Goal: Task Accomplishment & Management: Manage account settings

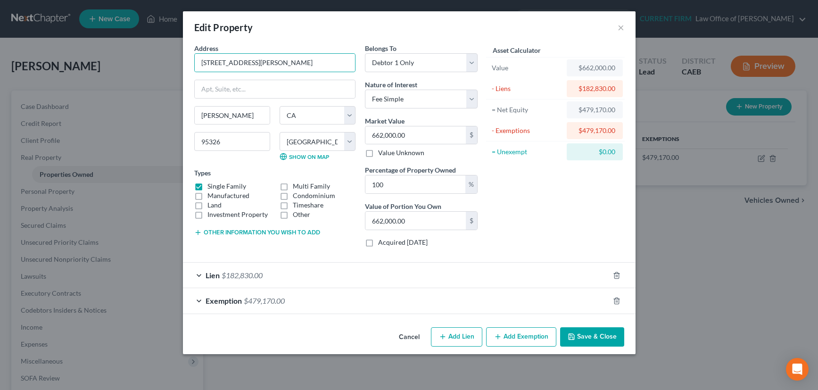
select select "4"
select select "49"
select select "0"
click at [597, 335] on button "Save & Close" at bounding box center [592, 337] width 64 height 20
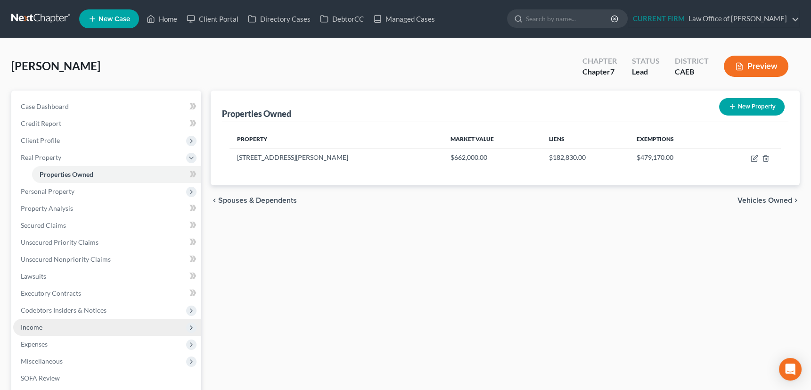
click at [34, 324] on span "Income" at bounding box center [32, 327] width 22 height 8
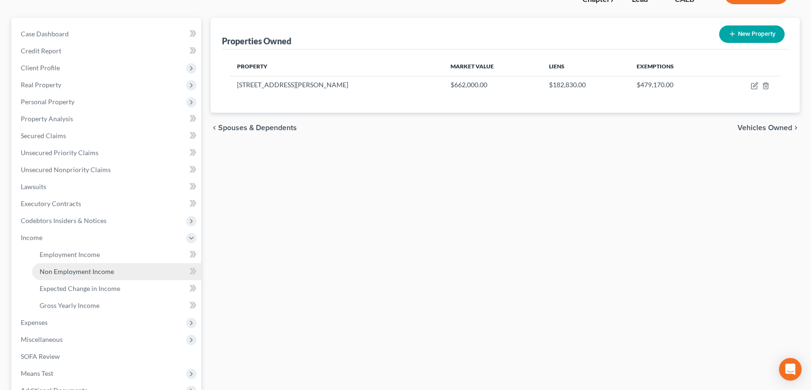
scroll to position [85, 0]
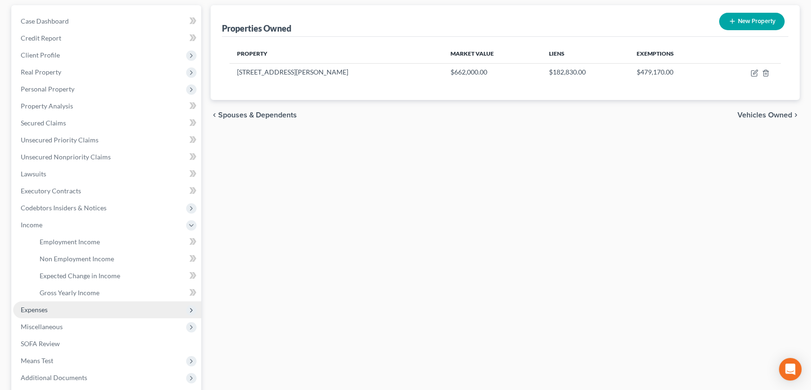
click at [40, 306] on span "Expenses" at bounding box center [34, 310] width 27 height 8
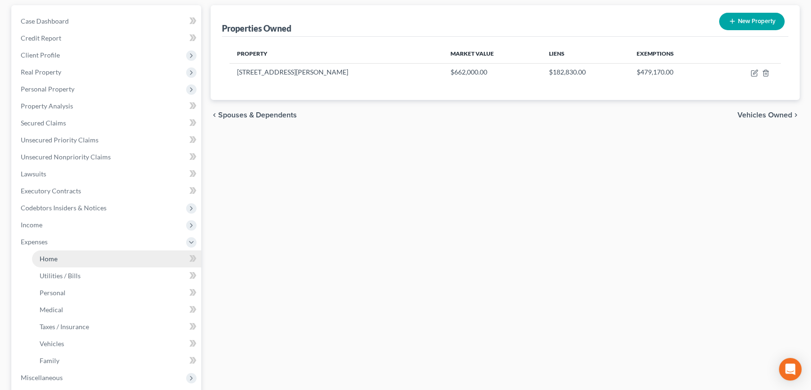
click at [53, 257] on span "Home" at bounding box center [49, 259] width 18 height 8
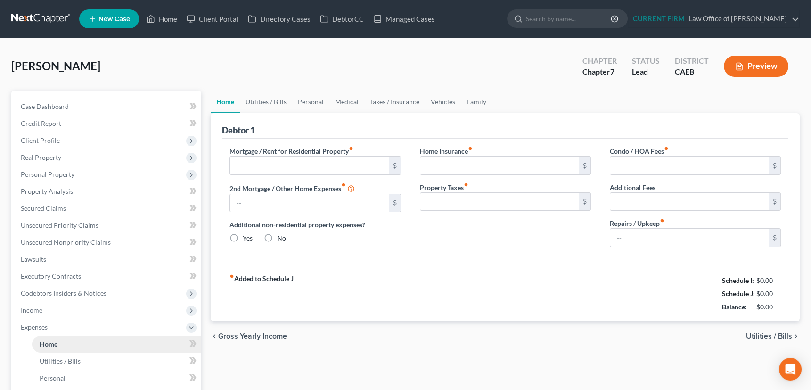
type input "2,336.90"
type input "0.00"
radio input "true"
type input "0.00"
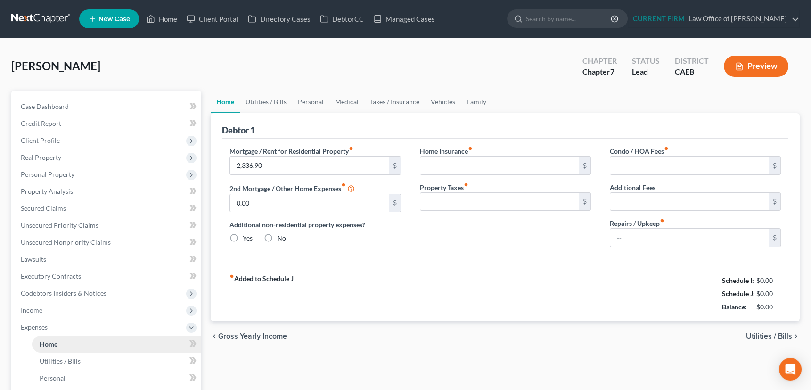
type input "0.00"
type input "200.00"
click at [269, 100] on link "Utilities / Bills" at bounding box center [266, 102] width 52 height 23
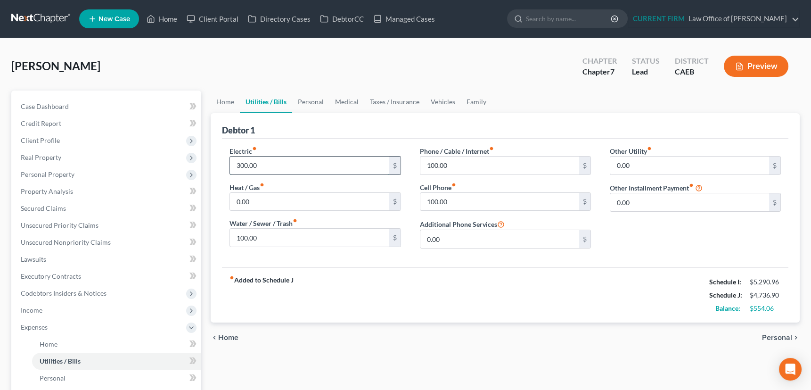
click at [262, 162] on input "300.00" at bounding box center [309, 166] width 159 height 18
type input "350"
click at [260, 238] on input "100.00" at bounding box center [309, 238] width 159 height 18
type input "180"
click at [454, 203] on input "100.00" at bounding box center [500, 202] width 159 height 18
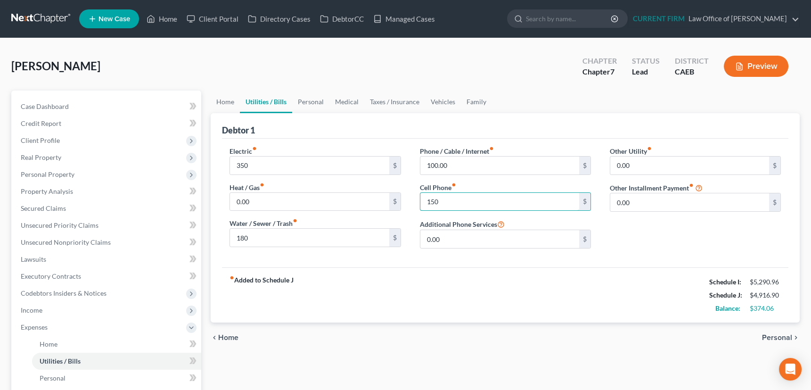
type input "150"
click at [308, 99] on link "Personal" at bounding box center [310, 102] width 37 height 23
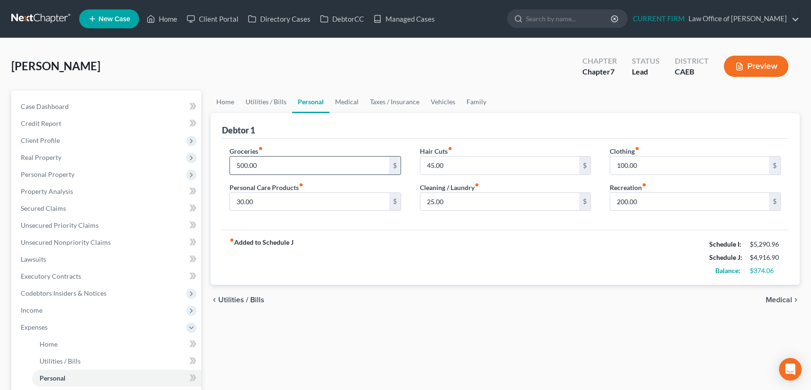
click at [261, 165] on input "500.00" at bounding box center [309, 166] width 159 height 18
type input "600"
click at [660, 164] on input "100.00" at bounding box center [690, 166] width 159 height 18
type input "160"
click at [260, 201] on input "30.00" at bounding box center [309, 202] width 159 height 18
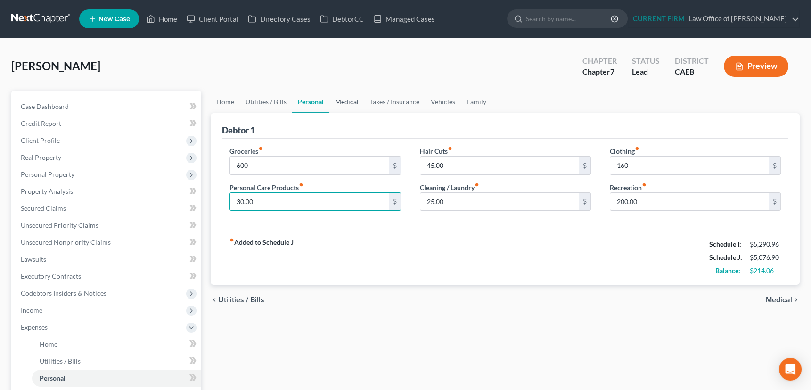
click at [348, 103] on link "Medical" at bounding box center [347, 102] width 35 height 23
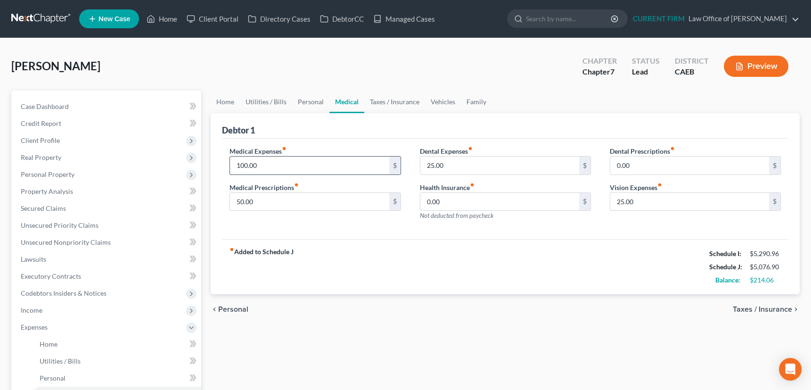
click at [265, 165] on input "100.00" at bounding box center [309, 166] width 159 height 18
type input "150"
click at [447, 101] on link "Vehicles" at bounding box center [443, 102] width 36 height 23
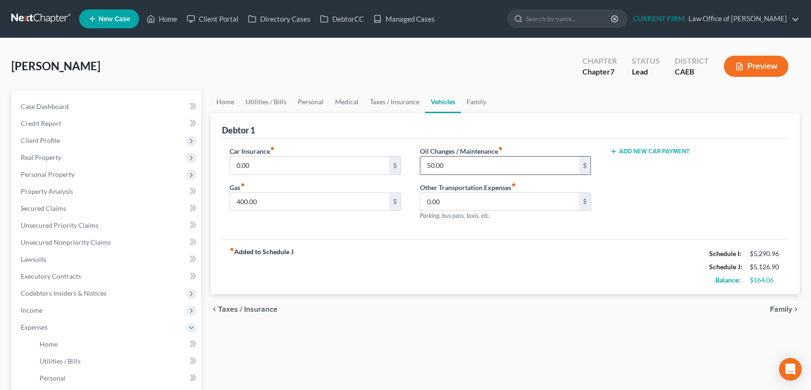
click at [445, 166] on input "50.00" at bounding box center [500, 166] width 159 height 18
type input "100"
click at [309, 101] on link "Personal" at bounding box center [310, 102] width 37 height 23
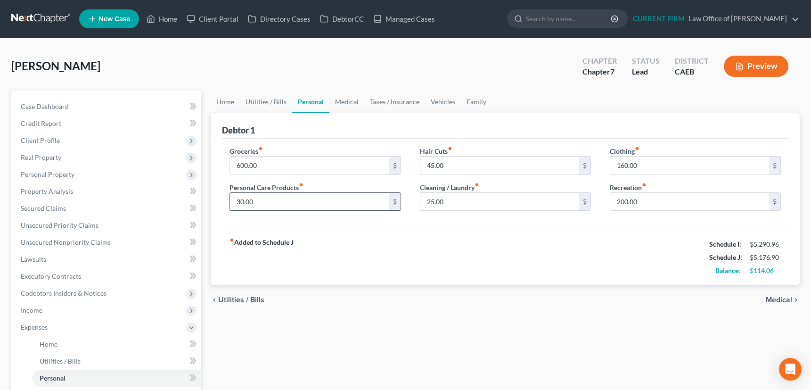
click at [264, 199] on input "30.00" at bounding box center [309, 202] width 159 height 18
type input "50"
click at [349, 100] on link "Medical" at bounding box center [347, 102] width 35 height 23
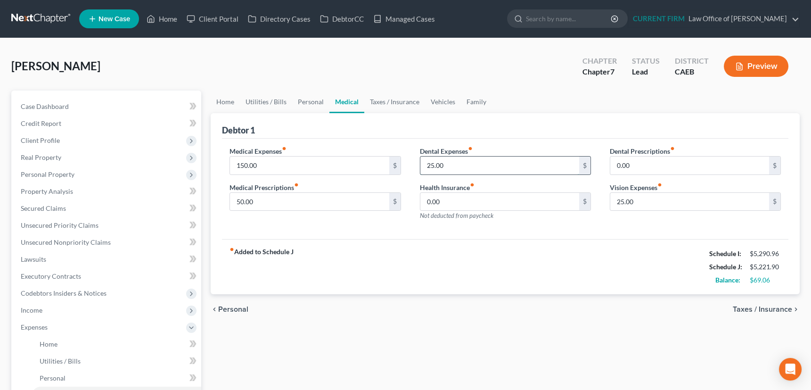
click at [449, 162] on input "25.00" at bounding box center [500, 166] width 159 height 18
type input "50"
click at [471, 97] on link "Family" at bounding box center [476, 102] width 31 height 23
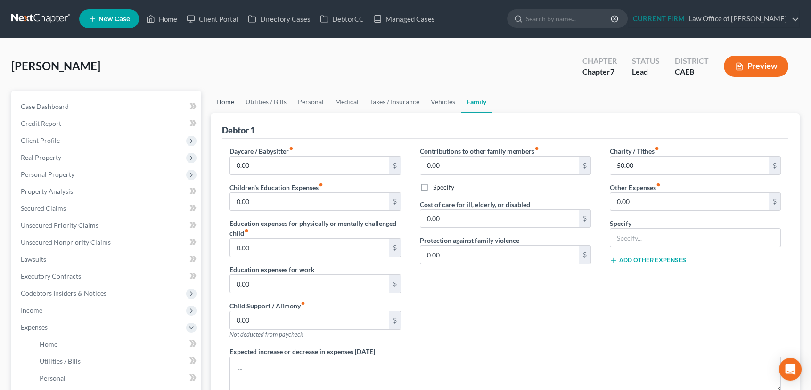
click at [226, 101] on link "Home" at bounding box center [225, 102] width 29 height 23
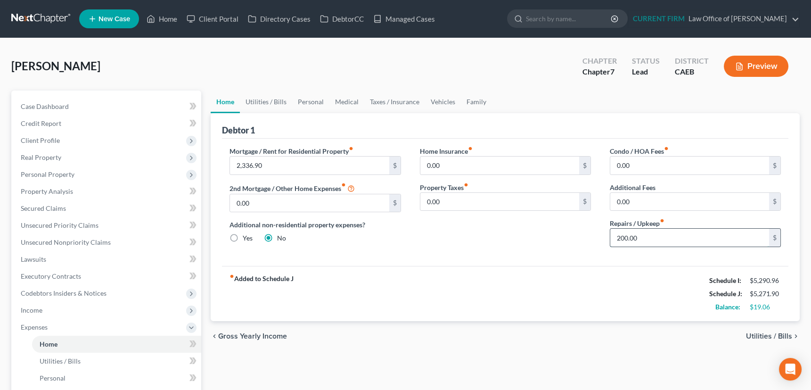
click at [646, 235] on input "200.00" at bounding box center [690, 238] width 159 height 18
type input "250"
click at [38, 325] on span "Expenses" at bounding box center [34, 327] width 27 height 8
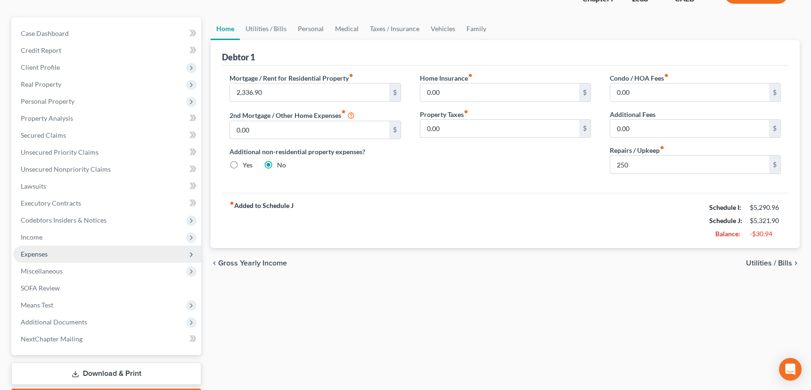
scroll to position [127, 0]
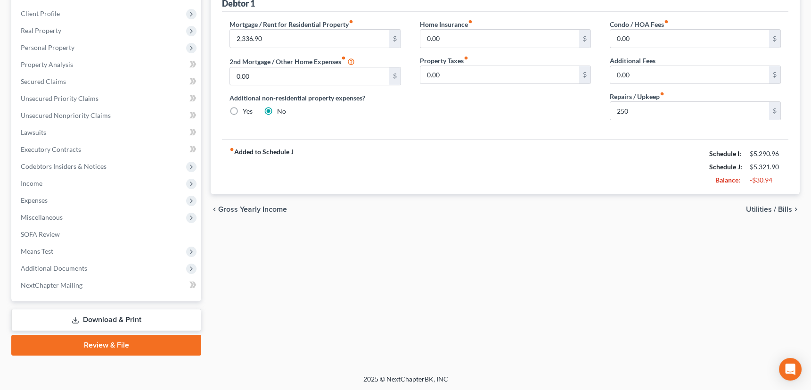
click at [76, 320] on polyline at bounding box center [75, 320] width 3 height 1
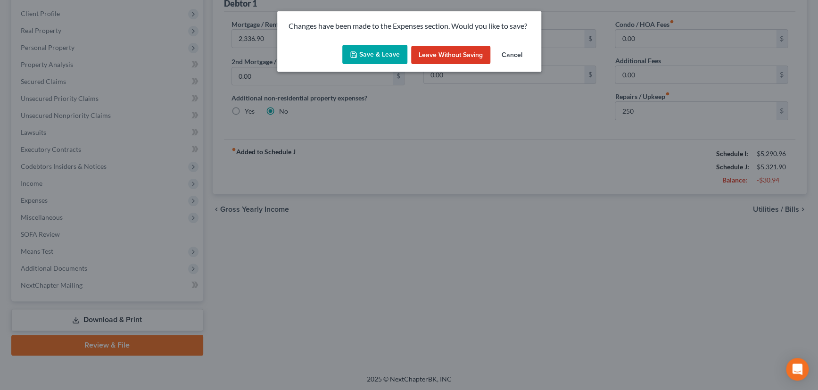
click at [381, 54] on button "Save & Leave" at bounding box center [374, 55] width 65 height 20
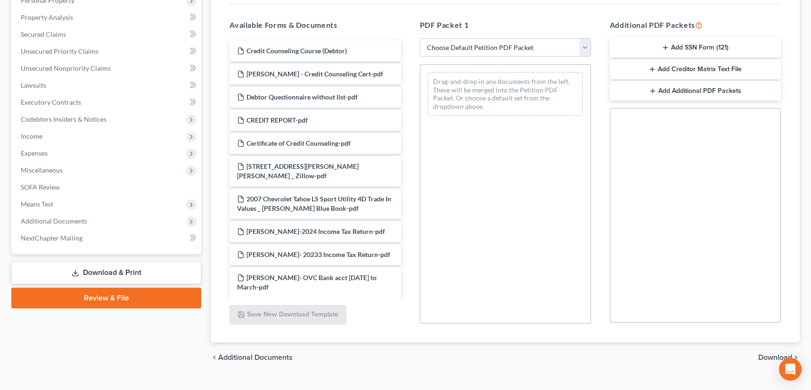
scroll to position [149, 0]
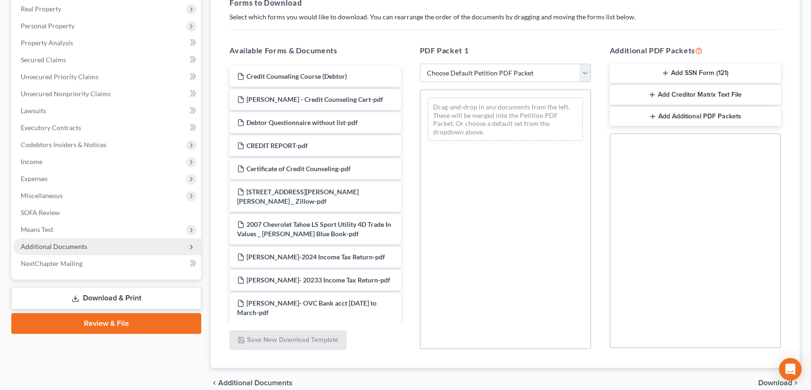
click at [61, 244] on span "Additional Documents" at bounding box center [54, 246] width 66 height 8
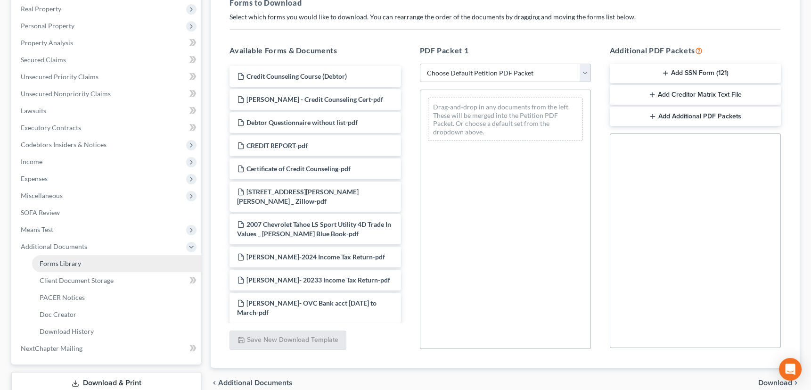
click at [64, 260] on span "Forms Library" at bounding box center [60, 263] width 41 height 8
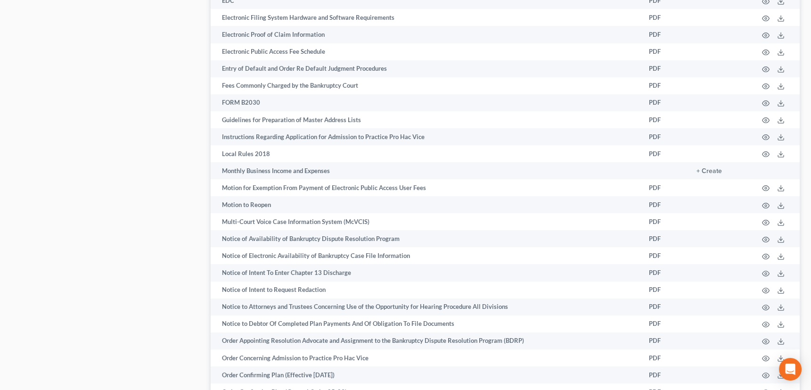
scroll to position [689, 0]
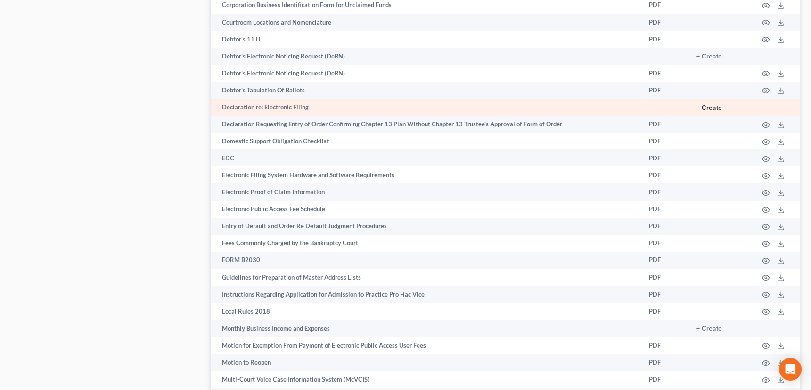
click at [700, 105] on button "+ Create" at bounding box center [709, 108] width 25 height 7
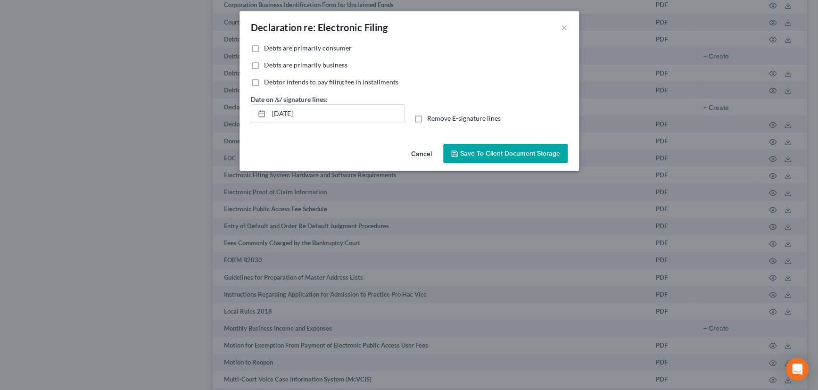
click at [264, 47] on label "Debts are primarily consumer" at bounding box center [308, 47] width 88 height 9
click at [268, 47] on input "Debts are primarily consumer" at bounding box center [271, 46] width 6 height 6
checkbox input "true"
click at [517, 156] on span "Save to Client Document Storage" at bounding box center [510, 153] width 100 height 8
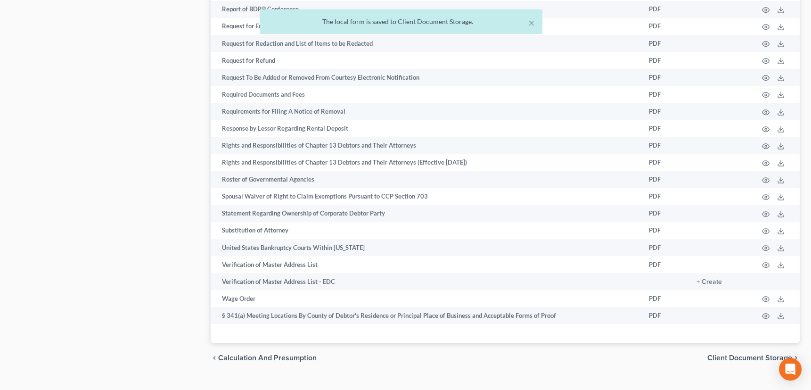
scroll to position [1392, 0]
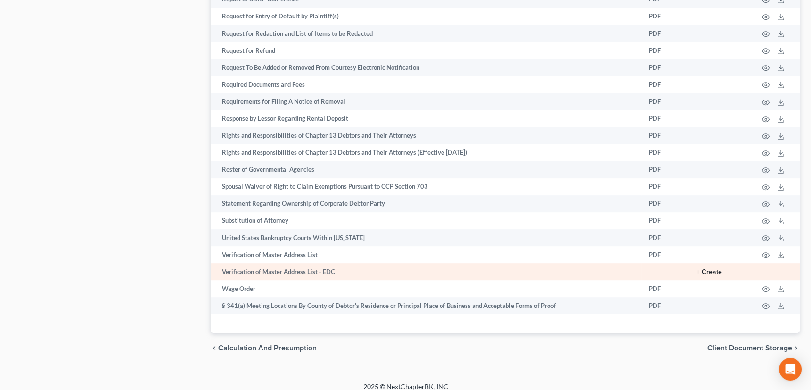
click at [700, 269] on button "+ Create" at bounding box center [709, 272] width 25 height 7
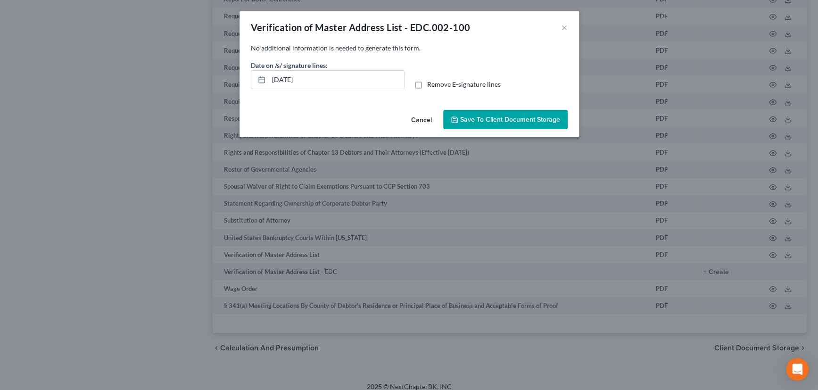
click at [486, 120] on span "Save to Client Document Storage" at bounding box center [510, 120] width 100 height 8
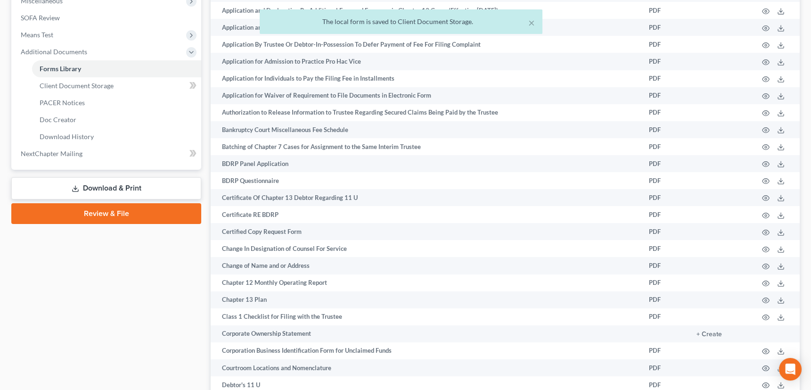
scroll to position [335, 0]
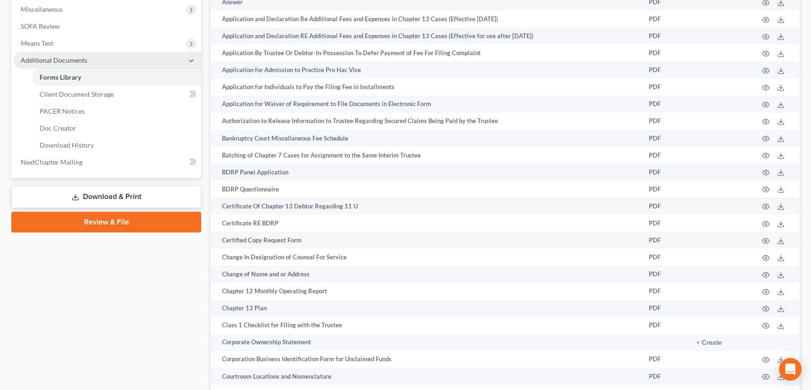
drag, startPoint x: 80, startPoint y: 195, endPoint x: 71, endPoint y: 188, distance: 11.7
click at [80, 195] on link "Download & Print" at bounding box center [106, 197] width 190 height 22
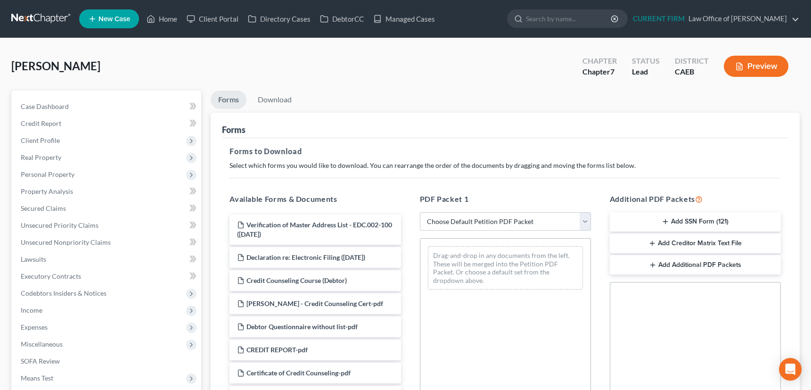
click at [585, 216] on select "Choose Default Petition PDF Packet Complete Bankruptcy Petition (all forms and …" at bounding box center [505, 221] width 171 height 19
select select "0"
click at [420, 212] on select "Choose Default Petition PDF Packet Complete Bankruptcy Petition (all forms and …" at bounding box center [505, 221] width 171 height 19
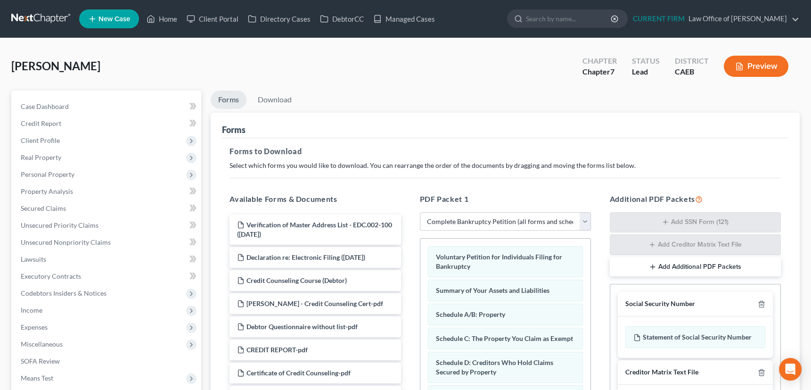
click at [655, 265] on icon "button" at bounding box center [653, 267] width 8 height 8
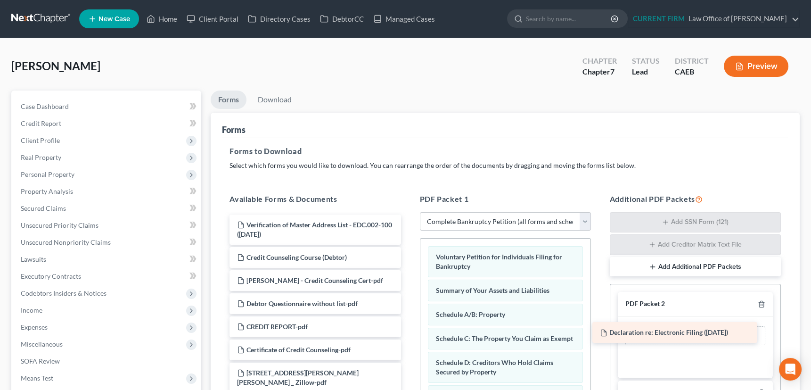
drag, startPoint x: 334, startPoint y: 259, endPoint x: 697, endPoint y: 335, distance: 370.9
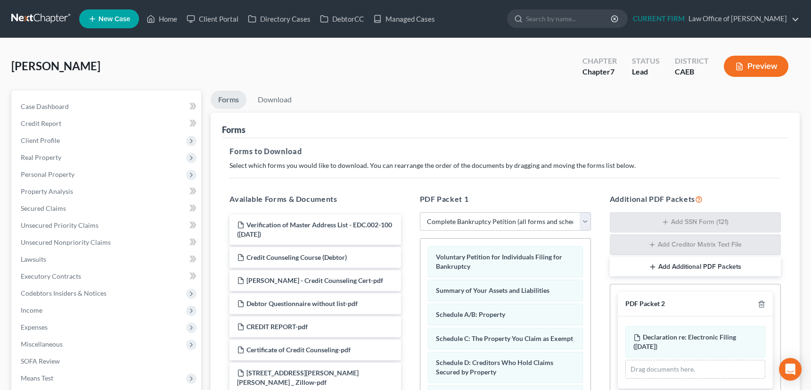
click at [655, 264] on icon "button" at bounding box center [653, 267] width 8 height 8
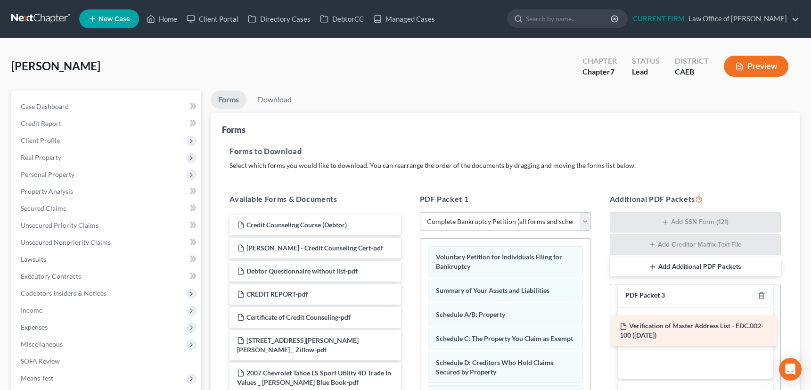
drag, startPoint x: 295, startPoint y: 223, endPoint x: 678, endPoint y: 324, distance: 396.2
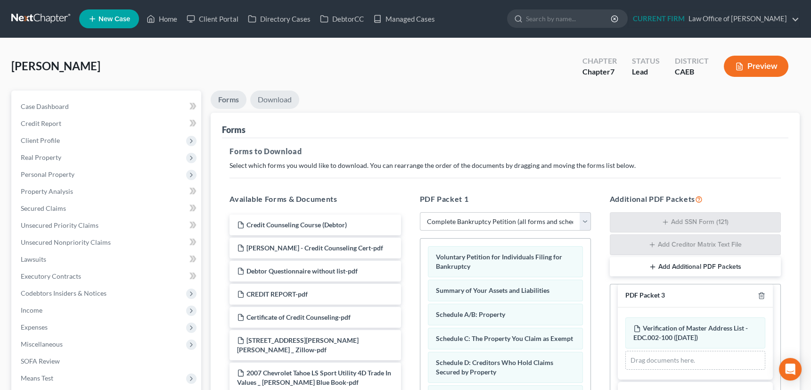
click at [276, 100] on link "Download" at bounding box center [274, 100] width 49 height 18
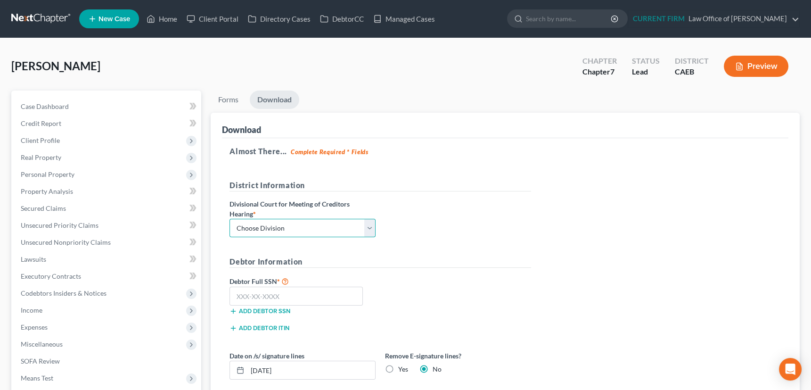
click at [370, 225] on select "Choose Division Fresno Modesto Sacramento" at bounding box center [303, 228] width 146 height 19
click at [265, 235] on select "Choose Division Fresno Modesto Sacramento" at bounding box center [303, 228] width 146 height 19
select select "1"
click at [230, 219] on select "Choose Division Fresno Modesto Sacramento" at bounding box center [303, 228] width 146 height 19
click at [262, 297] on input "text" at bounding box center [296, 296] width 133 height 19
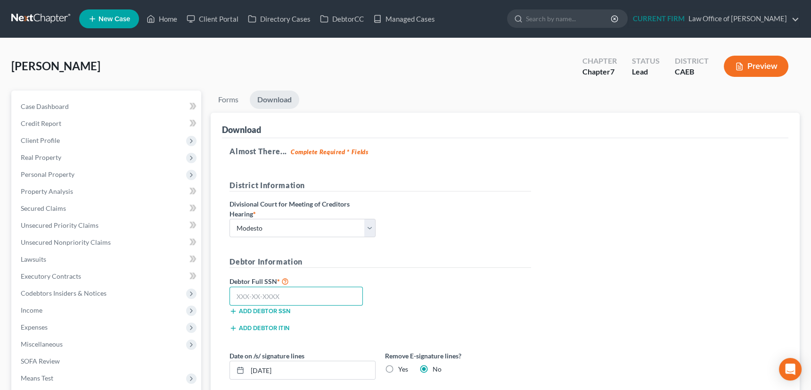
click at [275, 292] on input "text" at bounding box center [296, 296] width 133 height 19
click at [245, 293] on input "text" at bounding box center [296, 296] width 133 height 19
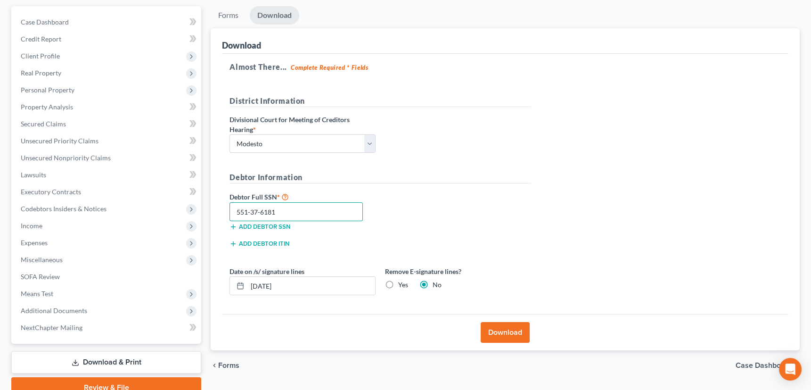
scroll to position [85, 0]
type input "551-37-6181"
click at [508, 328] on button "Download" at bounding box center [505, 331] width 49 height 21
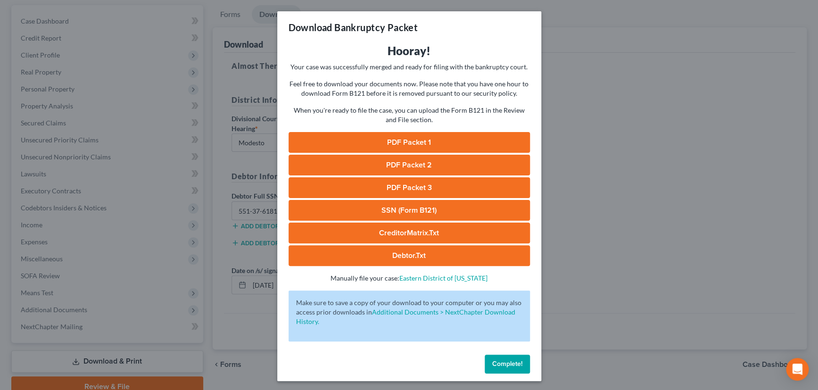
click at [416, 136] on link "PDF Packet 1" at bounding box center [409, 142] width 241 height 21
click at [414, 162] on link "PDF Packet 2" at bounding box center [409, 165] width 241 height 21
click at [389, 164] on link "PDF Packet 2" at bounding box center [409, 165] width 241 height 21
click at [405, 184] on link "PDF Packet 3" at bounding box center [409, 187] width 241 height 21
click at [418, 208] on link "SSN (Form B121)" at bounding box center [409, 210] width 241 height 21
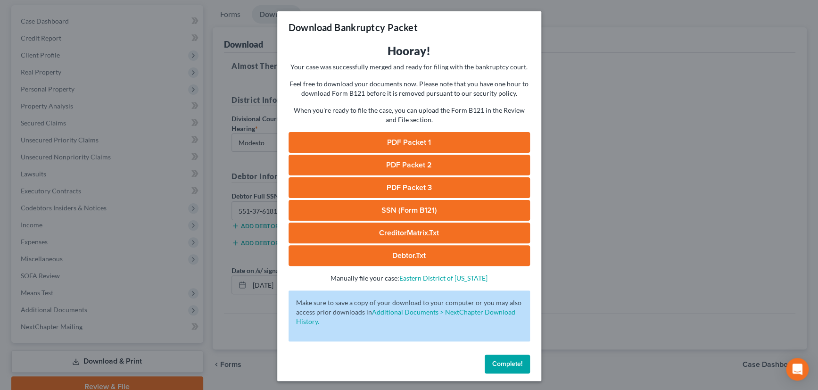
click at [425, 231] on link "CreditorMatrix.txt" at bounding box center [409, 233] width 241 height 21
click at [424, 253] on link "Debtor.txt" at bounding box center [409, 255] width 241 height 21
click at [511, 362] on span "Complete!" at bounding box center [507, 364] width 30 height 8
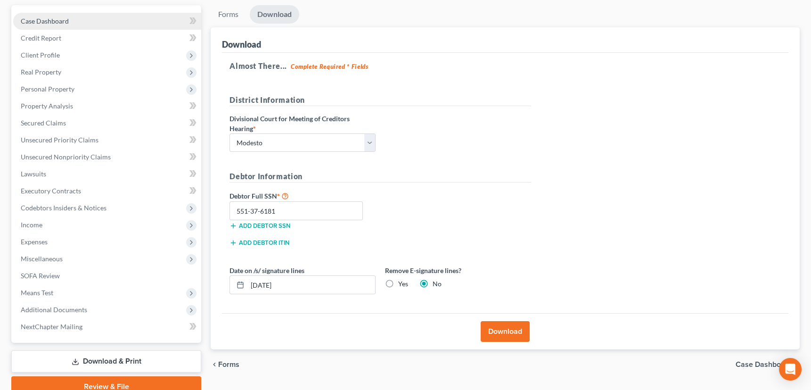
click at [42, 19] on span "Case Dashboard" at bounding box center [45, 21] width 48 height 8
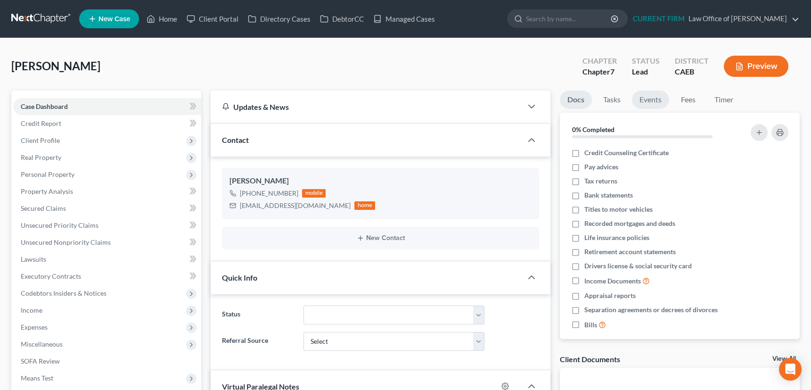
scroll to position [281, 0]
click at [695, 99] on link "Fees" at bounding box center [688, 100] width 30 height 18
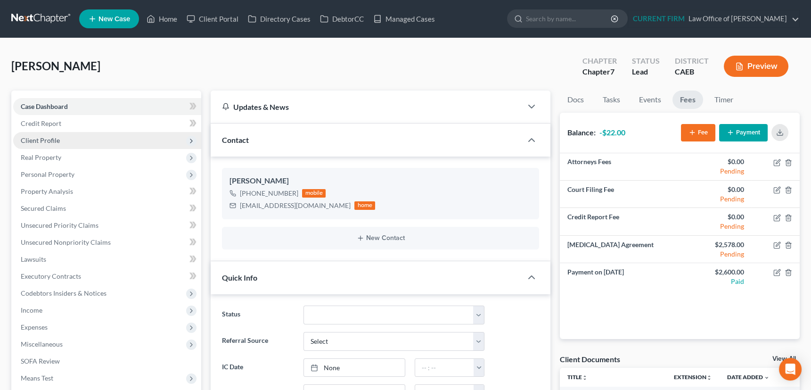
click at [41, 140] on span "Client Profile" at bounding box center [40, 140] width 39 height 8
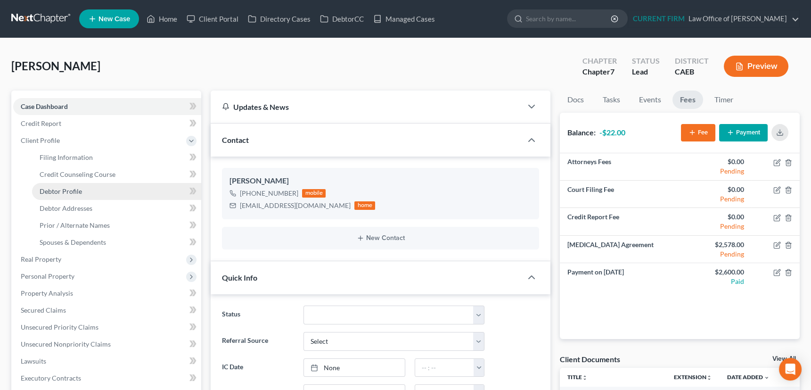
click at [54, 187] on span "Debtor Profile" at bounding box center [61, 191] width 42 height 8
select select "0"
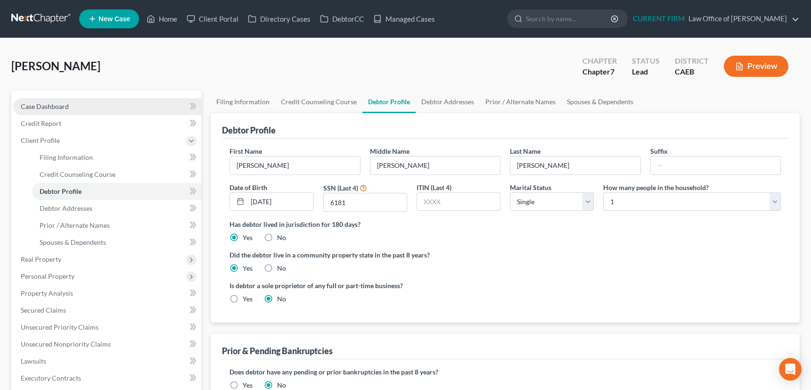
click at [50, 103] on span "Case Dashboard" at bounding box center [45, 106] width 48 height 8
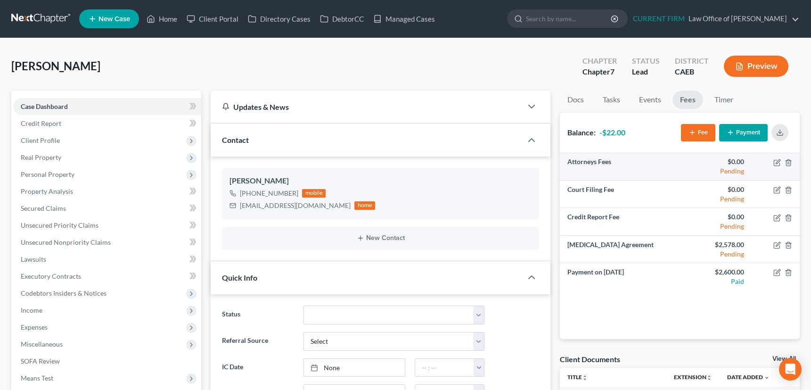
scroll to position [281, 0]
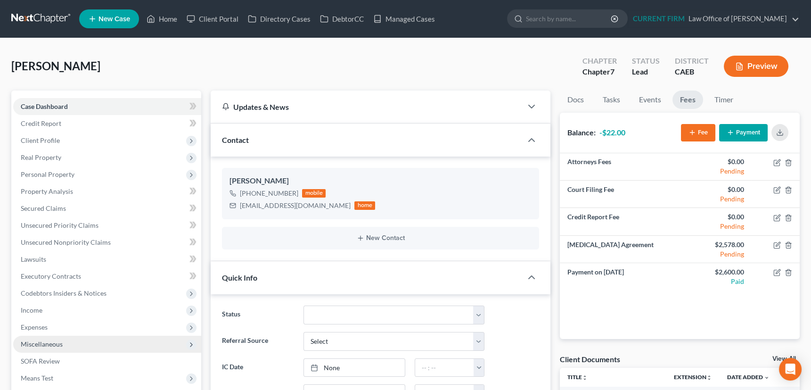
click at [51, 346] on span "Miscellaneous" at bounding box center [42, 344] width 42 height 8
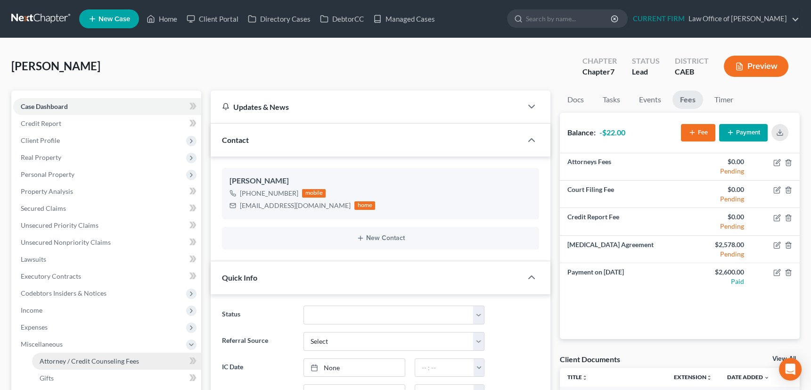
click at [65, 359] on span "Attorney / Credit Counseling Fees" at bounding box center [89, 361] width 99 height 8
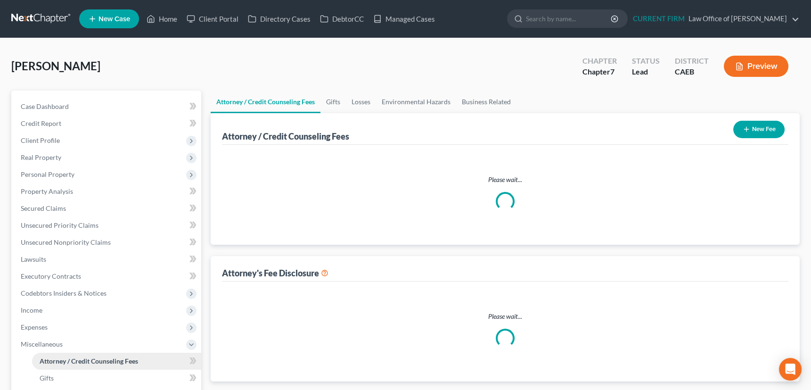
select select "0"
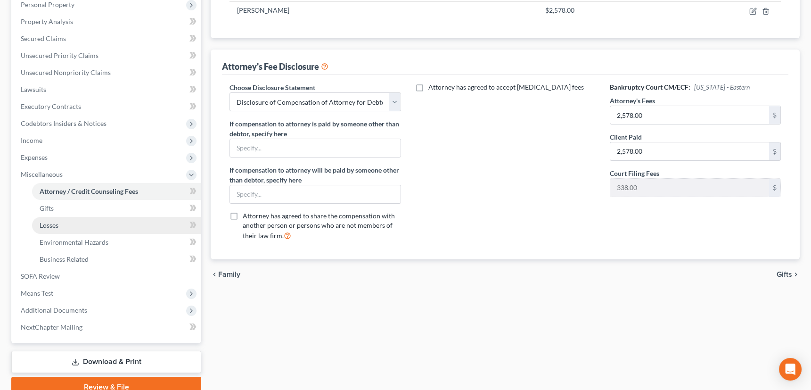
scroll to position [212, 0]
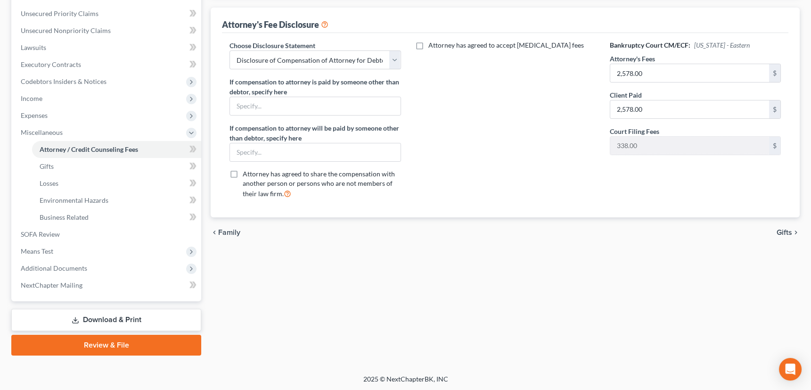
click at [86, 315] on link "Download & Print" at bounding box center [106, 320] width 190 height 22
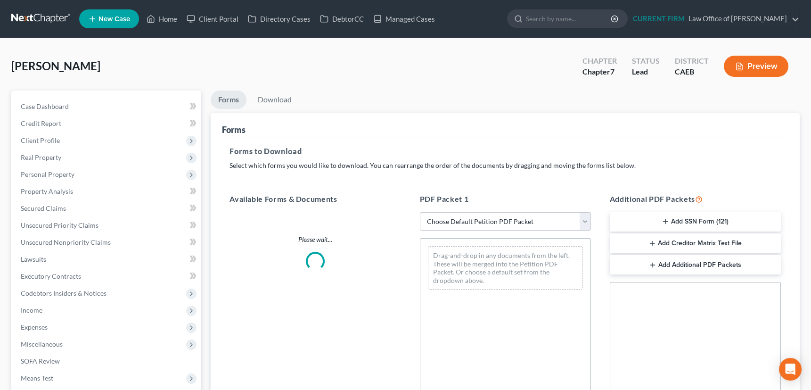
click at [586, 221] on select "Choose Default Petition PDF Packet Complete Bankruptcy Petition (all forms and …" at bounding box center [505, 221] width 171 height 19
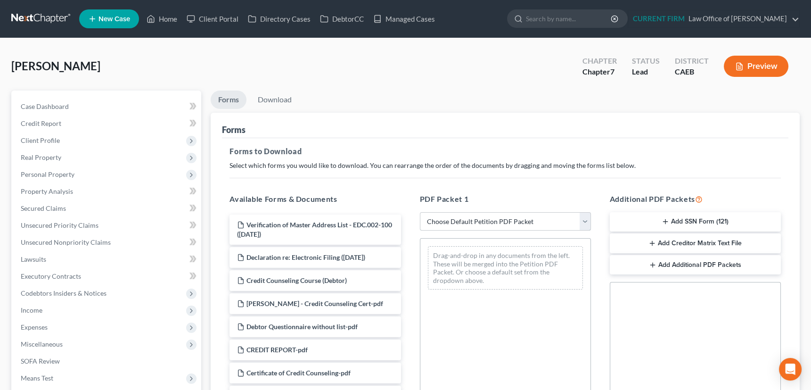
select select "3"
click at [420, 212] on select "Choose Default Petition PDF Packet Complete Bankruptcy Petition (all forms and …" at bounding box center [505, 221] width 171 height 19
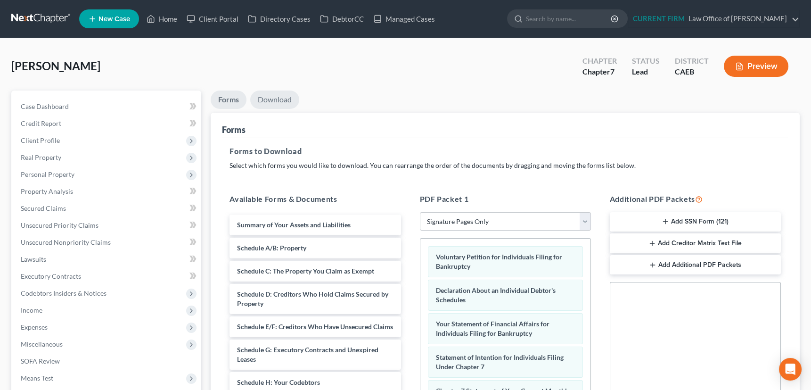
click at [276, 96] on link "Download" at bounding box center [274, 100] width 49 height 18
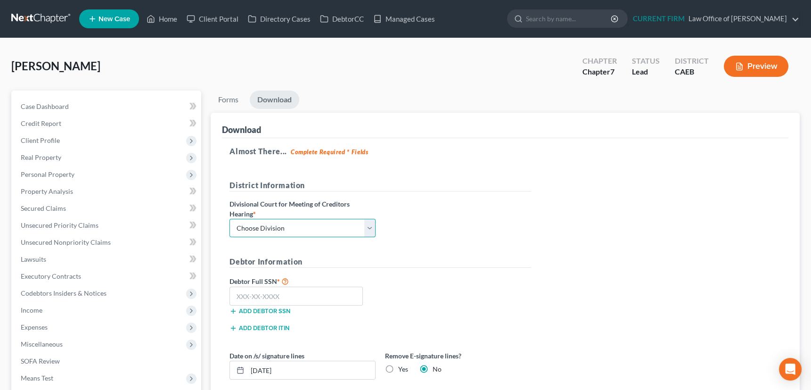
click at [280, 222] on select "Choose Division Fresno Modesto Sacramento" at bounding box center [303, 228] width 146 height 19
select select "1"
click at [230, 219] on select "Choose Division Fresno Modesto Sacramento" at bounding box center [303, 228] width 146 height 19
click at [263, 292] on input "text" at bounding box center [296, 296] width 133 height 19
click at [255, 294] on input "text" at bounding box center [296, 296] width 133 height 19
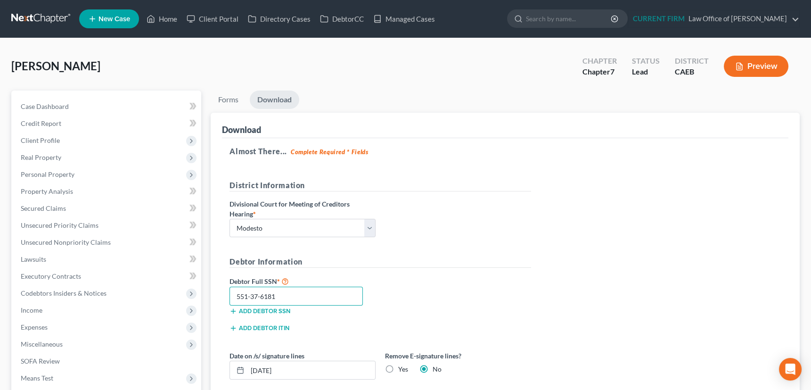
type input "551-37-6181"
click at [398, 368] on label "Yes" at bounding box center [403, 368] width 10 height 9
click at [402, 368] on input "Yes" at bounding box center [405, 367] width 6 height 6
radio input "true"
radio input "false"
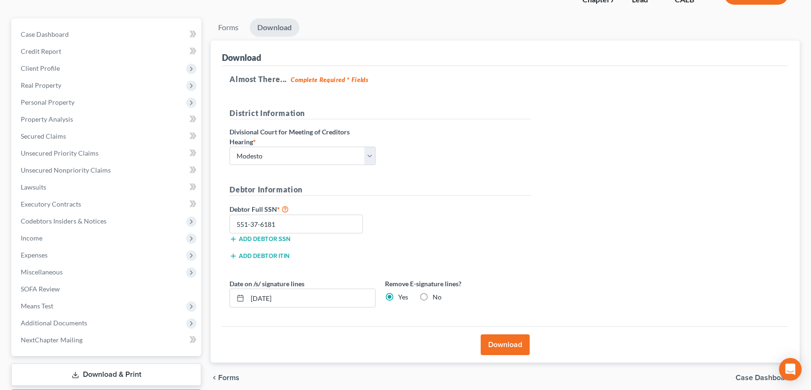
scroll to position [85, 0]
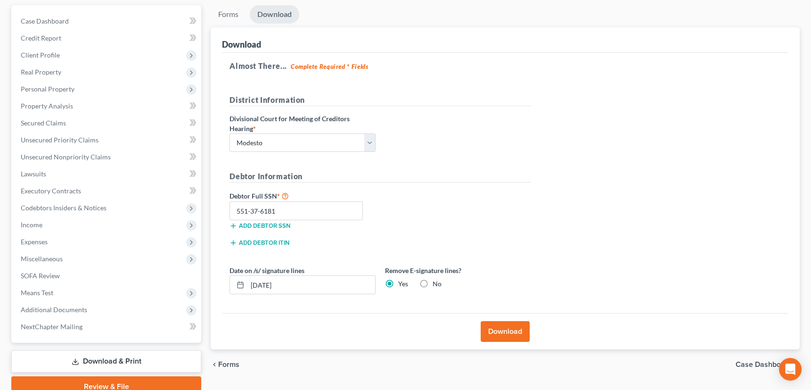
click at [514, 330] on button "Download" at bounding box center [505, 331] width 49 height 21
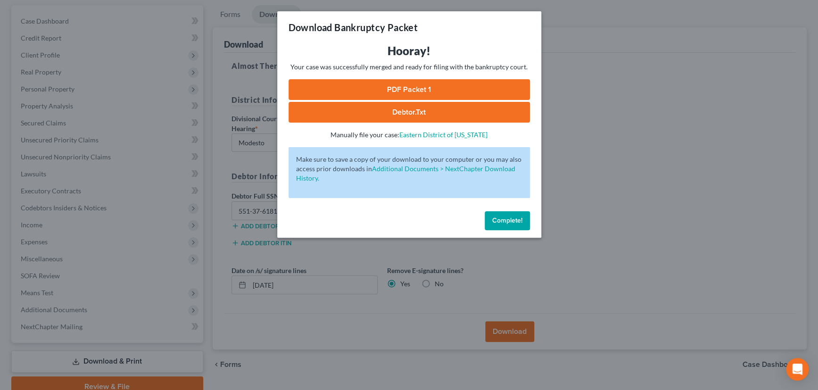
click at [422, 92] on link "PDF Packet 1" at bounding box center [409, 89] width 241 height 21
click at [516, 214] on button "Complete!" at bounding box center [507, 220] width 45 height 19
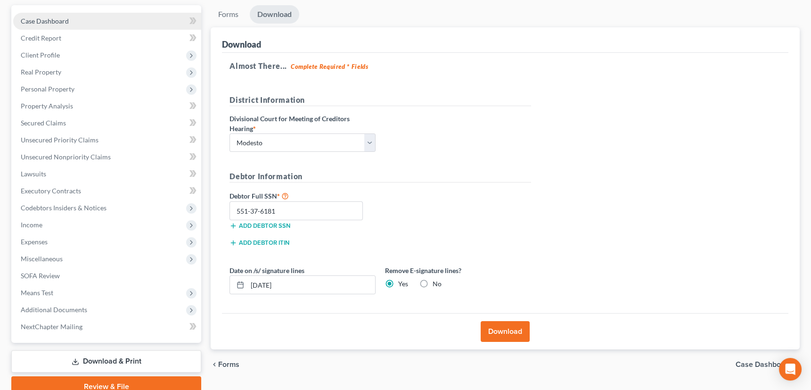
click at [43, 19] on span "Case Dashboard" at bounding box center [45, 21] width 48 height 8
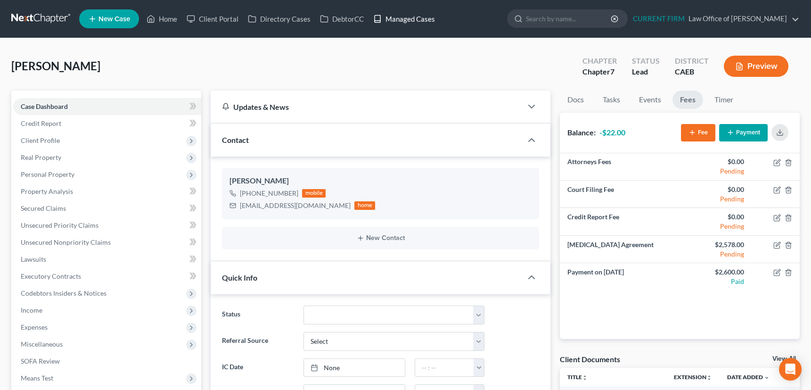
click at [401, 15] on link "Managed Cases" at bounding box center [404, 18] width 71 height 17
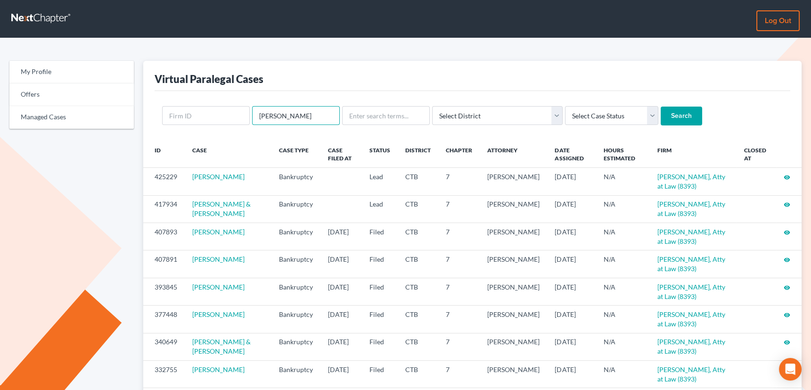
drag, startPoint x: 292, startPoint y: 113, endPoint x: 255, endPoint y: 118, distance: 37.5
click at [255, 118] on input "[PERSON_NAME]" at bounding box center [296, 115] width 88 height 19
click at [374, 117] on input "text" at bounding box center [386, 115] width 88 height 19
type input "villa"
click at [661, 107] on input "Search" at bounding box center [681, 116] width 41 height 19
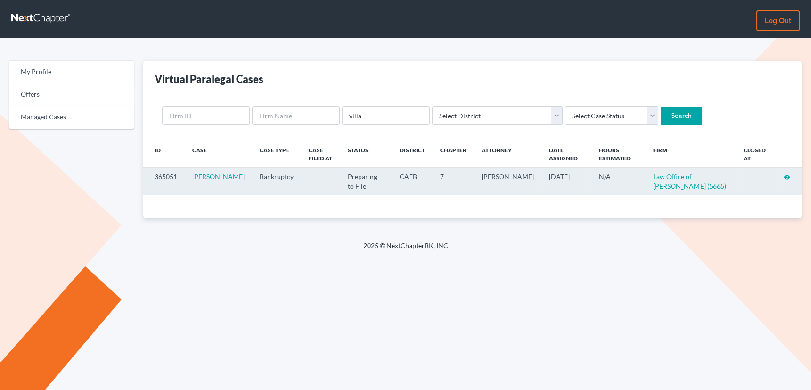
click at [786, 175] on icon "visibility" at bounding box center [787, 177] width 7 height 7
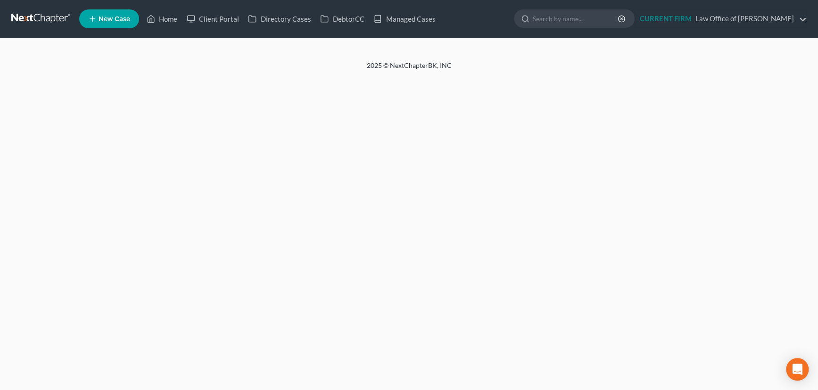
select select "17"
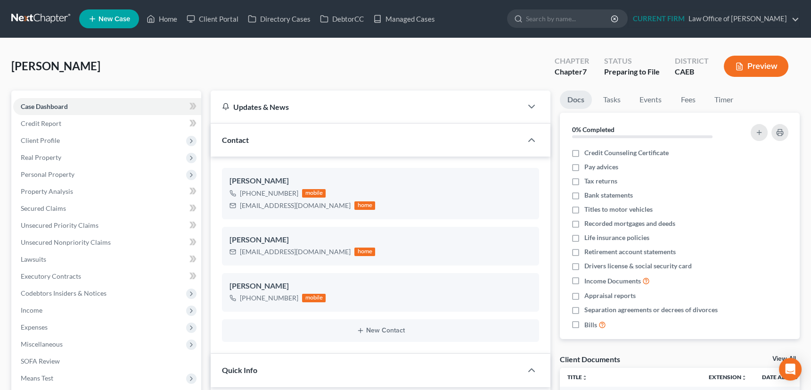
scroll to position [510, 0]
click at [166, 16] on link "Home" at bounding box center [162, 18] width 40 height 17
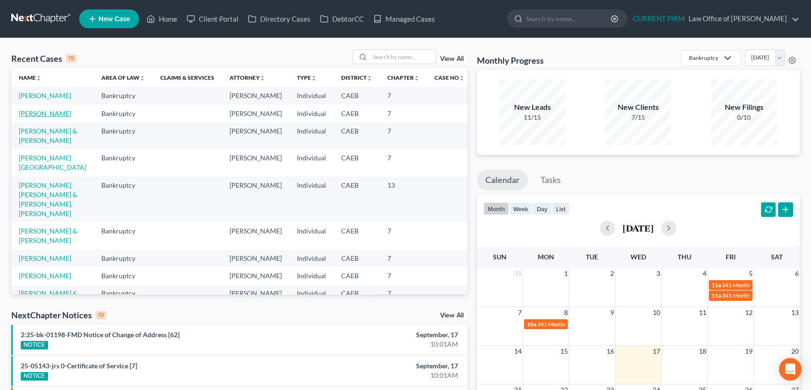
click at [26, 111] on link "Hicks, Thomas" at bounding box center [45, 113] width 52 height 8
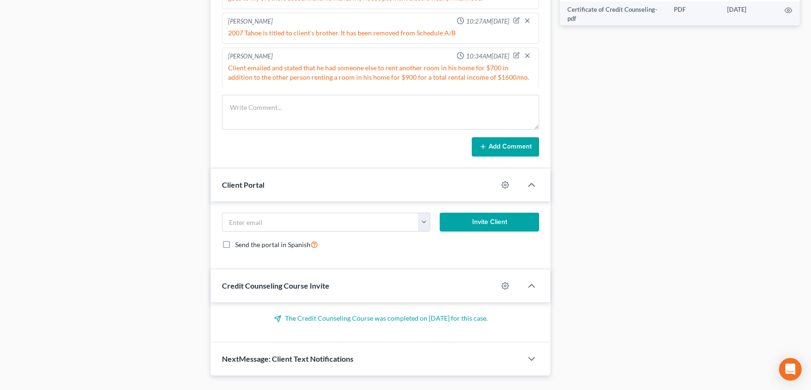
scroll to position [550, 0]
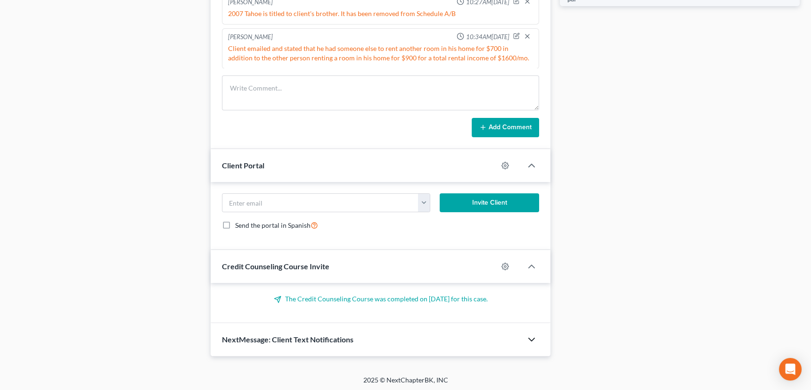
click at [529, 338] on icon "button" at bounding box center [531, 339] width 11 height 11
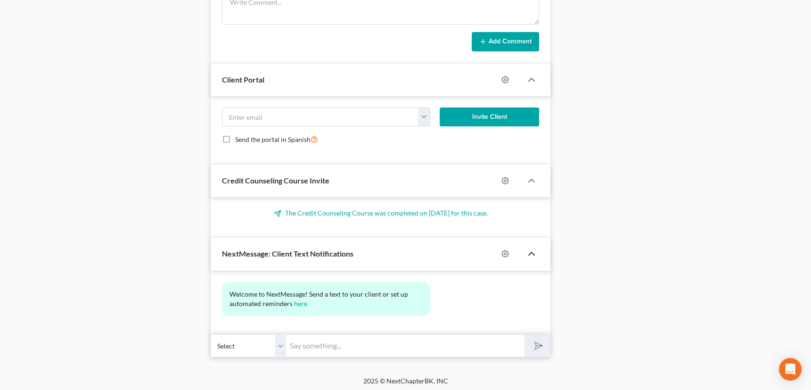
scroll to position [637, 0]
click at [356, 341] on input "text" at bounding box center [405, 345] width 239 height 23
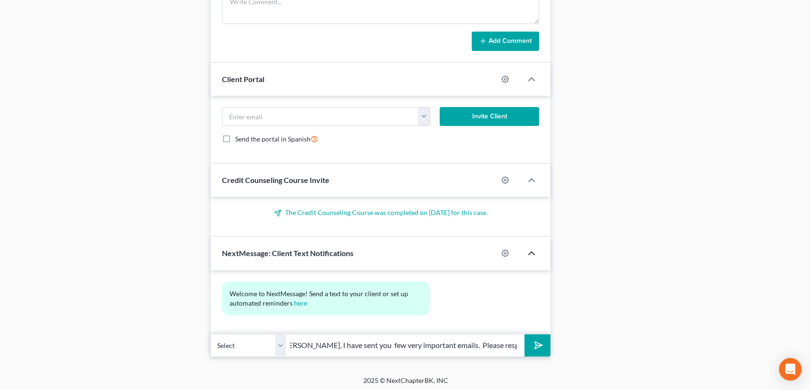
scroll to position [0, 9]
type input "Randy, I have sent you few very important emails. Please respond ASAP."
click at [539, 341] on polygon "submit" at bounding box center [536, 344] width 11 height 11
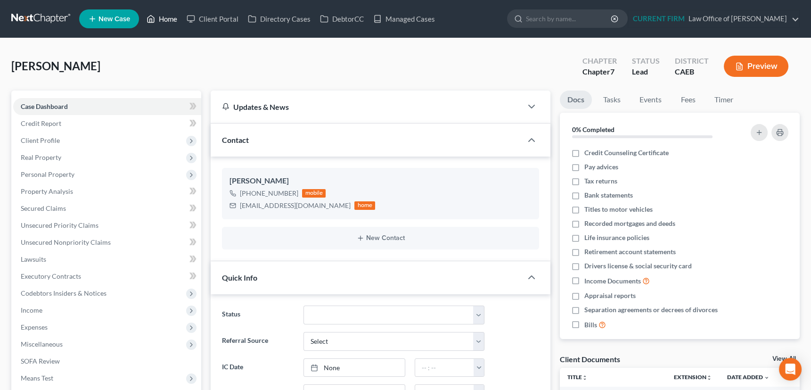
click at [173, 17] on link "Home" at bounding box center [162, 18] width 40 height 17
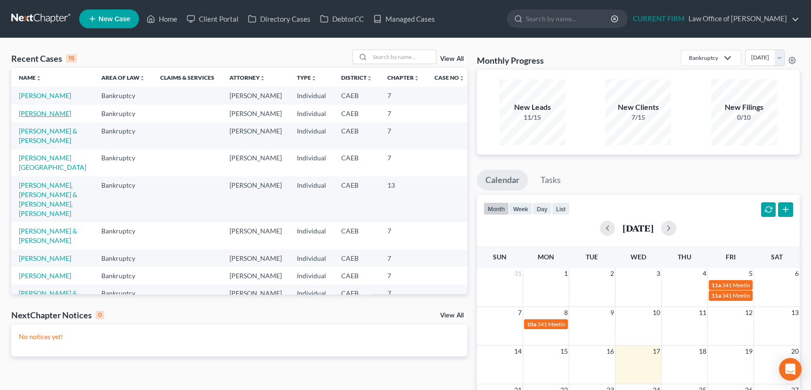
click at [39, 112] on link "Villalobos, Ines" at bounding box center [45, 113] width 52 height 8
select select "17"
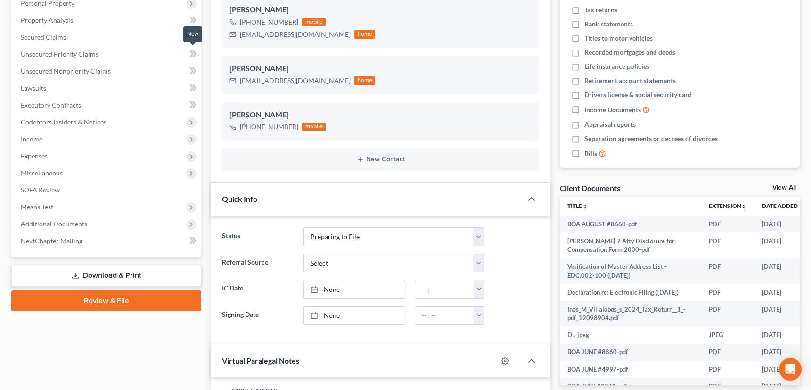
scroll to position [257, 0]
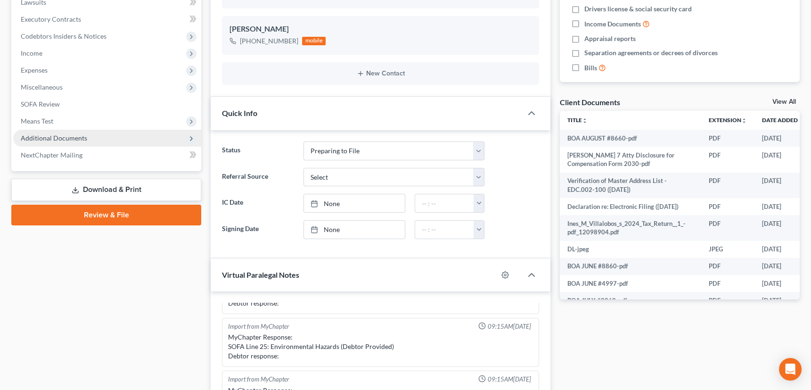
click at [54, 137] on span "Additional Documents" at bounding box center [54, 138] width 66 height 8
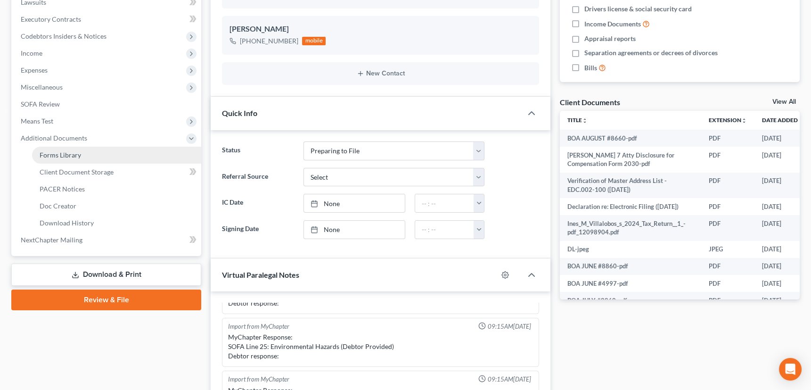
click at [64, 151] on span "Forms Library" at bounding box center [60, 155] width 41 height 8
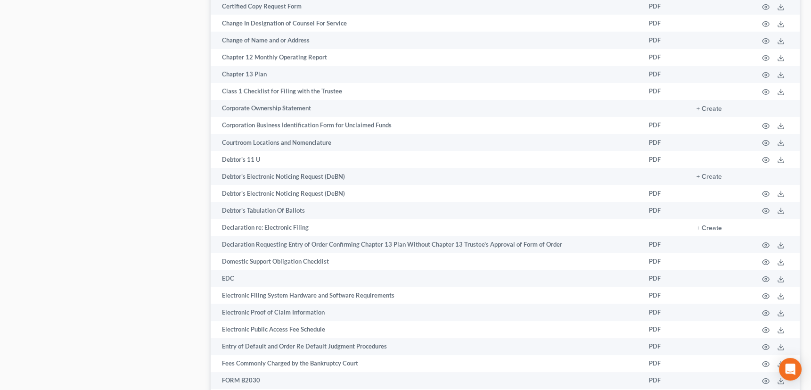
scroll to position [682, 0]
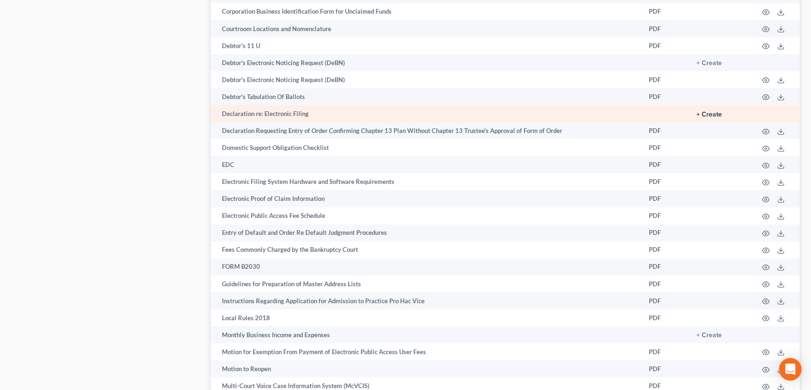
click at [700, 111] on button "+ Create" at bounding box center [709, 114] width 25 height 7
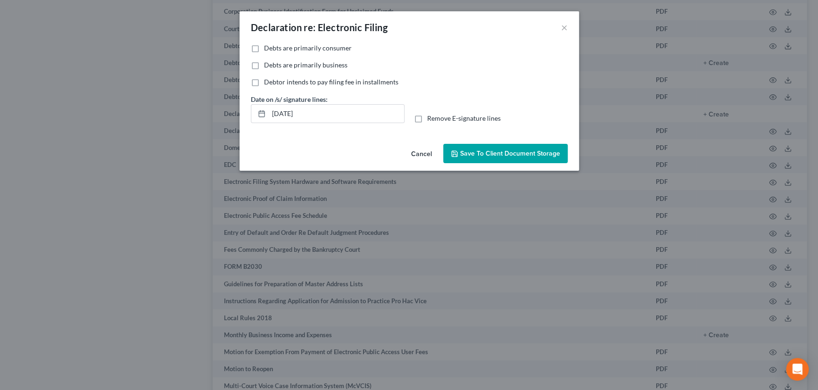
click at [264, 47] on label "Debts are primarily consumer" at bounding box center [308, 47] width 88 height 9
click at [268, 47] on input "Debts are primarily consumer" at bounding box center [271, 46] width 6 height 6
checkbox input "true"
click at [501, 152] on span "Save to Client Document Storage" at bounding box center [510, 153] width 100 height 8
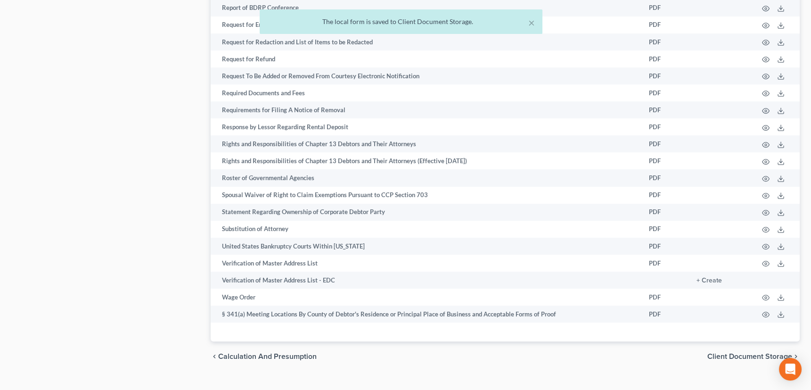
scroll to position [1396, 0]
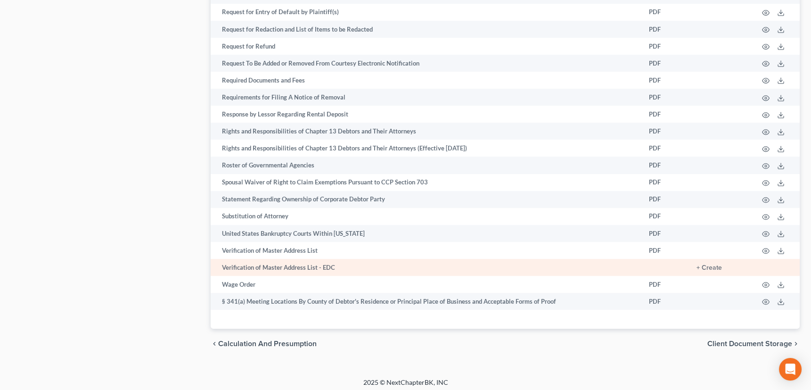
click at [696, 262] on td "+ Create" at bounding box center [720, 267] width 62 height 17
click at [702, 265] on button "+ Create" at bounding box center [709, 268] width 25 height 7
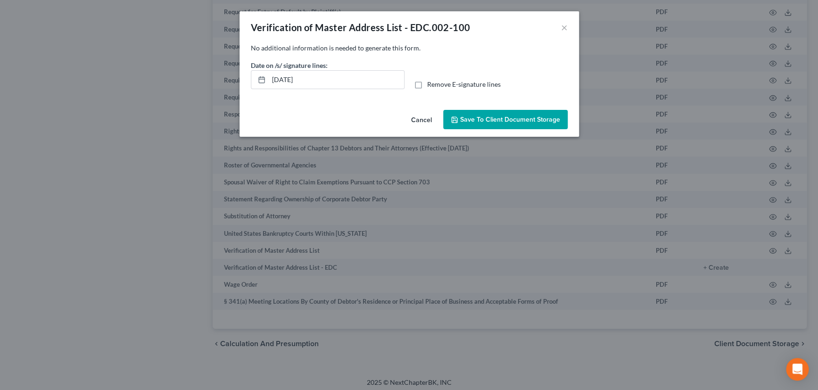
click at [513, 120] on span "Save to Client Document Storage" at bounding box center [510, 120] width 100 height 8
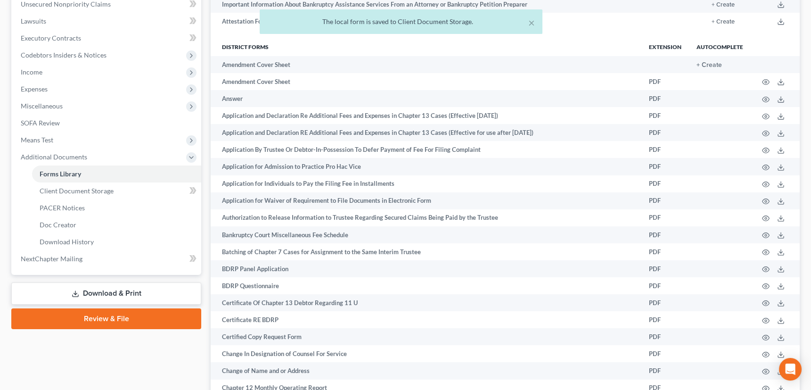
scroll to position [226, 0]
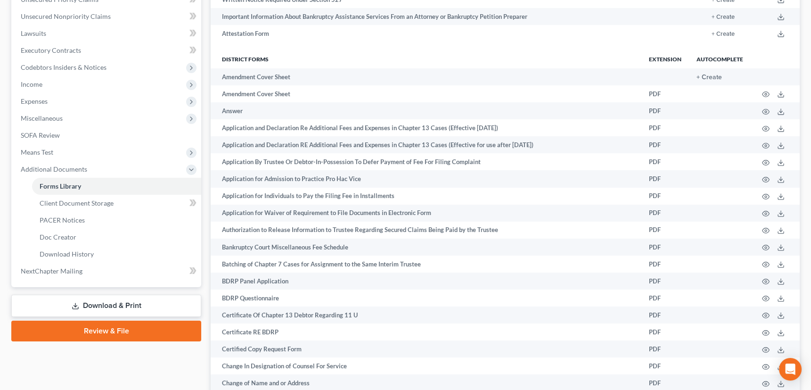
click at [84, 301] on link "Download & Print" at bounding box center [106, 306] width 190 height 22
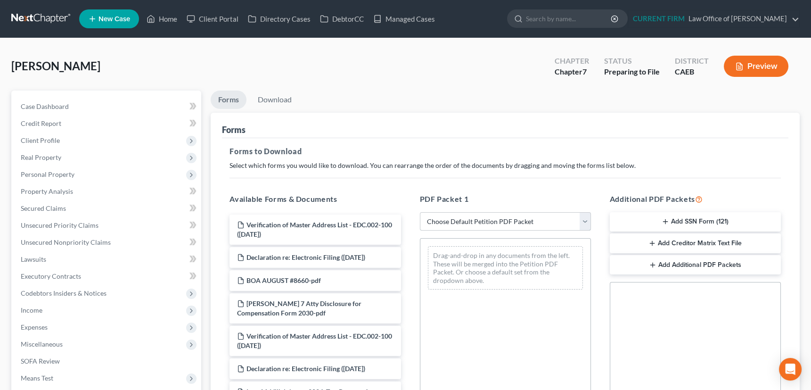
click at [583, 219] on select "Choose Default Petition PDF Packet Complete Bankruptcy Petition (all forms and …" at bounding box center [505, 221] width 171 height 19
select select "0"
click at [420, 212] on select "Choose Default Petition PDF Packet Complete Bankruptcy Petition (all forms and …" at bounding box center [505, 221] width 171 height 19
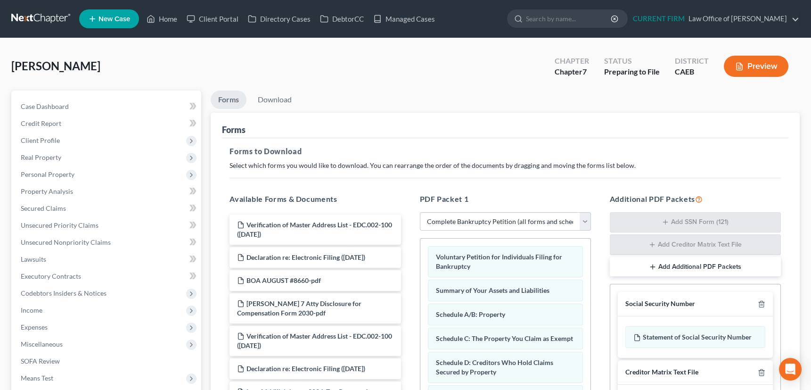
click at [704, 264] on button "Add Additional PDF Packets" at bounding box center [695, 267] width 171 height 20
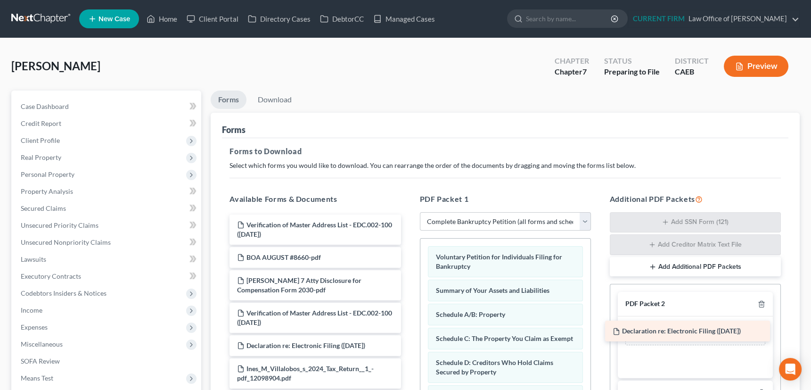
drag, startPoint x: 315, startPoint y: 253, endPoint x: 691, endPoint y: 328, distance: 383.1
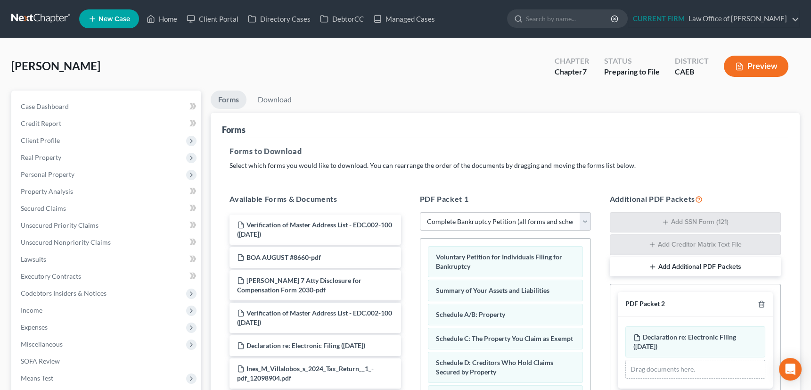
click at [651, 264] on icon "button" at bounding box center [653, 267] width 8 height 8
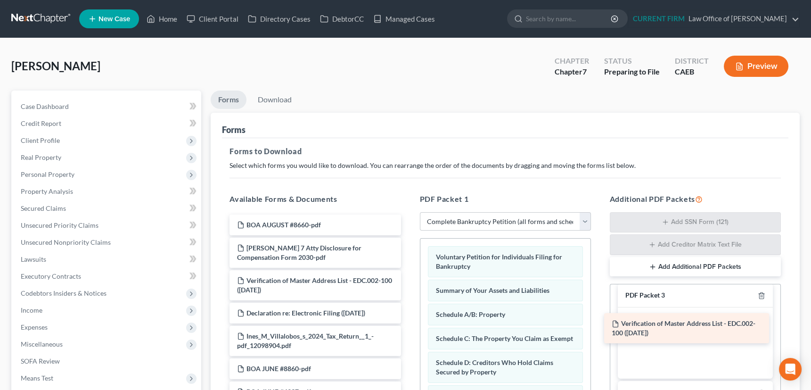
drag, startPoint x: 311, startPoint y: 221, endPoint x: 686, endPoint y: 321, distance: 387.8
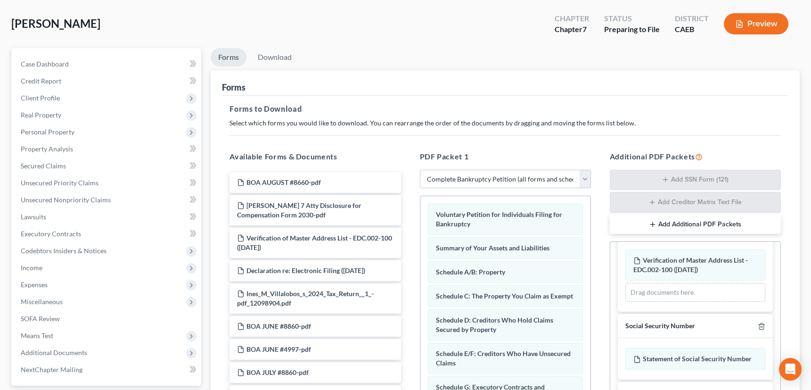
scroll to position [42, 0]
click at [276, 57] on link "Download" at bounding box center [274, 57] width 49 height 18
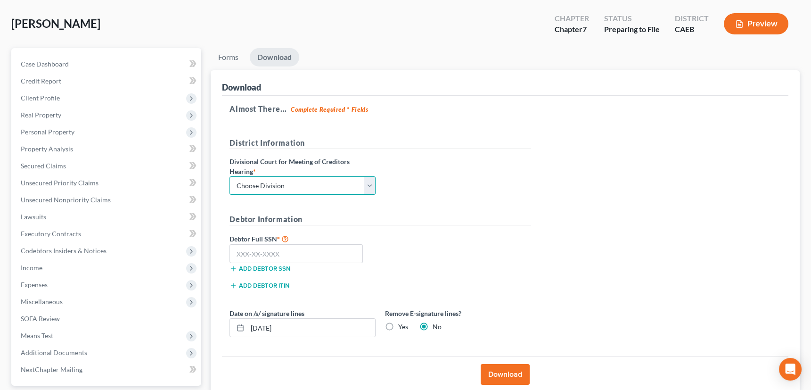
click at [369, 184] on select "Choose Division Fresno Modesto Sacramento" at bounding box center [303, 185] width 146 height 19
select select "0"
click at [230, 176] on select "Choose Division Fresno Modesto Sacramento" at bounding box center [303, 185] width 146 height 19
click at [302, 251] on input "text" at bounding box center [296, 253] width 133 height 19
click at [269, 249] on input "text" at bounding box center [296, 253] width 133 height 19
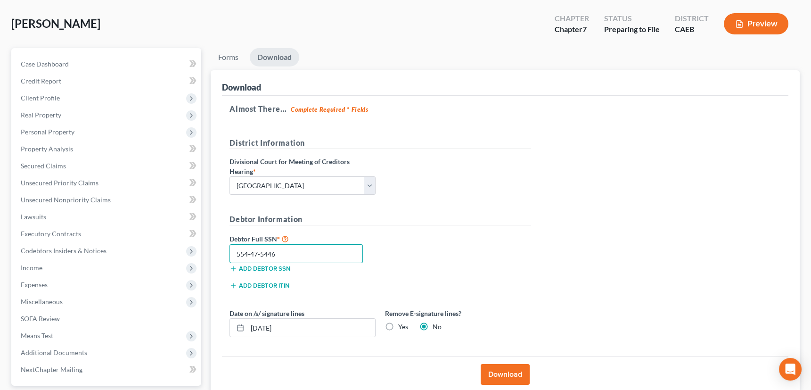
type input "554-47-5446"
click at [511, 368] on button "Download" at bounding box center [505, 374] width 49 height 21
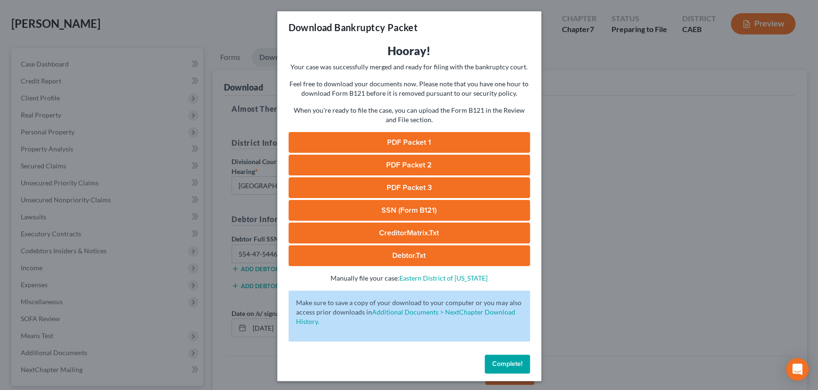
click at [422, 138] on link "PDF Packet 1" at bounding box center [409, 142] width 241 height 21
click at [419, 162] on link "PDF Packet 2" at bounding box center [409, 165] width 241 height 21
click at [401, 187] on link "PDF Packet 3" at bounding box center [409, 187] width 241 height 21
click at [414, 208] on link "SSN (Form B121)" at bounding box center [409, 210] width 241 height 21
click at [427, 228] on link "CreditorMatrix.txt" at bounding box center [409, 233] width 241 height 21
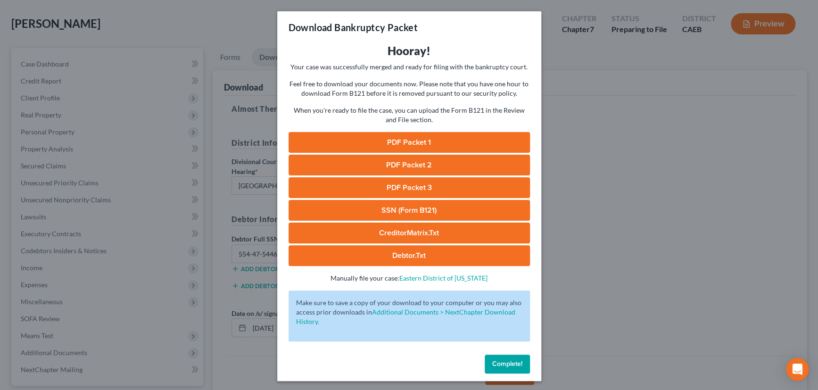
click at [408, 252] on link "Debtor.txt" at bounding box center [409, 255] width 241 height 21
click at [498, 358] on button "Complete!" at bounding box center [507, 364] width 45 height 19
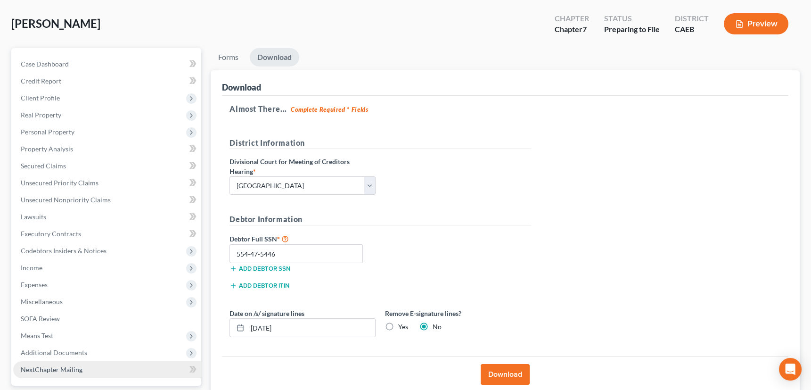
click at [34, 365] on span "NextChapter Mailing" at bounding box center [52, 369] width 62 height 8
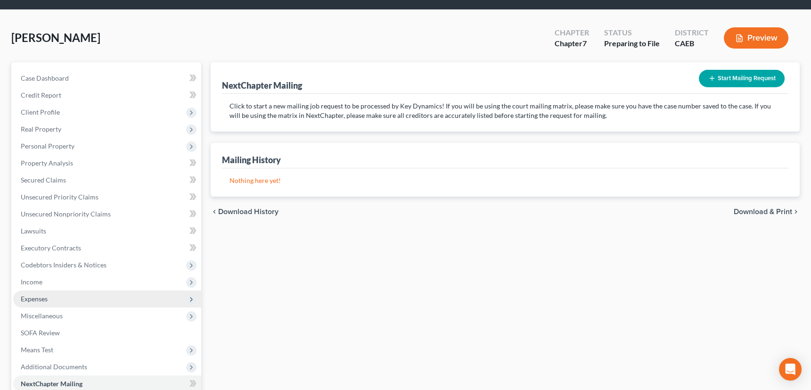
scroll to position [42, 0]
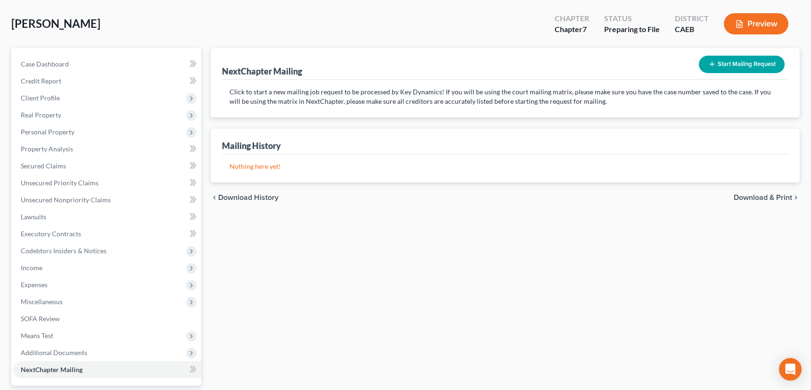
click at [750, 195] on span "Download & Print" at bounding box center [763, 198] width 58 height 8
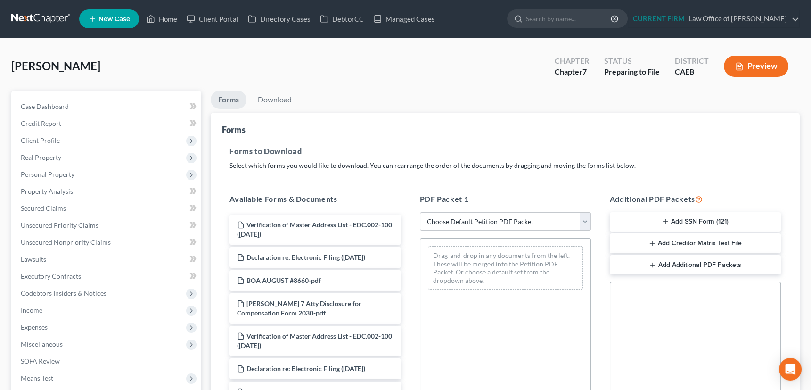
click at [586, 220] on select "Choose Default Petition PDF Packet Complete Bankruptcy Petition (all forms and …" at bounding box center [505, 221] width 171 height 19
select select "3"
click at [420, 212] on select "Choose Default Petition PDF Packet Complete Bankruptcy Petition (all forms and …" at bounding box center [505, 221] width 171 height 19
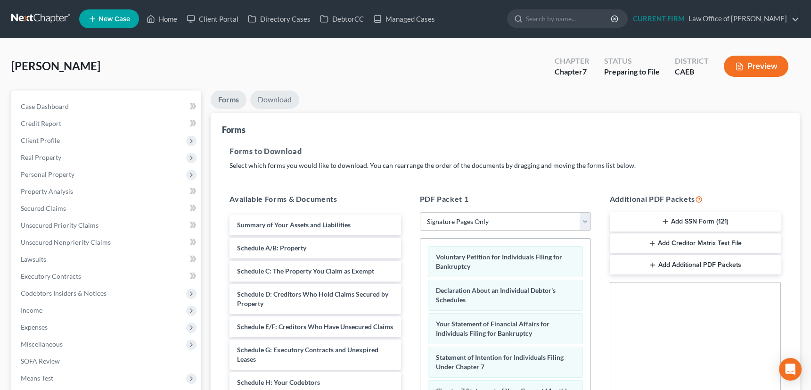
click at [273, 104] on link "Download" at bounding box center [274, 100] width 49 height 18
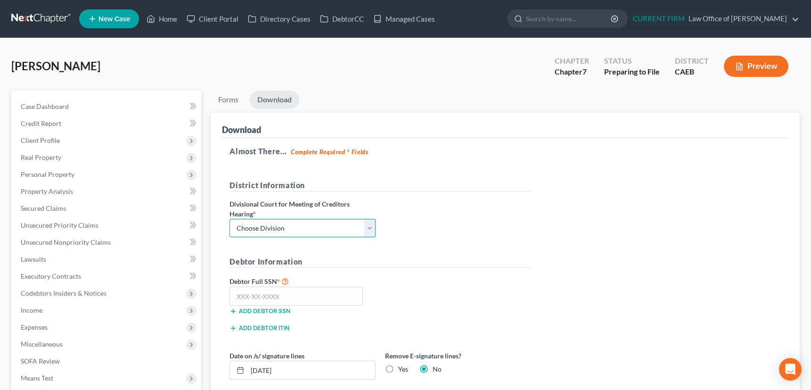
click at [320, 231] on select "Choose Division Fresno Modesto Sacramento" at bounding box center [303, 228] width 146 height 19
select select "0"
click at [230, 219] on select "Choose Division Fresno Modesto Sacramento" at bounding box center [303, 228] width 146 height 19
click at [292, 296] on input "text" at bounding box center [296, 296] width 133 height 19
type input "554-47-5446"
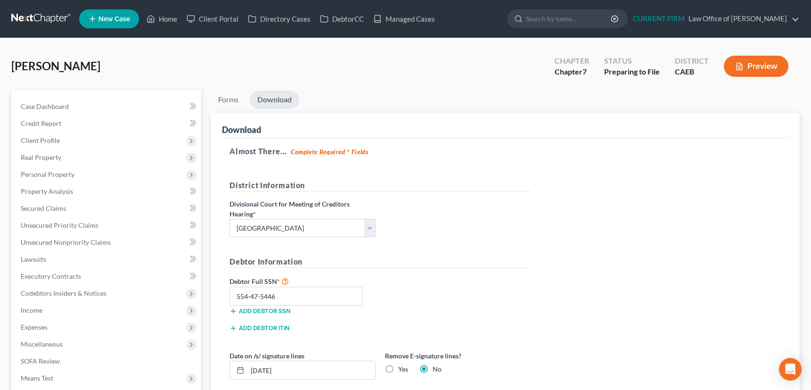
click at [398, 368] on label "Yes" at bounding box center [403, 368] width 10 height 9
click at [402, 368] on input "Yes" at bounding box center [405, 367] width 6 height 6
radio input "true"
radio input "false"
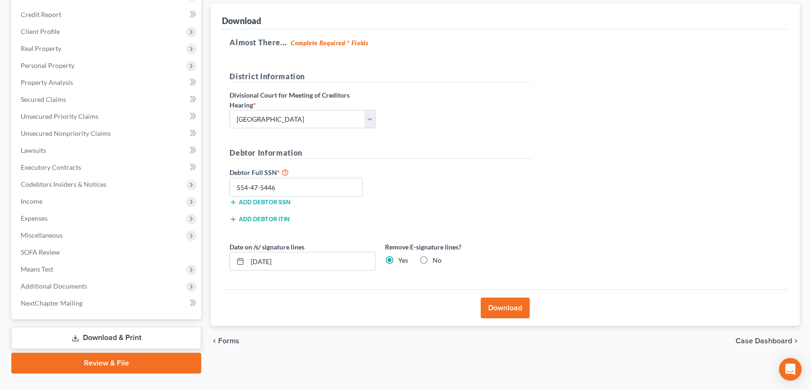
scroll to position [127, 0]
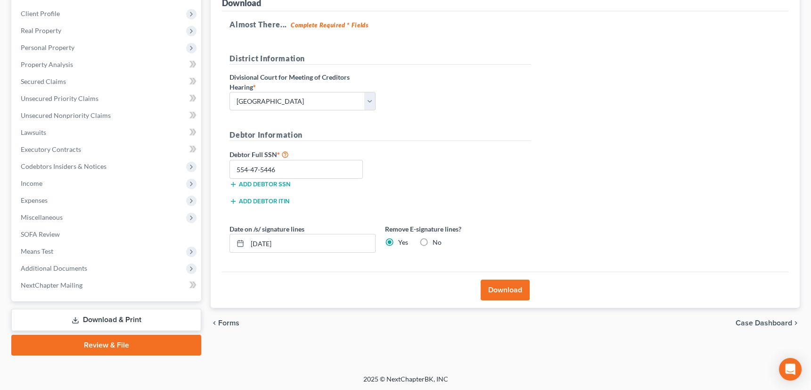
click at [510, 290] on button "Download" at bounding box center [505, 290] width 49 height 21
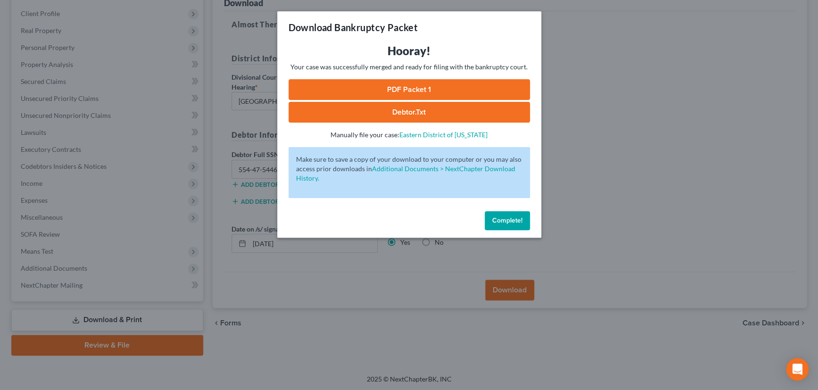
click at [424, 85] on link "PDF Packet 1" at bounding box center [409, 89] width 241 height 21
click at [513, 216] on span "Complete!" at bounding box center [507, 220] width 30 height 8
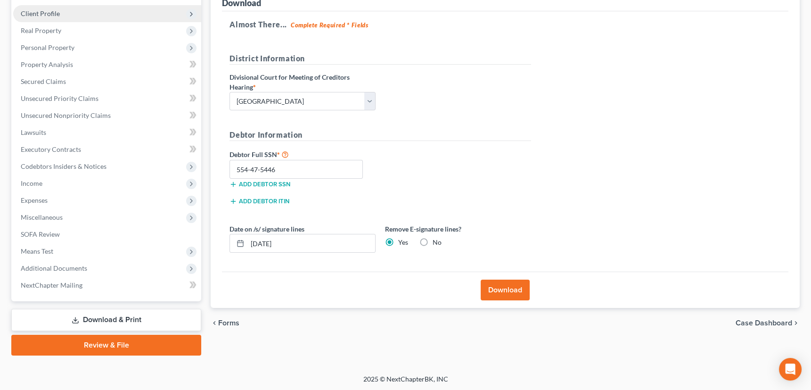
click at [47, 11] on span "Client Profile" at bounding box center [40, 13] width 39 height 8
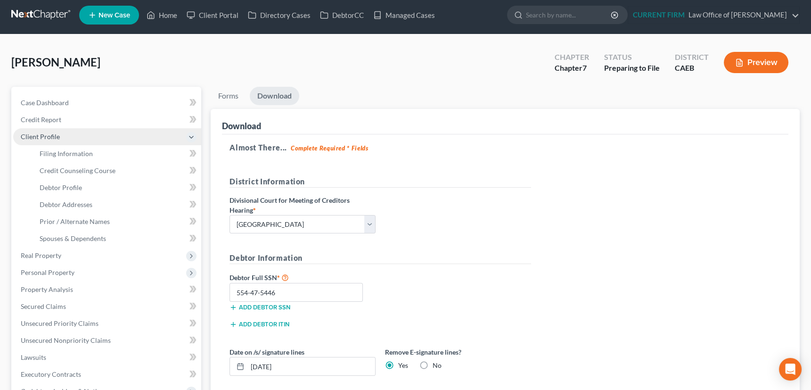
scroll to position [0, 0]
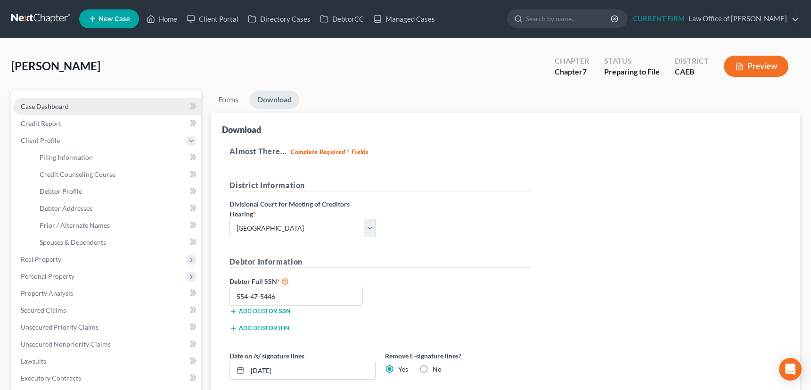
click at [48, 103] on span "Case Dashboard" at bounding box center [45, 106] width 48 height 8
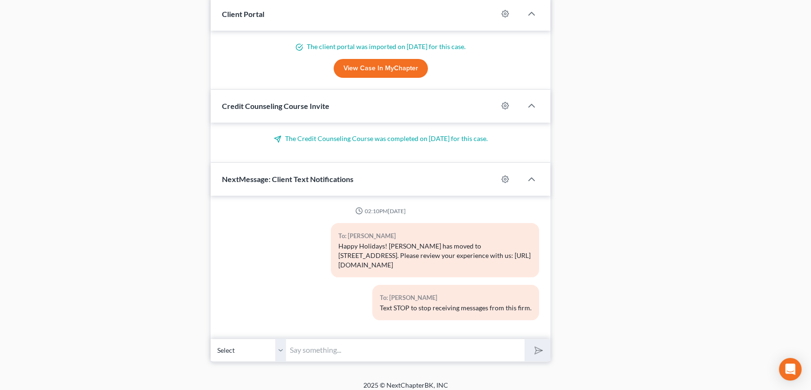
scroll to position [800, 0]
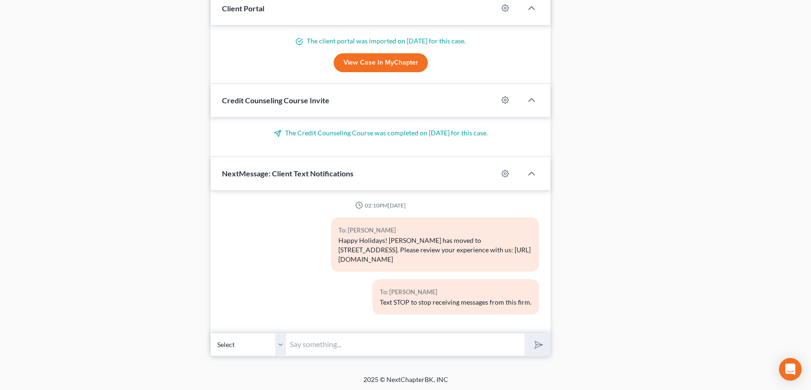
click at [335, 345] on input "text" at bounding box center [405, 344] width 239 height 23
type input "Ines, I have sent you some very important emails this morning. Please respond A…"
click at [538, 339] on icon "submit" at bounding box center [536, 344] width 13 height 13
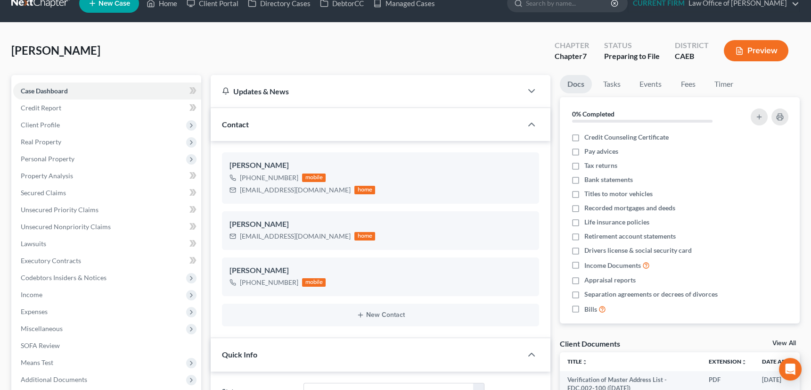
scroll to position [11, 0]
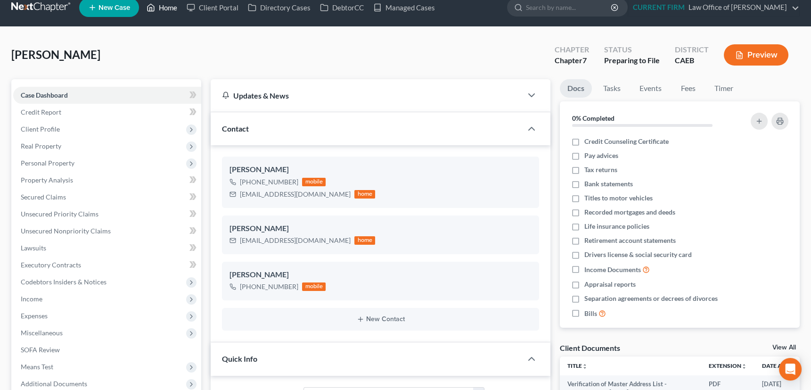
click at [167, 6] on link "Home" at bounding box center [162, 7] width 40 height 17
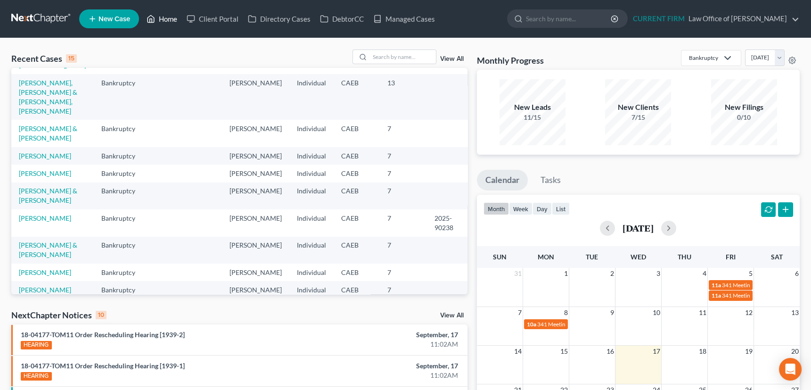
scroll to position [102, 0]
click at [378, 54] on input "search" at bounding box center [403, 57] width 66 height 14
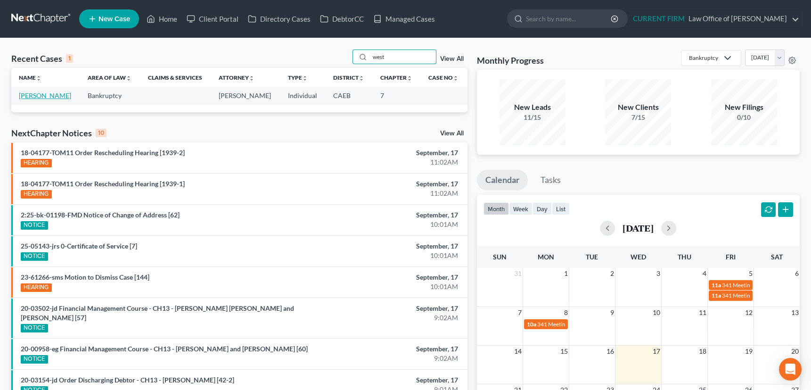
type input "west"
click at [25, 95] on link "West, Tiffany" at bounding box center [45, 95] width 52 height 8
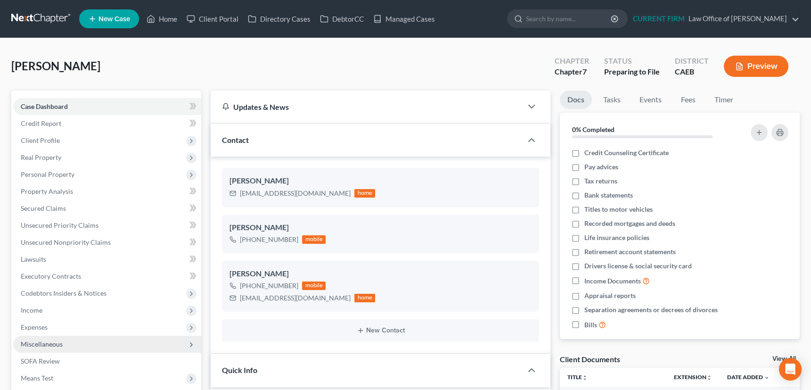
scroll to position [441, 0]
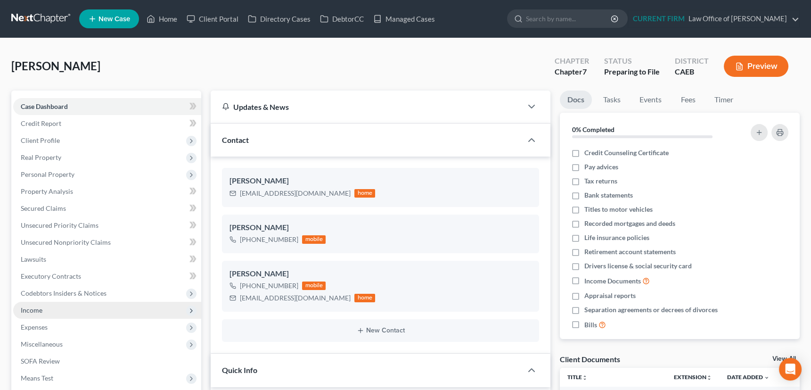
click at [30, 312] on span "Income" at bounding box center [32, 310] width 22 height 8
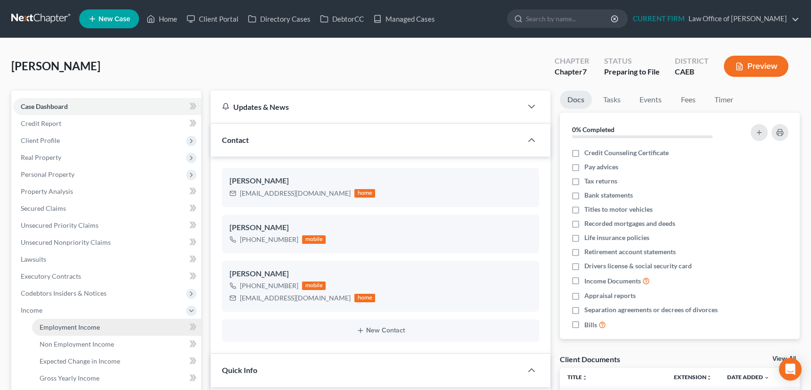
click at [75, 326] on span "Employment Income" at bounding box center [70, 327] width 60 height 8
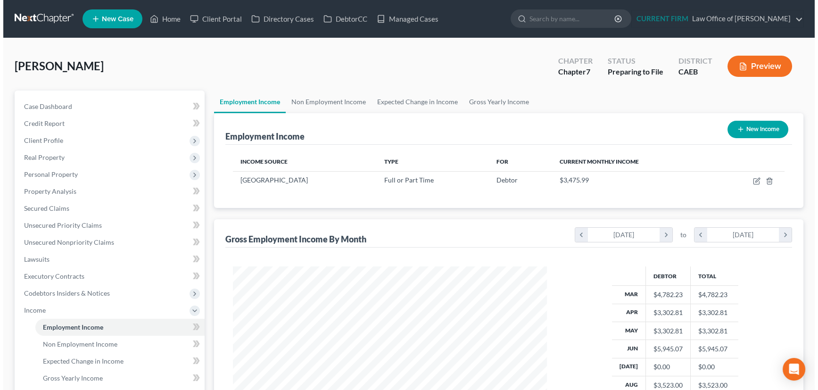
scroll to position [169, 332]
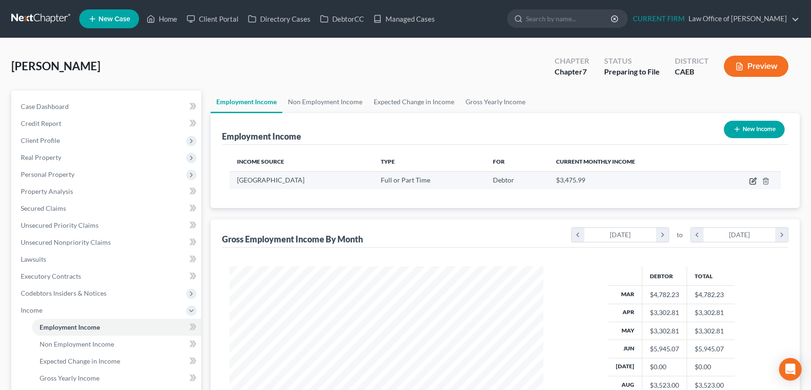
click at [753, 179] on icon "button" at bounding box center [754, 180] width 4 height 4
select select "0"
select select "4"
select select "0"
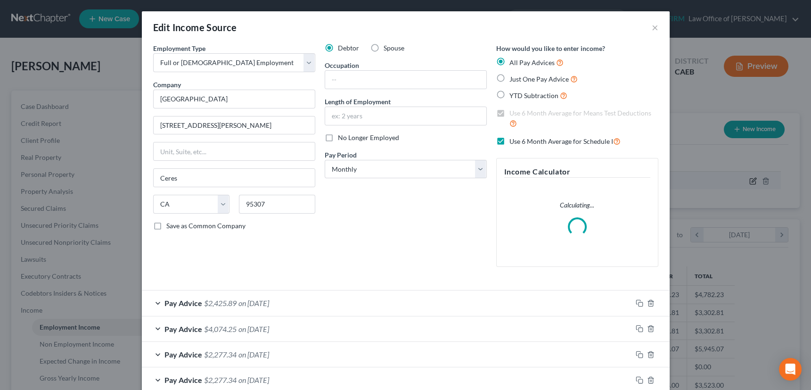
scroll to position [169, 335]
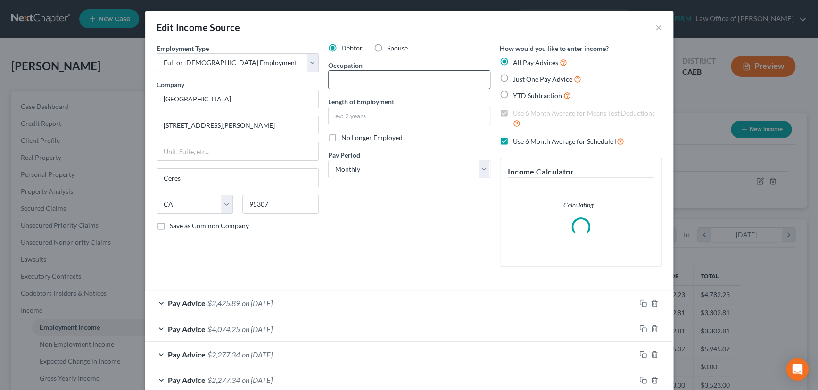
click at [374, 80] on input "text" at bounding box center [409, 80] width 161 height 18
type input "Campus supervisor"
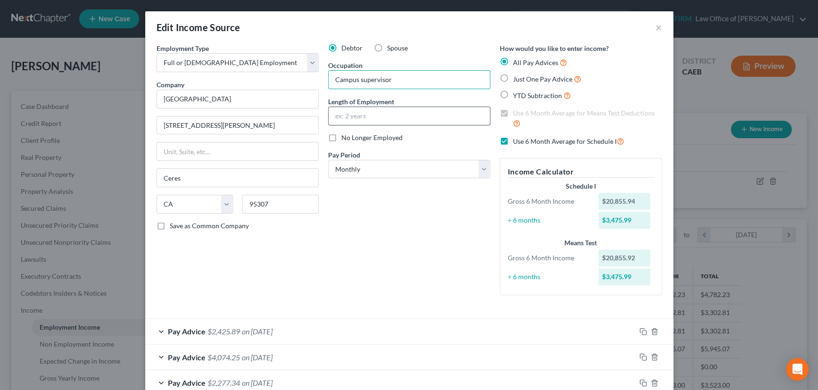
click at [369, 116] on input "text" at bounding box center [409, 116] width 161 height 18
type input "y years"
click at [655, 25] on button "×" at bounding box center [658, 27] width 7 height 11
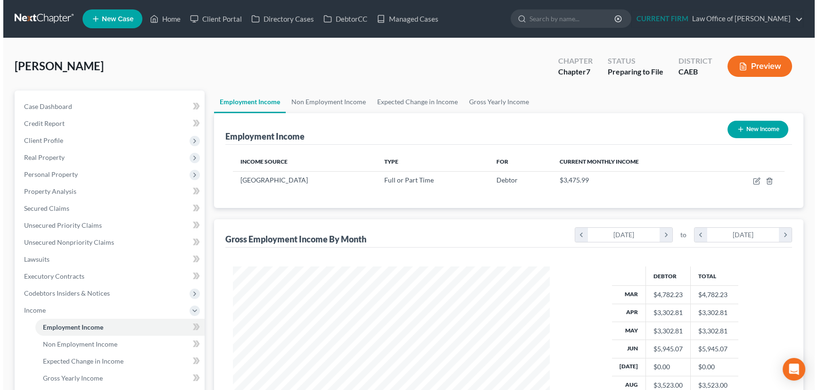
scroll to position [471352, 471188]
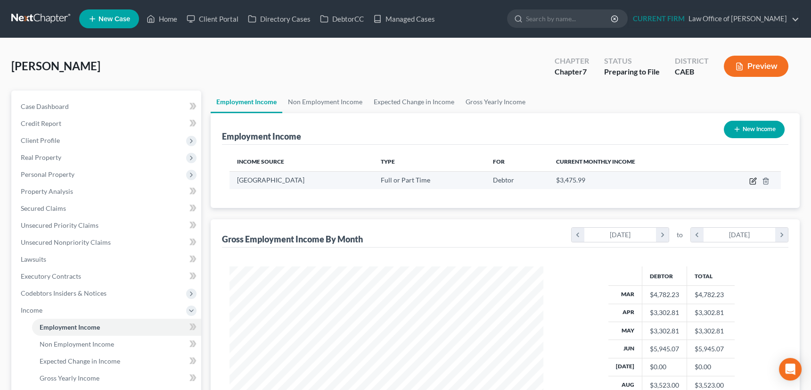
click at [753, 179] on icon "button" at bounding box center [754, 180] width 4 height 4
select select "0"
select select "4"
select select "0"
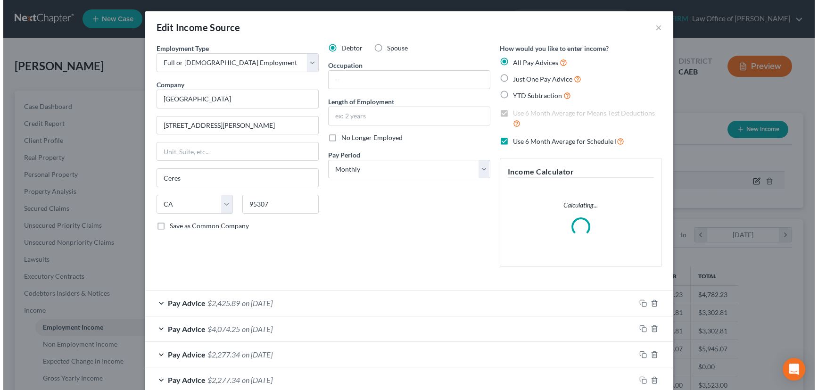
scroll to position [169, 335]
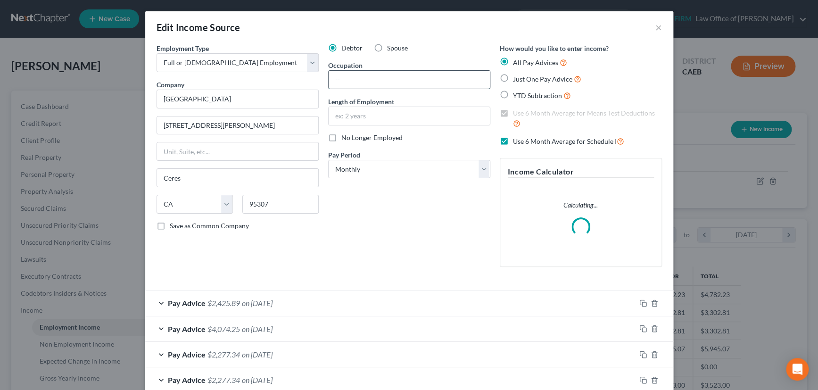
click at [356, 79] on input "text" at bounding box center [409, 80] width 161 height 18
type input "Campus Supervisor"
type input "y"
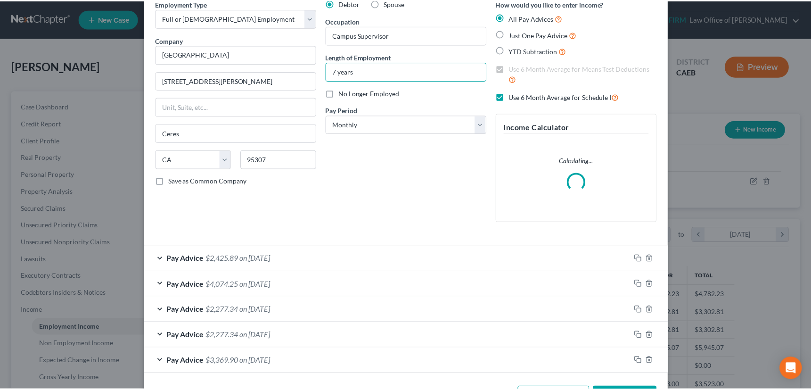
scroll to position [80, 0]
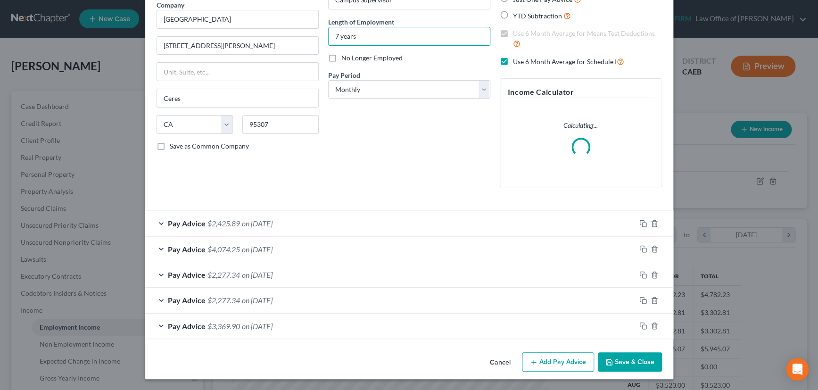
type input "7 years"
click at [639, 362] on button "Save & Close" at bounding box center [630, 362] width 64 height 20
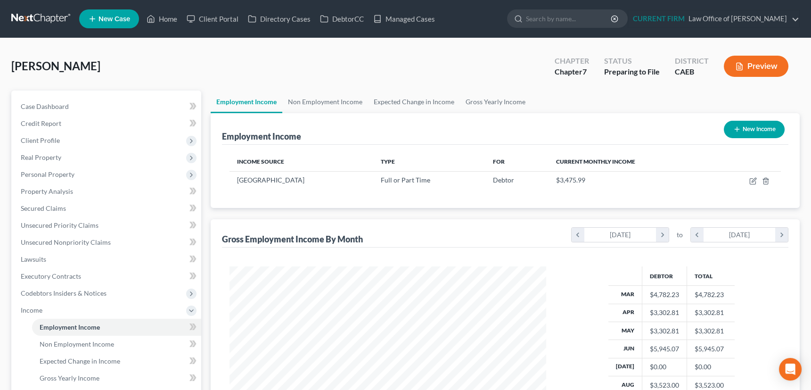
scroll to position [471352, 471188]
click at [406, 15] on link "Managed Cases" at bounding box center [404, 18] width 71 height 17
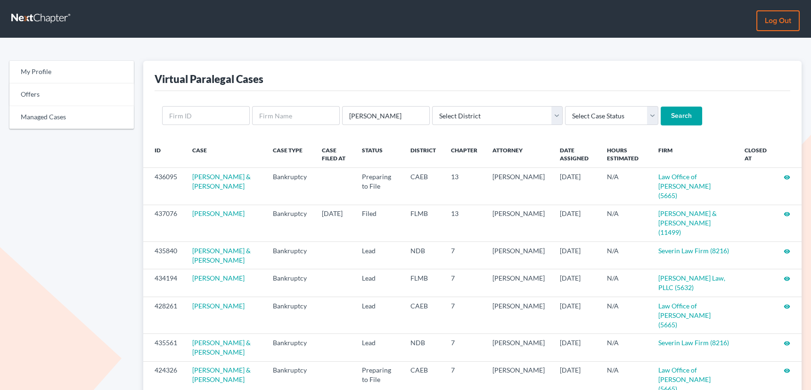
type input "[PERSON_NAME]"
click at [661, 107] on input "Search" at bounding box center [681, 116] width 41 height 19
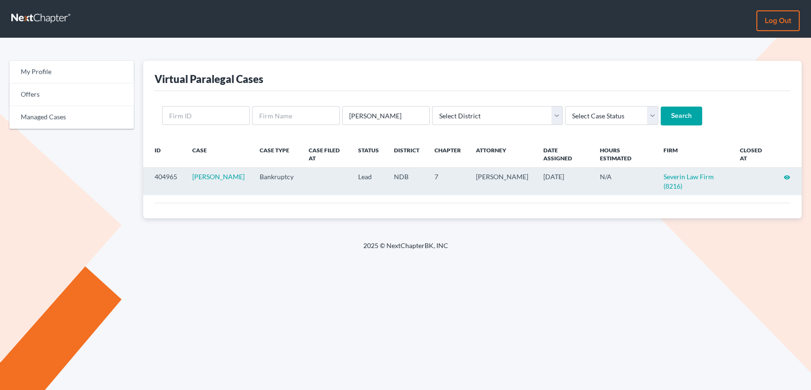
click at [788, 174] on icon "visibility" at bounding box center [787, 177] width 7 height 7
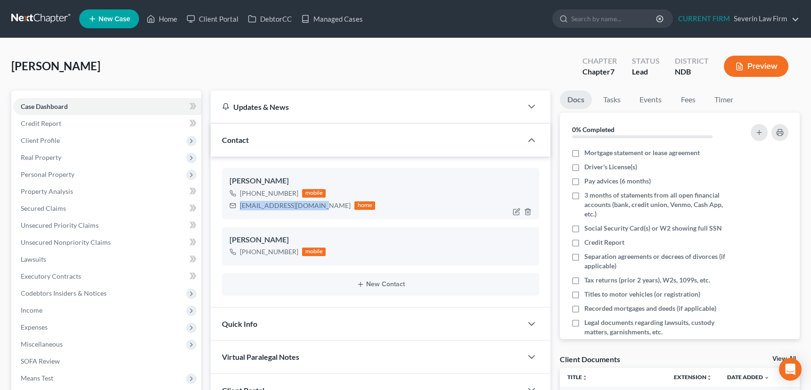
drag, startPoint x: 240, startPoint y: 203, endPoint x: 313, endPoint y: 204, distance: 72.1
click at [313, 204] on div "[EMAIL_ADDRESS][DOMAIN_NAME]" at bounding box center [295, 205] width 111 height 9
copy div "[EMAIL_ADDRESS][DOMAIN_NAME]"
click at [166, 18] on link "Home" at bounding box center [162, 18] width 40 height 17
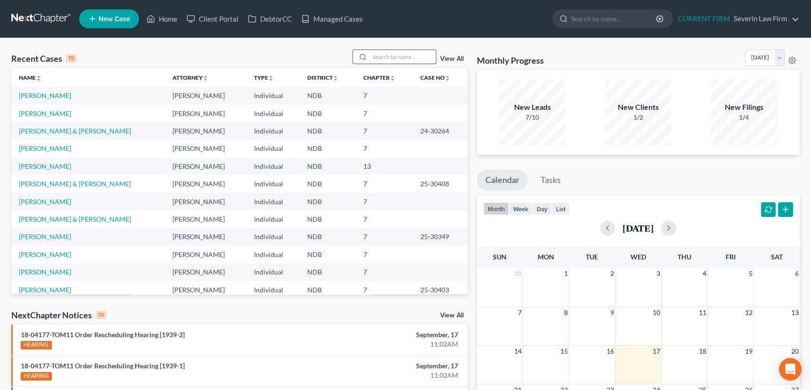
click at [390, 56] on input "search" at bounding box center [403, 57] width 66 height 14
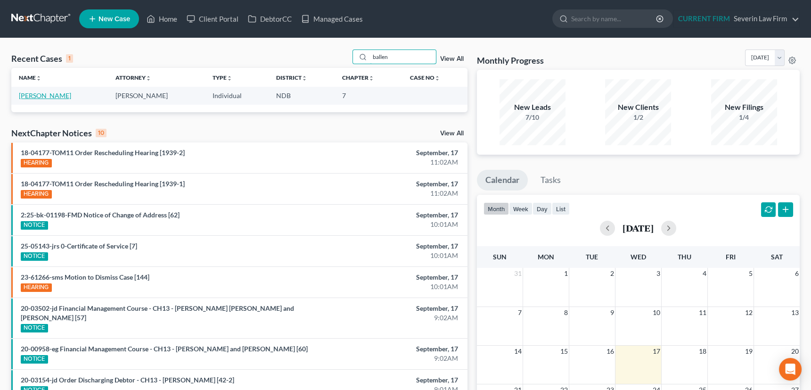
type input "ballen"
click at [44, 95] on link "Ballensky, Natalie" at bounding box center [45, 95] width 52 height 8
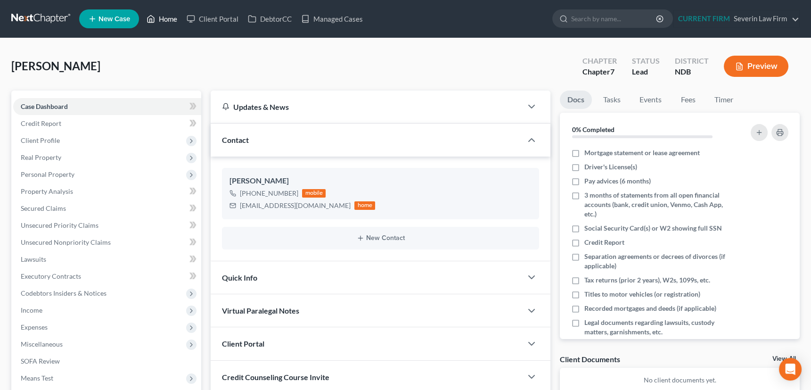
click at [171, 19] on link "Home" at bounding box center [162, 18] width 40 height 17
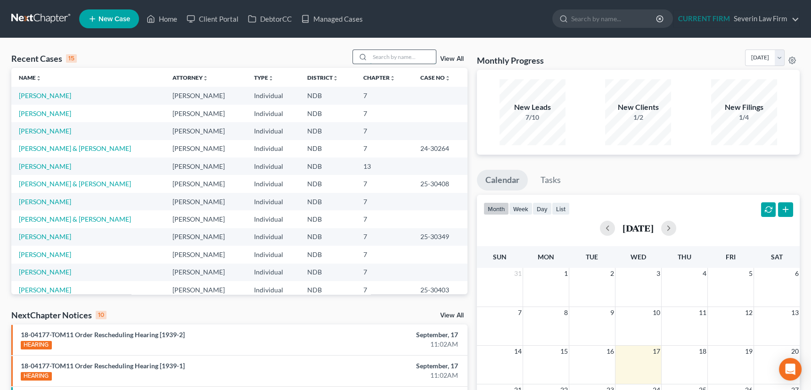
click at [400, 57] on input "search" at bounding box center [403, 57] width 66 height 14
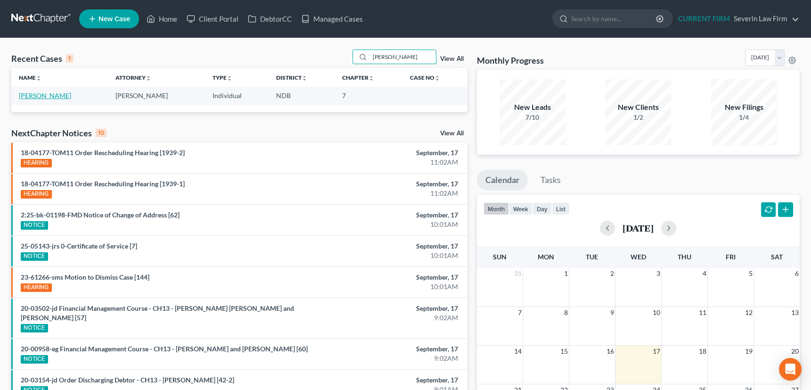
type input "sanders"
click at [45, 95] on link "Sanders, Bryan" at bounding box center [45, 95] width 52 height 8
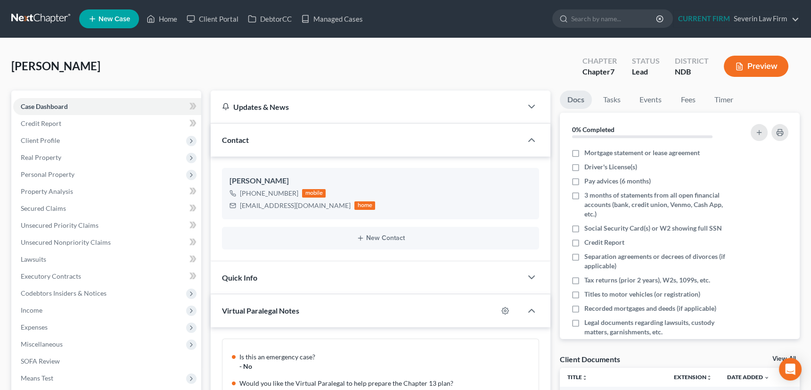
scroll to position [201, 0]
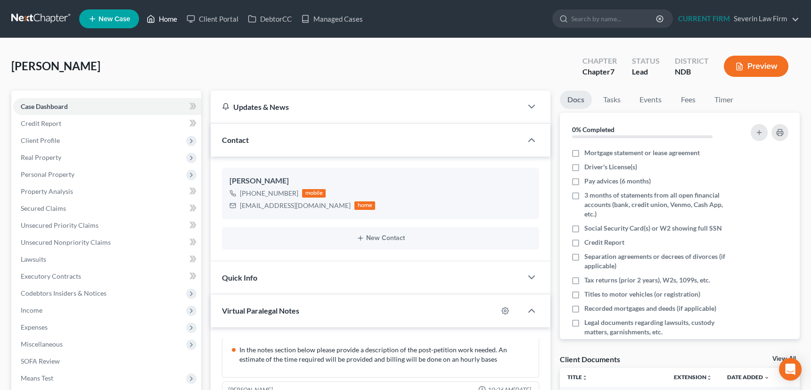
click at [170, 17] on link "Home" at bounding box center [162, 18] width 40 height 17
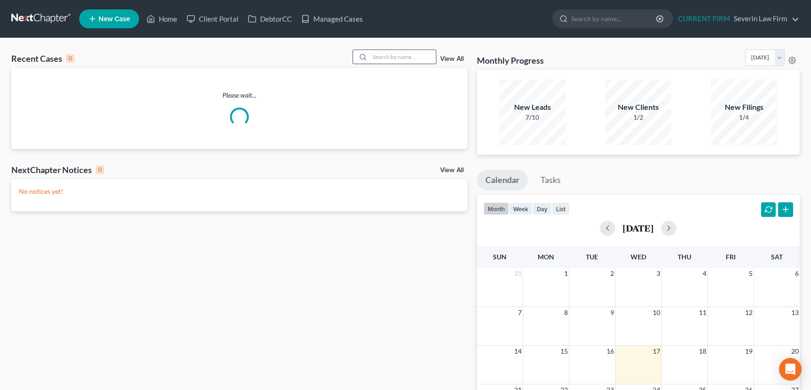
click at [386, 53] on input "search" at bounding box center [403, 57] width 66 height 14
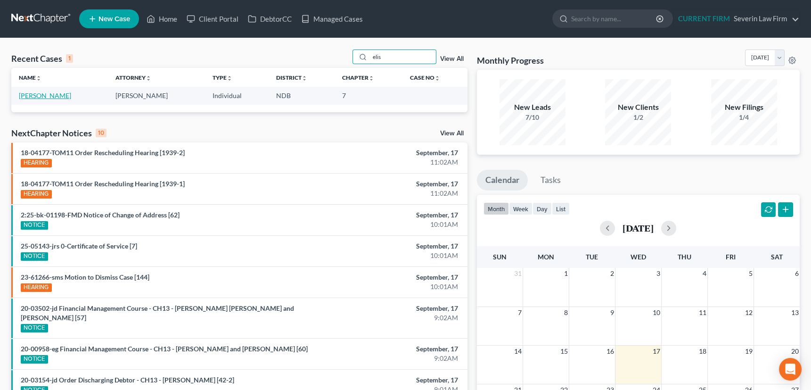
type input "elis"
click at [47, 94] on link "Elis, Miranda" at bounding box center [45, 95] width 52 height 8
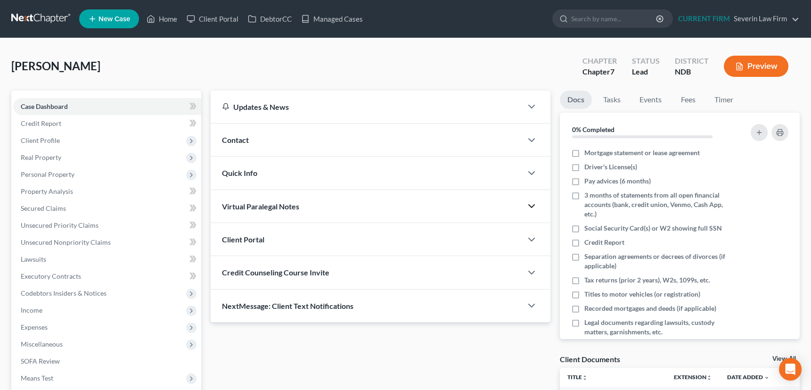
click at [533, 206] on icon "button" at bounding box center [531, 205] width 11 height 11
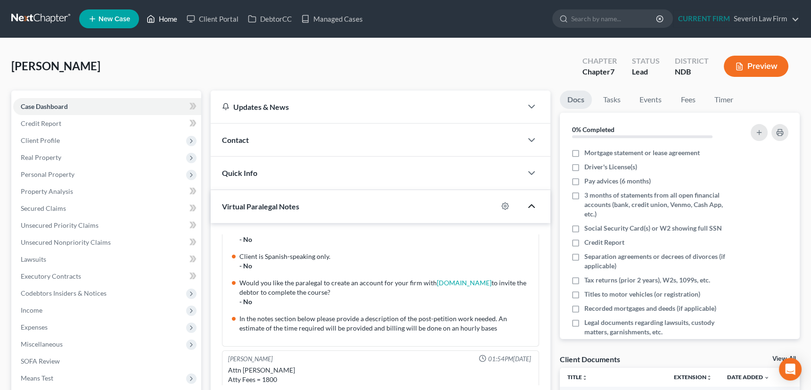
click at [168, 17] on link "Home" at bounding box center [162, 18] width 40 height 17
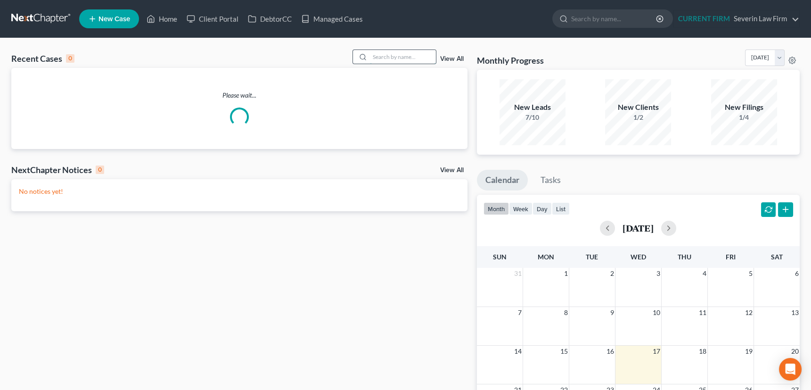
click at [391, 56] on input "search" at bounding box center [403, 57] width 66 height 14
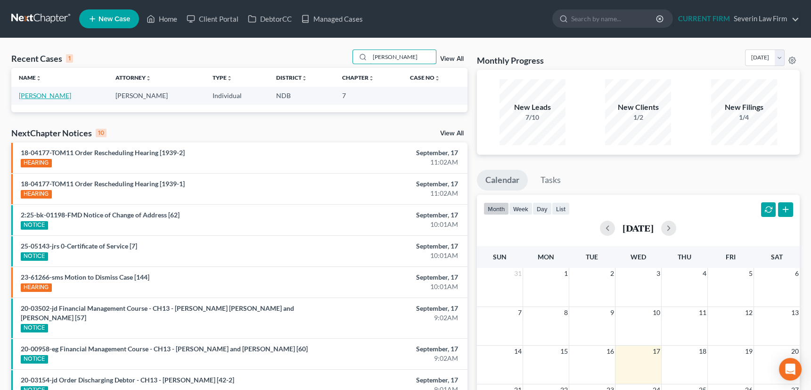
type input "brege"
click at [34, 95] on link "Brege, Tayler" at bounding box center [45, 95] width 52 height 8
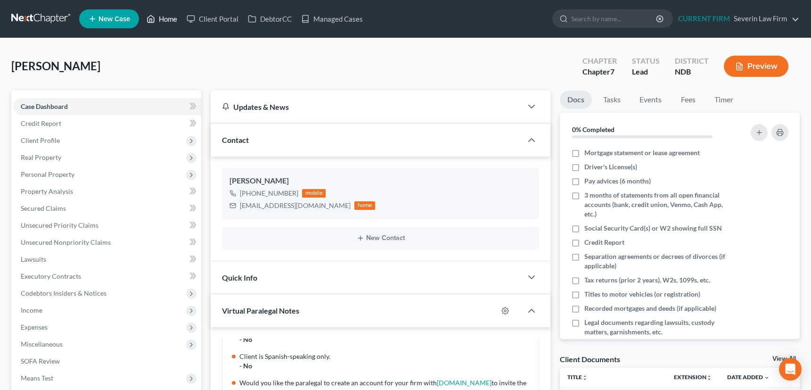
click at [168, 18] on link "Home" at bounding box center [162, 18] width 40 height 17
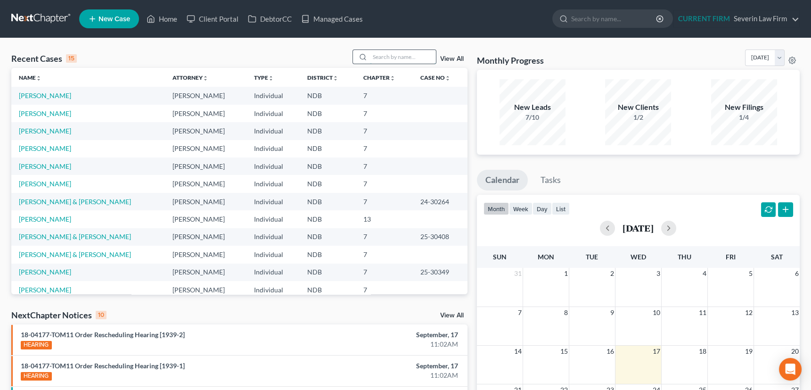
click at [387, 58] on input "search" at bounding box center [403, 57] width 66 height 14
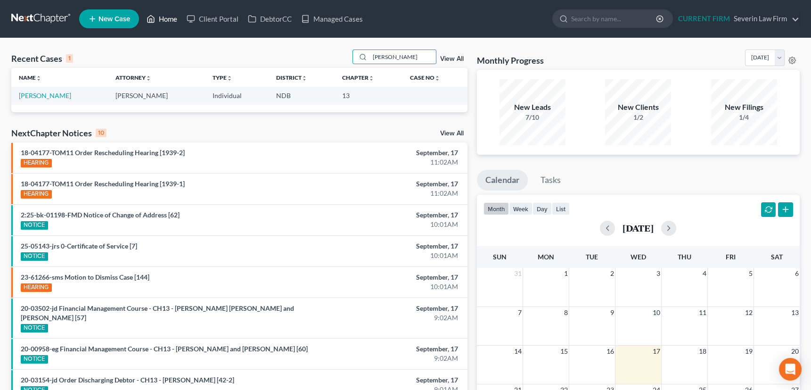
click at [167, 19] on link "Home" at bounding box center [162, 18] width 40 height 17
click at [167, 16] on link "Home" at bounding box center [162, 18] width 40 height 17
drag, startPoint x: 389, startPoint y: 55, endPoint x: 364, endPoint y: 58, distance: 25.2
click at [364, 58] on div "fisher" at bounding box center [395, 57] width 84 height 15
type input "horne"
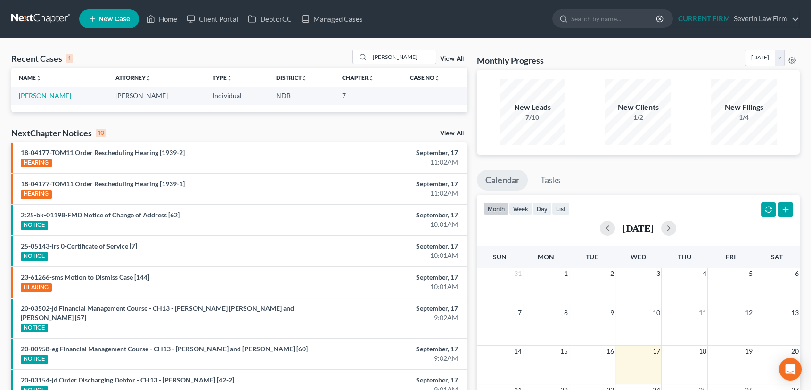
click at [47, 95] on link "Horne, Timothy" at bounding box center [45, 95] width 52 height 8
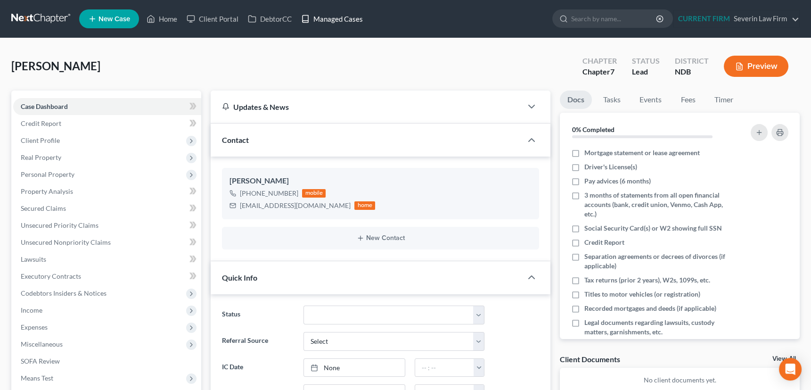
click at [339, 19] on link "Managed Cases" at bounding box center [332, 18] width 71 height 17
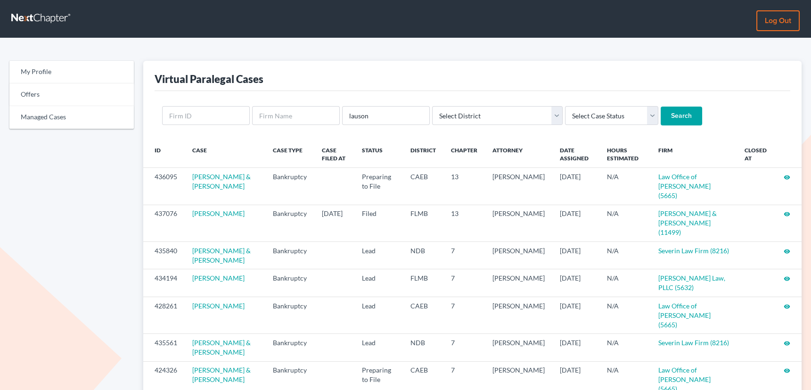
type input "lauson"
click at [661, 107] on input "Search" at bounding box center [681, 116] width 41 height 19
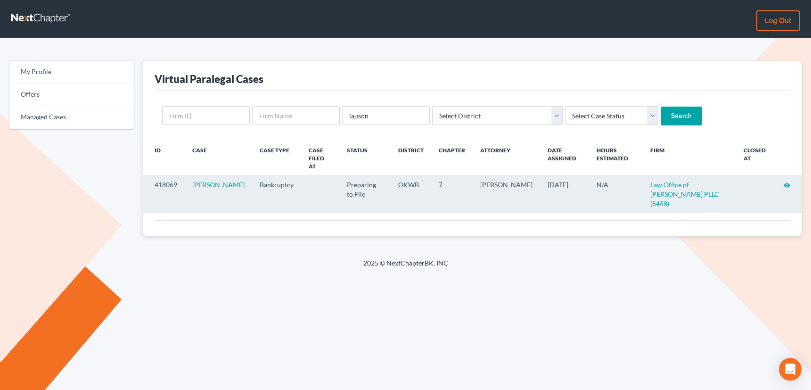
click at [788, 182] on icon "visibility" at bounding box center [787, 185] width 7 height 7
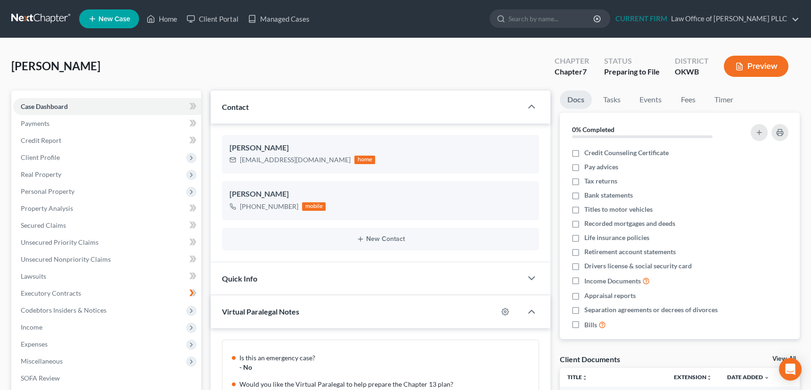
scroll to position [124, 0]
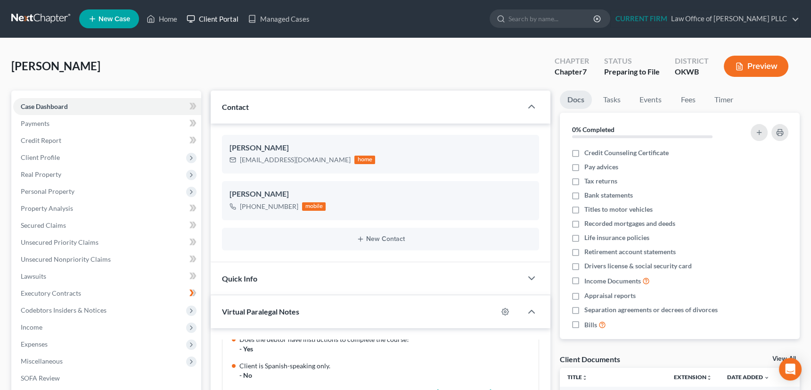
click at [213, 17] on link "Client Portal" at bounding box center [212, 18] width 61 height 17
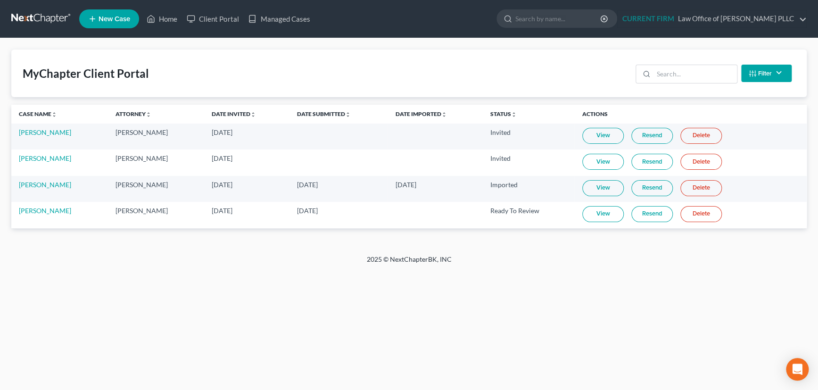
click at [599, 213] on link "View" at bounding box center [602, 214] width 41 height 16
click at [166, 18] on link "Home" at bounding box center [162, 18] width 40 height 17
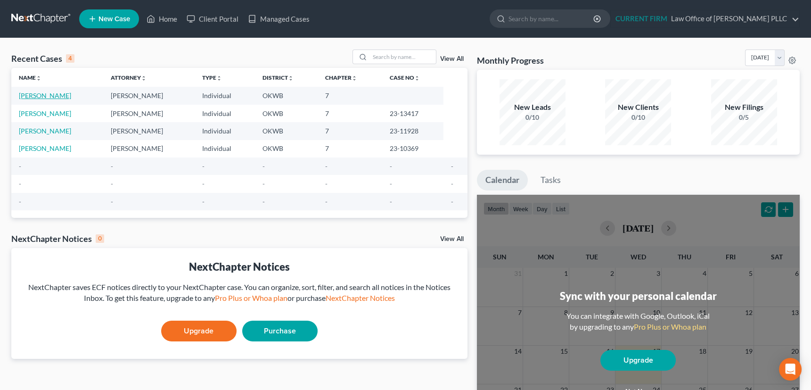
click at [38, 96] on link "[PERSON_NAME]" at bounding box center [45, 95] width 52 height 8
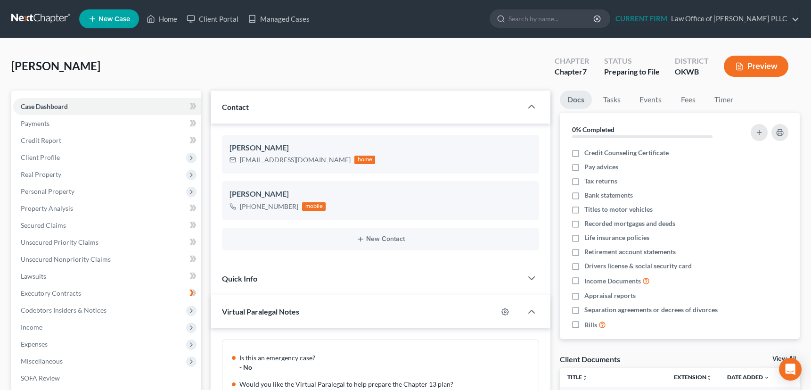
scroll to position [124, 0]
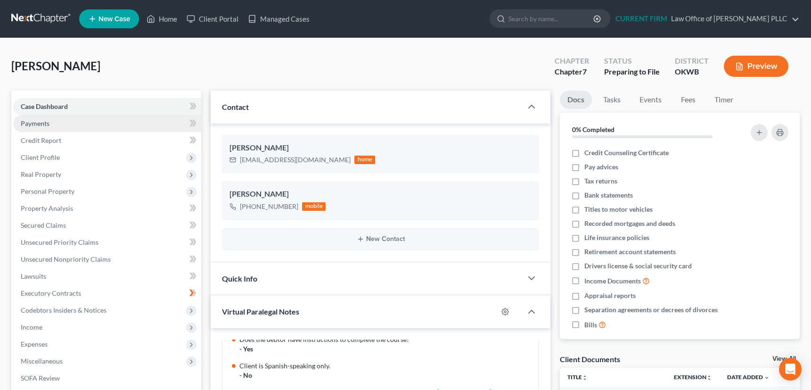
click at [42, 123] on span "Payments" at bounding box center [35, 123] width 29 height 8
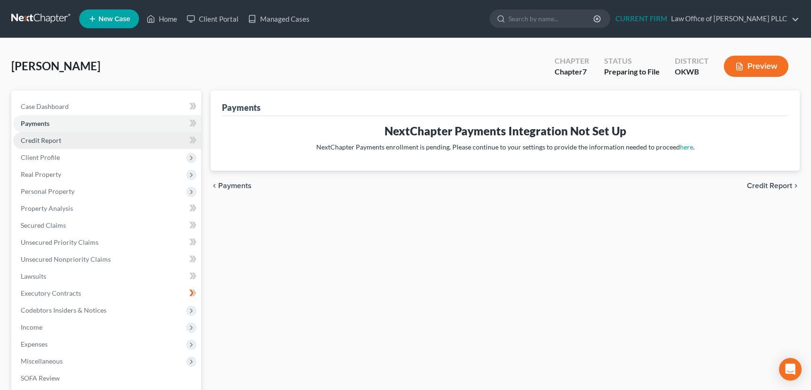
click at [41, 139] on span "Credit Report" at bounding box center [41, 140] width 41 height 8
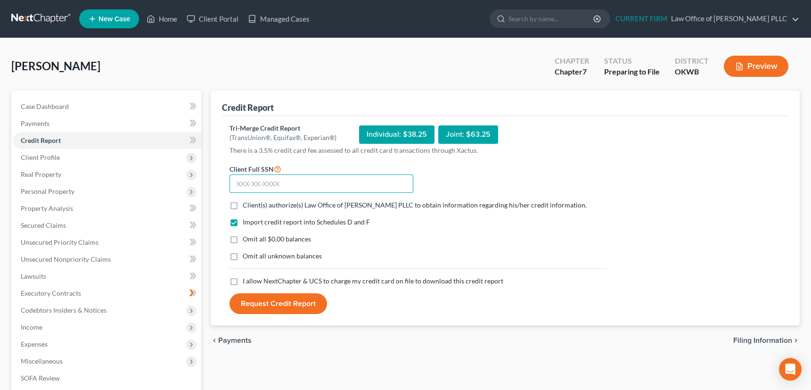
click at [285, 181] on input "text" at bounding box center [322, 183] width 184 height 19
click at [45, 160] on span "Client Profile" at bounding box center [40, 157] width 39 height 8
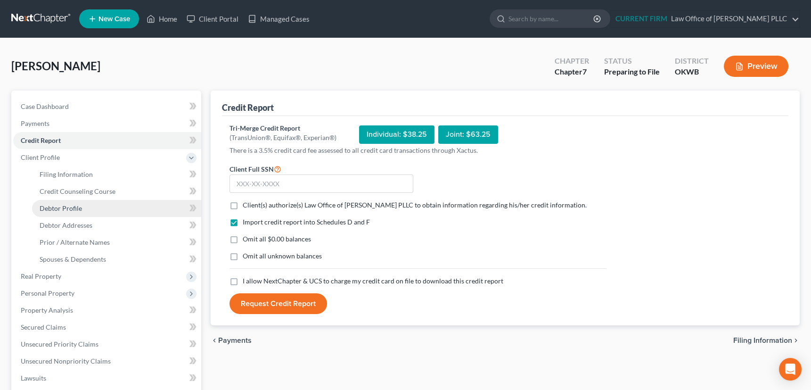
click at [49, 207] on span "Debtor Profile" at bounding box center [61, 208] width 42 height 8
select select "0"
select select "1"
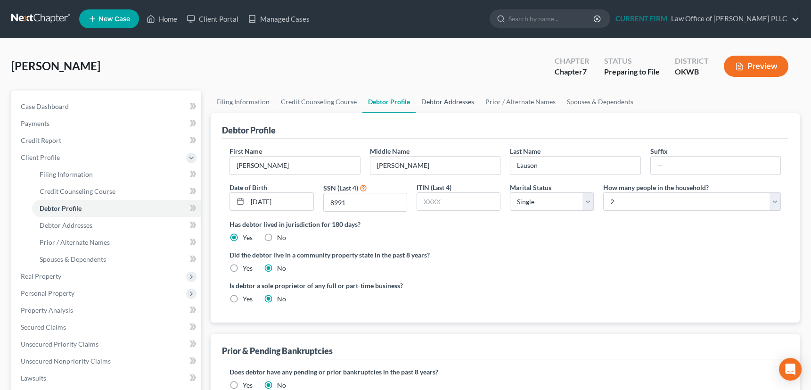
click at [441, 100] on link "Debtor Addresses" at bounding box center [448, 102] width 64 height 23
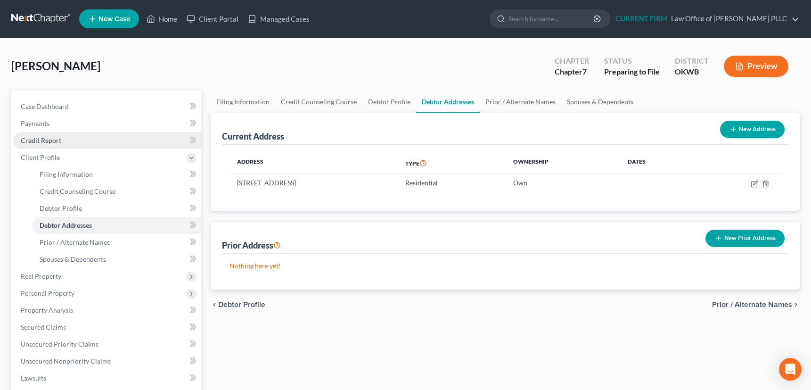
click at [42, 138] on span "Credit Report" at bounding box center [41, 140] width 41 height 8
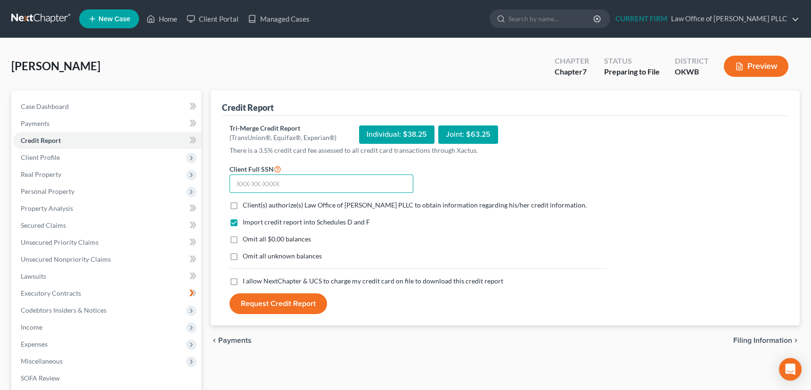
click at [262, 183] on input "text" at bounding box center [322, 183] width 184 height 19
click at [297, 180] on input "text" at bounding box center [322, 183] width 184 height 19
type input "450-19-8991"
click at [243, 203] on label "Client(s) authorize(s) Law Office of Kevin R. Kemper PLLC to obtain information…" at bounding box center [415, 204] width 344 height 9
click at [247, 203] on input "Client(s) authorize(s) Law Office of Kevin R. Kemper PLLC to obtain information…" at bounding box center [250, 203] width 6 height 6
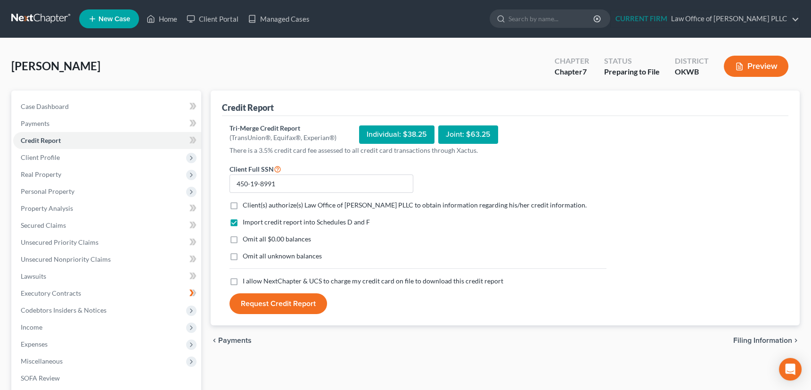
checkbox input "true"
click at [243, 280] on label "I allow NextChapter & UCS to charge my credit card on file to download this cre…" at bounding box center [373, 280] width 261 height 9
click at [247, 280] on input "I allow NextChapter & UCS to charge my credit card on file to download this cre…" at bounding box center [250, 279] width 6 height 6
checkbox input "true"
click at [287, 302] on button "Request Credit Report" at bounding box center [279, 303] width 98 height 21
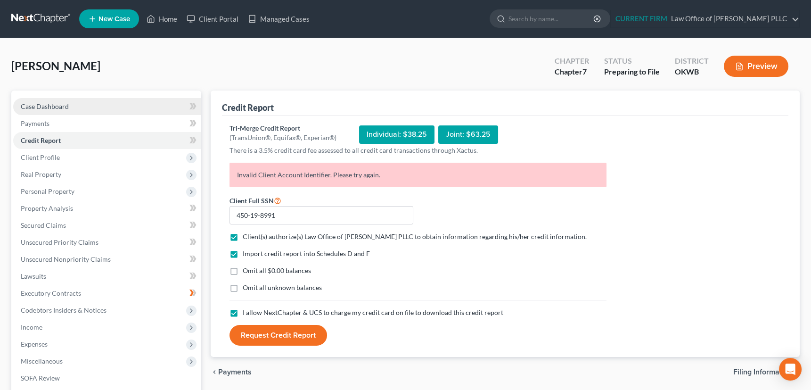
click at [58, 108] on span "Case Dashboard" at bounding box center [45, 106] width 48 height 8
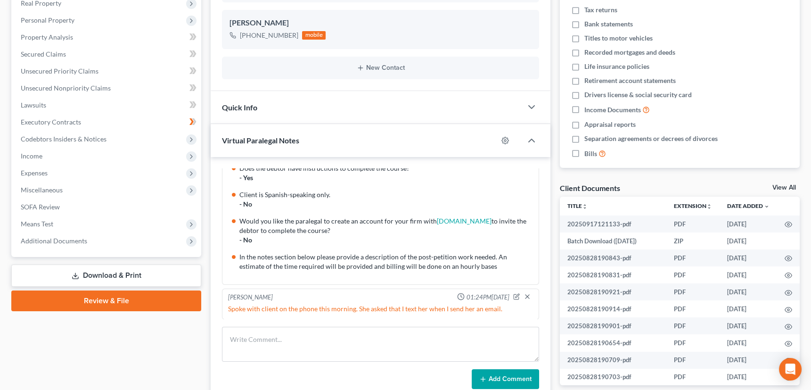
scroll to position [214, 0]
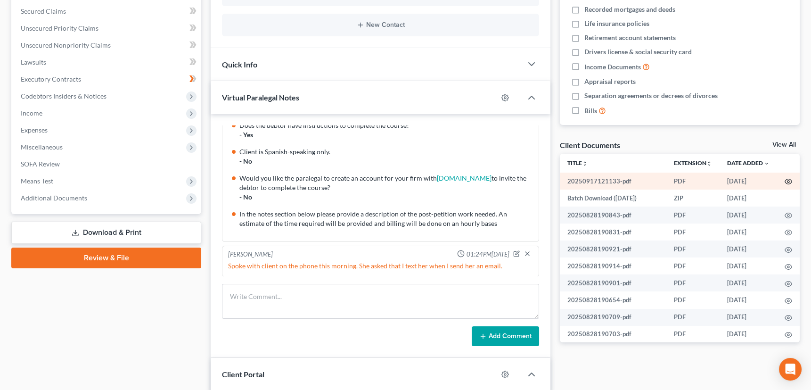
click at [785, 179] on icon "button" at bounding box center [789, 182] width 8 height 8
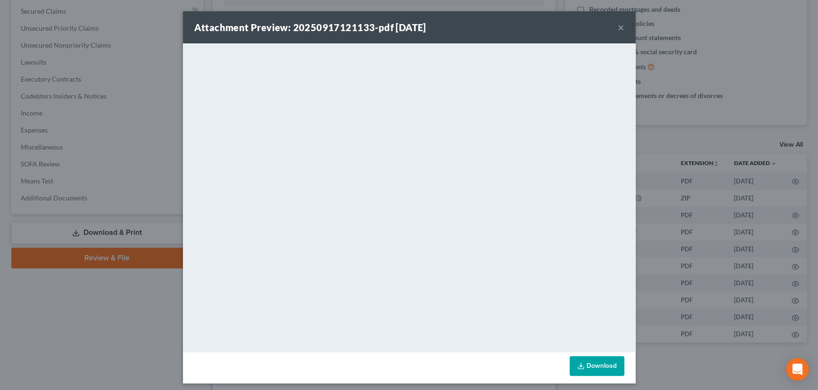
click at [618, 27] on button "×" at bounding box center [621, 27] width 7 height 11
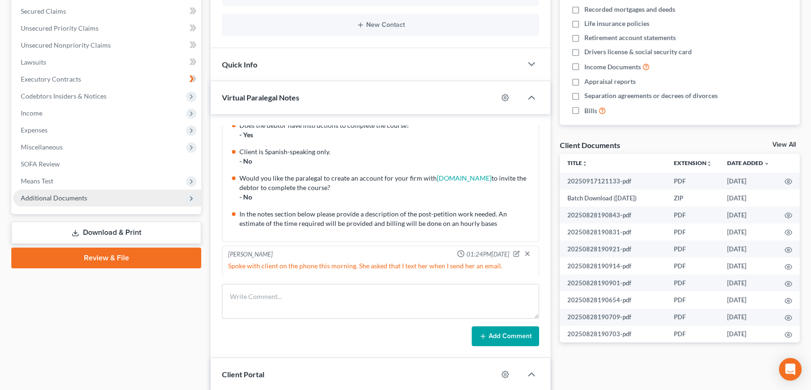
click at [81, 198] on span "Additional Documents" at bounding box center [54, 198] width 66 height 8
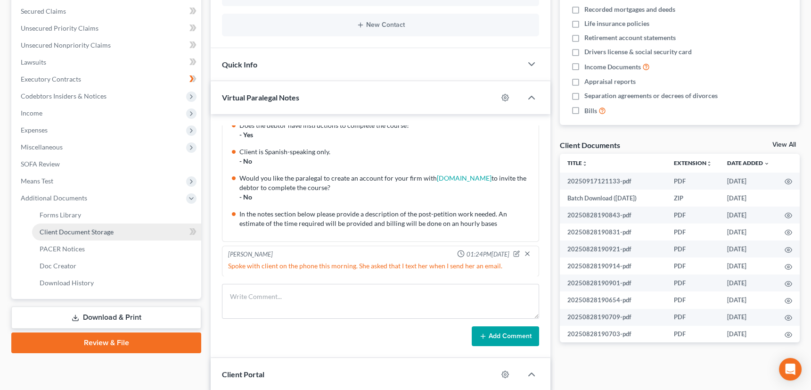
click at [90, 231] on span "Client Document Storage" at bounding box center [77, 232] width 74 height 8
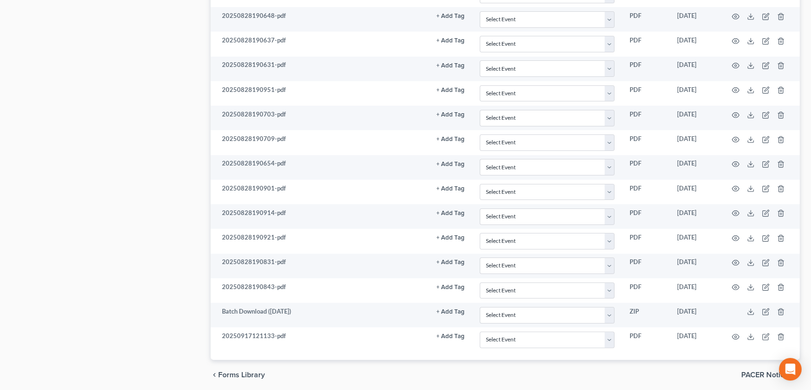
scroll to position [818, 0]
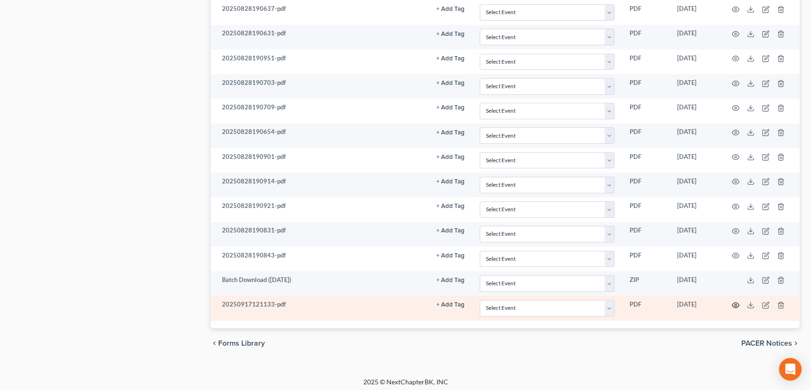
click at [737, 304] on circle "button" at bounding box center [736, 305] width 2 height 2
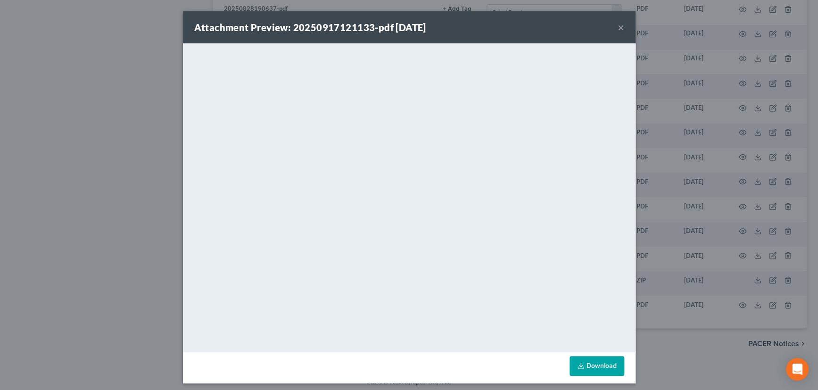
drag, startPoint x: 619, startPoint y: 27, endPoint x: 514, endPoint y: 32, distance: 104.8
click at [514, 32] on div "Attachment Preview: 20250917121133-pdf 09/17/2025 ×" at bounding box center [409, 27] width 453 height 32
click at [618, 28] on button "×" at bounding box center [621, 27] width 7 height 11
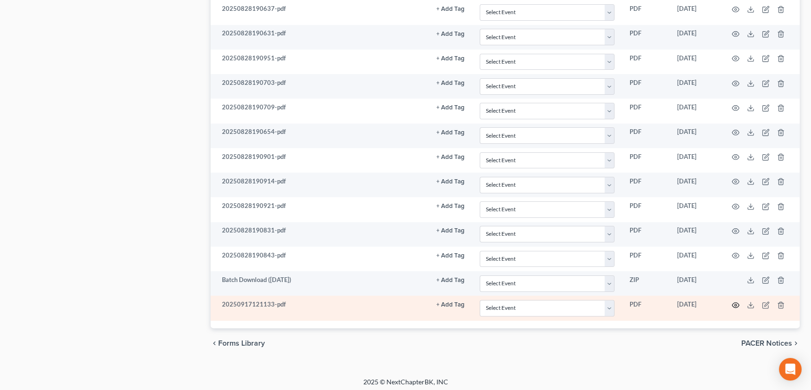
click at [736, 301] on icon "button" at bounding box center [736, 305] width 8 height 8
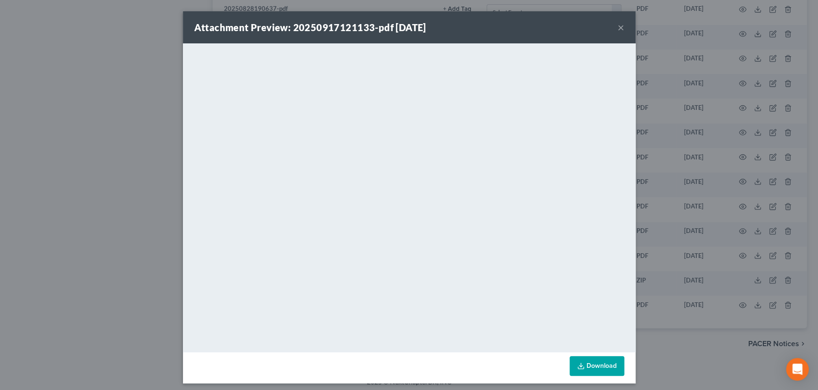
click at [622, 28] on div "Attachment Preview: 20250917121133-pdf 09/17/2025 ×" at bounding box center [409, 27] width 453 height 32
click at [619, 26] on button "×" at bounding box center [621, 27] width 7 height 11
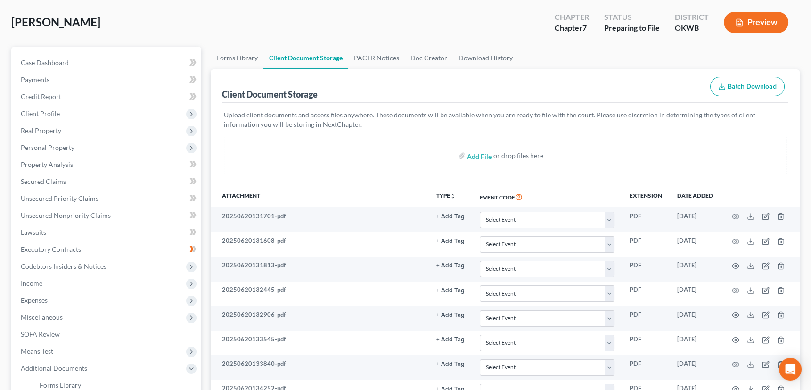
scroll to position [33, 0]
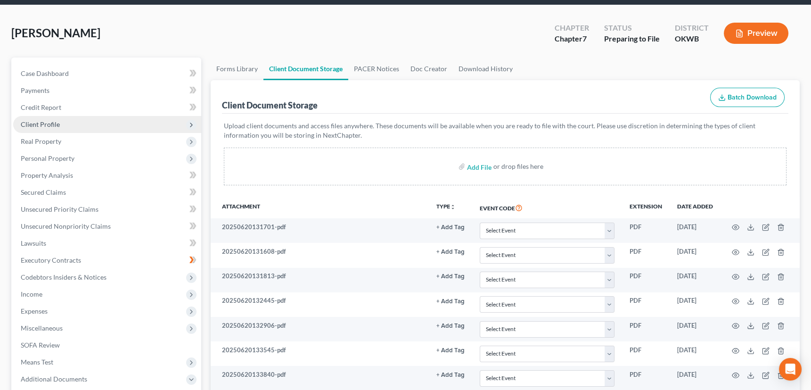
click at [25, 123] on span "Client Profile" at bounding box center [40, 124] width 39 height 8
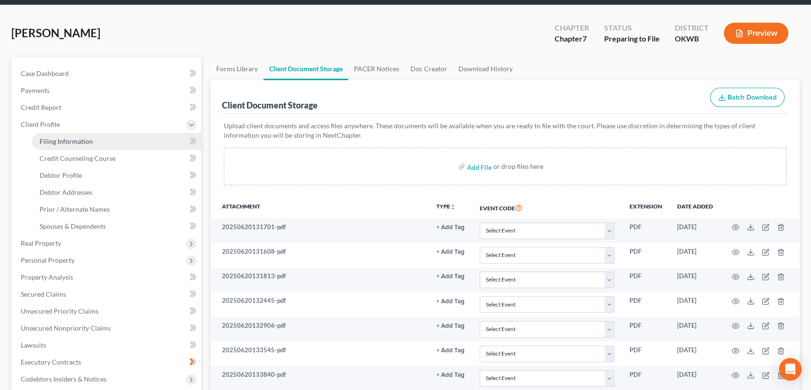
click at [51, 139] on span "Filing Information" at bounding box center [66, 141] width 53 height 8
select select "1"
select select "0"
select select "37"
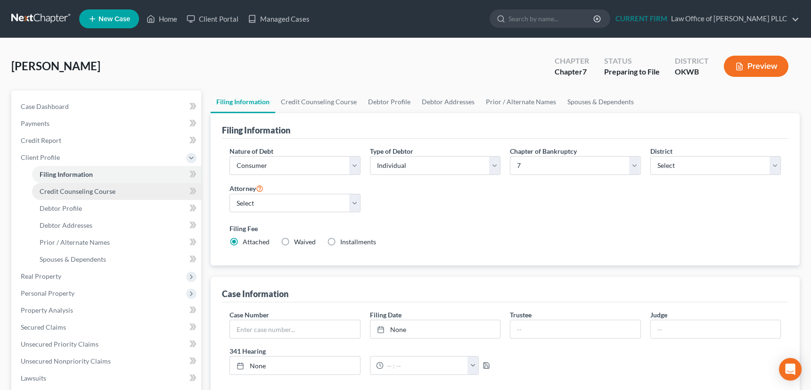
click at [59, 192] on span "Credit Counseling Course" at bounding box center [78, 191] width 76 height 8
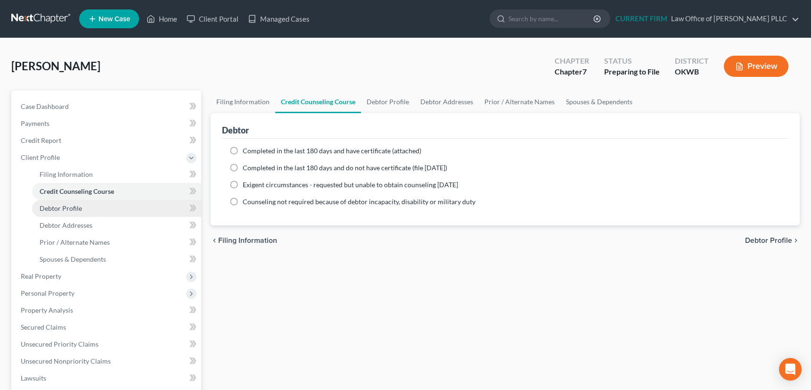
click at [60, 204] on span "Debtor Profile" at bounding box center [61, 208] width 42 height 8
select select "0"
select select "1"
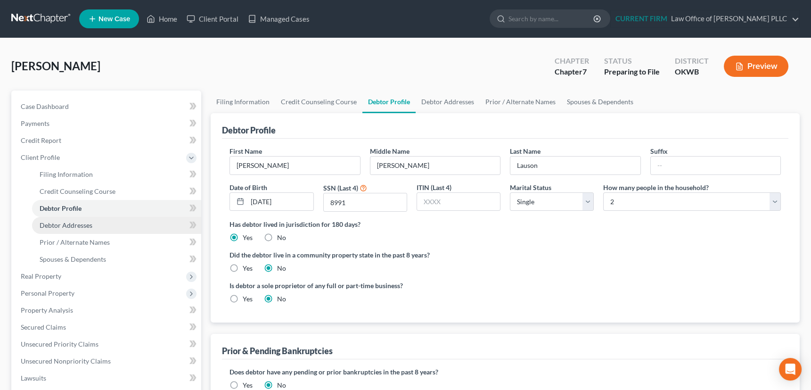
click at [64, 226] on span "Debtor Addresses" at bounding box center [66, 225] width 53 height 8
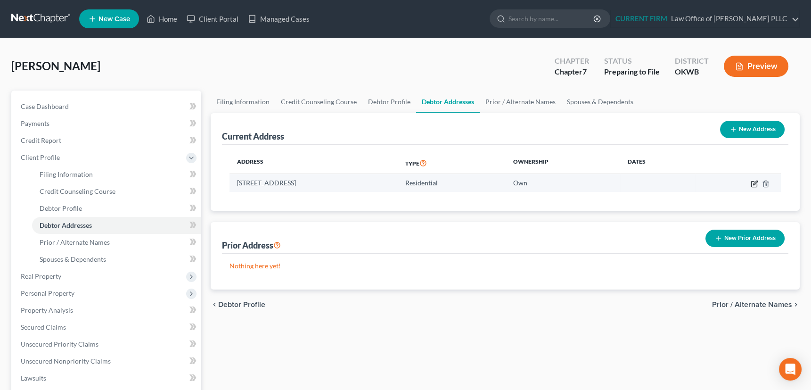
click at [754, 183] on icon "button" at bounding box center [755, 184] width 8 height 8
select select "37"
select select "54"
select select "0"
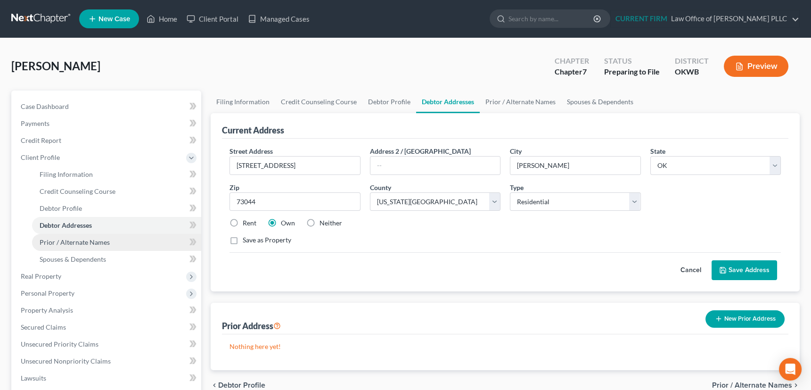
click at [59, 241] on span "Prior / Alternate Names" at bounding box center [75, 242] width 70 height 8
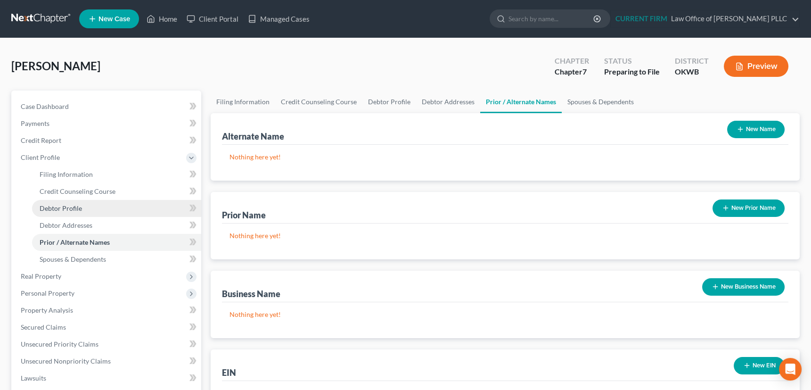
click at [70, 204] on span "Debtor Profile" at bounding box center [61, 208] width 42 height 8
select select "0"
select select "1"
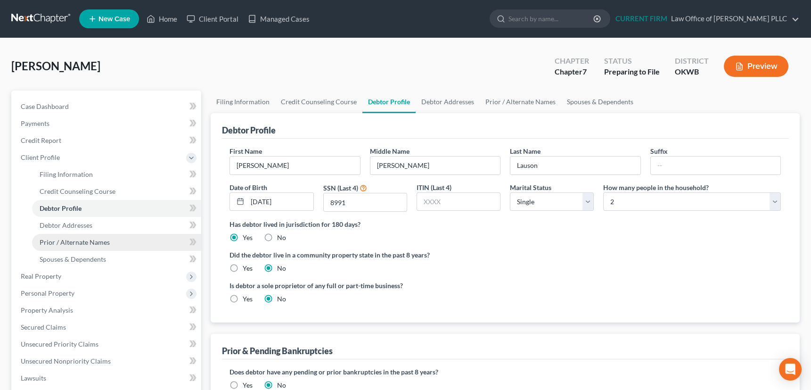
click at [64, 242] on span "Prior / Alternate Names" at bounding box center [75, 242] width 70 height 8
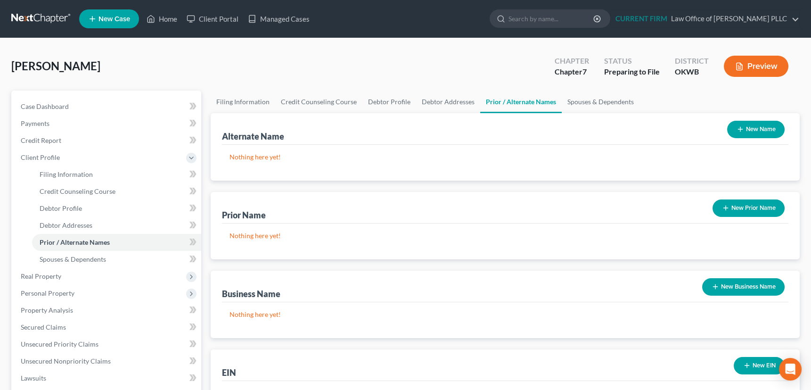
click at [737, 128] on icon "button" at bounding box center [741, 129] width 8 height 8
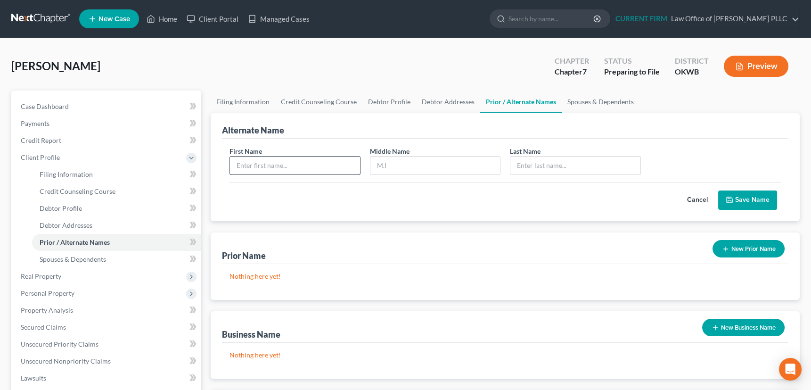
click at [282, 166] on input "text" at bounding box center [295, 166] width 130 height 18
type input "Naomi"
type input "R"
type input "l"
type input "Lauson"
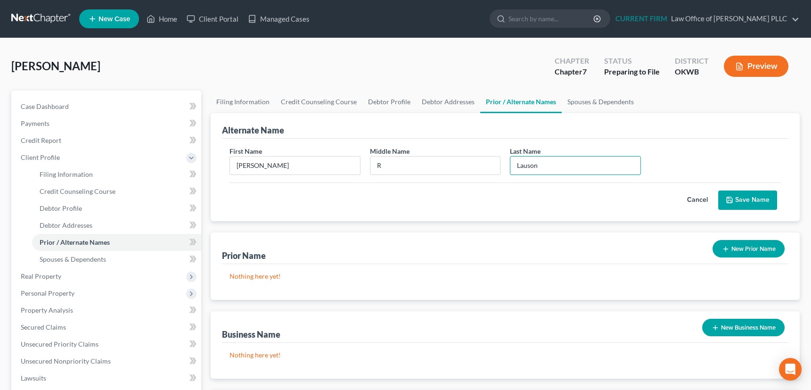
click at [751, 200] on button "Save Name" at bounding box center [748, 200] width 59 height 20
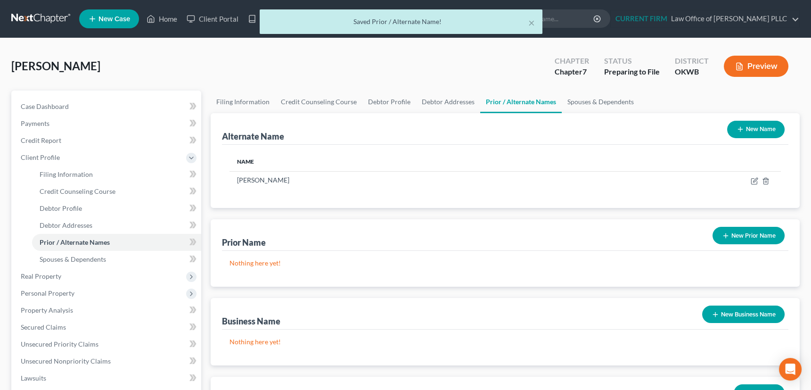
click at [742, 129] on line "button" at bounding box center [740, 129] width 4 height 0
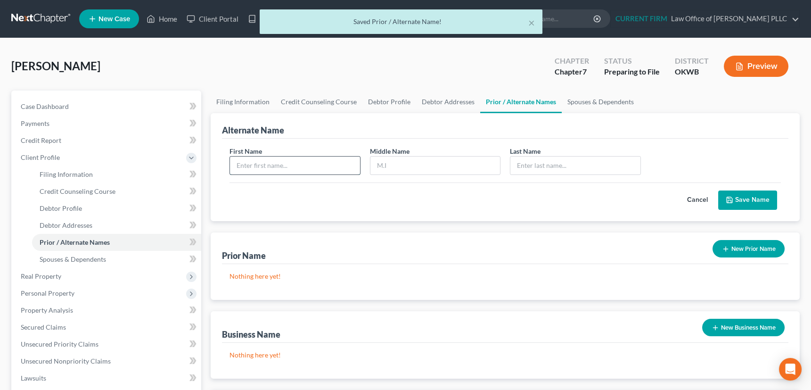
click at [284, 165] on input "text" at bounding box center [295, 166] width 130 height 18
type input "Naomi"
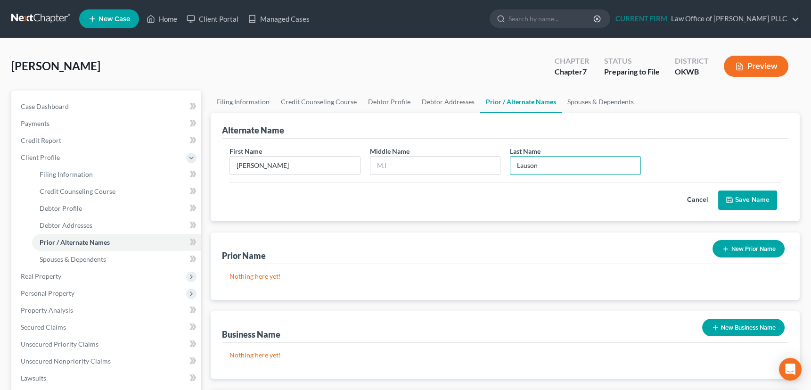
type input "Lauson"
click at [742, 197] on button "Save Name" at bounding box center [748, 200] width 59 height 20
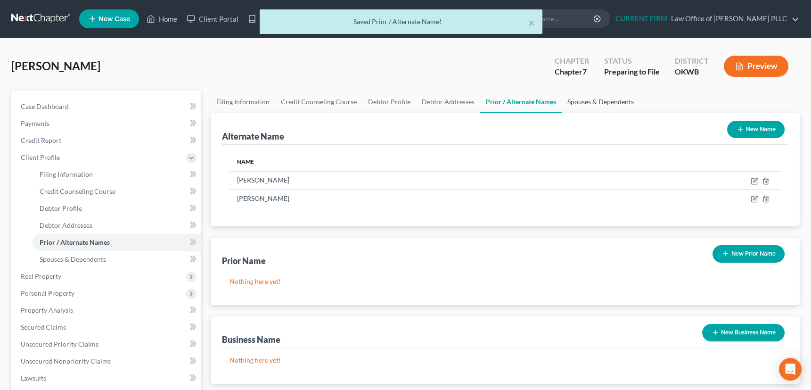
click at [592, 102] on link "Spouses & Dependents" at bounding box center [601, 102] width 78 height 23
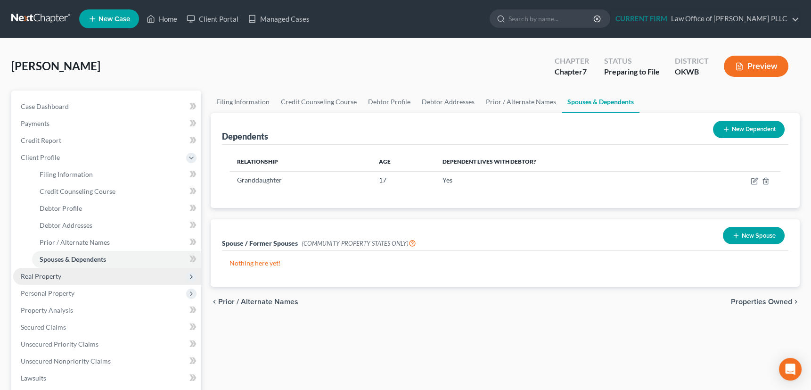
click at [42, 273] on span "Real Property" at bounding box center [41, 276] width 41 height 8
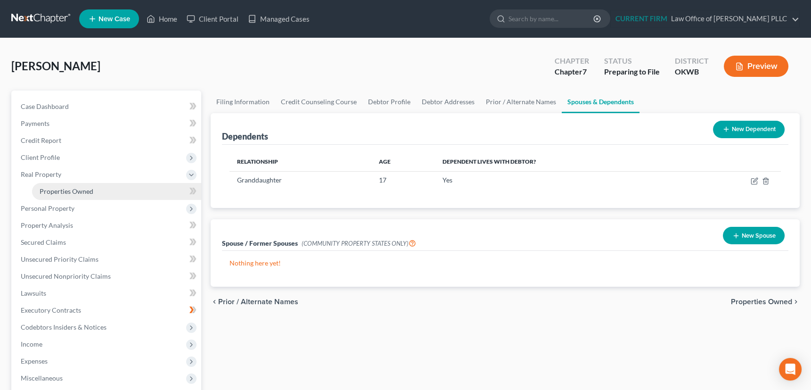
click at [67, 190] on span "Properties Owned" at bounding box center [67, 191] width 54 height 8
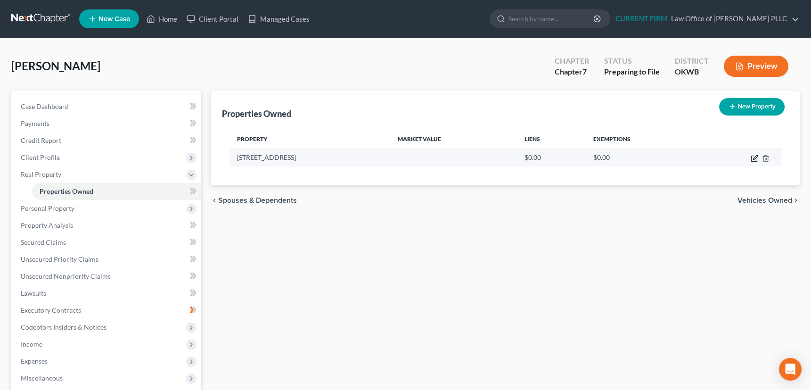
click at [753, 156] on icon "button" at bounding box center [755, 159] width 6 height 6
select select "37"
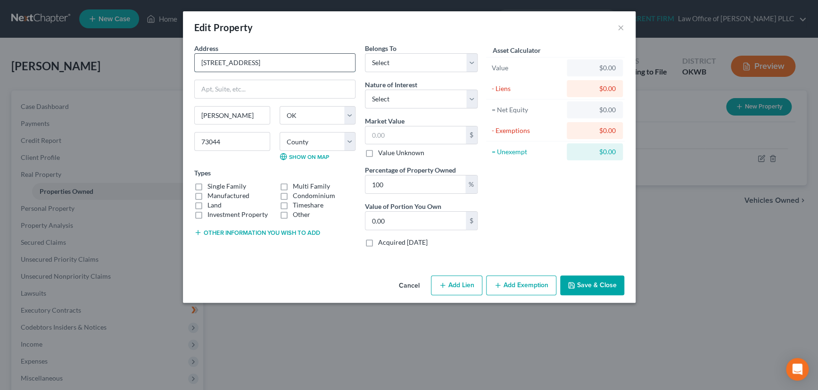
drag, startPoint x: 199, startPoint y: 62, endPoint x: 262, endPoint y: 60, distance: 62.8
click at [262, 60] on input "422 N. 1st Street" at bounding box center [275, 63] width 160 height 18
drag, startPoint x: 197, startPoint y: 189, endPoint x: 400, endPoint y: 116, distance: 215.7
click at [207, 191] on label "Manufactured" at bounding box center [228, 195] width 42 height 9
click at [211, 191] on input "Manufactured" at bounding box center [214, 194] width 6 height 6
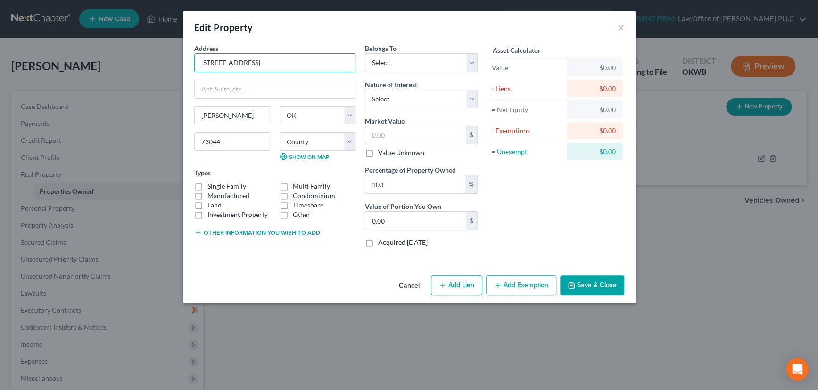
checkbox input "true"
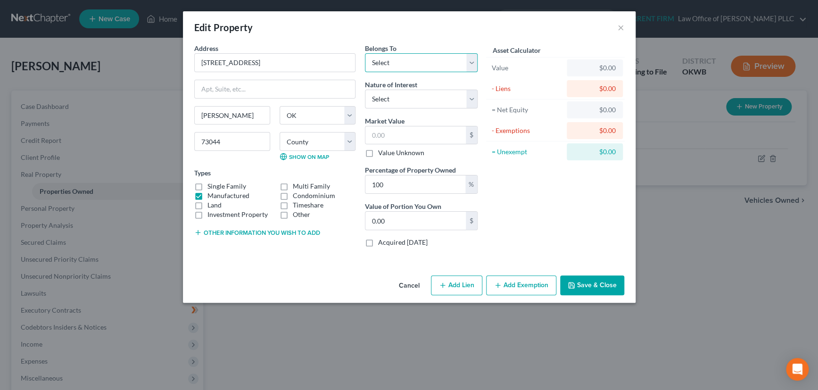
click at [404, 62] on select "Select Debtor 1 Only Debtor 2 Only Debtor 1 And Debtor 2 Only At Least One Of T…" at bounding box center [421, 62] width 113 height 19
click at [471, 60] on select "Select Debtor 1 Only Debtor 2 Only Debtor 1 And Debtor 2 Only At Least One Of T…" at bounding box center [421, 62] width 113 height 19
select select "0"
click at [365, 53] on select "Select Debtor 1 Only Debtor 2 Only Debtor 1 And Debtor 2 Only At Least One Of T…" at bounding box center [421, 62] width 113 height 19
click at [472, 95] on select "Select Fee Simple Joint Tenant Life Estate Equitable Interest Future Interest T…" at bounding box center [421, 99] width 113 height 19
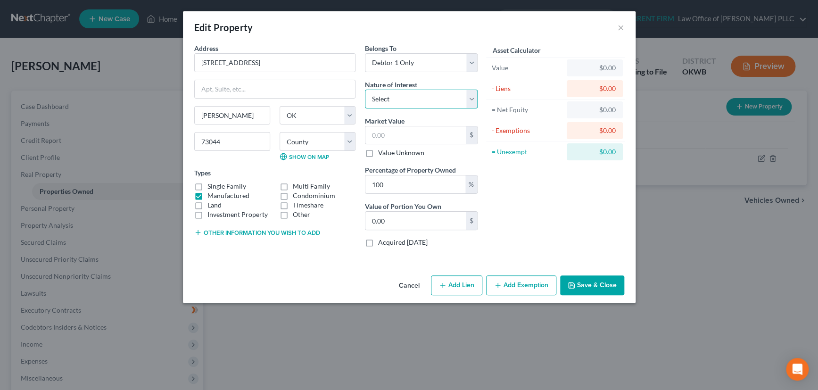
drag, startPoint x: 470, startPoint y: 94, endPoint x: 466, endPoint y: 98, distance: 5.0
click at [470, 94] on select "Select Fee Simple Joint Tenant Life Estate Equitable Interest Future Interest T…" at bounding box center [421, 99] width 113 height 19
select select "0"
click at [365, 90] on select "Select Fee Simple Joint Tenant Life Estate Equitable Interest Future Interest T…" at bounding box center [421, 99] width 113 height 19
click at [430, 133] on input "text" at bounding box center [415, 135] width 100 height 18
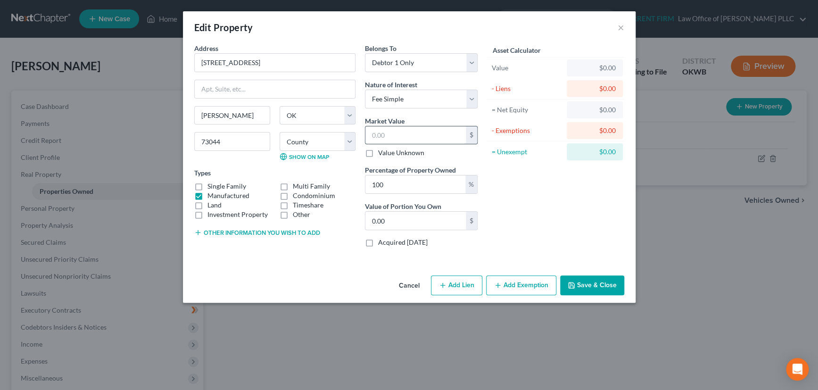
click at [382, 134] on input "text" at bounding box center [415, 135] width 100 height 18
type input "3"
type input "3.00"
type input "33"
type input "33.00"
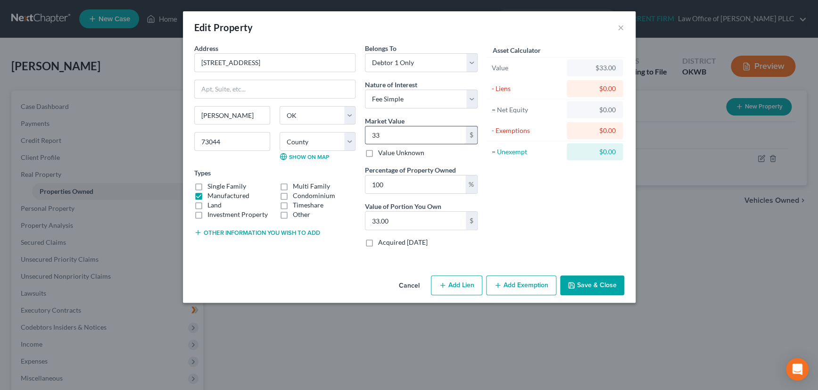
type input "337"
type input "337.00"
type input "3370"
type input "3,370.00"
type input "3,3700"
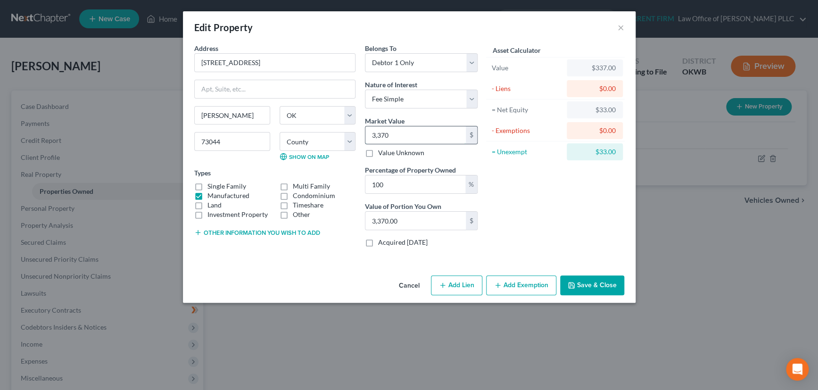
type input "33,700.00"
type input "33,70"
type input "3,370.00"
type input "3,37"
type input "337.00"
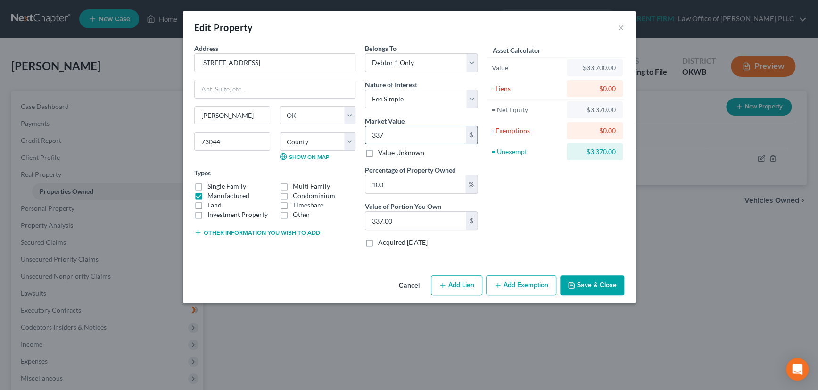
type input "33"
type input "33.00"
type input "335"
type input "335.00"
type input "3357"
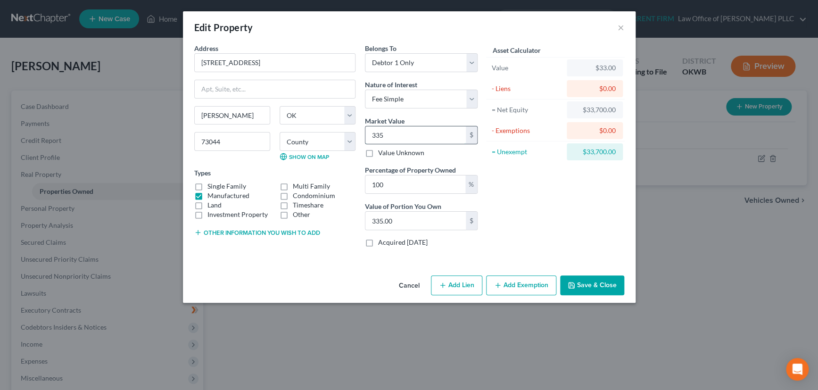
type input "3,357.00"
type input "3,3574"
type input "33,574.00"
type input "33,574"
click at [230, 142] on input "73044" at bounding box center [232, 141] width 76 height 19
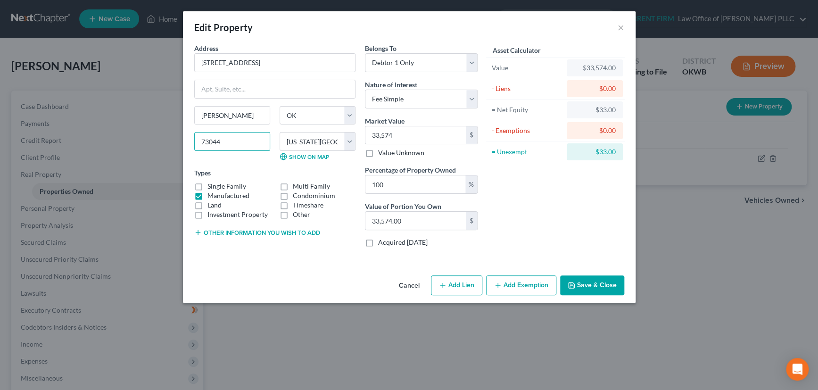
click at [226, 141] on input "73044" at bounding box center [232, 141] width 76 height 19
select select "41"
click at [599, 279] on button "Save & Close" at bounding box center [592, 285] width 64 height 20
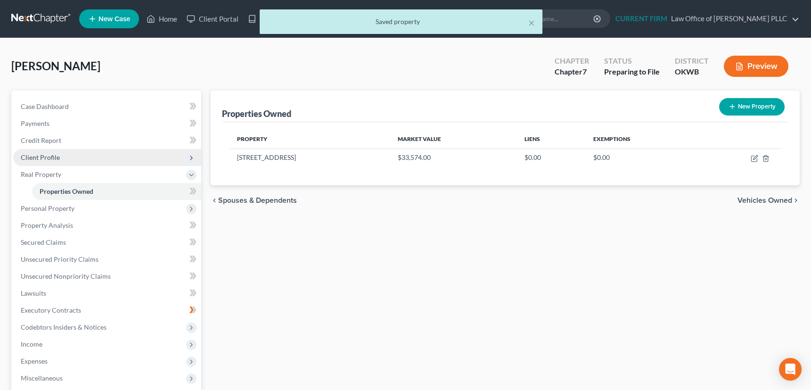
click at [38, 158] on span "Client Profile" at bounding box center [40, 157] width 39 height 8
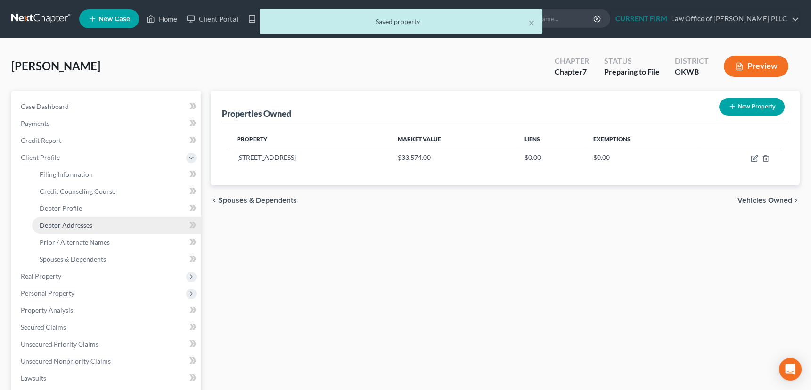
click at [52, 221] on span "Debtor Addresses" at bounding box center [66, 225] width 53 height 8
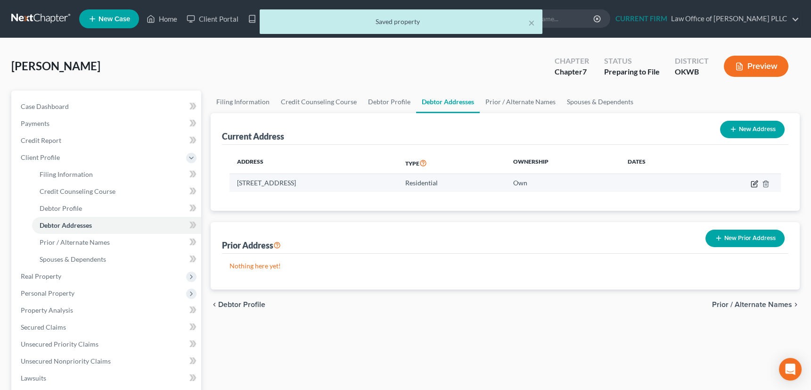
click at [754, 181] on icon "button" at bounding box center [755, 184] width 8 height 8
select select "37"
select select "54"
select select "0"
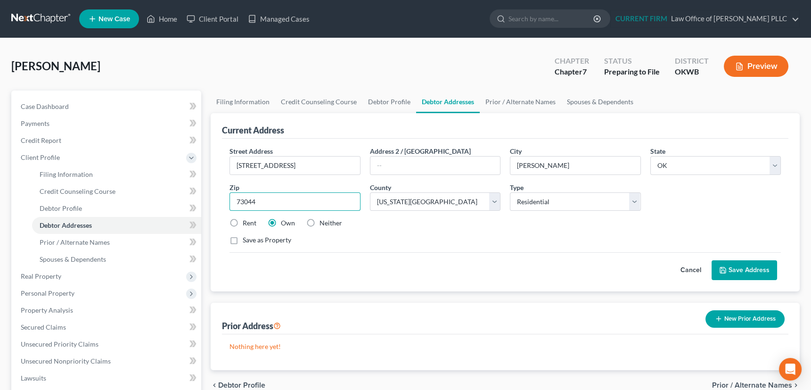
click at [273, 197] on input "73044" at bounding box center [295, 201] width 131 height 19
select select "41"
click at [754, 268] on button "Save Address" at bounding box center [745, 270] width 66 height 20
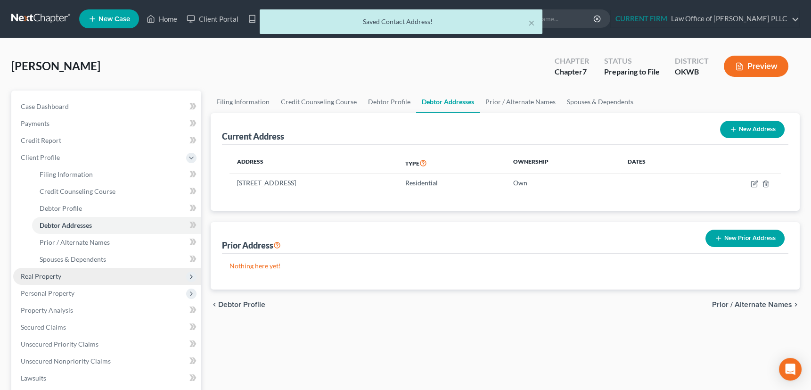
click at [53, 275] on span "Real Property" at bounding box center [41, 276] width 41 height 8
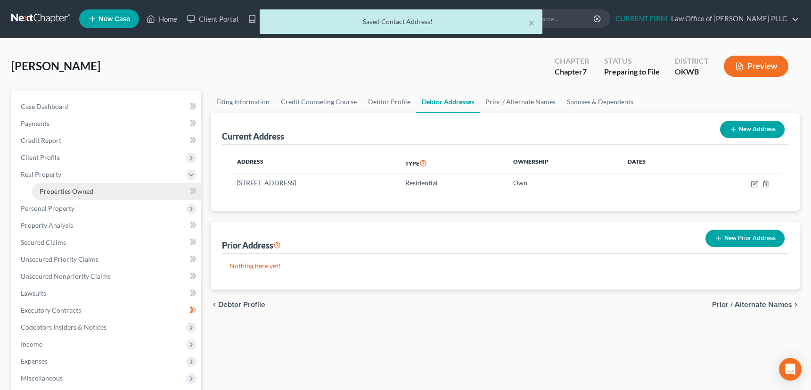
click at [65, 188] on span "Properties Owned" at bounding box center [67, 191] width 54 height 8
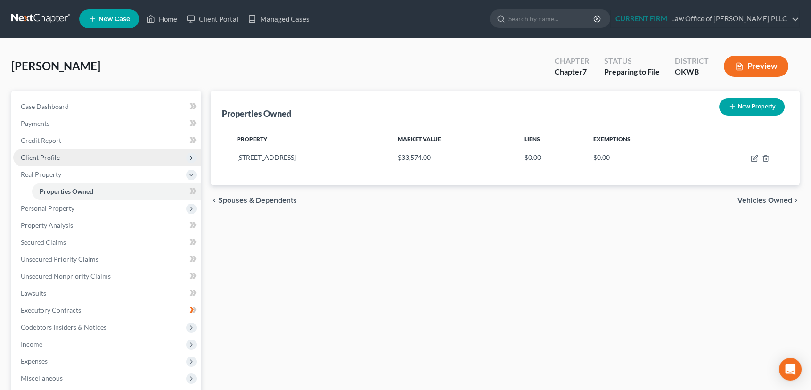
click at [42, 157] on span "Client Profile" at bounding box center [40, 157] width 39 height 8
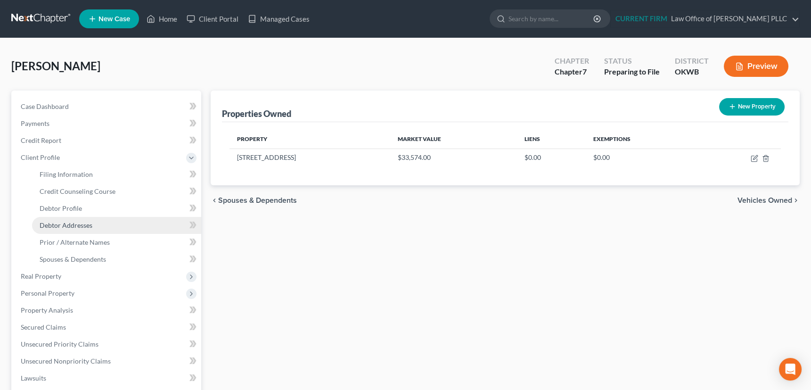
click at [50, 223] on span "Debtor Addresses" at bounding box center [66, 225] width 53 height 8
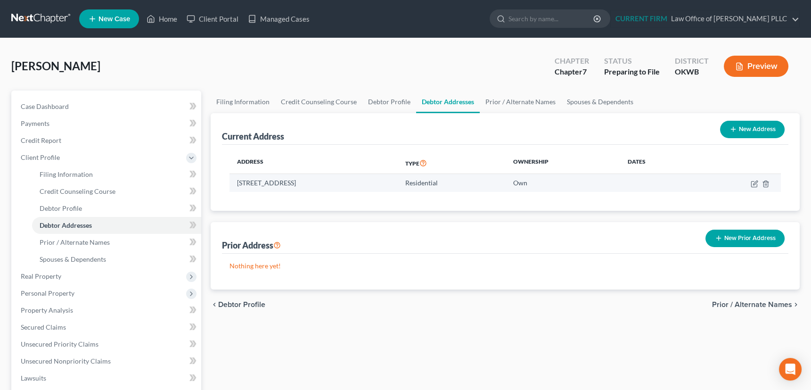
drag, startPoint x: 237, startPoint y: 182, endPoint x: 351, endPoint y: 180, distance: 114.1
click at [351, 180] on td "422 N. 1st Street, Guthrie, OK 73044" at bounding box center [314, 183] width 168 height 18
copy td "422 N. 1st Street, Guthrie, OK 73044"
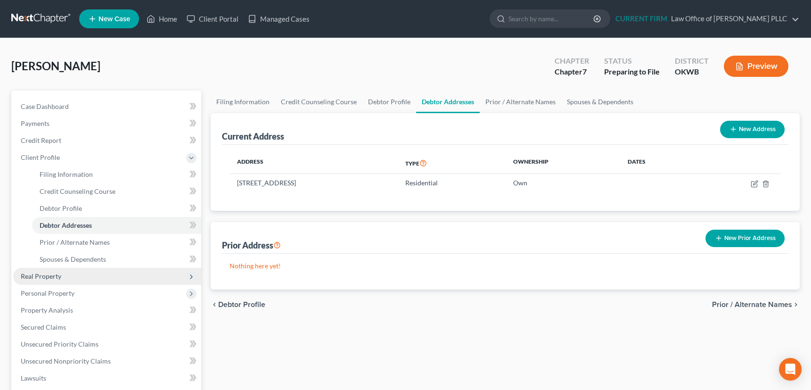
click at [54, 278] on span "Real Property" at bounding box center [41, 276] width 41 height 8
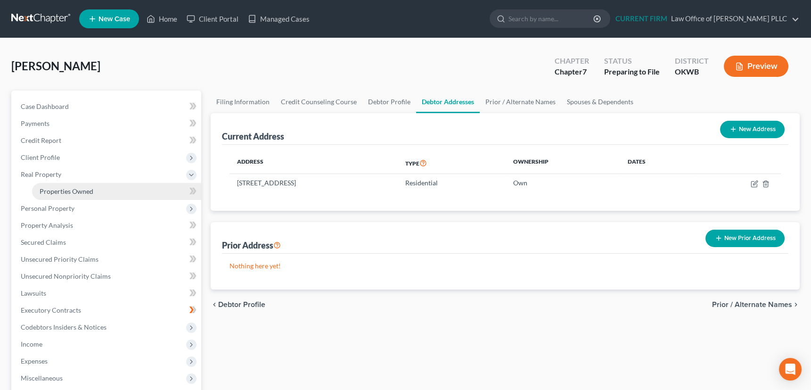
click at [68, 187] on span "Properties Owned" at bounding box center [67, 191] width 54 height 8
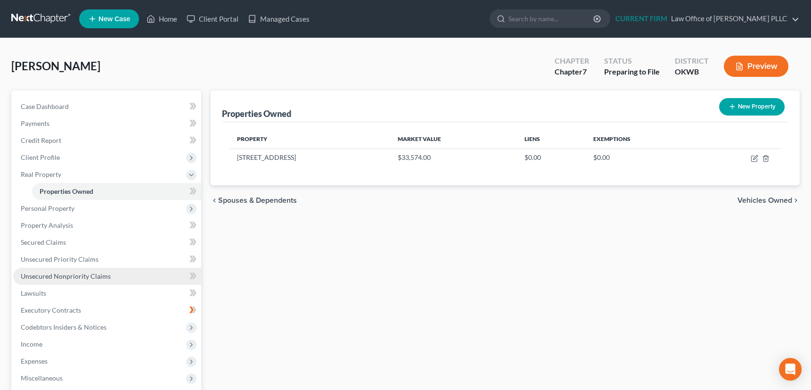
click at [89, 274] on span "Unsecured Nonpriority Claims" at bounding box center [66, 276] width 90 height 8
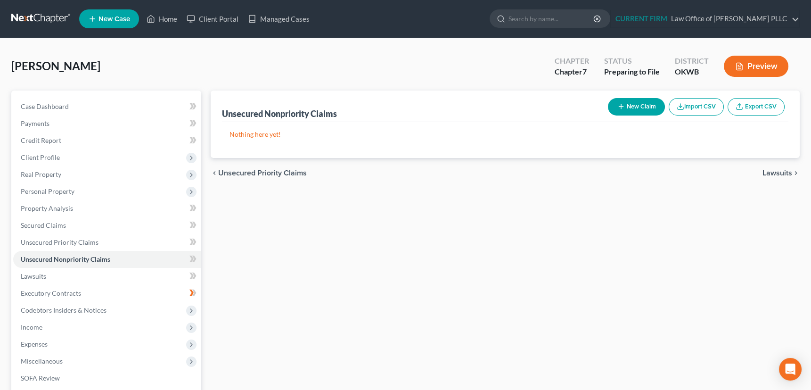
click at [619, 103] on icon "button" at bounding box center [622, 107] width 8 height 8
select select "0"
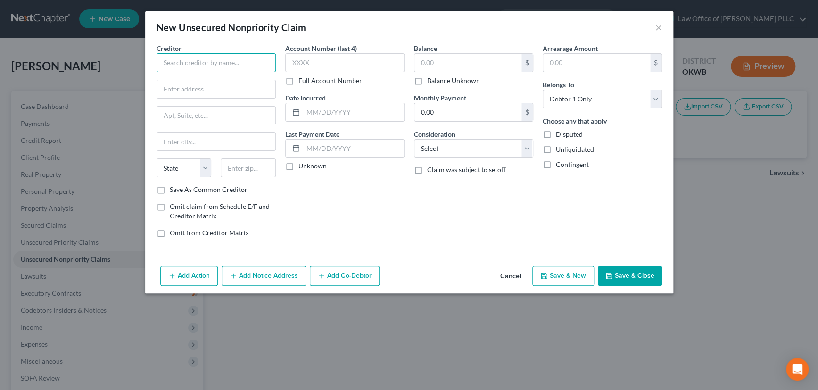
click at [232, 66] on input "text" at bounding box center [216, 62] width 119 height 19
type input "Comenity Bank/Victoria"
click at [213, 88] on input "text" at bounding box center [216, 89] width 118 height 18
type input "3095 Loyalty Circle"
type input "Bldg A"
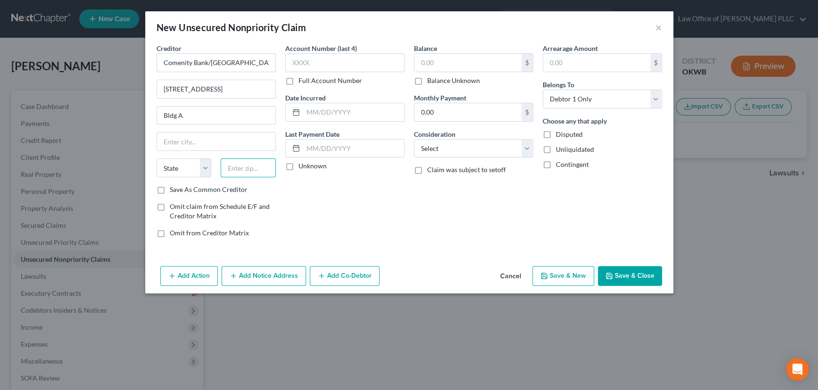
click at [244, 171] on input "text" at bounding box center [248, 167] width 55 height 19
type input "43219"
type input "Columbus"
select select "36"
click at [170, 190] on label "Save As Common Creditor" at bounding box center [209, 189] width 78 height 9
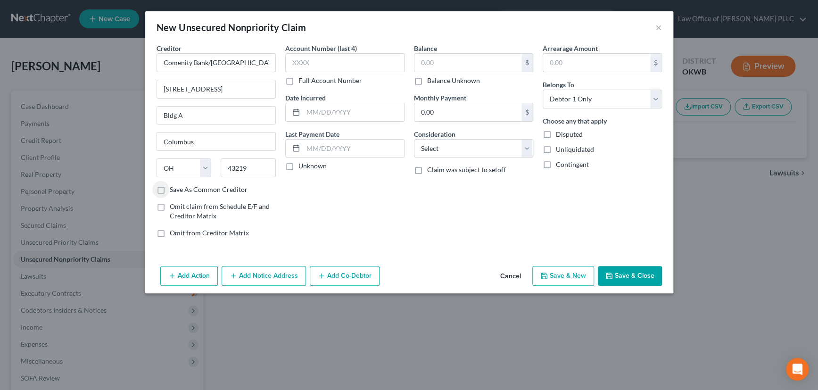
click at [174, 190] on input "Save As Common Creditor" at bounding box center [177, 188] width 6 height 6
checkbox input "true"
click at [319, 61] on input "text" at bounding box center [344, 62] width 119 height 19
type input "XXXX"
click at [337, 123] on div "Account Number (last 4) XXXX Full Account Number Date Incurred Last Payment Dat…" at bounding box center [345, 144] width 129 height 202
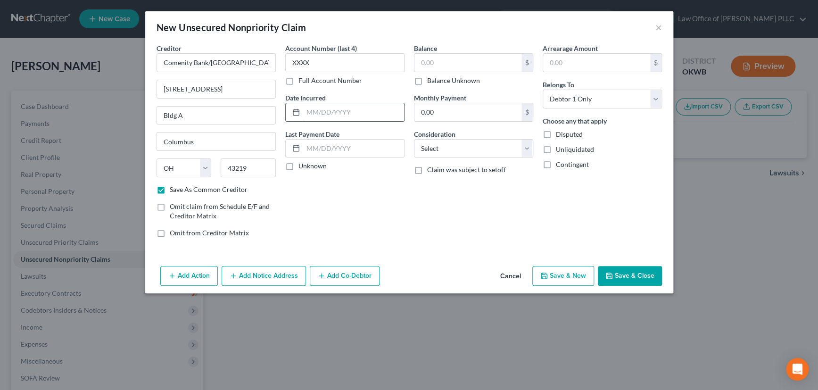
click at [338, 110] on input "text" at bounding box center [353, 112] width 101 height 18
type input "2010"
click at [298, 168] on label "Unknown" at bounding box center [312, 165] width 28 height 9
click at [302, 167] on input "Unknown" at bounding box center [305, 164] width 6 height 6
checkbox input "true"
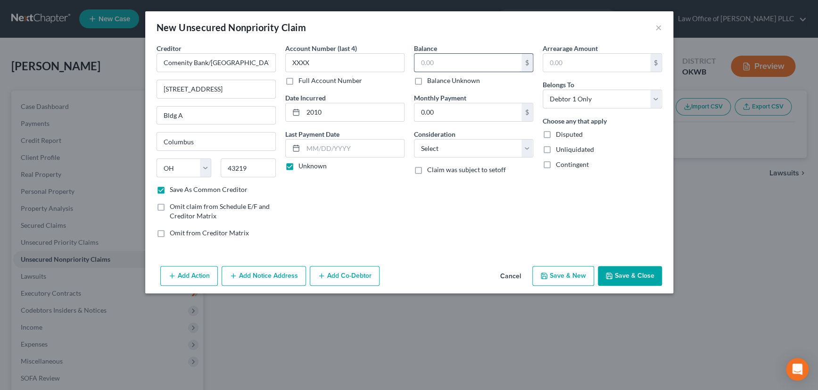
click at [441, 58] on input "text" at bounding box center [467, 63] width 107 height 18
type input "1,557"
click at [454, 153] on select "Select Cable / Satellite Services Collection Agency Credit Card Debt Debt Couns…" at bounding box center [473, 148] width 119 height 19
select select "2"
click at [414, 139] on select "Select Cable / Satellite Services Collection Agency Credit Card Debt Debt Couns…" at bounding box center [473, 148] width 119 height 19
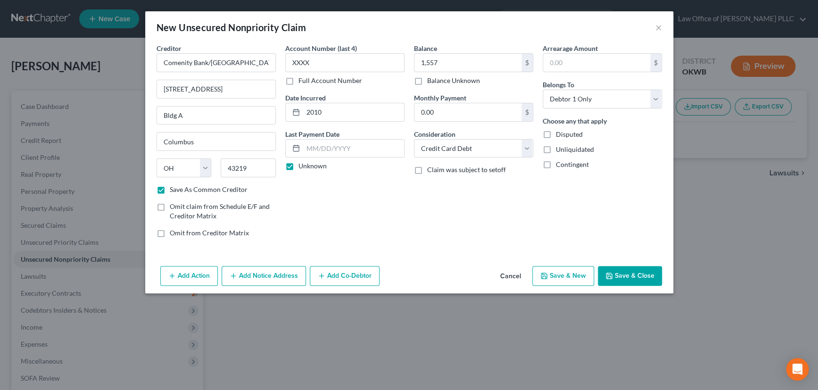
click at [561, 272] on button "Save & New" at bounding box center [563, 276] width 62 height 20
select select "0"
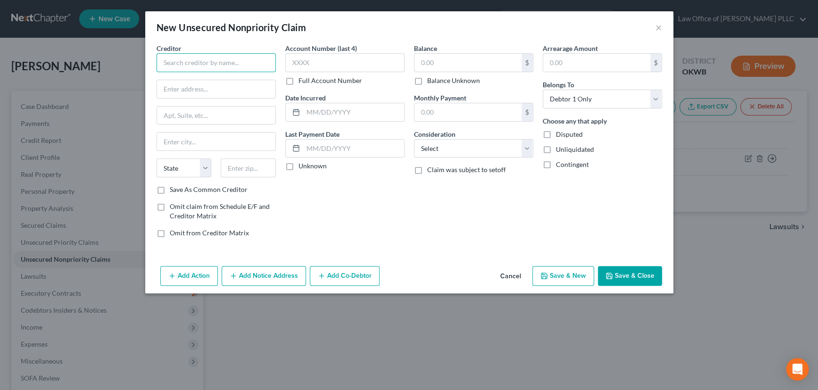
click at [238, 61] on input "text" at bounding box center [216, 62] width 119 height 19
click at [167, 65] on input "Contental Finance" at bounding box center [216, 62] width 119 height 19
click at [167, 64] on input "Contental Finance" at bounding box center [216, 62] width 119 height 19
drag, startPoint x: 164, startPoint y: 64, endPoint x: 190, endPoint y: 61, distance: 27.0
click at [190, 61] on input "Contental Finance" at bounding box center [216, 62] width 119 height 19
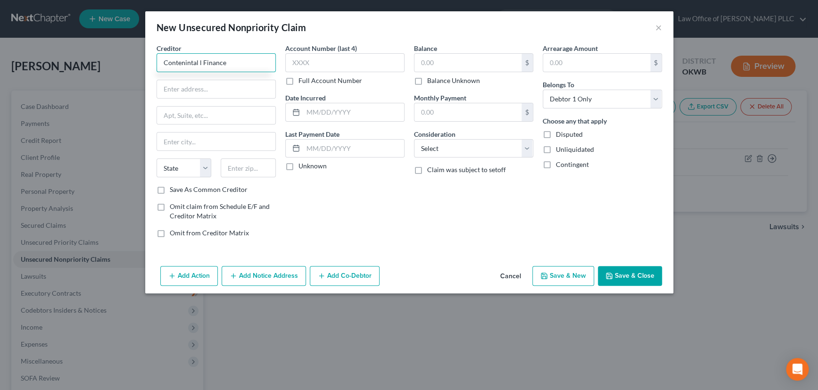
click at [173, 66] on input "Contenintal l Finance" at bounding box center [216, 62] width 119 height 19
click at [226, 60] on input "Continental Finance" at bounding box center [216, 62] width 119 height 19
type input "Continental Finance Company"
click at [207, 89] on input "text" at bounding box center [216, 89] width 118 height 18
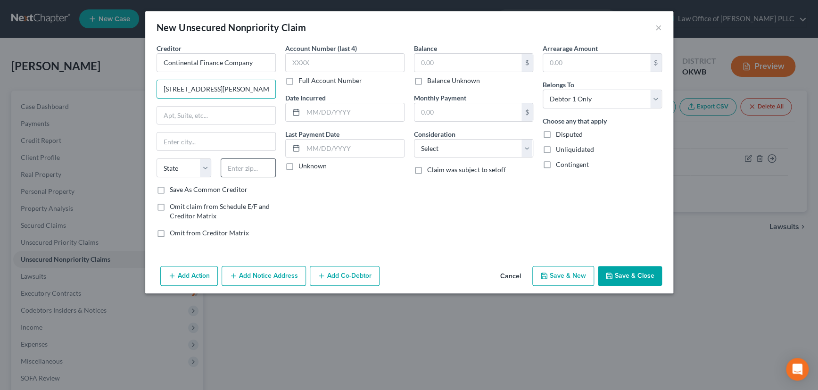
type input "4550 New Linden Hill Rd., Ste. 400"
click at [237, 167] on input "text" at bounding box center [248, 167] width 55 height 19
type input "19808"
type input "Wilmington"
select select "7"
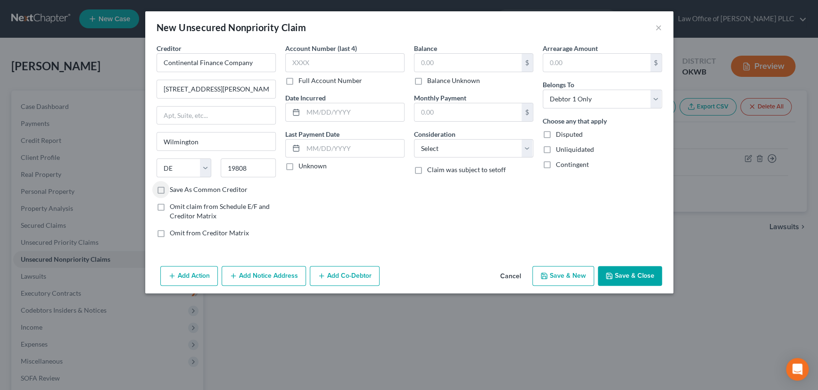
drag, startPoint x: 159, startPoint y: 190, endPoint x: 298, endPoint y: 83, distance: 175.1
click at [170, 189] on label "Save As Common Creditor" at bounding box center [209, 189] width 78 height 9
click at [174, 189] on input "Save As Common Creditor" at bounding box center [177, 188] width 6 height 6
checkbox input "true"
click at [323, 62] on input "text" at bounding box center [344, 62] width 119 height 19
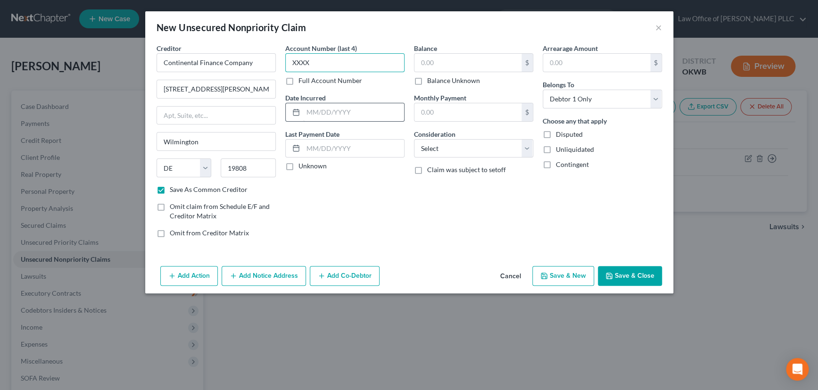
type input "XXXX"
click at [332, 112] on input "text" at bounding box center [353, 112] width 101 height 18
type input "2020"
click at [298, 165] on label "Unknown" at bounding box center [312, 165] width 28 height 9
click at [302, 165] on input "Unknown" at bounding box center [305, 164] width 6 height 6
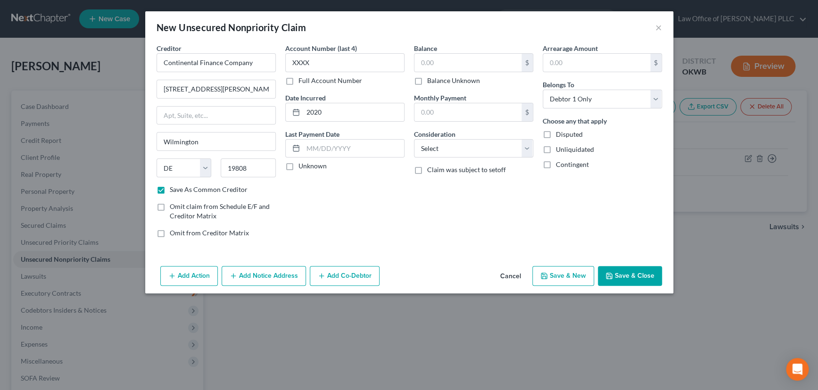
checkbox input "true"
click at [451, 60] on input "text" at bounding box center [467, 63] width 107 height 18
click at [152, 63] on div "Creditor * Continental Finance Company 4550 New Linden Hill Rd., Ste. 400 Wilmi…" at bounding box center [216, 144] width 129 height 202
type input "Merrick Bank"
drag, startPoint x: 160, startPoint y: 87, endPoint x: 281, endPoint y: 87, distance: 120.2
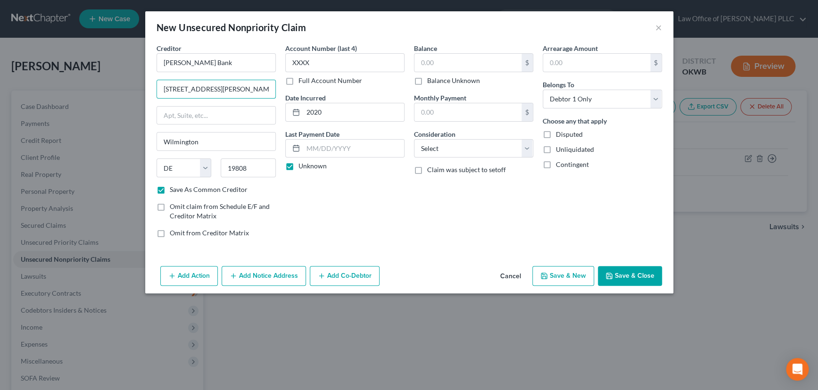
click at [281, 87] on div "Creditor * Merrick Bank 4550 New Linden Hill Rd., Ste. 400 Wilmington State AL …" at bounding box center [409, 144] width 515 height 202
type input "PO Box 9201"
drag, startPoint x: 240, startPoint y: 169, endPoint x: 214, endPoint y: 173, distance: 26.6
click at [214, 173] on div "State AL AK AR AZ CA CO CT DE DC FL GA GU HI ID IL IN IA KS KY LA ME MD MA MI M…" at bounding box center [216, 171] width 129 height 26
type input "11804"
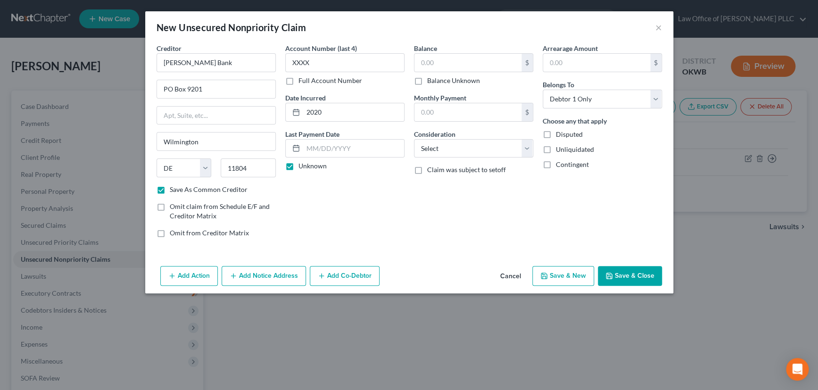
click at [349, 213] on div "Account Number (last 4) XXXX Full Account Number Date Incurred 2020 Last Paymen…" at bounding box center [345, 144] width 129 height 202
type input "Old Bethpage"
select select "35"
click at [170, 188] on label "Save As Common Creditor" at bounding box center [209, 189] width 78 height 9
click at [174, 188] on input "Save As Common Creditor" at bounding box center [177, 188] width 6 height 6
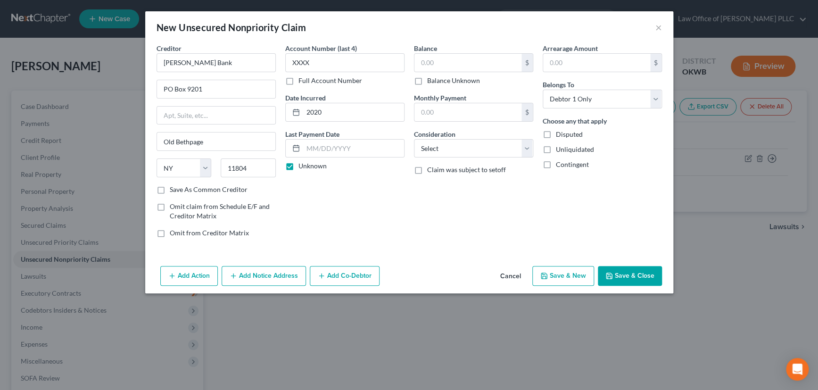
click at [170, 189] on label "Save As Common Creditor" at bounding box center [209, 189] width 78 height 9
click at [174, 189] on input "Save As Common Creditor" at bounding box center [177, 188] width 6 height 6
checkbox input "true"
click at [438, 64] on input "text" at bounding box center [467, 63] width 107 height 18
type input "587"
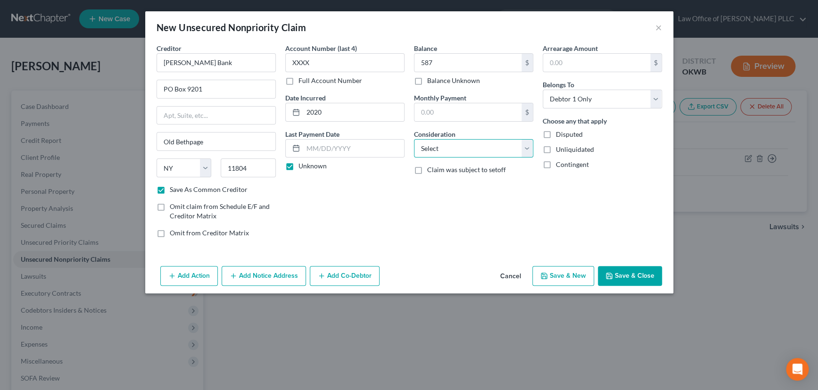
click at [457, 146] on select "Select Cable / Satellite Services Collection Agency Credit Card Debt Debt Couns…" at bounding box center [473, 148] width 119 height 19
select select "2"
click at [414, 139] on select "Select Cable / Satellite Services Collection Agency Credit Card Debt Debt Couns…" at bounding box center [473, 148] width 119 height 19
click at [572, 269] on button "Save & New" at bounding box center [563, 276] width 62 height 20
checkbox input "false"
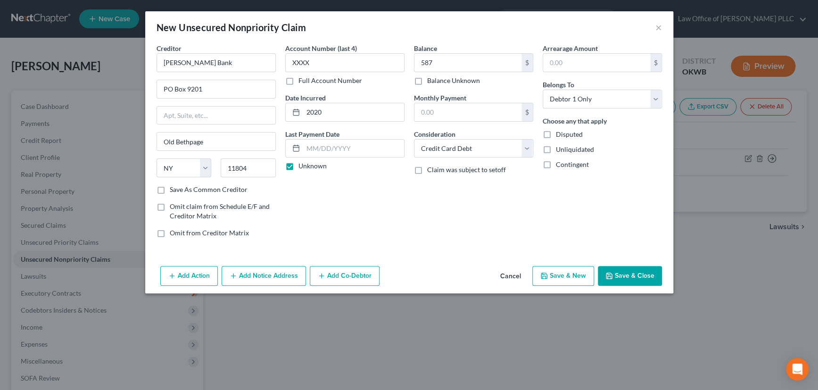
select select "0"
click at [243, 66] on input "text" at bounding box center [216, 62] width 119 height 19
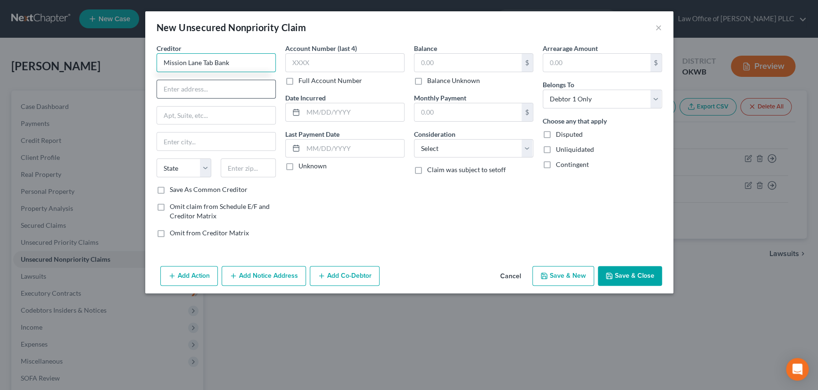
type input "Mission Lane Tab Bank"
click at [226, 90] on input "text" at bounding box center [216, 89] width 118 height 18
type input "PO Box 105286 SW #1340"
click at [254, 172] on input "text" at bounding box center [248, 167] width 55 height 19
type input "30348"
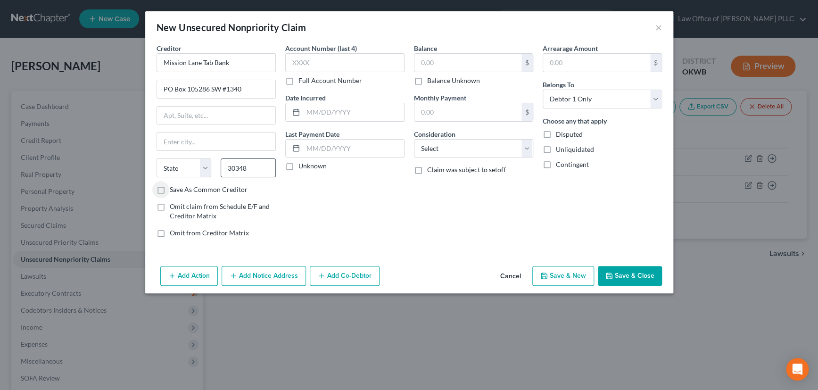
type input "Atlanta"
select select "10"
click at [170, 187] on label "Save As Common Creditor" at bounding box center [209, 189] width 78 height 9
click at [174, 187] on input "Save As Common Creditor" at bounding box center [177, 188] width 6 height 6
checkbox input "true"
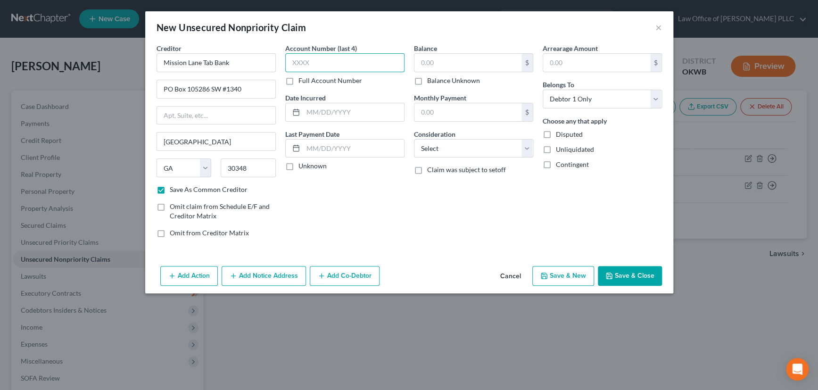
click at [322, 61] on input "text" at bounding box center [344, 62] width 119 height 19
type input "XXXX"
click at [340, 109] on input "text" at bounding box center [353, 112] width 101 height 18
type input "2017"
click at [298, 167] on label "Unknown" at bounding box center [312, 165] width 28 height 9
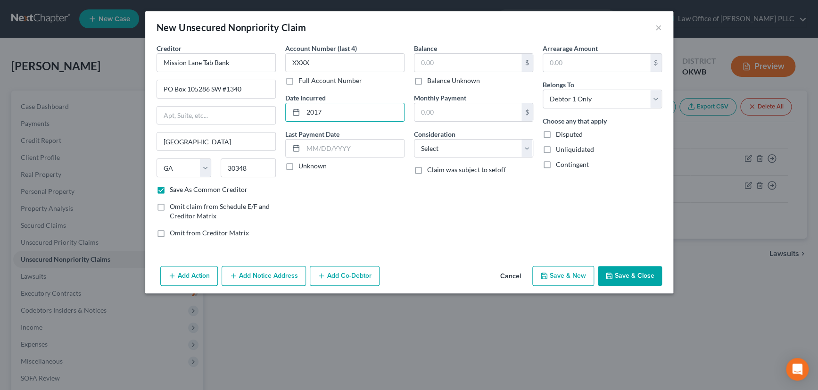
click at [302, 167] on input "Unknown" at bounding box center [305, 164] width 6 height 6
checkbox input "true"
click at [452, 67] on input "text" at bounding box center [467, 63] width 107 height 18
type input "994"
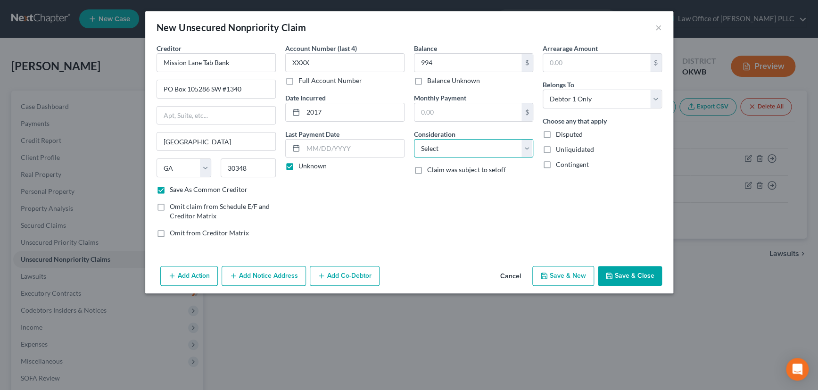
click at [470, 149] on select "Select Cable / Satellite Services Collection Agency Credit Card Debt Debt Couns…" at bounding box center [473, 148] width 119 height 19
select select "2"
click at [414, 139] on select "Select Cable / Satellite Services Collection Agency Credit Card Debt Debt Couns…" at bounding box center [473, 148] width 119 height 19
click at [571, 275] on button "Save & New" at bounding box center [563, 276] width 62 height 20
select select "0"
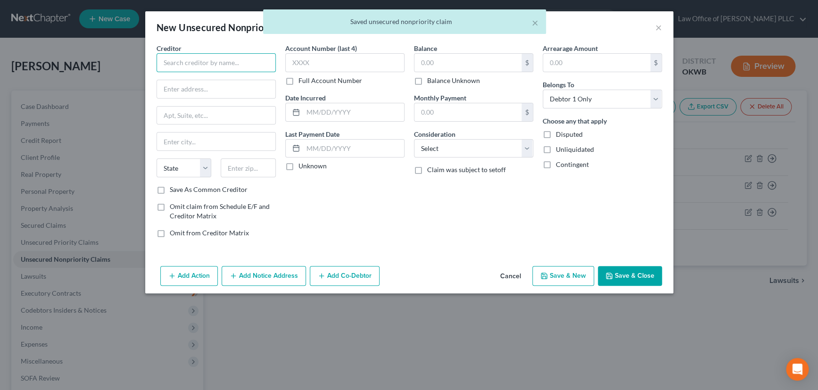
click at [223, 63] on input "text" at bounding box center [216, 62] width 119 height 19
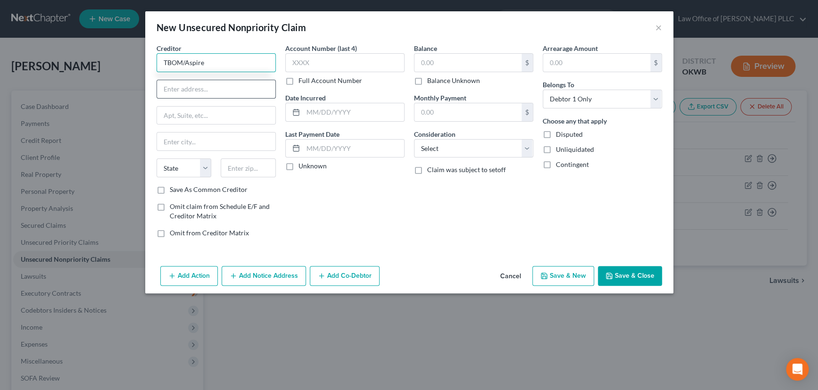
type input "TBOM/Aspire"
click at [213, 87] on input "text" at bounding box center [216, 89] width 118 height 18
type input "PO Box 105555 SW #1340"
click at [244, 169] on input "text" at bounding box center [248, 167] width 55 height 19
type input "30348"
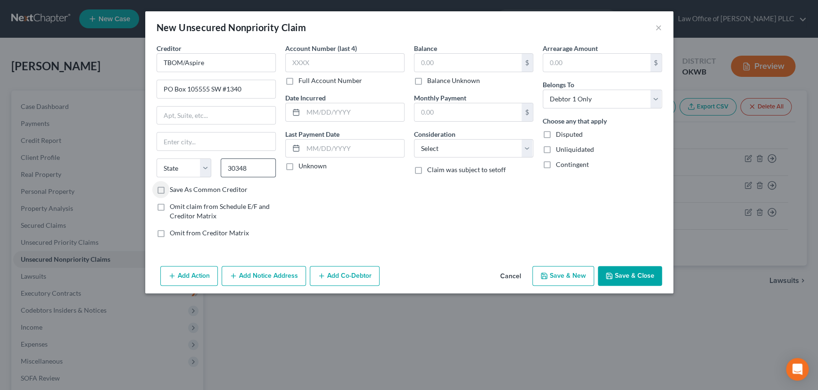
type input "Atlanta"
select select "10"
click at [170, 187] on label "Save As Common Creditor" at bounding box center [209, 189] width 78 height 9
click at [174, 187] on input "Save As Common Creditor" at bounding box center [177, 188] width 6 height 6
checkbox input "true"
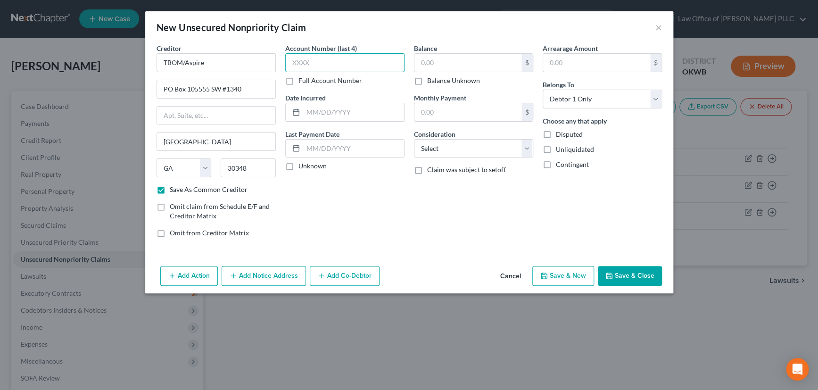
click at [315, 64] on input "text" at bounding box center [344, 62] width 119 height 19
type input "XXXX"
click at [325, 113] on input "text" at bounding box center [353, 112] width 101 height 18
type input "2021"
click at [298, 166] on label "Unknown" at bounding box center [312, 165] width 28 height 9
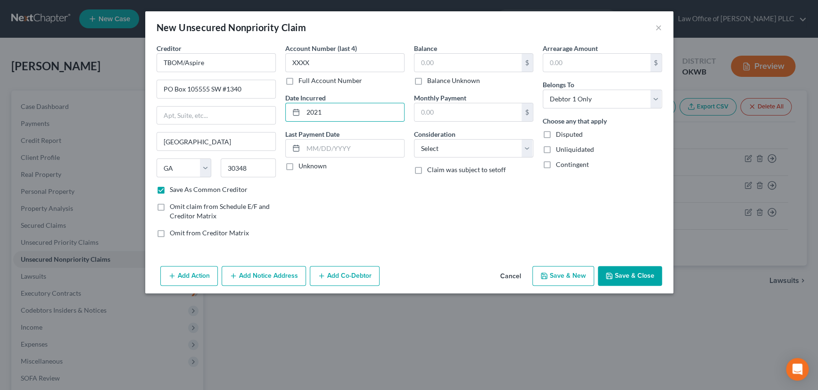
click at [302, 166] on input "Unknown" at bounding box center [305, 164] width 6 height 6
checkbox input "true"
click at [460, 63] on input "text" at bounding box center [467, 63] width 107 height 18
type input "1,372"
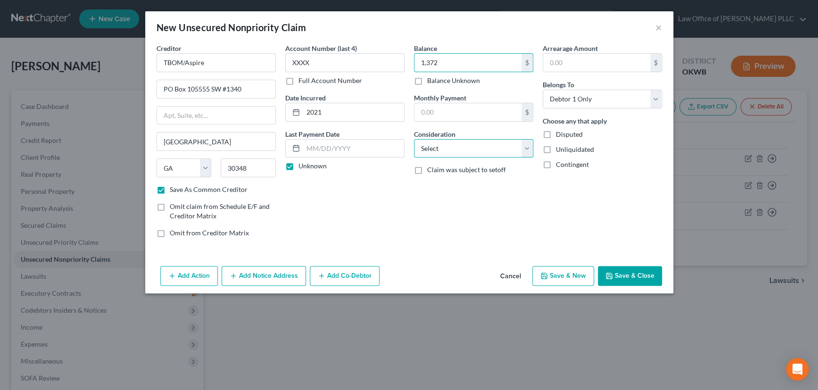
click at [464, 149] on select "Select Cable / Satellite Services Collection Agency Credit Card Debt Debt Couns…" at bounding box center [473, 148] width 119 height 19
select select "2"
click at [414, 139] on select "Select Cable / Satellite Services Collection Agency Credit Card Debt Debt Couns…" at bounding box center [473, 148] width 119 height 19
click at [571, 276] on button "Save & New" at bounding box center [563, 276] width 62 height 20
select select "0"
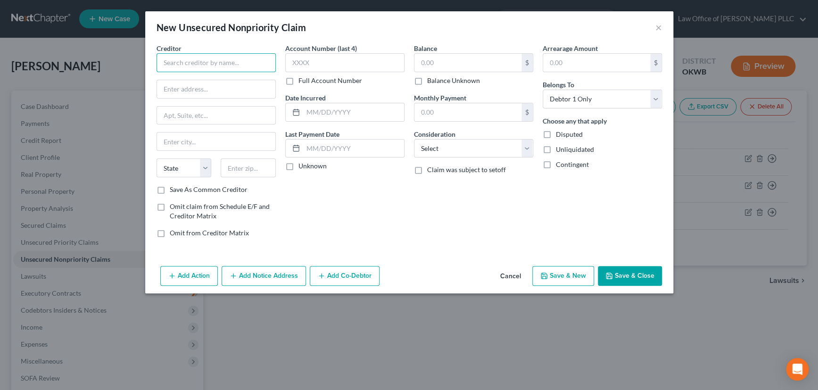
click at [226, 60] on input "text" at bounding box center [216, 62] width 119 height 19
type input "Jefferson Capital System"
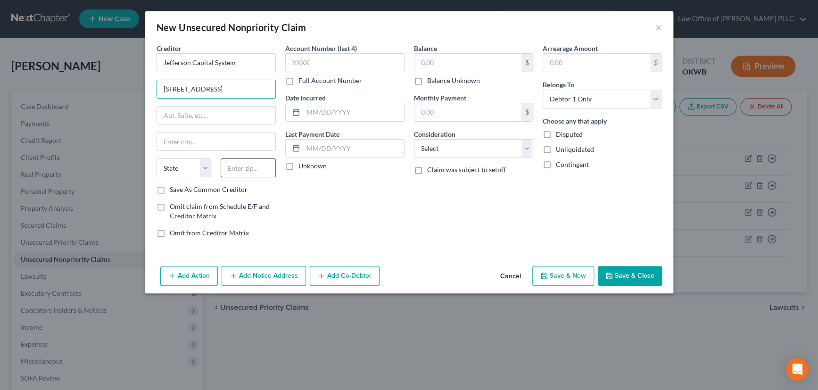
type input "200 14th Avenue East"
click at [244, 166] on input "text" at bounding box center [248, 167] width 55 height 19
type input "56377"
type input "Sartell"
select select "24"
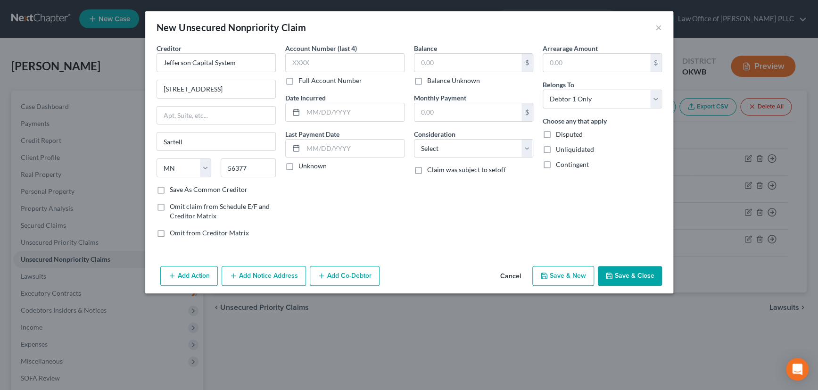
click at [170, 188] on label "Save As Common Creditor" at bounding box center [209, 189] width 78 height 9
click at [174, 188] on input "Save As Common Creditor" at bounding box center [177, 188] width 6 height 6
checkbox input "true"
click at [318, 64] on input "text" at bounding box center [344, 62] width 119 height 19
type input "XXXX"
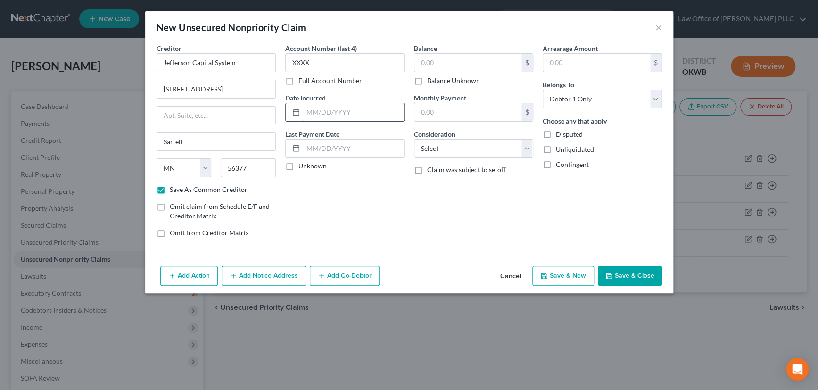
click at [331, 112] on input "text" at bounding box center [353, 112] width 101 height 18
type input "2025"
click at [298, 165] on label "Unknown" at bounding box center [312, 165] width 28 height 9
click at [302, 165] on input "Unknown" at bounding box center [305, 164] width 6 height 6
checkbox input "true"
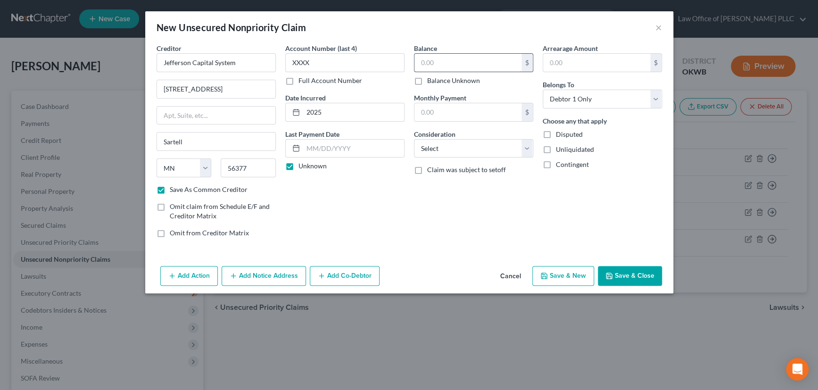
click at [457, 61] on input "text" at bounding box center [467, 63] width 107 height 18
type input "2,976"
click at [480, 148] on select "Select Cable / Satellite Services Collection Agency Credit Card Debt Debt Couns…" at bounding box center [473, 148] width 119 height 19
select select "14"
click at [414, 139] on select "Select Cable / Satellite Services Collection Agency Credit Card Debt Debt Couns…" at bounding box center [473, 148] width 119 height 19
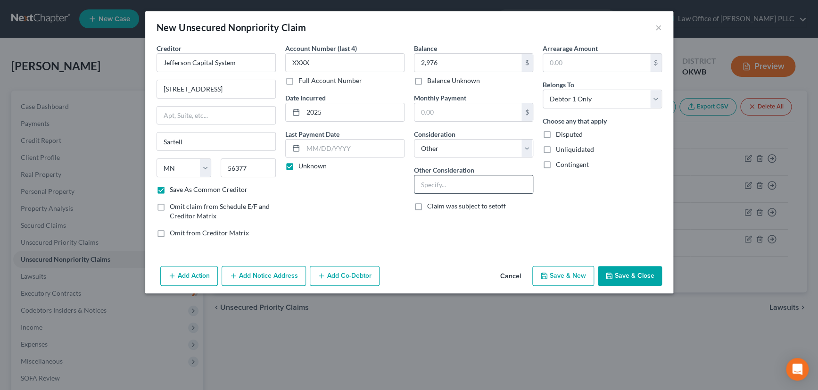
click at [447, 185] on input "text" at bounding box center [473, 184] width 118 height 18
type input "Collection for Lending Club"
click at [566, 273] on button "Save & New" at bounding box center [563, 276] width 62 height 20
select select "0"
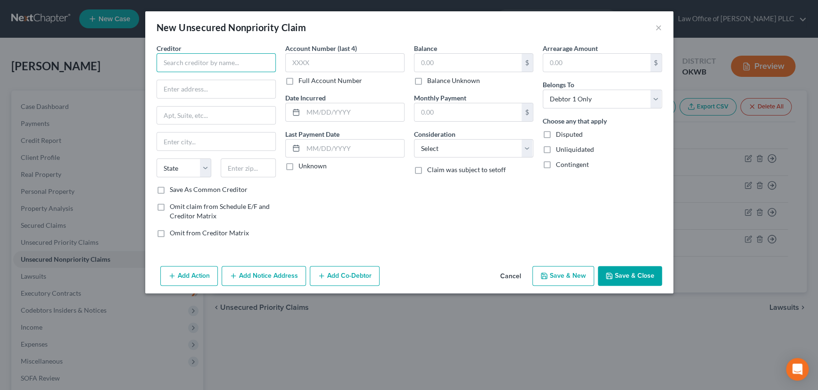
click at [202, 61] on input "text" at bounding box center [216, 62] width 119 height 19
type input "LVNV Funding, LLC"
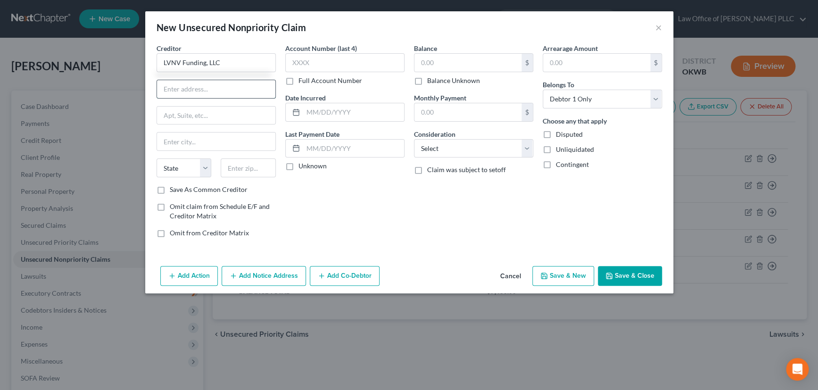
click at [200, 87] on input "text" at bounding box center [216, 89] width 118 height 18
type input "c/o Resurgent Capital Services"
type input "PO Box 1269"
click at [235, 168] on input "text" at bounding box center [248, 167] width 55 height 19
type input "29603"
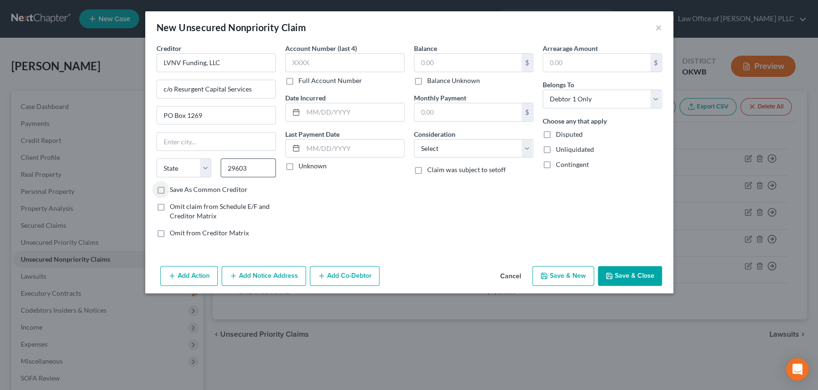
type input "Greenville"
select select "42"
click at [170, 190] on label "Save As Common Creditor" at bounding box center [209, 189] width 78 height 9
click at [174, 190] on input "Save As Common Creditor" at bounding box center [177, 188] width 6 height 6
checkbox input "true"
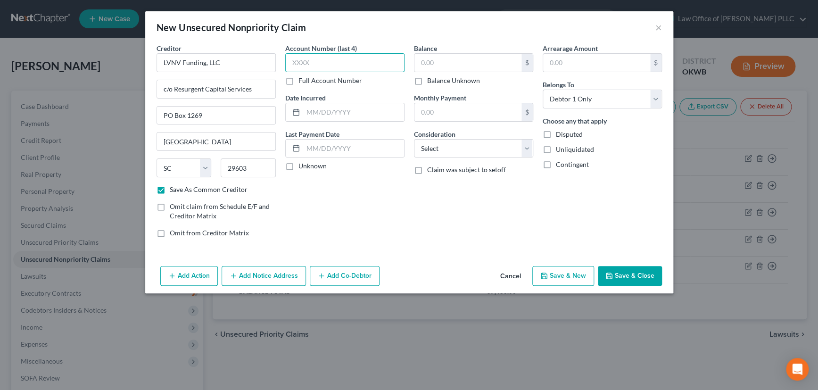
click at [321, 63] on input "text" at bounding box center [344, 62] width 119 height 19
type input "XXXX"
click at [326, 108] on input "text" at bounding box center [353, 112] width 101 height 18
type input "2022"
click at [298, 165] on label "Unknown" at bounding box center [312, 165] width 28 height 9
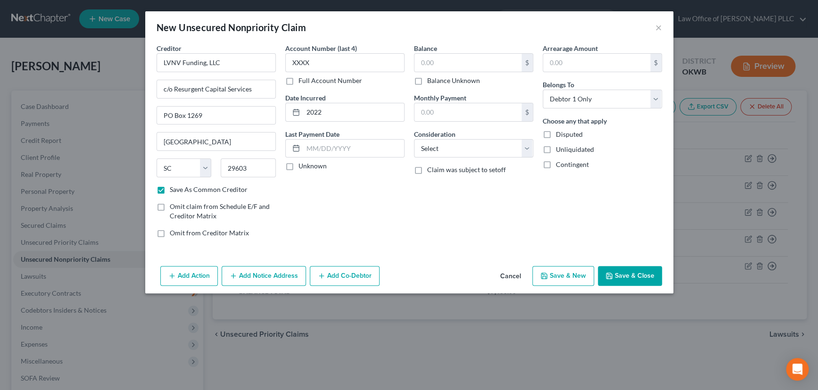
click at [302, 165] on input "Unknown" at bounding box center [305, 164] width 6 height 6
checkbox input "true"
click at [447, 63] on input "text" at bounding box center [467, 63] width 107 height 18
type input "871"
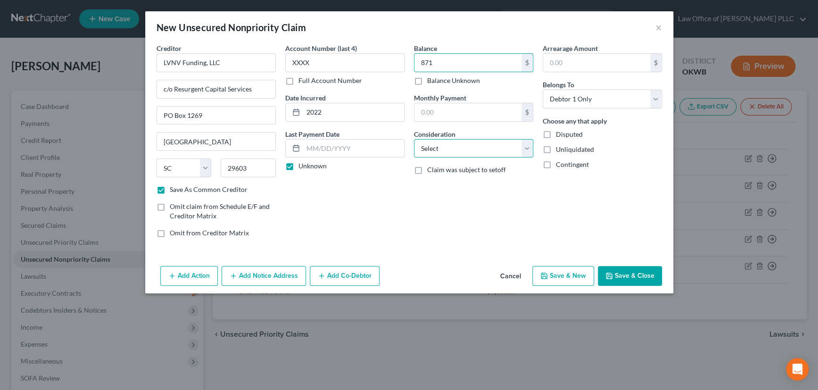
click at [471, 146] on select "Select Cable / Satellite Services Collection Agency Credit Card Debt Debt Couns…" at bounding box center [473, 148] width 119 height 19
select select "14"
click at [414, 139] on select "Select Cable / Satellite Services Collection Agency Credit Card Debt Debt Couns…" at bounding box center [473, 148] width 119 height 19
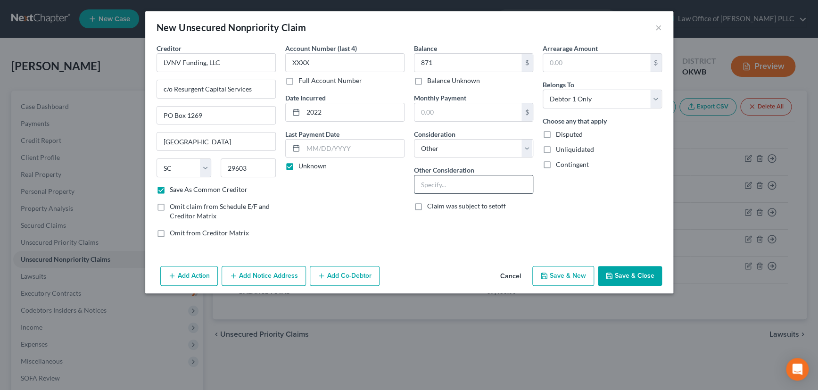
click at [468, 184] on input "text" at bounding box center [473, 184] width 118 height 18
type input "Collection for Credit One Bank"
click at [435, 62] on input "871" at bounding box center [467, 63] width 107 height 18
type input "871.80"
click at [238, 272] on button "Add Notice Address" at bounding box center [264, 276] width 84 height 20
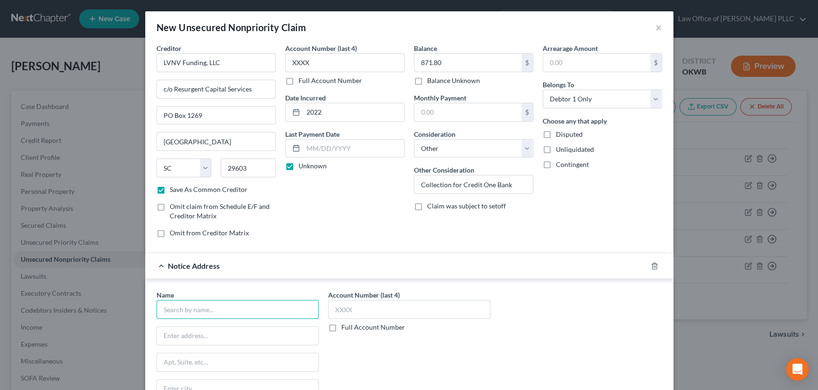
click at [203, 307] on input "text" at bounding box center [238, 309] width 162 height 19
type input "Halsted Financial Services"
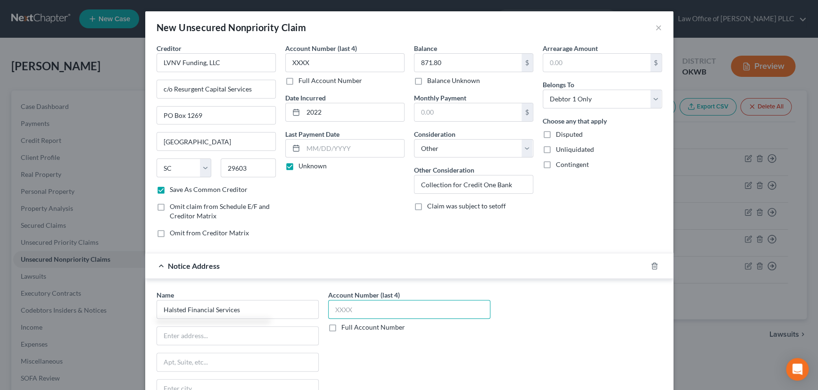
click at [362, 310] on input "text" at bounding box center [409, 309] width 162 height 19
type input "3687"
click at [513, 182] on input "Collection for Credit One Bank" at bounding box center [473, 184] width 118 height 18
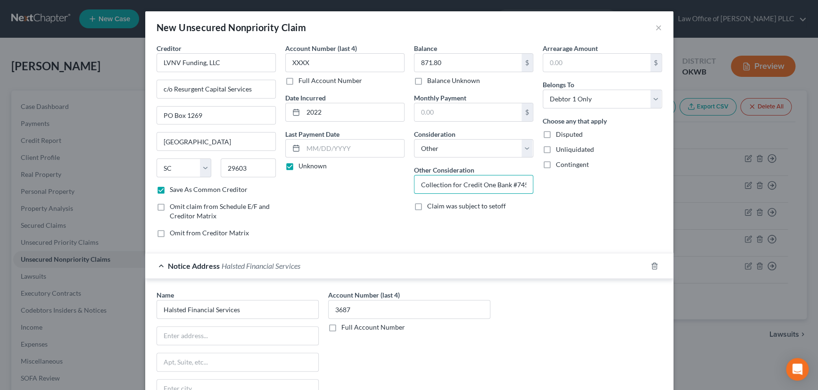
scroll to position [0, 4]
type input "Collection for Credit One Bank #7452"
click at [181, 335] on input "text" at bounding box center [237, 336] width 161 height 18
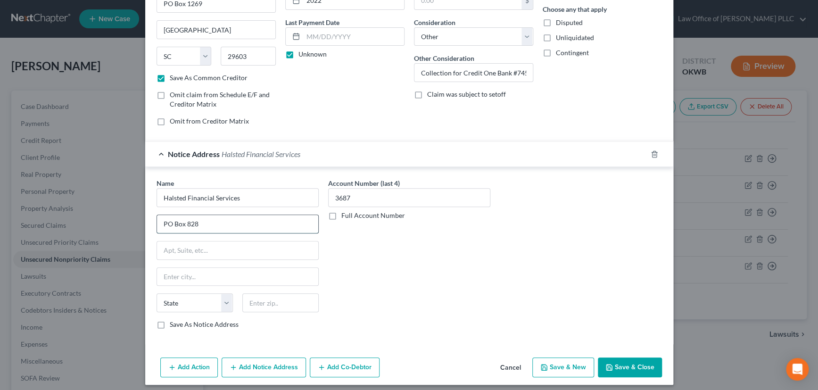
scroll to position [116, 0]
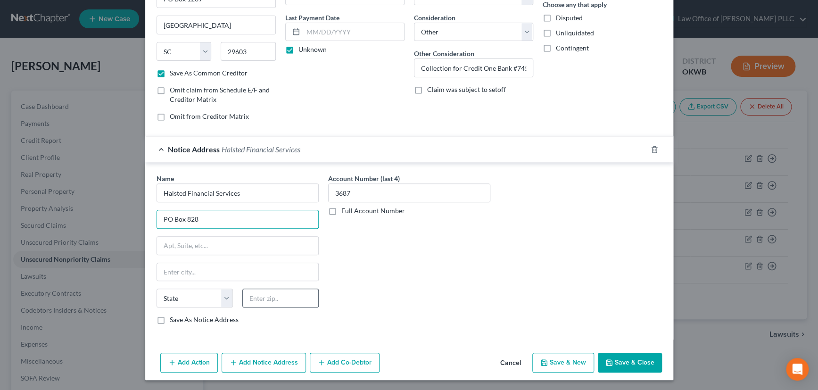
type input "PO Box 828"
click at [280, 298] on input "text" at bounding box center [280, 298] width 76 height 19
type input "60076"
type input "Skokie"
select select "14"
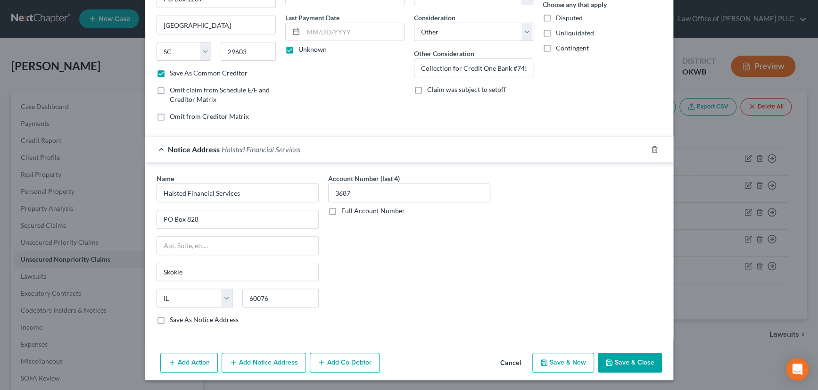
click at [170, 317] on label "Save As Notice Address" at bounding box center [204, 319] width 69 height 9
click at [174, 317] on input "Save As Notice Address" at bounding box center [177, 318] width 6 height 6
checkbox input "true"
click at [503, 149] on div "Notice Address Halsted Financial Services" at bounding box center [396, 149] width 502 height 25
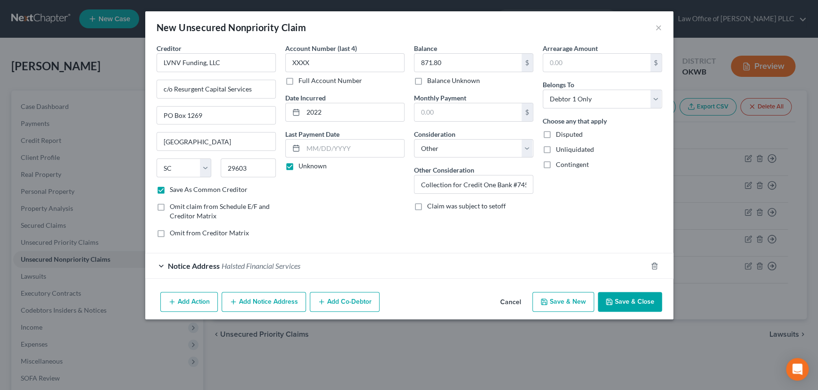
scroll to position [0, 0]
click at [559, 296] on button "Save & New" at bounding box center [563, 302] width 62 height 20
select select "0"
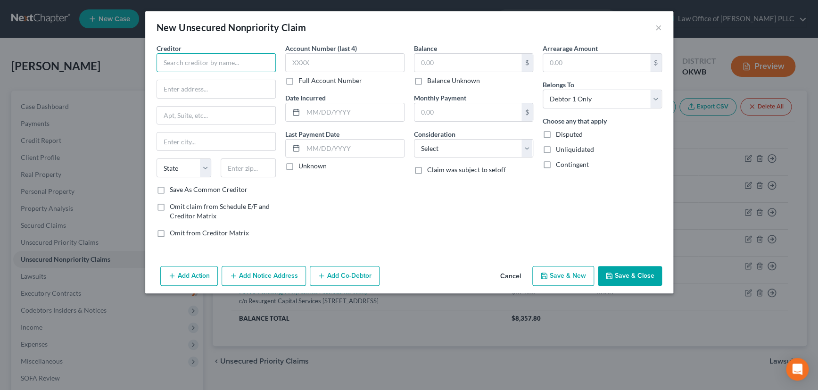
click at [235, 61] on input "text" at bounding box center [216, 62] width 119 height 19
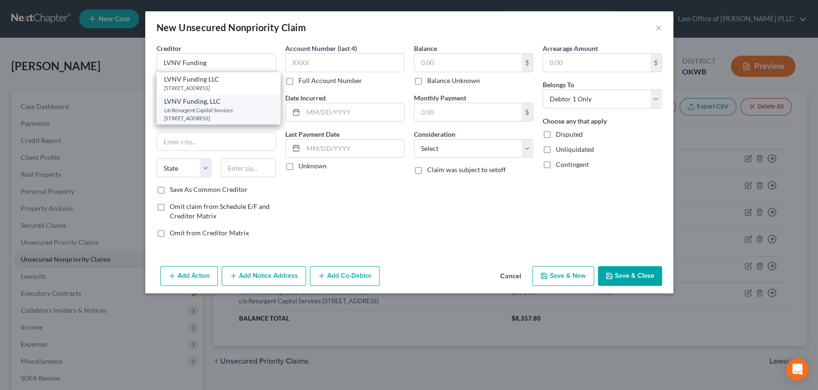
click at [201, 119] on div "c/o Resurgent Capital Services PO Box 1269, Greenville, SC 29603" at bounding box center [218, 114] width 109 height 16
type input "LVNV Funding, LLC"
type input "c/o Resurgent Capital Services"
type input "PO Box 1269"
type input "Greenville"
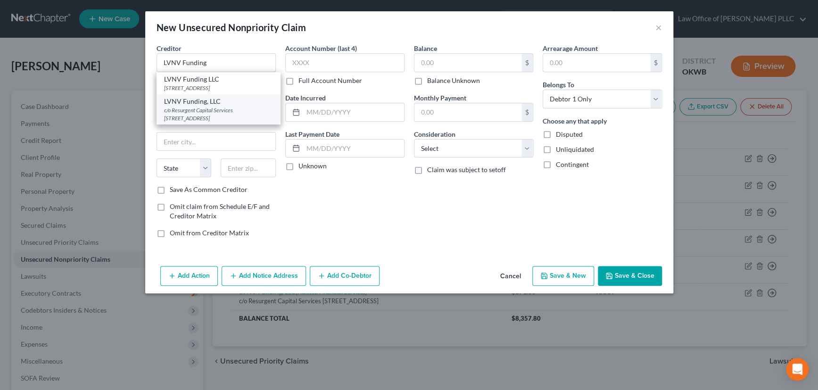
select select "42"
type input "29603"
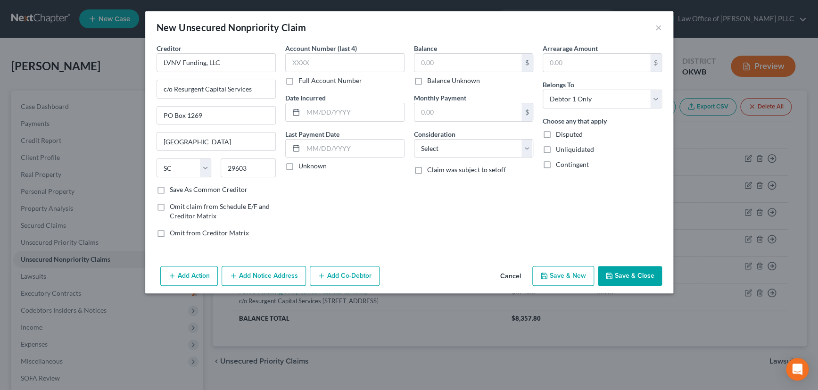
click at [170, 189] on label "Save As Common Creditor" at bounding box center [209, 189] width 78 height 9
click at [174, 189] on input "Save As Common Creditor" at bounding box center [177, 188] width 6 height 6
checkbox input "true"
click at [324, 61] on input "text" at bounding box center [344, 62] width 119 height 19
type input "XXXX"
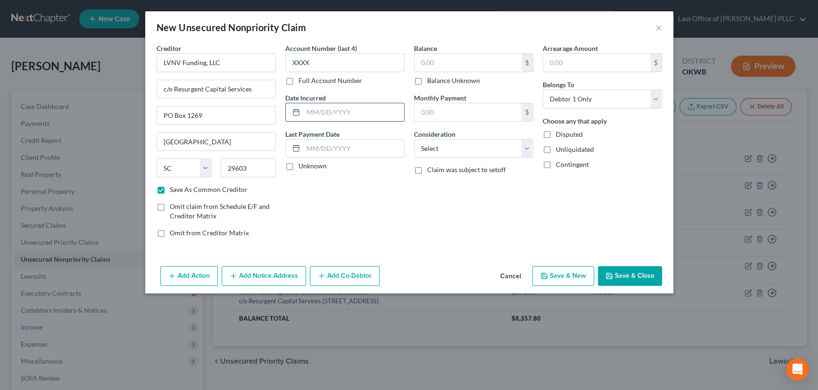
click at [312, 110] on input "text" at bounding box center [353, 112] width 101 height 18
type input "2019"
click at [298, 167] on label "Unknown" at bounding box center [312, 165] width 28 height 9
click at [302, 167] on input "Unknown" at bounding box center [305, 164] width 6 height 6
checkbox input "true"
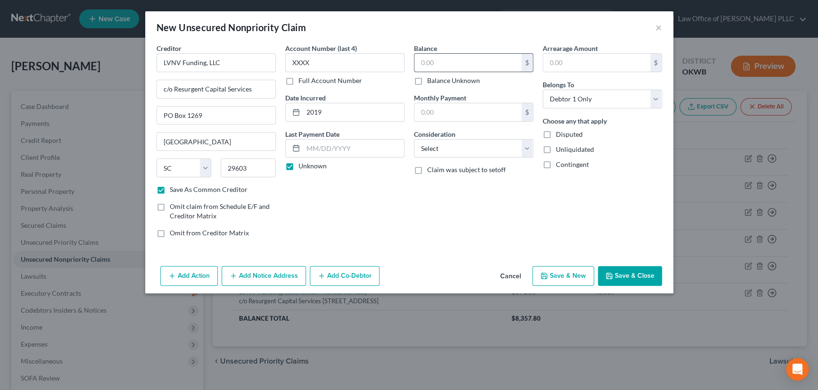
click at [452, 61] on input "text" at bounding box center [467, 63] width 107 height 18
type input "3,374"
click at [460, 147] on select "Select Cable / Satellite Services Collection Agency Credit Card Debt Debt Couns…" at bounding box center [473, 148] width 119 height 19
select select "14"
click at [414, 139] on select "Select Cable / Satellite Services Collection Agency Credit Card Debt Debt Couns…" at bounding box center [473, 148] width 119 height 19
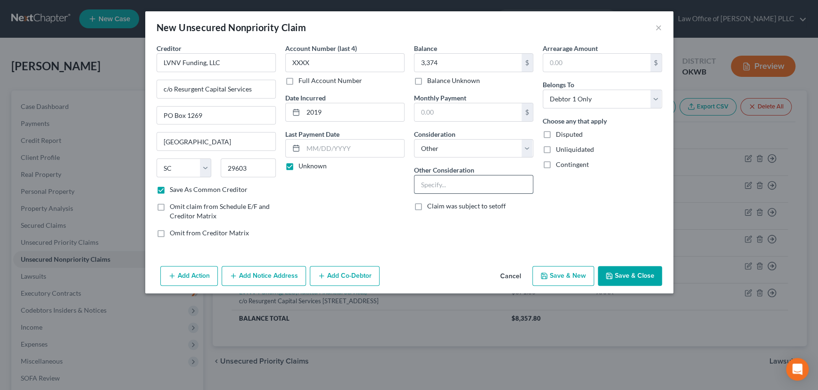
click at [462, 184] on input "text" at bounding box center [473, 184] width 118 height 18
type input "Collection for Bluestem Brands, Inc/Fingerhut"
click at [566, 272] on button "Save & New" at bounding box center [563, 276] width 62 height 20
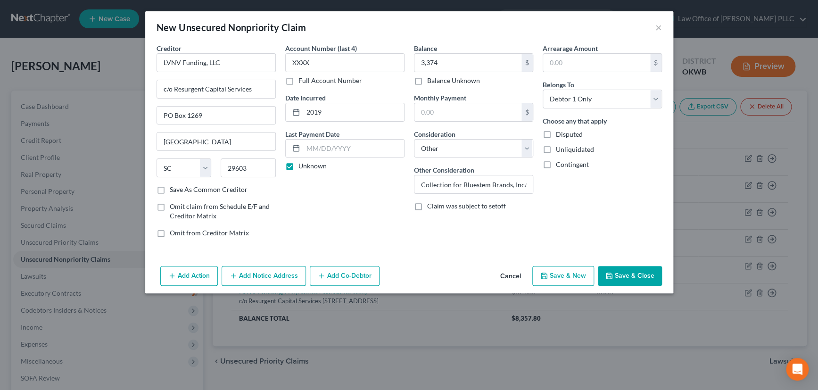
select select "0"
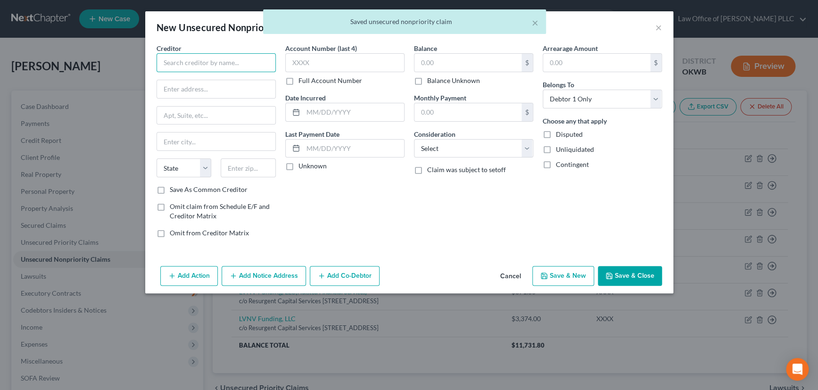
click at [240, 63] on input "text" at bounding box center [216, 62] width 119 height 19
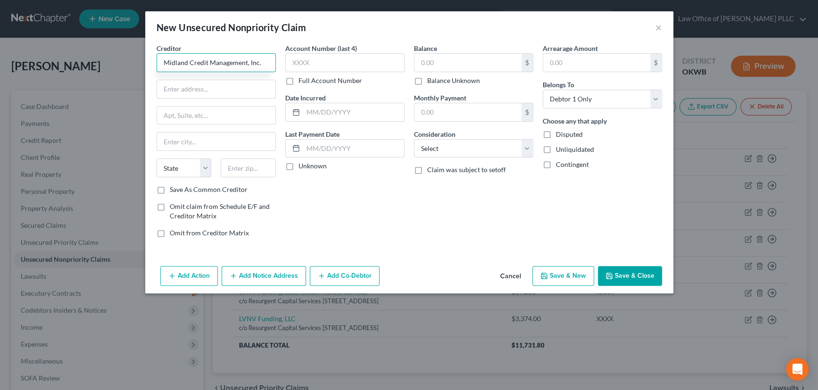
click at [264, 67] on input "Midland Credit Management, Inc." at bounding box center [216, 62] width 119 height 19
type input "Midland Credit Management, Inc."
click at [215, 87] on input "text" at bounding box center [216, 89] width 118 height 18
type input "320 East Big Beaver, Ste. 300"
click at [238, 168] on input "text" at bounding box center [248, 167] width 55 height 19
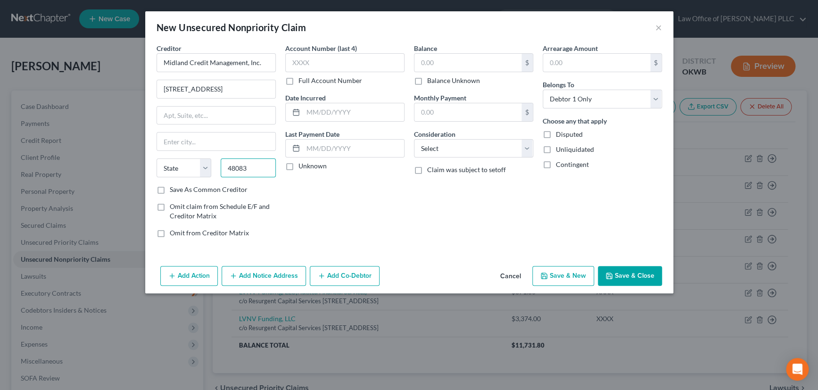
type input "48083"
drag, startPoint x: 339, startPoint y: 220, endPoint x: 305, endPoint y: 206, distance: 36.8
click at [339, 220] on div "Account Number (last 4) Full Account Number Date Incurred Last Payment Date Unk…" at bounding box center [345, 144] width 129 height 202
type input "Troy"
select select "23"
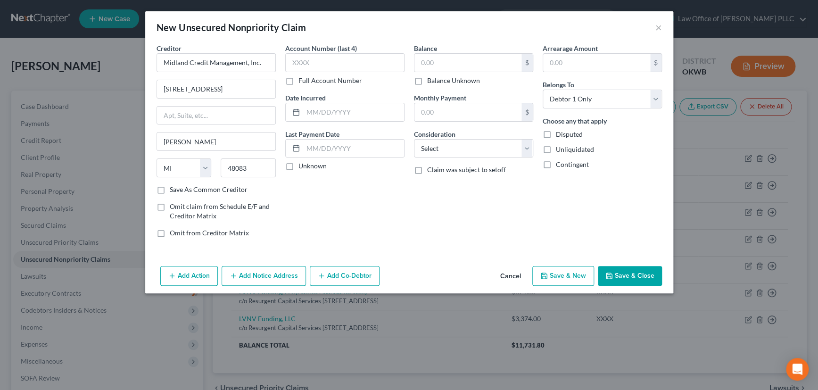
click at [170, 192] on label "Save As Common Creditor" at bounding box center [209, 189] width 78 height 9
click at [174, 191] on input "Save As Common Creditor" at bounding box center [177, 188] width 6 height 6
checkbox input "true"
click at [309, 54] on input "text" at bounding box center [344, 62] width 119 height 19
type input "XXXX"
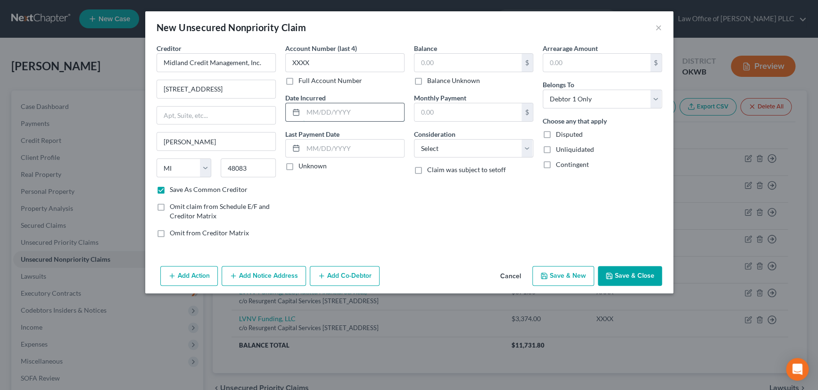
click at [318, 110] on input "text" at bounding box center [353, 112] width 101 height 18
type input "2022"
click at [298, 167] on label "Unknown" at bounding box center [312, 165] width 28 height 9
click at [302, 167] on input "Unknown" at bounding box center [305, 164] width 6 height 6
checkbox input "true"
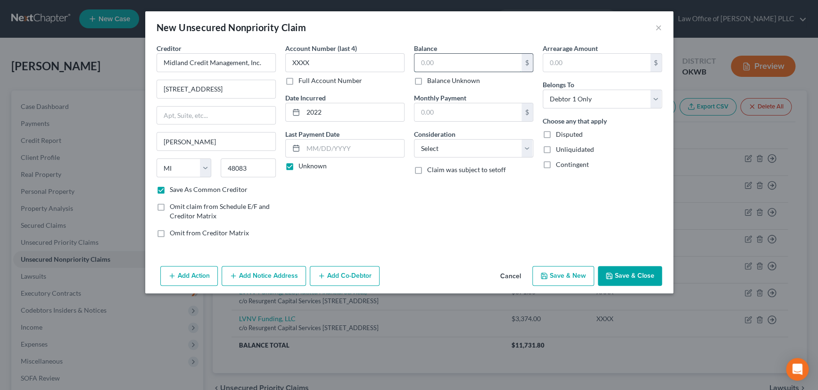
click at [450, 63] on input "text" at bounding box center [467, 63] width 107 height 18
type input "1,253"
click at [484, 149] on select "Select Cable / Satellite Services Collection Agency Credit Card Debt Debt Couns…" at bounding box center [473, 148] width 119 height 19
select select "14"
click at [414, 139] on select "Select Cable / Satellite Services Collection Agency Credit Card Debt Debt Couns…" at bounding box center [473, 148] width 119 height 19
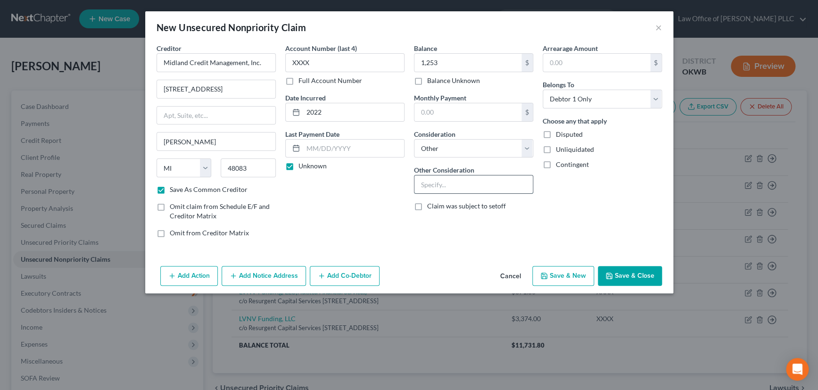
click at [461, 185] on input "text" at bounding box center [473, 184] width 118 height 18
type input "Collection for TBOM"
click at [556, 273] on button "Save & New" at bounding box center [563, 276] width 62 height 20
select select "0"
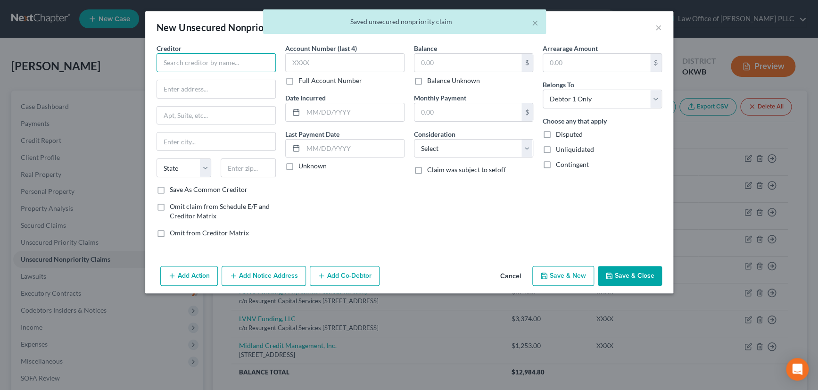
click at [224, 61] on input "text" at bounding box center [216, 62] width 119 height 19
type input "NCA"
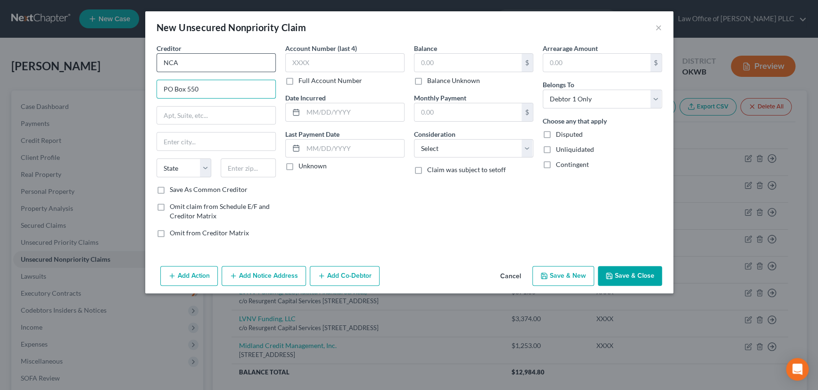
type input "PO Box 550"
type input "327 W 4th Ave"
click at [233, 168] on input "text" at bounding box center [248, 167] width 55 height 19
click at [243, 166] on input "6750" at bounding box center [248, 167] width 55 height 19
type input "67504"
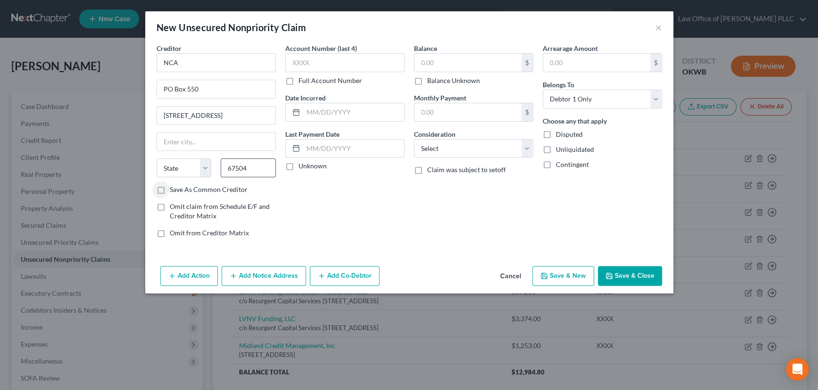
type input "Hutchinson"
select select "17"
click at [250, 166] on input "67504" at bounding box center [248, 167] width 55 height 19
type input "67504-0550"
click at [170, 190] on label "Save As Common Creditor" at bounding box center [209, 189] width 78 height 9
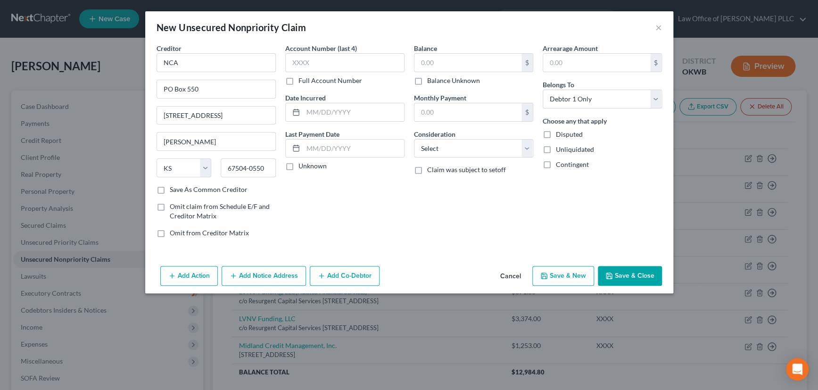
click at [174, 190] on input "Save As Common Creditor" at bounding box center [177, 188] width 6 height 6
checkbox input "true"
click at [320, 65] on input "text" at bounding box center [344, 62] width 119 height 19
type input "35XX"
click at [323, 112] on input "text" at bounding box center [353, 112] width 101 height 18
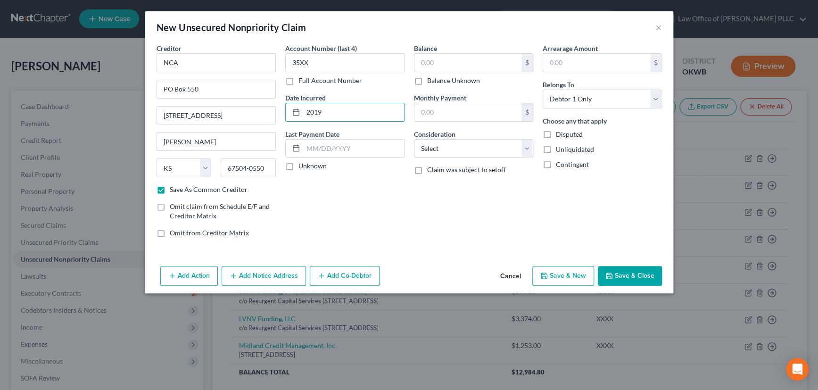
type input "2019"
click at [298, 166] on label "Unknown" at bounding box center [312, 165] width 28 height 9
click at [302, 166] on input "Unknown" at bounding box center [305, 164] width 6 height 6
checkbox input "true"
click at [432, 61] on input "text" at bounding box center [467, 63] width 107 height 18
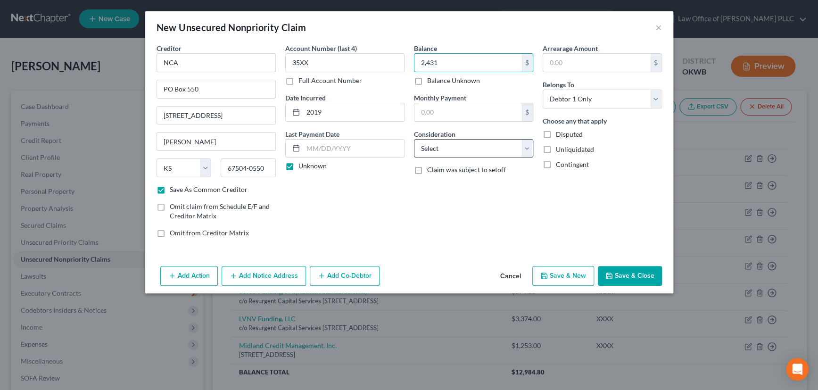
type input "2,431"
click at [527, 149] on select "Select Cable / Satellite Services Collection Agency Credit Card Debt Debt Couns…" at bounding box center [473, 148] width 119 height 19
select select "14"
click at [414, 139] on select "Select Cable / Satellite Services Collection Agency Credit Card Debt Debt Couns…" at bounding box center [473, 148] width 119 height 19
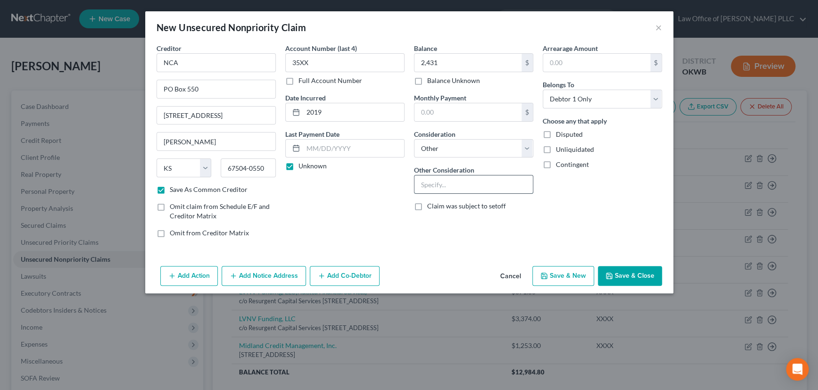
click at [457, 184] on input "text" at bounding box center [473, 184] width 118 height 18
type input "Collection for Finwise Bank"
click at [573, 274] on button "Save & New" at bounding box center [563, 276] width 62 height 20
select select "0"
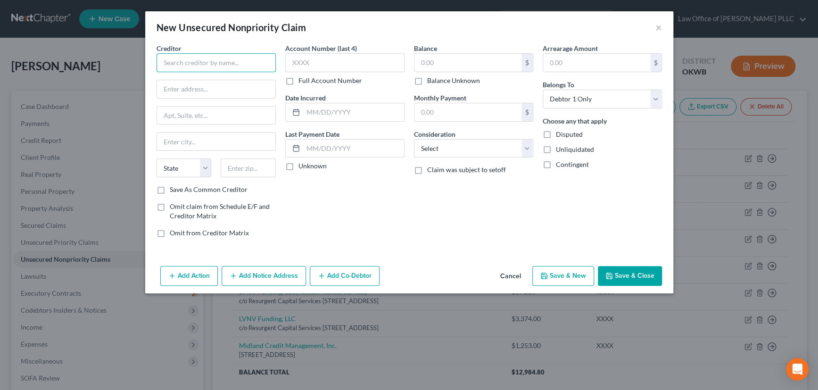
click at [242, 61] on input "text" at bounding box center [216, 62] width 119 height 19
type input "Cap1/Kohls"
click at [199, 90] on input "text" at bounding box center [216, 89] width 118 height 18
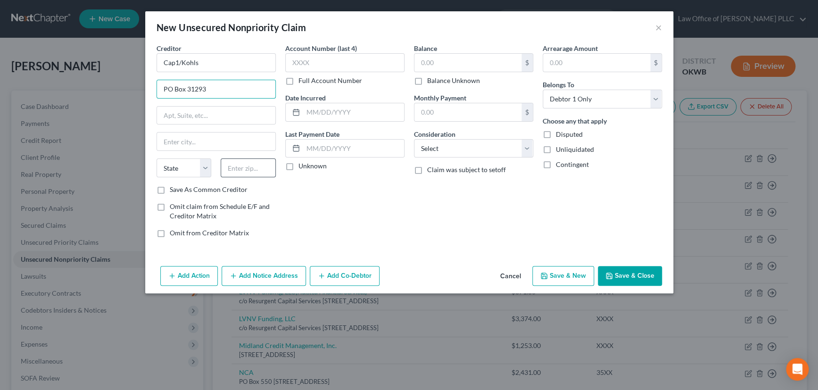
type input "PO Box 31293"
click at [253, 167] on input "text" at bounding box center [248, 167] width 55 height 19
type input "84131"
type input "Salt Lake City"
select select "46"
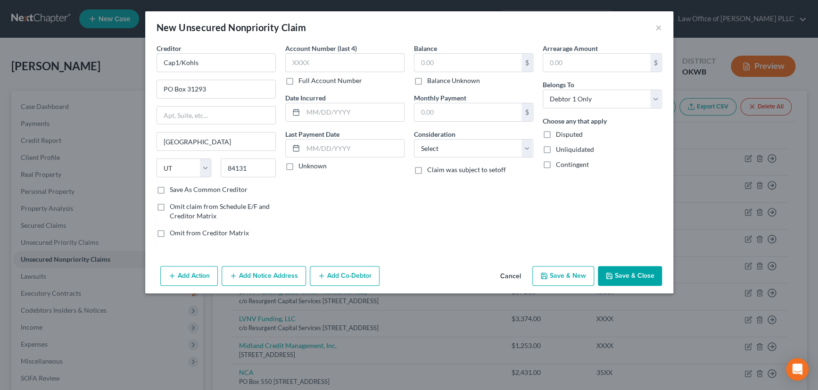
click at [170, 190] on label "Save As Common Creditor" at bounding box center [209, 189] width 78 height 9
click at [174, 190] on input "Save As Common Creditor" at bounding box center [177, 188] width 6 height 6
checkbox input "true"
click at [320, 60] on input "text" at bounding box center [344, 62] width 119 height 19
type input "XXXX"
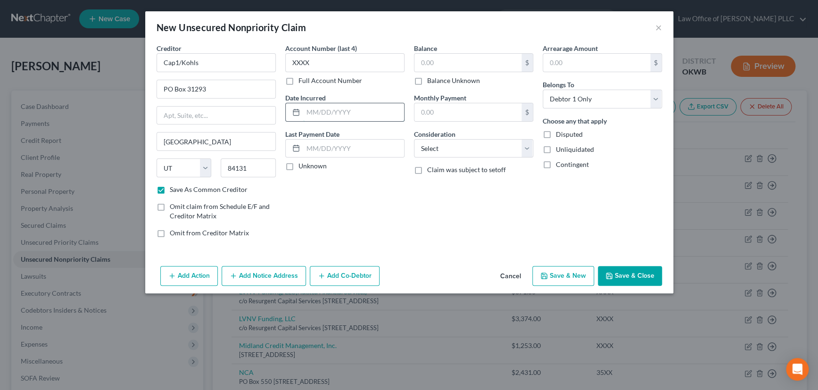
click at [335, 112] on input "text" at bounding box center [353, 112] width 101 height 18
type input "2010"
click at [364, 198] on div "Account Number (last 4) XXXX Full Account Number Date Incurred 2010 Last Paymen…" at bounding box center [345, 144] width 129 height 202
click at [298, 167] on label "Unknown" at bounding box center [312, 165] width 28 height 9
click at [302, 167] on input "Unknown" at bounding box center [305, 164] width 6 height 6
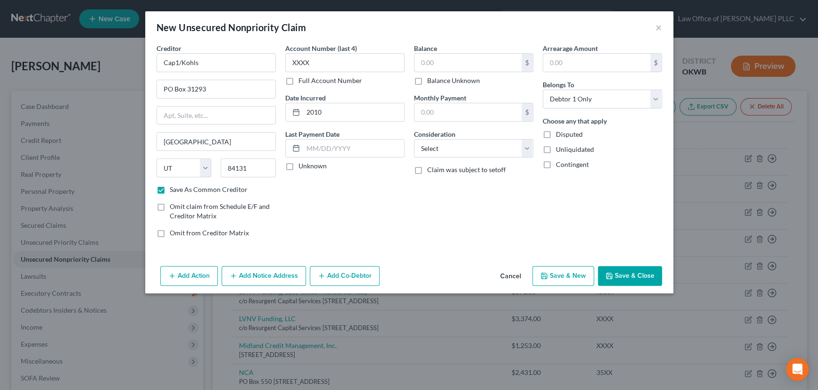
checkbox input "true"
click at [452, 64] on input "text" at bounding box center [467, 63] width 107 height 18
type input "1,111"
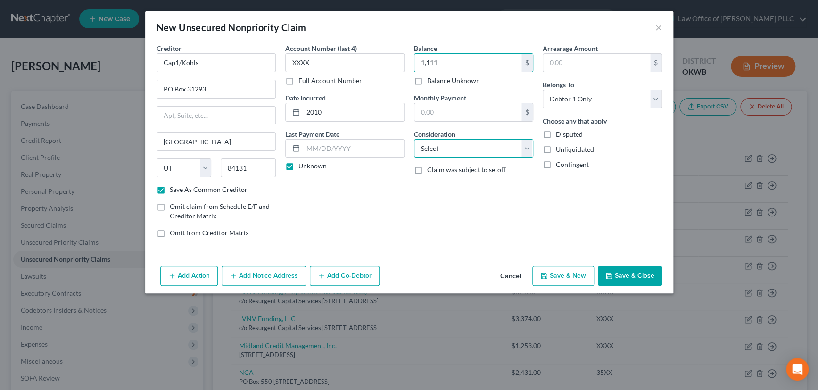
click at [467, 154] on select "Select Cable / Satellite Services Collection Agency Credit Card Debt Debt Couns…" at bounding box center [473, 148] width 119 height 19
select select "2"
click at [414, 139] on select "Select Cable / Satellite Services Collection Agency Credit Card Debt Debt Couns…" at bounding box center [473, 148] width 119 height 19
click at [567, 274] on button "Save & New" at bounding box center [563, 276] width 62 height 20
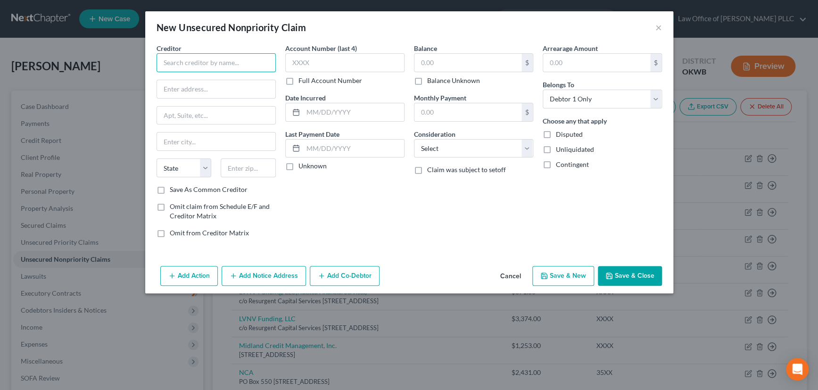
click at [219, 55] on input "text" at bounding box center [216, 62] width 119 height 19
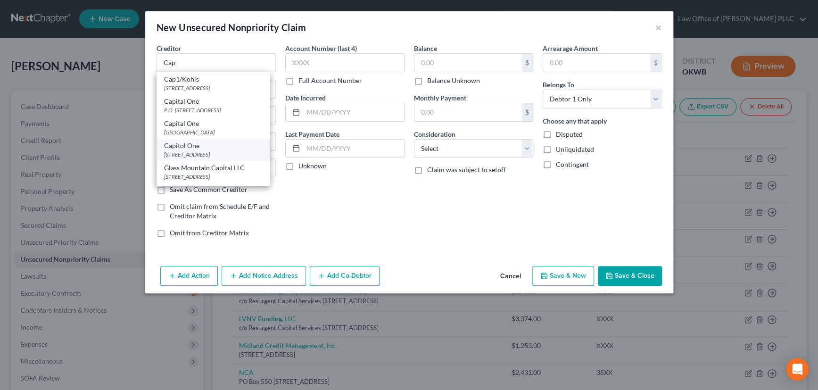
click at [197, 152] on div "PO BOX 31293, Salt Lake City, UT 84131" at bounding box center [213, 154] width 98 height 8
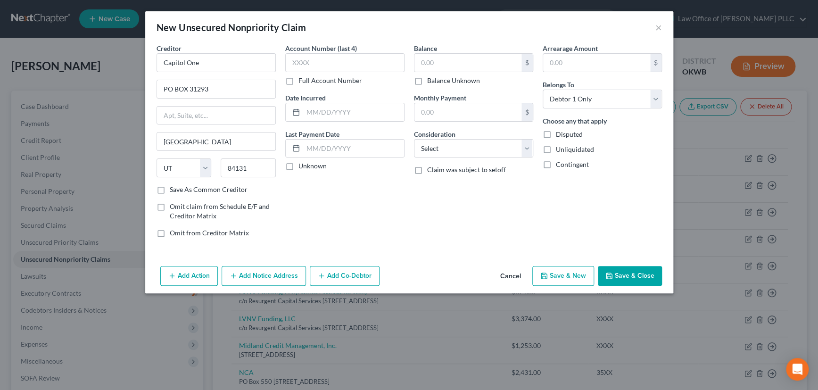
click at [170, 190] on label "Save As Common Creditor" at bounding box center [209, 189] width 78 height 9
click at [174, 190] on input "Save As Common Creditor" at bounding box center [177, 188] width 6 height 6
click at [325, 65] on input "text" at bounding box center [344, 62] width 119 height 19
click at [318, 112] on input "text" at bounding box center [353, 112] width 101 height 18
click at [298, 166] on label "Unknown" at bounding box center [312, 165] width 28 height 9
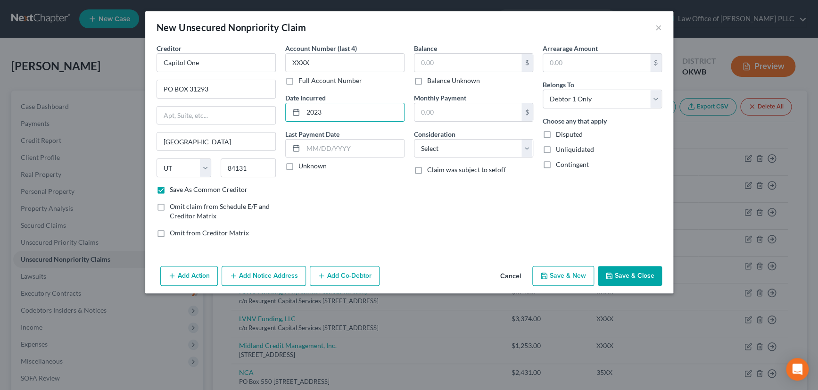
click at [302, 166] on input "Unknown" at bounding box center [305, 164] width 6 height 6
click at [448, 61] on input "text" at bounding box center [467, 63] width 107 height 18
click at [467, 142] on select "Select Cable / Satellite Services Collection Agency Credit Card Debt Debt Couns…" at bounding box center [473, 148] width 119 height 19
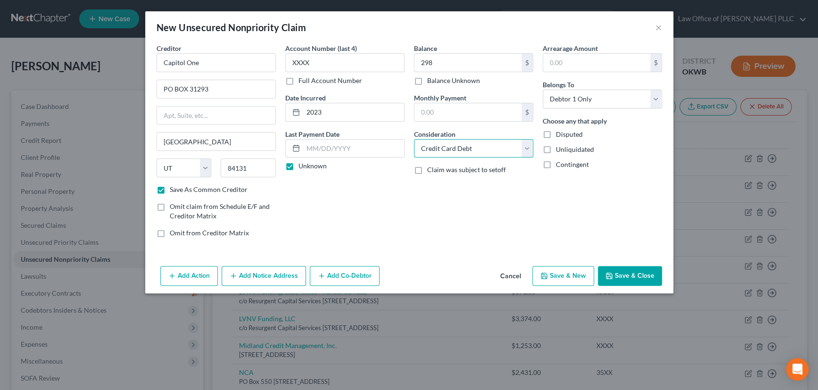
click at [414, 139] on select "Select Cable / Satellite Services Collection Agency Credit Card Debt Debt Couns…" at bounding box center [473, 148] width 119 height 19
click at [576, 273] on button "Save & New" at bounding box center [563, 276] width 62 height 20
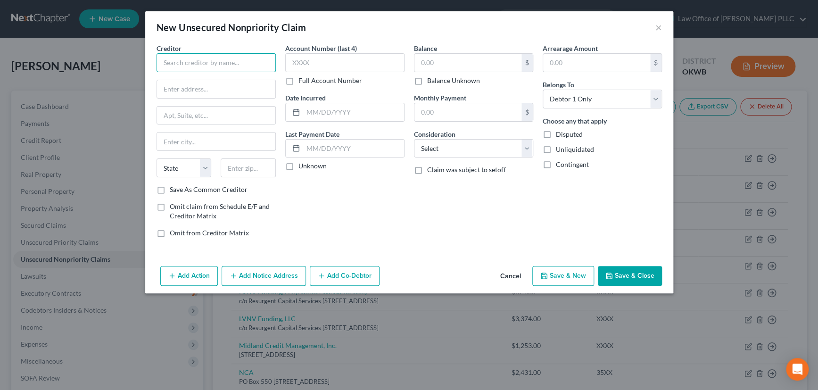
click at [233, 64] on input "text" at bounding box center [216, 62] width 119 height 19
click at [212, 61] on input "Capital One" at bounding box center [216, 62] width 119 height 19
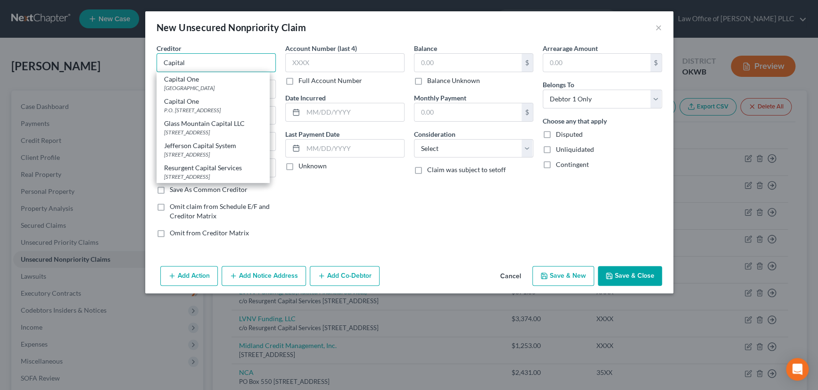
click at [190, 62] on input "Capital" at bounding box center [216, 62] width 119 height 19
click at [198, 151] on div "PO BOX 31293, Salt Lake City, UT 84131" at bounding box center [213, 154] width 98 height 8
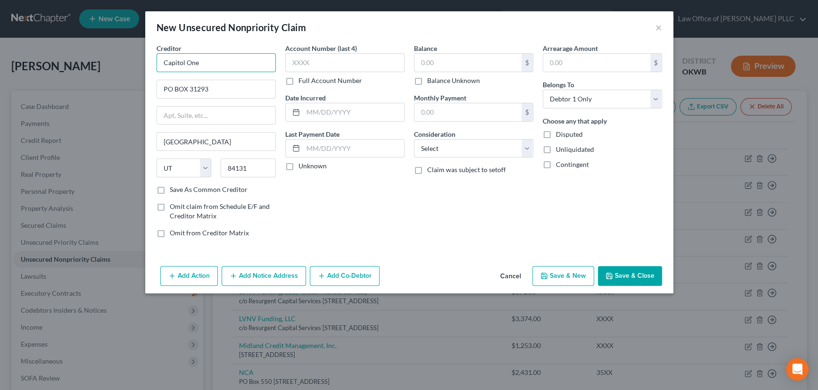
click at [181, 64] on input "Capitol One" at bounding box center [216, 62] width 119 height 19
click at [170, 189] on label "Save As Common Creditor" at bounding box center [209, 189] width 78 height 9
click at [174, 189] on input "Save As Common Creditor" at bounding box center [177, 188] width 6 height 6
click at [319, 61] on input "text" at bounding box center [344, 62] width 119 height 19
click at [318, 112] on input "text" at bounding box center [353, 112] width 101 height 18
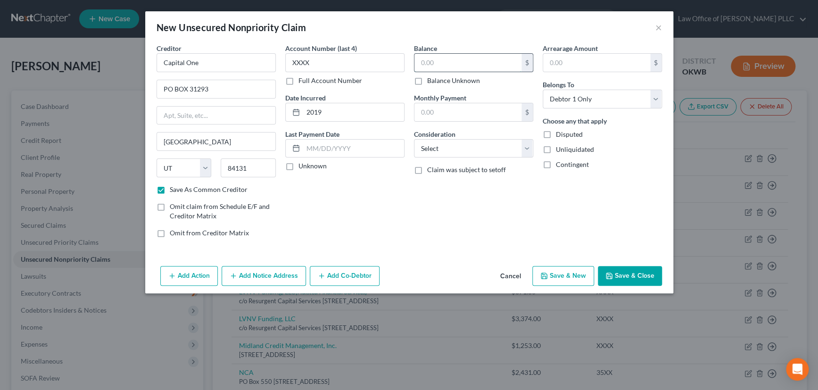
click at [466, 66] on input "text" at bounding box center [467, 63] width 107 height 18
click at [298, 167] on label "Unknown" at bounding box center [312, 165] width 28 height 9
click at [302, 167] on input "Unknown" at bounding box center [305, 164] width 6 height 6
drag, startPoint x: 440, startPoint y: 145, endPoint x: 438, endPoint y: 155, distance: 9.6
click at [440, 145] on select "Select Cable / Satellite Services Collection Agency Credit Card Debt Debt Couns…" at bounding box center [473, 148] width 119 height 19
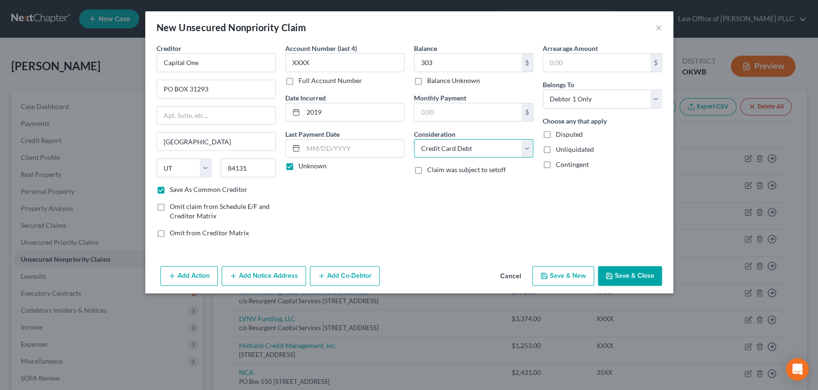
click at [414, 139] on select "Select Cable / Satellite Services Collection Agency Credit Card Debt Debt Couns…" at bounding box center [473, 148] width 119 height 19
click at [633, 274] on button "Save & Close" at bounding box center [630, 276] width 64 height 20
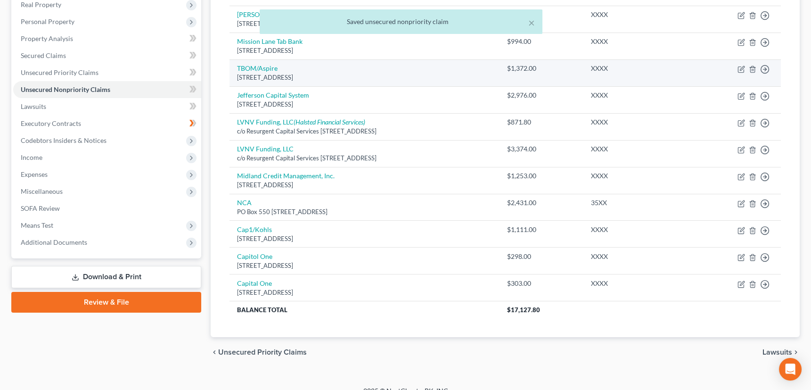
scroll to position [182, 0]
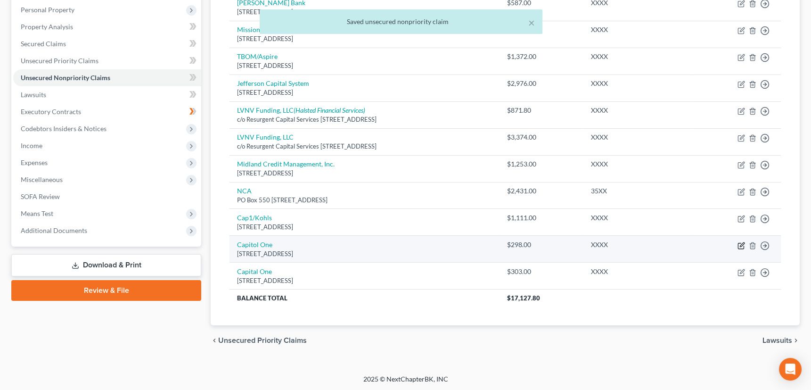
click at [740, 245] on icon "button" at bounding box center [742, 246] width 8 height 8
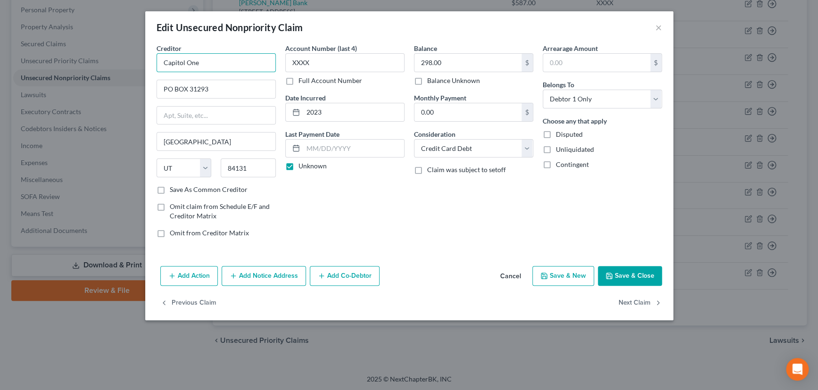
click at [182, 63] on input "Capitol One" at bounding box center [216, 62] width 119 height 19
click at [170, 191] on label "Save As Common Creditor" at bounding box center [209, 189] width 78 height 9
click at [174, 191] on input "Save As Common Creditor" at bounding box center [177, 188] width 6 height 6
click at [628, 271] on button "Save & Close" at bounding box center [630, 276] width 64 height 20
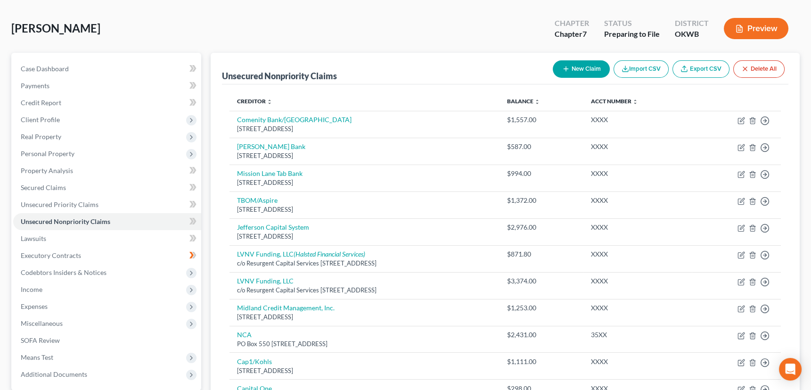
scroll to position [31, 0]
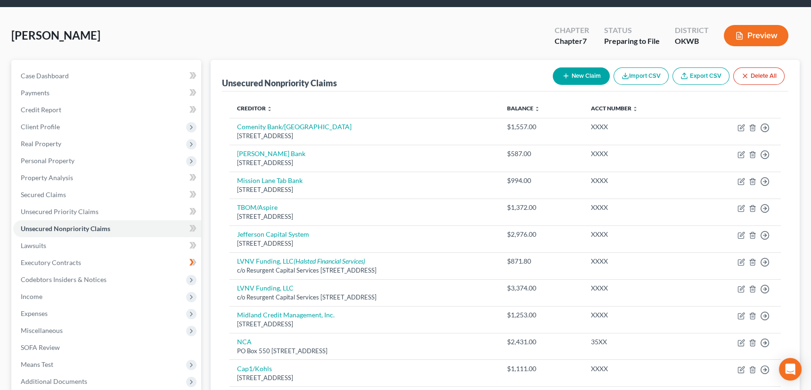
click at [570, 70] on button "New Claim" at bounding box center [581, 75] width 57 height 17
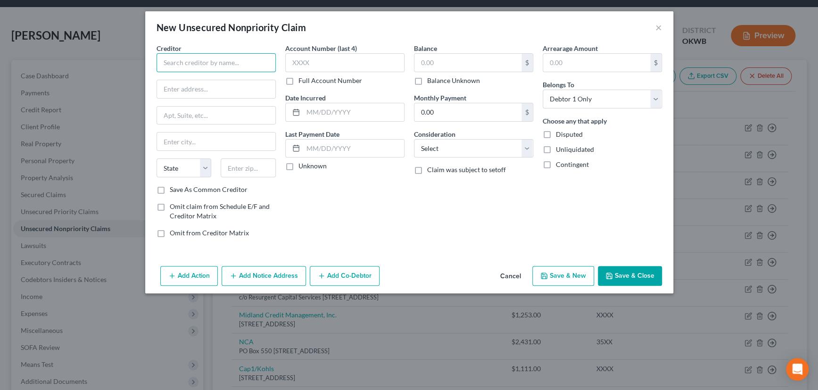
click at [218, 61] on input "text" at bounding box center [216, 62] width 119 height 19
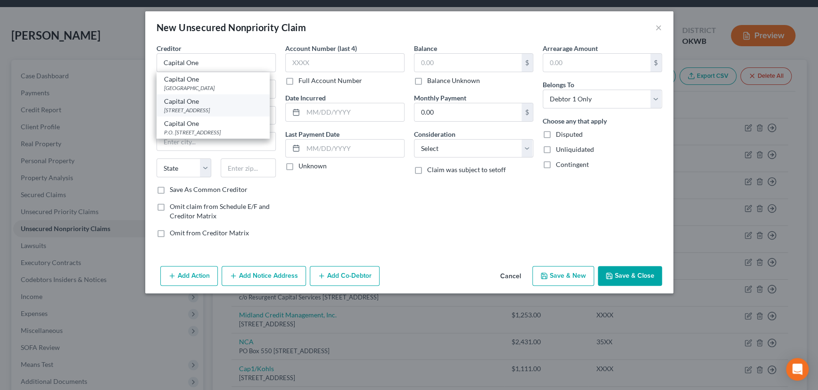
click at [212, 108] on div "PO BOX 31293, Salt Lake City, UT 84131" at bounding box center [213, 110] width 98 height 8
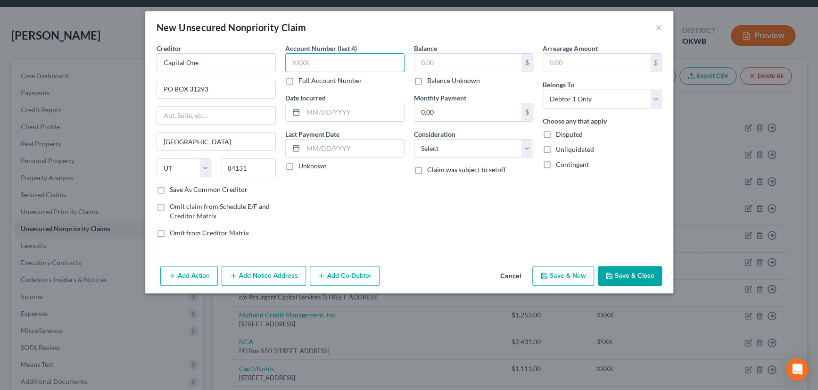
click at [323, 63] on input "text" at bounding box center [344, 62] width 119 height 19
click at [443, 65] on input "text" at bounding box center [467, 63] width 107 height 18
click at [366, 110] on input "text" at bounding box center [353, 112] width 101 height 18
click at [298, 165] on label "Unknown" at bounding box center [312, 165] width 28 height 9
click at [302, 165] on input "Unknown" at bounding box center [305, 164] width 6 height 6
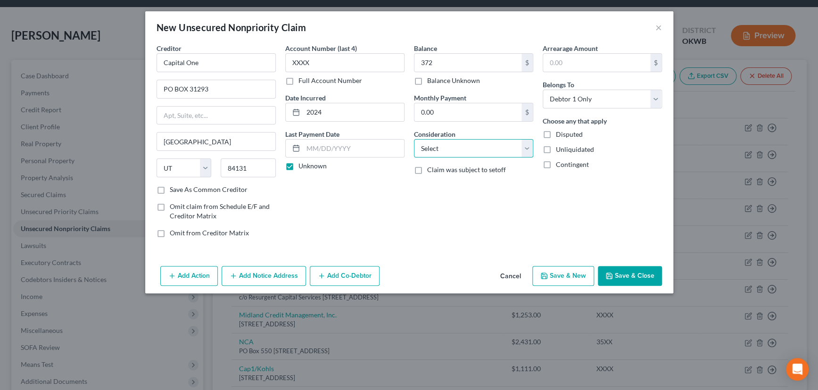
click at [465, 152] on select "Select Cable / Satellite Services Collection Agency Credit Card Debt Debt Couns…" at bounding box center [473, 148] width 119 height 19
click at [414, 139] on select "Select Cable / Satellite Services Collection Agency Credit Card Debt Debt Couns…" at bounding box center [473, 148] width 119 height 19
click at [573, 268] on button "Save & New" at bounding box center [563, 276] width 62 height 20
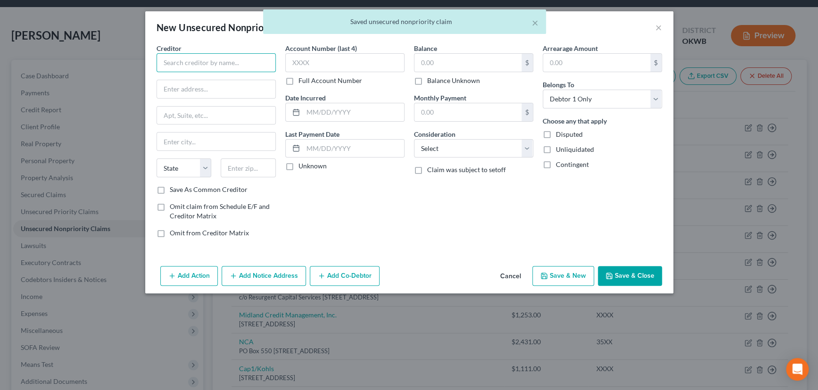
click at [190, 55] on input "text" at bounding box center [216, 62] width 119 height 19
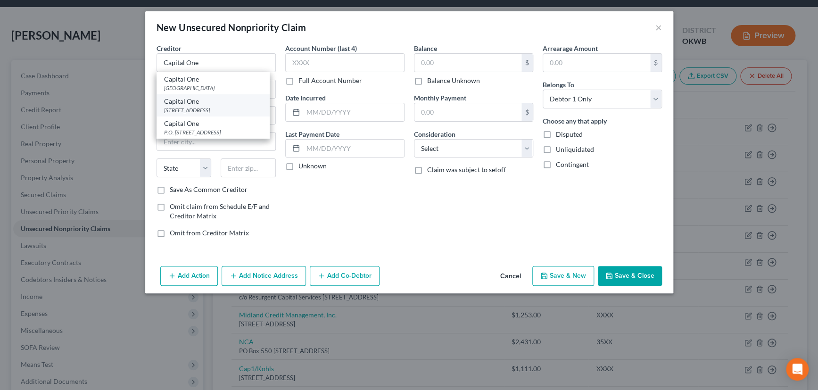
click at [189, 103] on div "Capital One" at bounding box center [213, 101] width 98 height 9
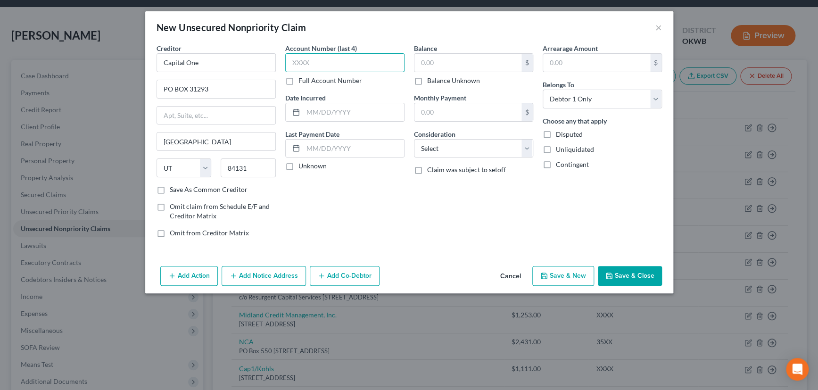
click at [320, 62] on input "text" at bounding box center [344, 62] width 119 height 19
click at [324, 109] on input "text" at bounding box center [353, 112] width 101 height 18
click at [298, 166] on label "Unknown" at bounding box center [312, 165] width 28 height 9
click at [302, 166] on input "Unknown" at bounding box center [305, 164] width 6 height 6
click at [448, 64] on input "text" at bounding box center [467, 63] width 107 height 18
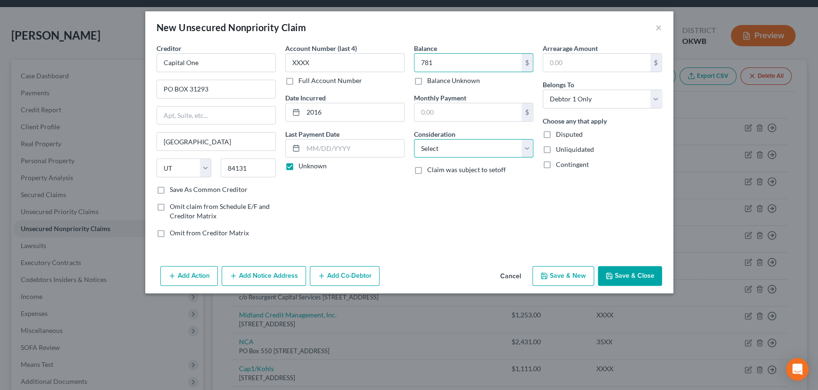
click at [447, 151] on select "Select Cable / Satellite Services Collection Agency Credit Card Debt Debt Couns…" at bounding box center [473, 148] width 119 height 19
click at [414, 139] on select "Select Cable / Satellite Services Collection Agency Credit Card Debt Debt Couns…" at bounding box center [473, 148] width 119 height 19
click at [513, 273] on button "Cancel" at bounding box center [511, 276] width 36 height 19
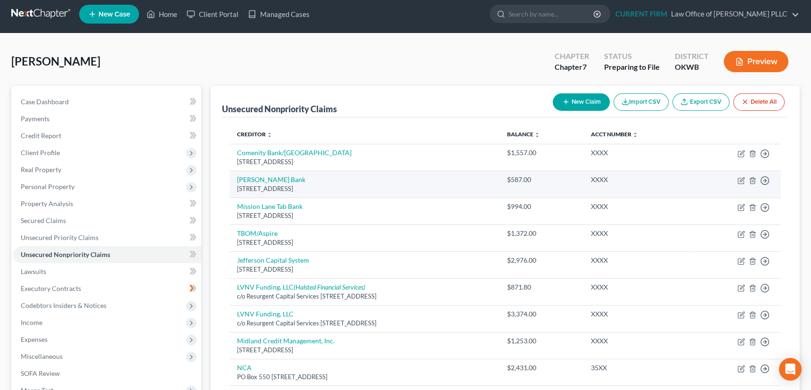
scroll to position [0, 0]
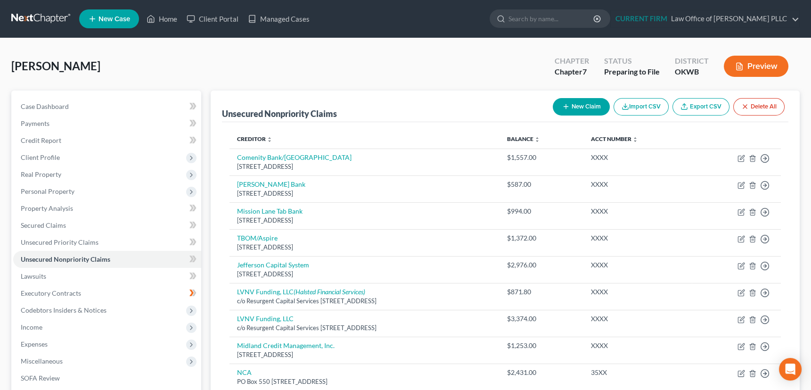
click at [566, 107] on icon "button" at bounding box center [567, 107] width 8 height 8
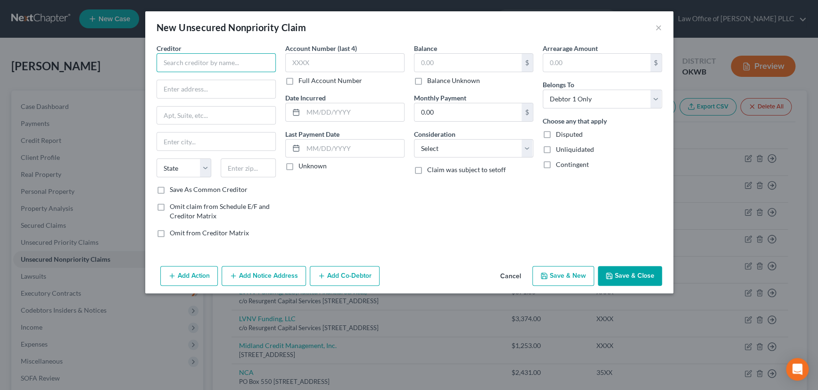
click at [233, 57] on input "text" at bounding box center [216, 62] width 119 height 19
click at [213, 91] on input "text" at bounding box center [216, 89] width 118 height 18
click at [239, 168] on input "text" at bounding box center [248, 167] width 55 height 19
drag, startPoint x: 160, startPoint y: 190, endPoint x: 314, endPoint y: 71, distance: 194.6
click at [170, 189] on label "Save As Common Creditor" at bounding box center [209, 189] width 78 height 9
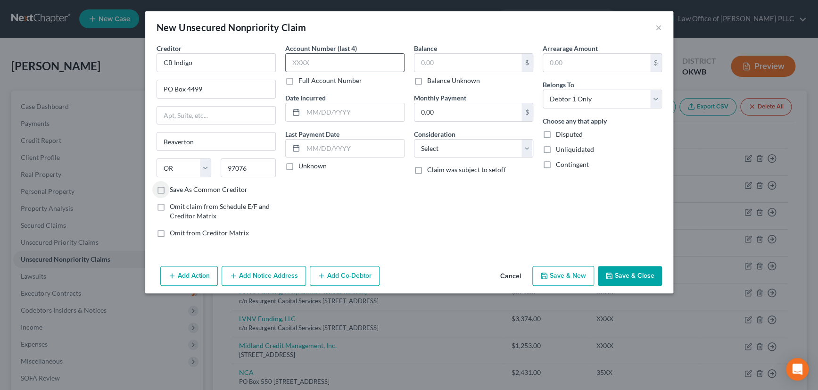
click at [174, 189] on input "Save As Common Creditor" at bounding box center [177, 188] width 6 height 6
click at [317, 65] on input "text" at bounding box center [344, 62] width 119 height 19
click at [328, 114] on input "text" at bounding box center [353, 112] width 101 height 18
click at [298, 161] on label "Unknown" at bounding box center [312, 165] width 28 height 9
click at [302, 161] on input "Unknown" at bounding box center [305, 164] width 6 height 6
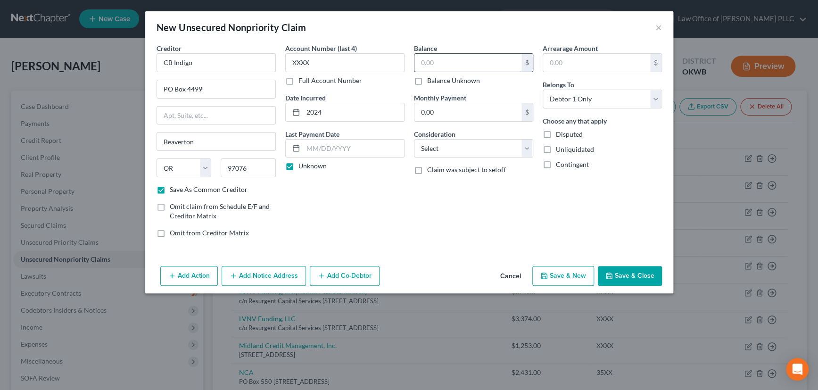
click at [446, 65] on input "text" at bounding box center [467, 63] width 107 height 18
click at [465, 147] on select "Select Cable / Satellite Services Collection Agency Credit Card Debt Debt Couns…" at bounding box center [473, 148] width 119 height 19
click at [414, 139] on select "Select Cable / Satellite Services Collection Agency Credit Card Debt Debt Couns…" at bounding box center [473, 148] width 119 height 19
click at [561, 273] on button "Save & New" at bounding box center [563, 276] width 62 height 20
click at [253, 59] on input "text" at bounding box center [216, 62] width 119 height 19
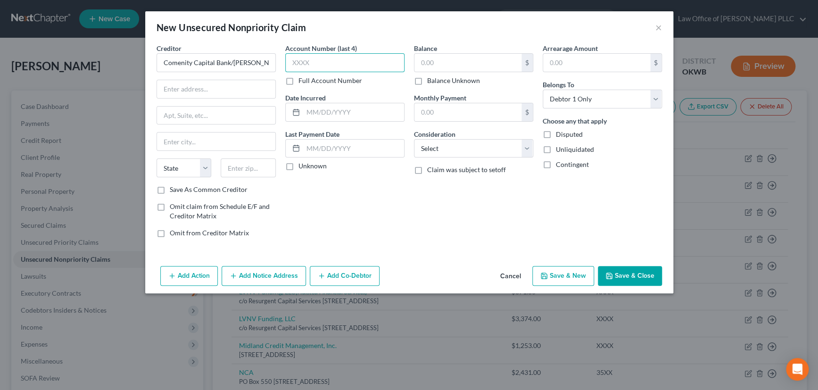
click at [320, 65] on input "text" at bounding box center [344, 62] width 119 height 19
click at [208, 87] on input "text" at bounding box center [216, 89] width 118 height 18
click at [249, 172] on input "text" at bounding box center [248, 167] width 55 height 19
click at [358, 205] on div "Account Number (last 4) Full Account Number Date Incurred Last Payment Date Unk…" at bounding box center [345, 144] width 129 height 202
click at [170, 189] on label "Save As Common Creditor" at bounding box center [209, 189] width 78 height 9
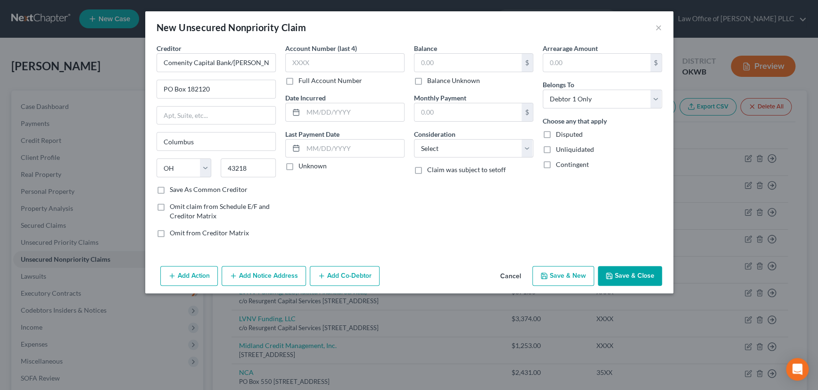
click at [174, 189] on input "Save As Common Creditor" at bounding box center [177, 188] width 6 height 6
click at [319, 67] on input "text" at bounding box center [344, 62] width 119 height 19
click at [348, 108] on input "text" at bounding box center [353, 112] width 101 height 18
click at [298, 169] on label "Unknown" at bounding box center [312, 165] width 28 height 9
click at [302, 167] on input "Unknown" at bounding box center [305, 164] width 6 height 6
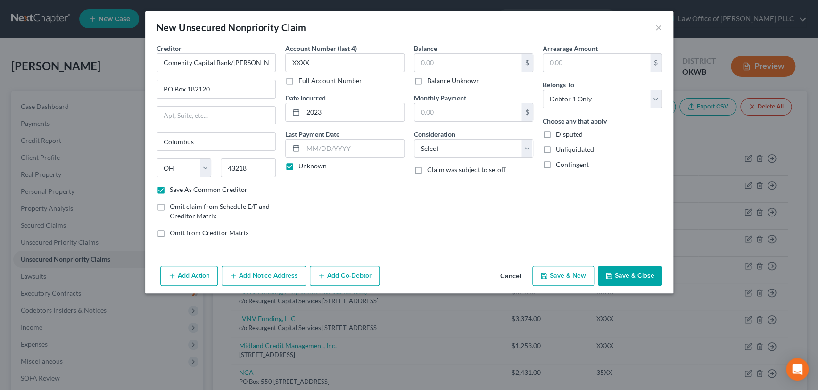
click at [510, 276] on button "Cancel" at bounding box center [511, 276] width 36 height 19
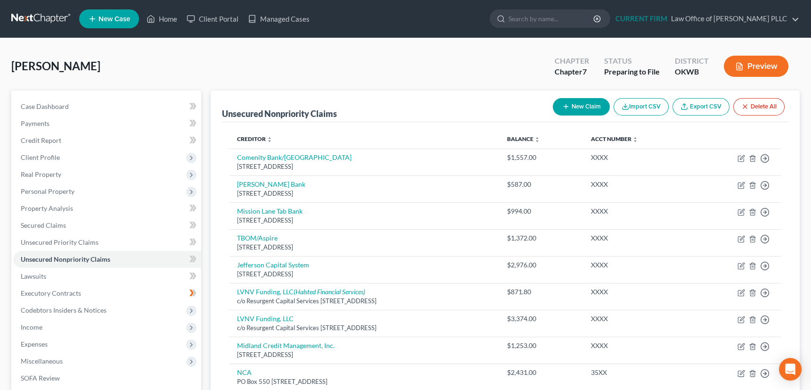
click at [565, 107] on line "button" at bounding box center [566, 107] width 4 height 0
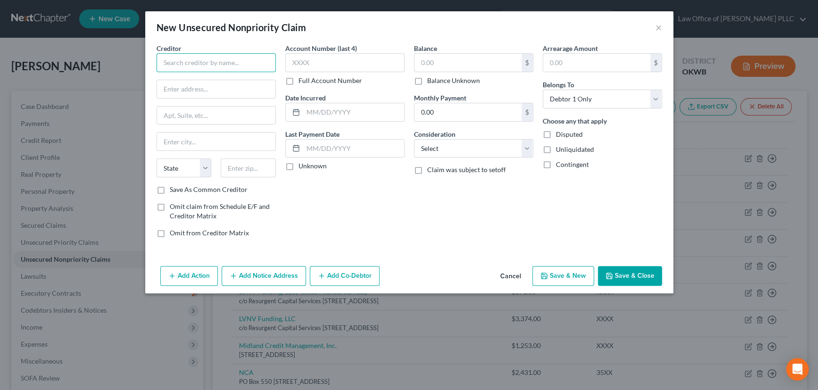
click at [223, 61] on input "text" at bounding box center [216, 62] width 119 height 19
click at [220, 80] on div "Credit One Bank Na" at bounding box center [213, 79] width 98 height 9
click at [203, 84] on input "Po Box 98875" at bounding box center [216, 89] width 118 height 18
click at [169, 88] on input "Po Box 98872" at bounding box center [216, 89] width 118 height 18
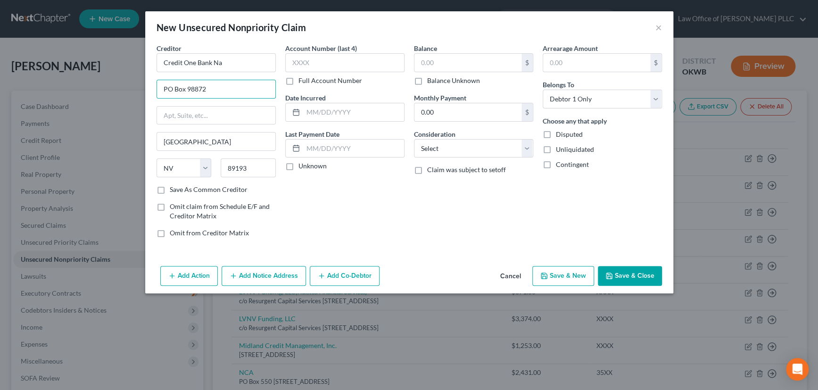
click at [343, 193] on div "Account Number (last 4) Full Account Number Date Incurred Last Payment Date Unk…" at bounding box center [345, 144] width 129 height 202
click at [255, 168] on input "89193" at bounding box center [248, 167] width 55 height 19
click at [170, 189] on label "Save As Common Creditor" at bounding box center [209, 189] width 78 height 9
click at [174, 189] on input "Save As Common Creditor" at bounding box center [177, 188] width 6 height 6
click at [317, 63] on input "text" at bounding box center [344, 62] width 119 height 19
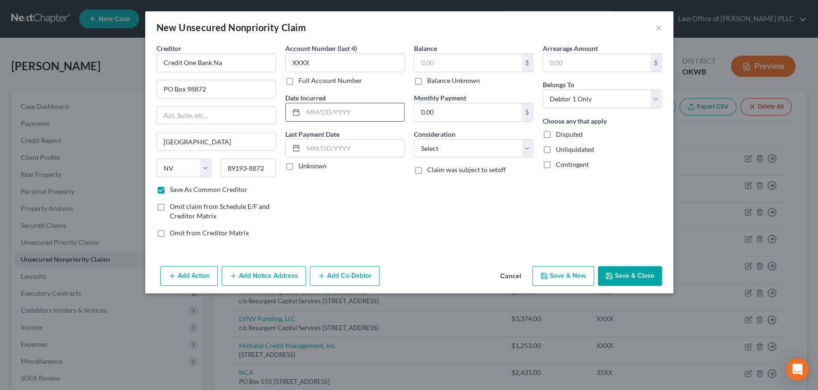
click at [335, 111] on input "text" at bounding box center [353, 112] width 101 height 18
click at [298, 168] on label "Unknown" at bounding box center [312, 165] width 28 height 9
click at [302, 167] on input "Unknown" at bounding box center [305, 164] width 6 height 6
click at [449, 65] on input "text" at bounding box center [467, 63] width 107 height 18
click at [471, 146] on select "Select Cable / Satellite Services Collection Agency Credit Card Debt Debt Couns…" at bounding box center [473, 148] width 119 height 19
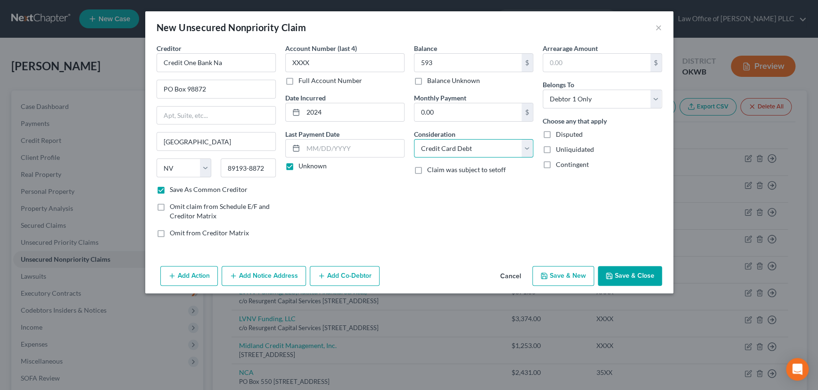
click at [414, 139] on select "Select Cable / Satellite Services Collection Agency Credit Card Debt Debt Couns…" at bounding box center [473, 148] width 119 height 19
click at [579, 273] on button "Save & New" at bounding box center [563, 276] width 62 height 20
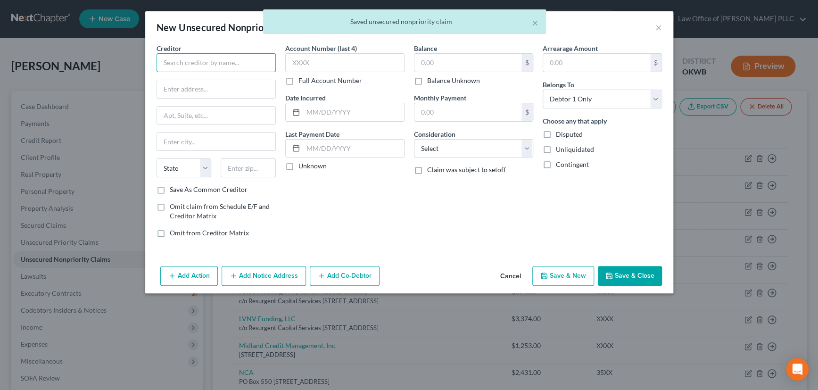
click at [196, 63] on input "text" at bounding box center [216, 62] width 119 height 19
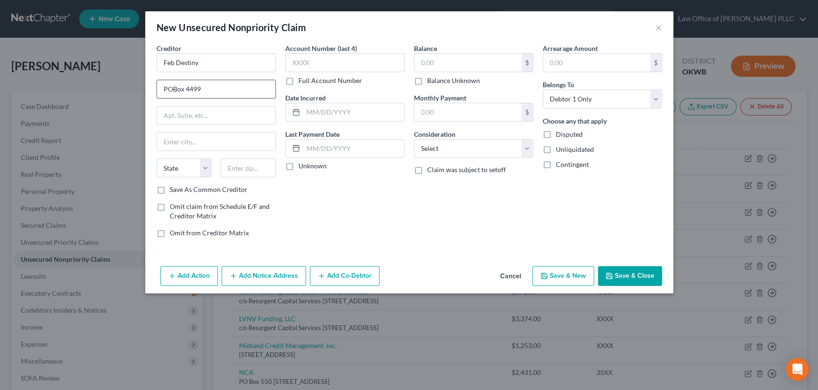
click at [172, 87] on input "POBox 4499" at bounding box center [216, 89] width 118 height 18
click at [248, 171] on input "text" at bounding box center [248, 167] width 55 height 19
click at [170, 190] on label "Save As Common Creditor" at bounding box center [209, 189] width 78 height 9
click at [174, 190] on input "Save As Common Creditor" at bounding box center [177, 188] width 6 height 6
click at [322, 65] on input "text" at bounding box center [344, 62] width 119 height 19
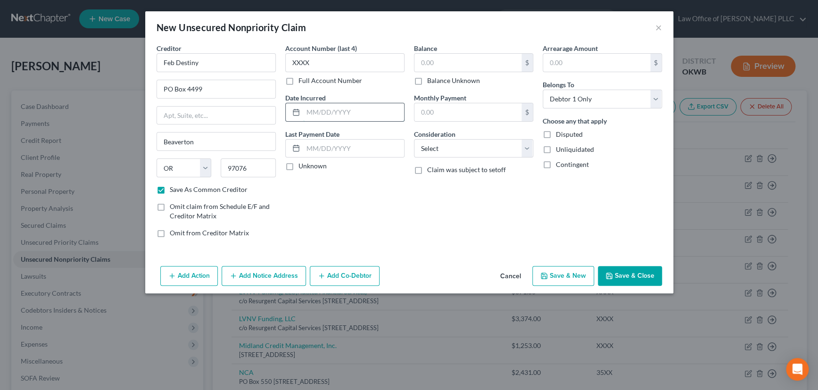
click at [324, 114] on input "text" at bounding box center [353, 112] width 101 height 18
click at [298, 166] on label "Unknown" at bounding box center [312, 165] width 28 height 9
click at [302, 166] on input "Unknown" at bounding box center [305, 164] width 6 height 6
click at [455, 62] on input "text" at bounding box center [467, 63] width 107 height 18
click at [463, 151] on select "Select Cable / Satellite Services Collection Agency Credit Card Debt Debt Couns…" at bounding box center [473, 148] width 119 height 19
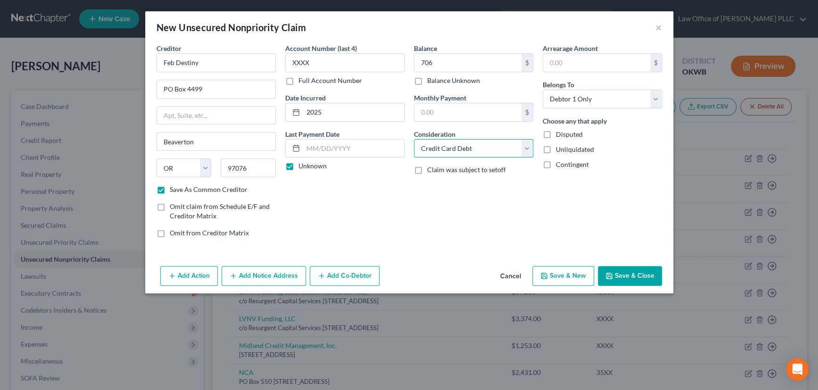
click at [414, 139] on select "Select Cable / Satellite Services Collection Agency Credit Card Debt Debt Couns…" at bounding box center [473, 148] width 119 height 19
click at [641, 274] on button "Save & Close" at bounding box center [630, 276] width 64 height 20
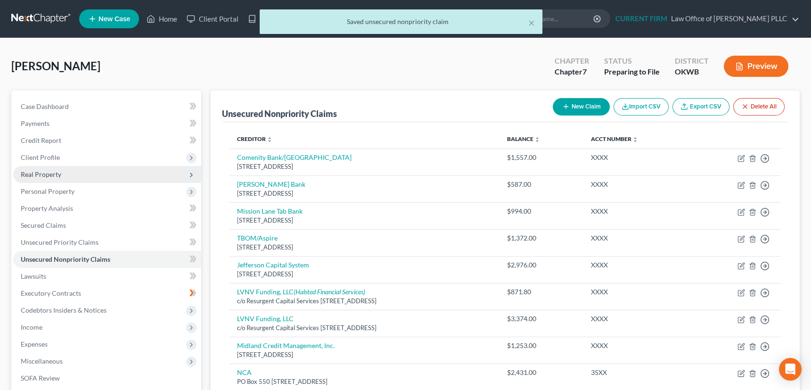
click at [51, 173] on span "Real Property" at bounding box center [41, 174] width 41 height 8
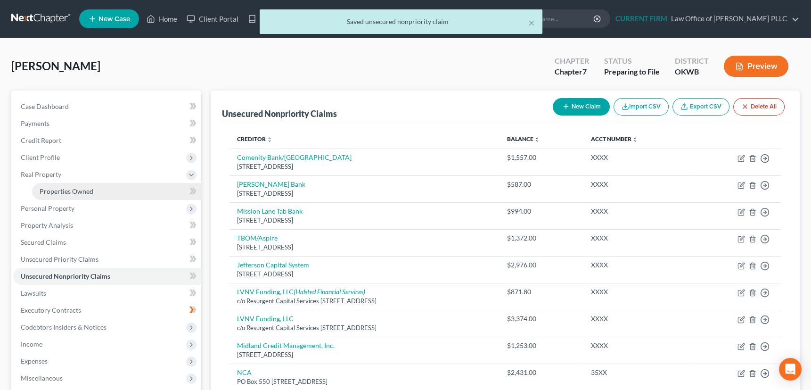
click at [55, 189] on span "Properties Owned" at bounding box center [67, 191] width 54 height 8
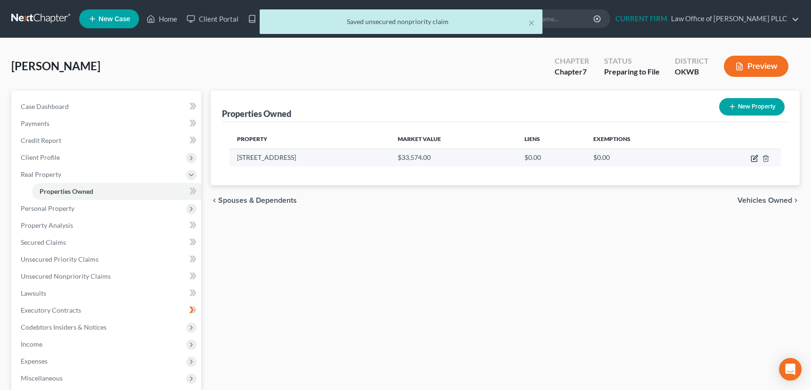
click at [754, 156] on icon "button" at bounding box center [755, 159] width 8 height 8
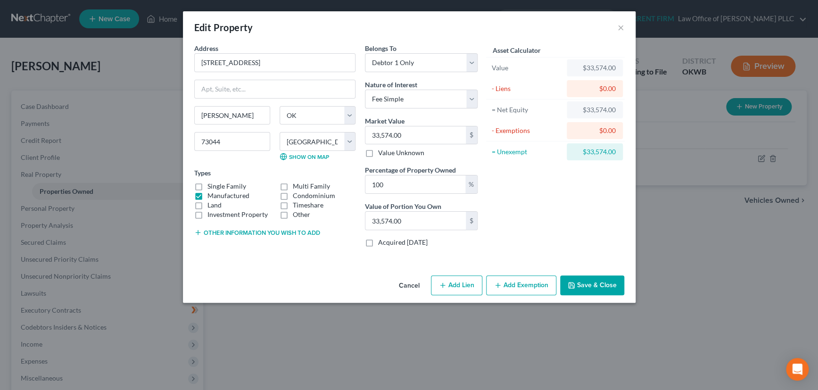
click at [450, 286] on button "Add Lien" at bounding box center [456, 285] width 51 height 20
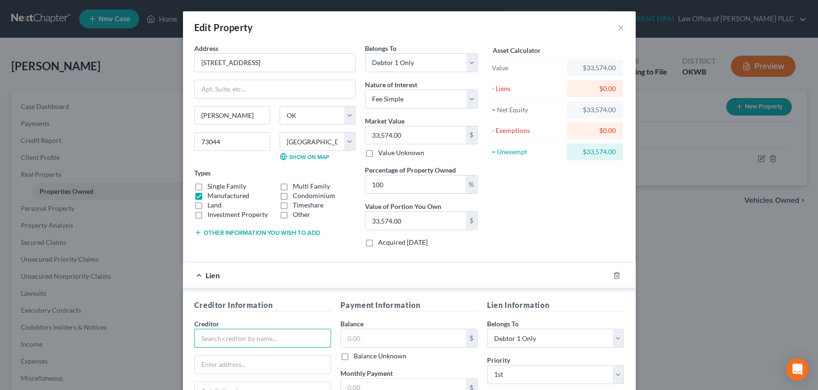
click at [261, 330] on input "text" at bounding box center [262, 338] width 137 height 19
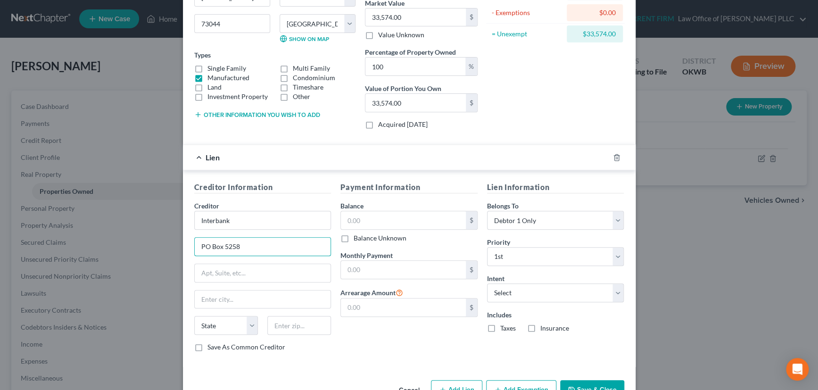
scroll to position [145, 0]
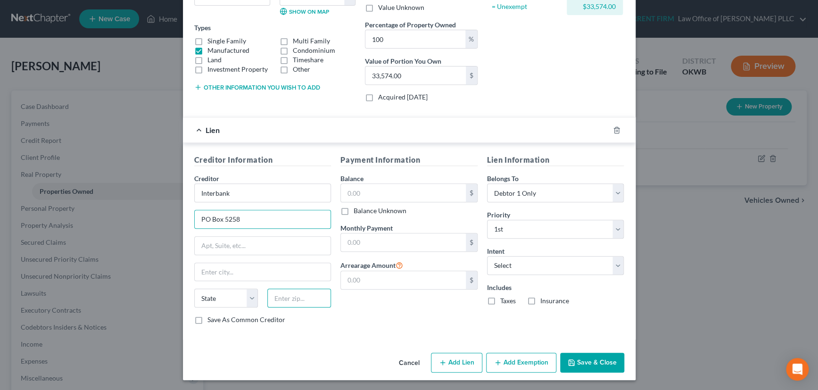
click at [299, 293] on input "text" at bounding box center [299, 298] width 64 height 19
click at [207, 321] on label "Save As Common Creditor" at bounding box center [246, 319] width 78 height 9
click at [211, 321] on input "Save As Common Creditor" at bounding box center [214, 318] width 6 height 6
click at [368, 193] on input "text" at bounding box center [403, 193] width 125 height 18
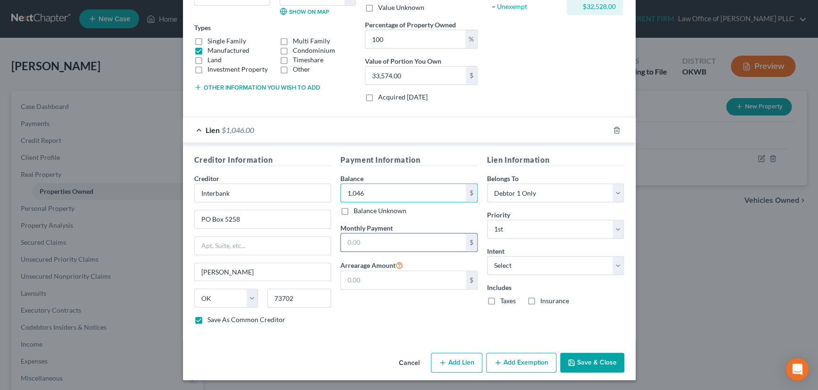
click at [378, 238] on input "text" at bounding box center [403, 242] width 125 height 18
click at [514, 266] on select "Select Surrender Redeem Reaffirm Avoid Other" at bounding box center [555, 265] width 137 height 19
click at [487, 256] on select "Select Surrender Redeem Reaffirm Avoid Other" at bounding box center [555, 265] width 137 height 19
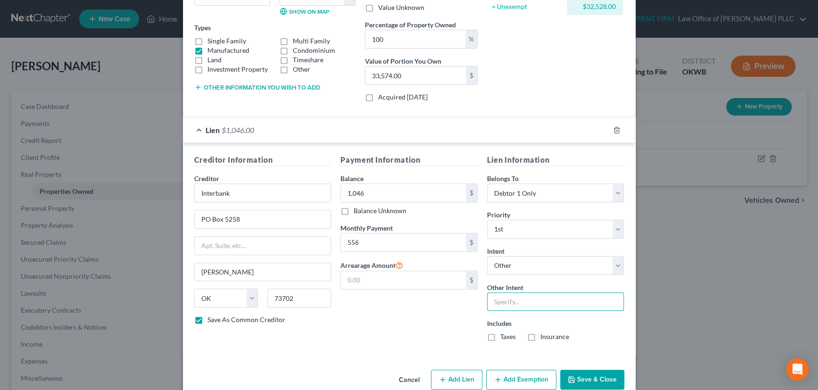
click at [496, 301] on input "text" at bounding box center [555, 301] width 137 height 19
click at [500, 335] on label "Taxes" at bounding box center [508, 336] width 16 height 9
click at [504, 335] on input "Taxes" at bounding box center [507, 335] width 6 height 6
click at [540, 336] on label "Insurance" at bounding box center [554, 336] width 29 height 9
click at [544, 336] on input "Insurance" at bounding box center [547, 335] width 6 height 6
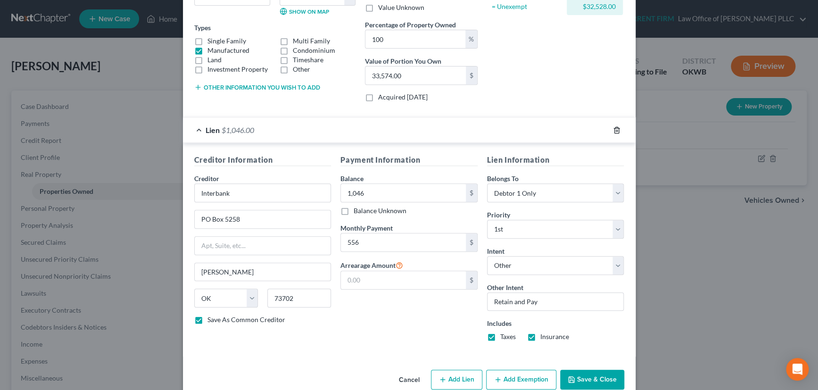
click at [614, 127] on icon "button" at bounding box center [616, 130] width 4 height 6
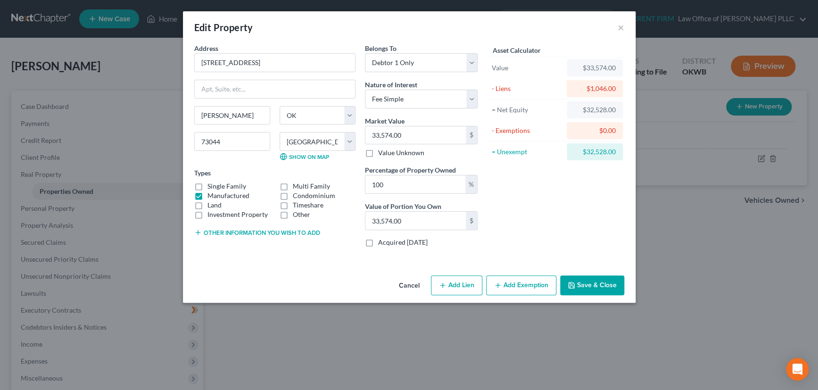
scroll to position [0, 0]
click at [525, 284] on button "Add Exemption" at bounding box center [521, 285] width 70 height 20
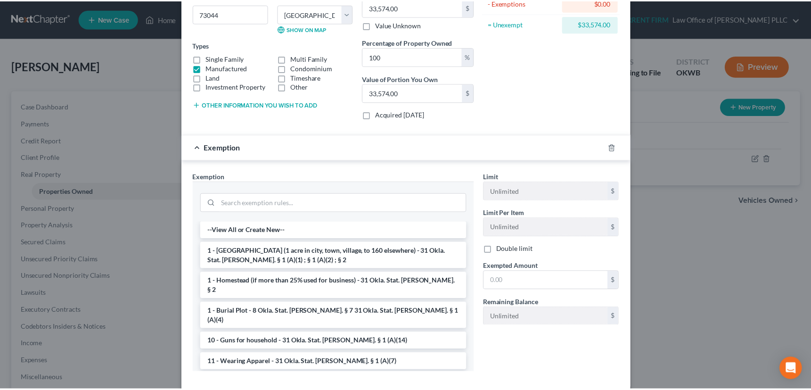
scroll to position [128, 0]
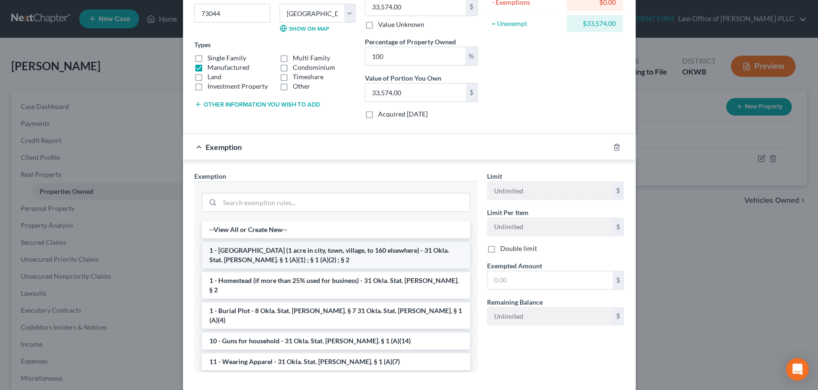
click at [364, 248] on li "1 - Homestead (1 acre in city, town, village, to 160 elsewhere) - 31 Okla. Stat…" at bounding box center [336, 255] width 268 height 26
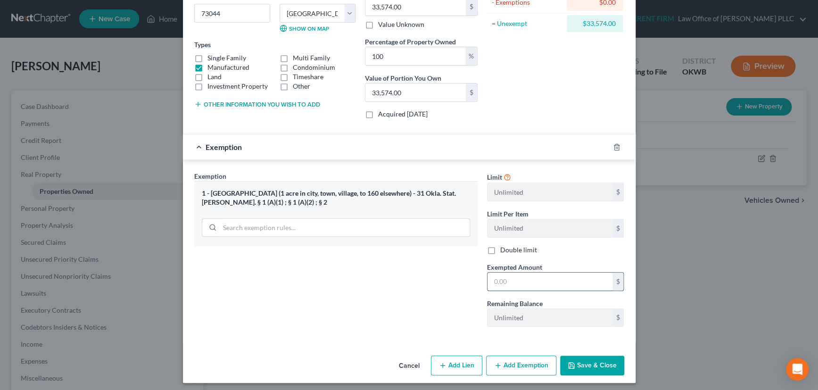
click at [522, 278] on input "text" at bounding box center [550, 282] width 125 height 18
click at [594, 363] on button "Save & Close" at bounding box center [592, 366] width 64 height 20
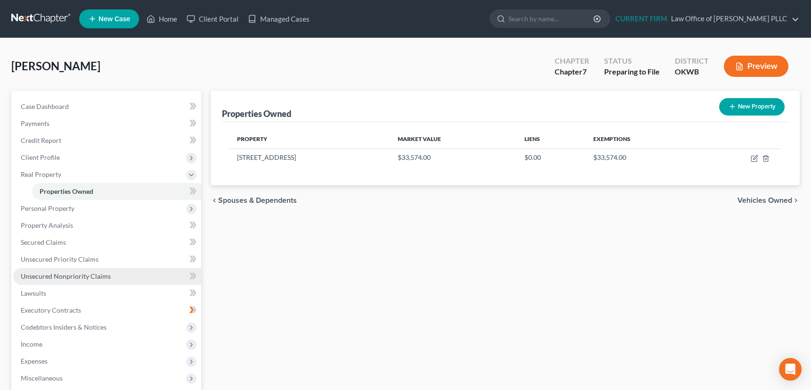
drag, startPoint x: 83, startPoint y: 274, endPoint x: 99, endPoint y: 273, distance: 16.1
click at [83, 274] on span "Unsecured Nonpriority Claims" at bounding box center [66, 276] width 90 height 8
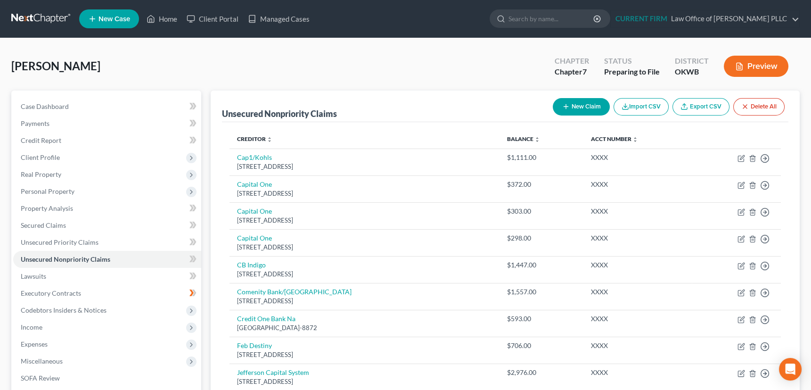
click at [566, 107] on icon "button" at bounding box center [567, 107] width 8 height 8
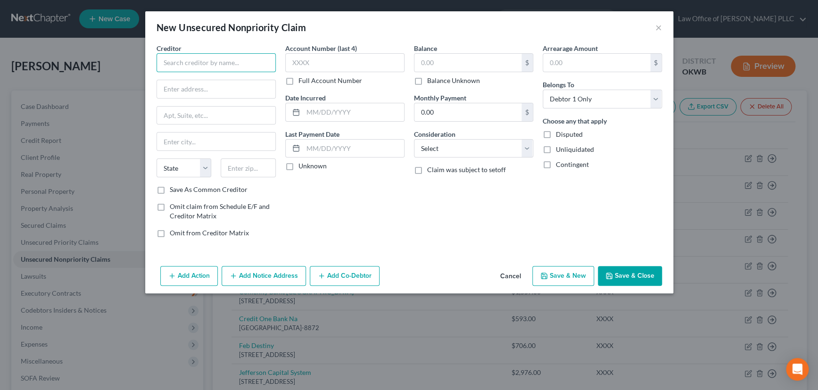
click at [232, 59] on input "text" at bounding box center [216, 62] width 119 height 19
click at [250, 171] on input "text" at bounding box center [248, 167] width 55 height 19
click at [170, 188] on label "Save As Common Creditor" at bounding box center [209, 189] width 78 height 9
click at [174, 188] on input "Save As Common Creditor" at bounding box center [177, 188] width 6 height 6
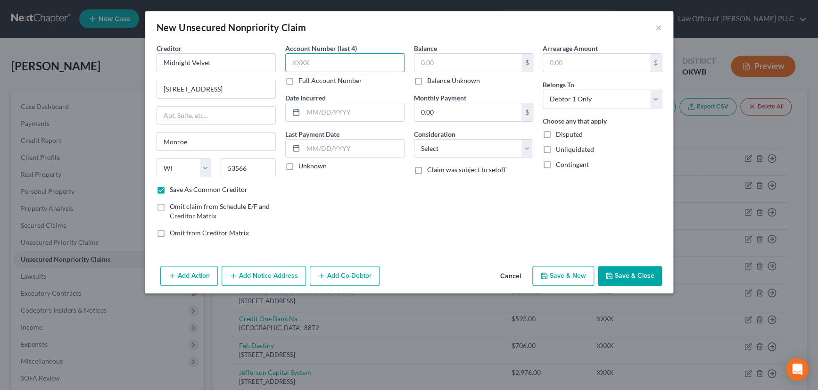
click at [330, 64] on input "text" at bounding box center [344, 62] width 119 height 19
click at [334, 112] on input "text" at bounding box center [353, 112] width 101 height 18
click at [298, 166] on label "Unknown" at bounding box center [312, 165] width 28 height 9
click at [302, 166] on input "Unknown" at bounding box center [305, 164] width 6 height 6
click at [456, 61] on input "text" at bounding box center [467, 63] width 107 height 18
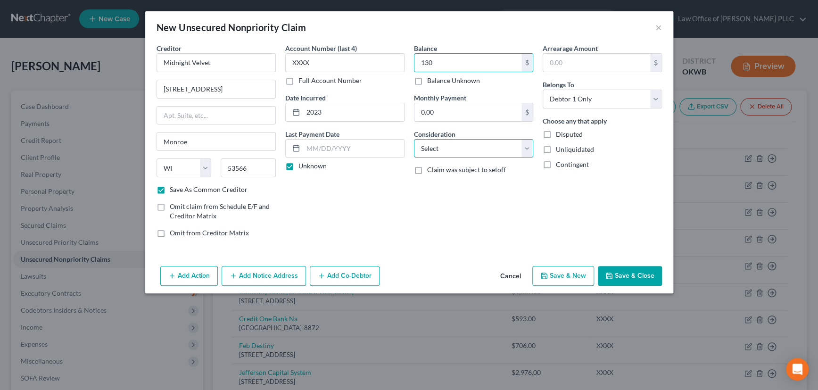
click at [471, 146] on select "Select Cable / Satellite Services Collection Agency Credit Card Debt Debt Couns…" at bounding box center [473, 148] width 119 height 19
click at [414, 139] on select "Select Cable / Satellite Services Collection Agency Credit Card Debt Debt Couns…" at bounding box center [473, 148] width 119 height 19
click at [570, 276] on button "Save & New" at bounding box center [563, 276] width 62 height 20
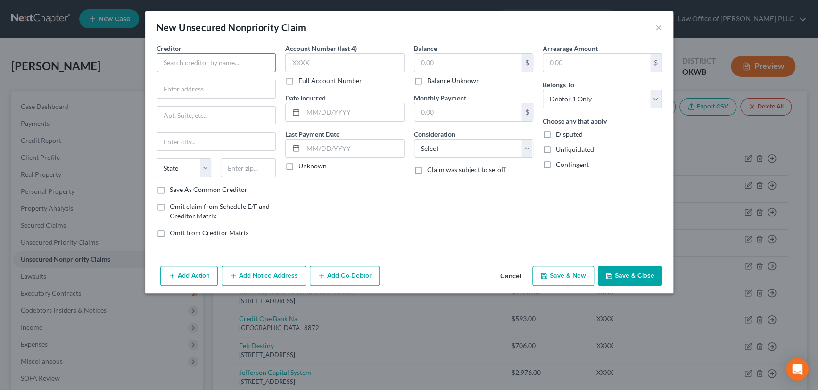
click at [252, 66] on input "text" at bounding box center [216, 62] width 119 height 19
click at [242, 170] on input "text" at bounding box center [248, 167] width 55 height 19
click at [170, 190] on label "Save As Common Creditor" at bounding box center [209, 189] width 78 height 9
click at [174, 190] on input "Save As Common Creditor" at bounding box center [177, 188] width 6 height 6
click at [319, 53] on label "Account Number (last 4)" at bounding box center [321, 48] width 72 height 10
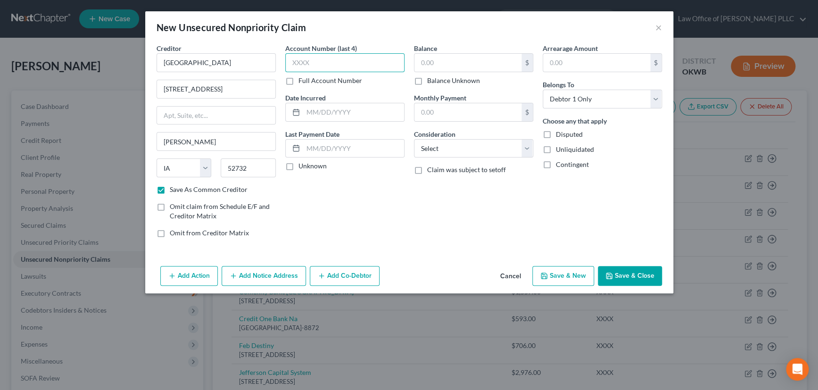
click at [318, 60] on input "text" at bounding box center [344, 62] width 119 height 19
click at [324, 111] on input "text" at bounding box center [353, 112] width 101 height 18
click at [298, 164] on label "Unknown" at bounding box center [312, 165] width 28 height 9
click at [302, 164] on input "Unknown" at bounding box center [305, 164] width 6 height 6
click at [447, 66] on input "text" at bounding box center [467, 63] width 107 height 18
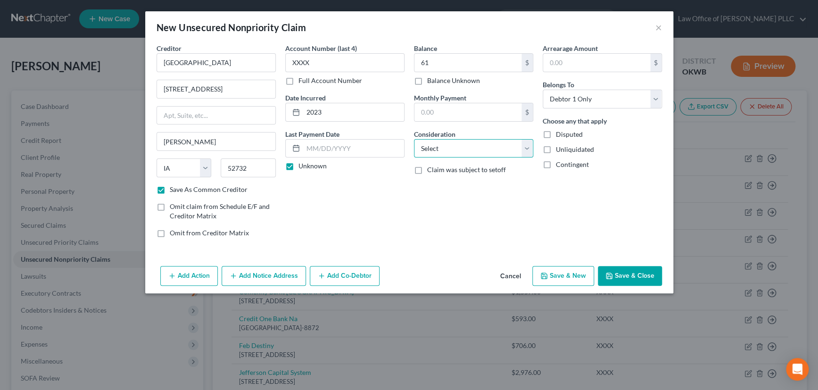
click at [468, 143] on select "Select Cable / Satellite Services Collection Agency Credit Card Debt Debt Couns…" at bounding box center [473, 148] width 119 height 19
click at [414, 139] on select "Select Cable / Satellite Services Collection Agency Credit Card Debt Debt Couns…" at bounding box center [473, 148] width 119 height 19
click at [567, 273] on button "Save & New" at bounding box center [563, 276] width 62 height 20
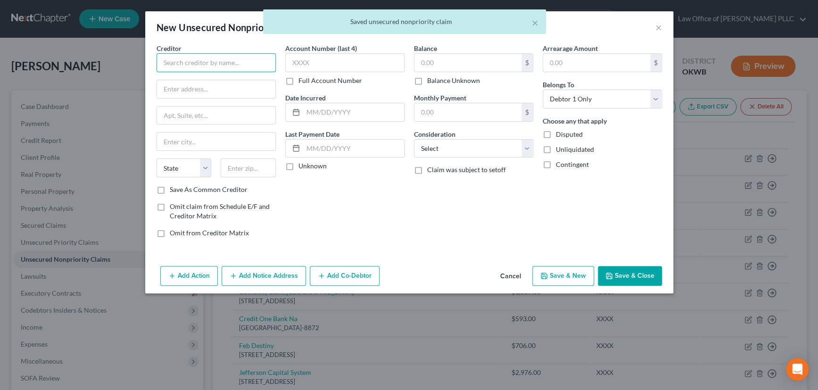
click at [213, 61] on input "text" at bounding box center [216, 62] width 119 height 19
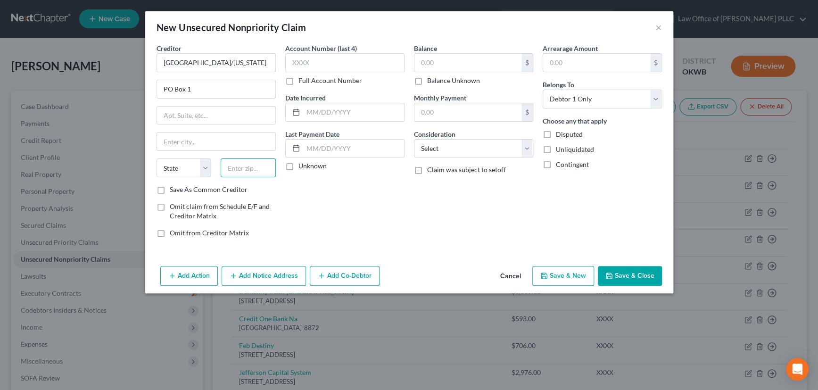
click at [242, 163] on input "text" at bounding box center [248, 167] width 55 height 19
click at [170, 190] on label "Save As Common Creditor" at bounding box center [209, 189] width 78 height 9
click at [174, 190] on input "Save As Common Creditor" at bounding box center [177, 188] width 6 height 6
click at [311, 61] on input "text" at bounding box center [344, 62] width 119 height 19
click at [350, 115] on input "text" at bounding box center [353, 112] width 101 height 18
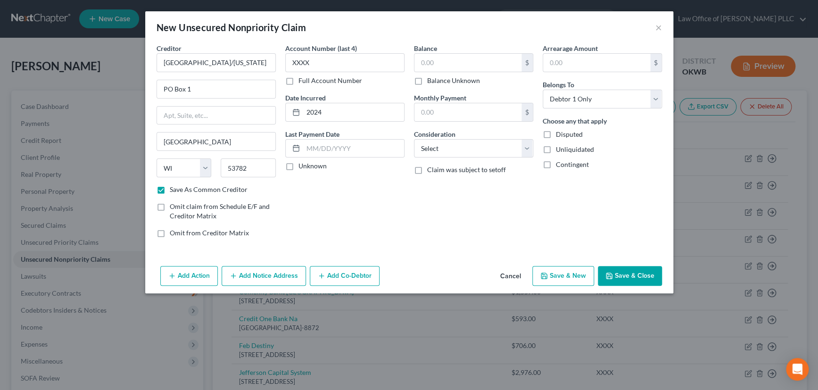
click at [298, 166] on label "Unknown" at bounding box center [312, 165] width 28 height 9
click at [302, 166] on input "Unknown" at bounding box center [305, 164] width 6 height 6
click at [450, 58] on input "text" at bounding box center [467, 63] width 107 height 18
click at [448, 142] on select "Select Cable / Satellite Services Collection Agency Credit Card Debt Debt Couns…" at bounding box center [473, 148] width 119 height 19
click at [414, 139] on select "Select Cable / Satellite Services Collection Agency Credit Card Debt Debt Couns…" at bounding box center [473, 148] width 119 height 19
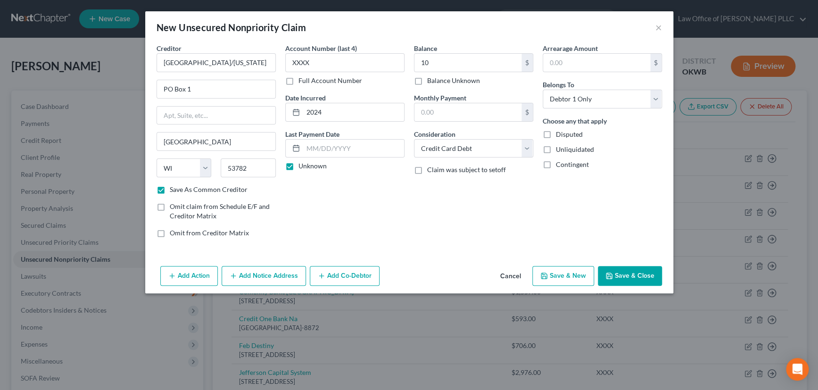
click at [627, 274] on button "Save & Close" at bounding box center [630, 276] width 64 height 20
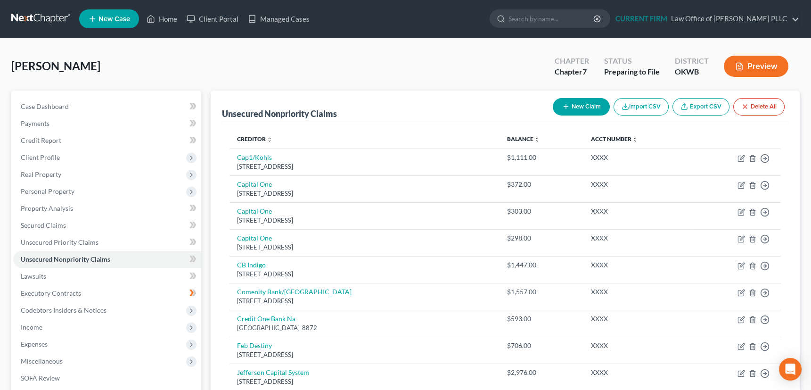
click at [566, 105] on icon "button" at bounding box center [567, 107] width 8 height 8
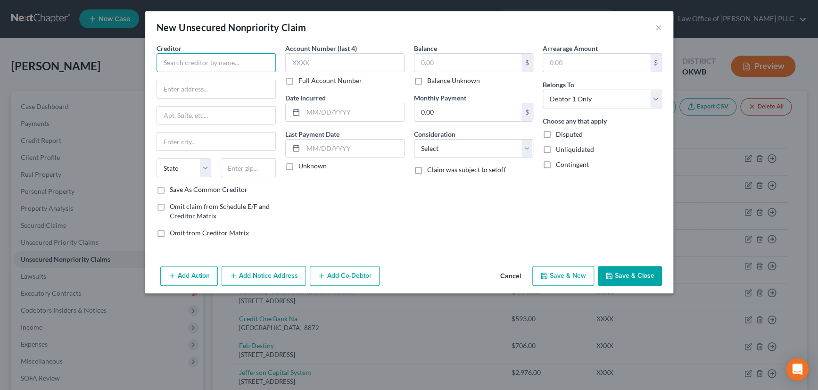
click at [222, 64] on input "text" at bounding box center [216, 62] width 119 height 19
click at [205, 93] on input "text" at bounding box center [216, 89] width 118 height 18
click at [240, 170] on input "text" at bounding box center [248, 167] width 55 height 19
click at [170, 188] on label "Save As Common Creditor" at bounding box center [209, 189] width 78 height 9
click at [174, 188] on input "Save As Common Creditor" at bounding box center [177, 188] width 6 height 6
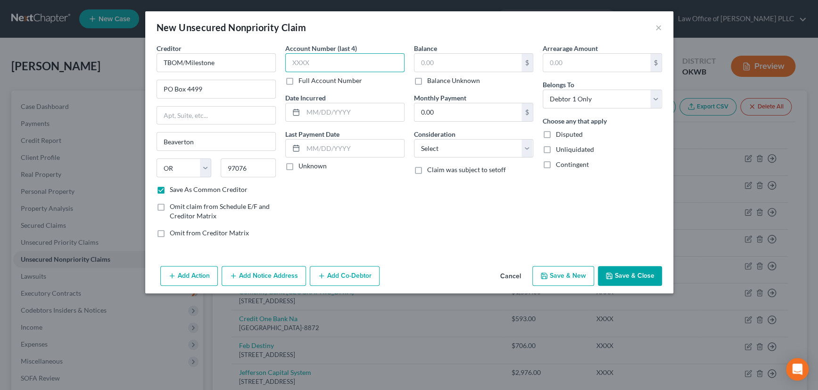
click at [322, 61] on input "text" at bounding box center [344, 62] width 119 height 19
click at [324, 113] on input "text" at bounding box center [353, 112] width 101 height 18
click at [298, 163] on label "Unknown" at bounding box center [312, 165] width 28 height 9
click at [302, 163] on input "Unknown" at bounding box center [305, 164] width 6 height 6
click at [468, 61] on input "text" at bounding box center [467, 63] width 107 height 18
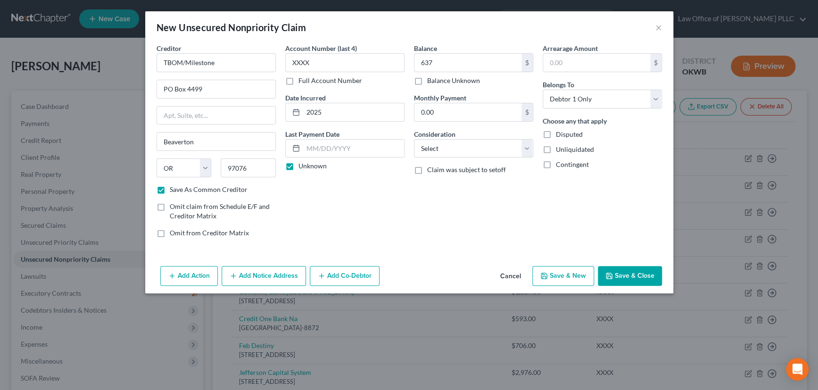
drag, startPoint x: 436, startPoint y: 50, endPoint x: 412, endPoint y: 60, distance: 26.0
click at [412, 60] on div "Balance 637.00 $ Balance Unknown Balance Undetermined 637 $ Balance Unknown Mon…" at bounding box center [473, 144] width 129 height 202
drag, startPoint x: 443, startPoint y: 64, endPoint x: 414, endPoint y: 64, distance: 28.3
click at [414, 64] on input "637" at bounding box center [467, 63] width 107 height 18
drag, startPoint x: 455, startPoint y: 146, endPoint x: 455, endPoint y: 156, distance: 9.5
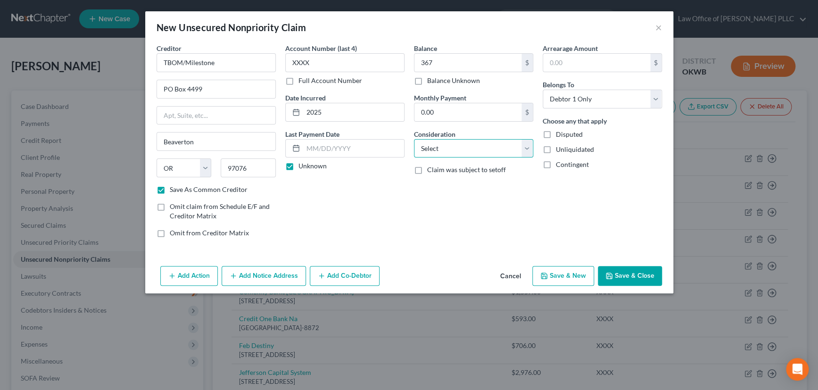
click at [455, 146] on select "Select Cable / Satellite Services Collection Agency Credit Card Debt Debt Couns…" at bounding box center [473, 148] width 119 height 19
click at [414, 139] on select "Select Cable / Satellite Services Collection Agency Credit Card Debt Debt Couns…" at bounding box center [473, 148] width 119 height 19
click at [560, 273] on button "Save & New" at bounding box center [563, 276] width 62 height 20
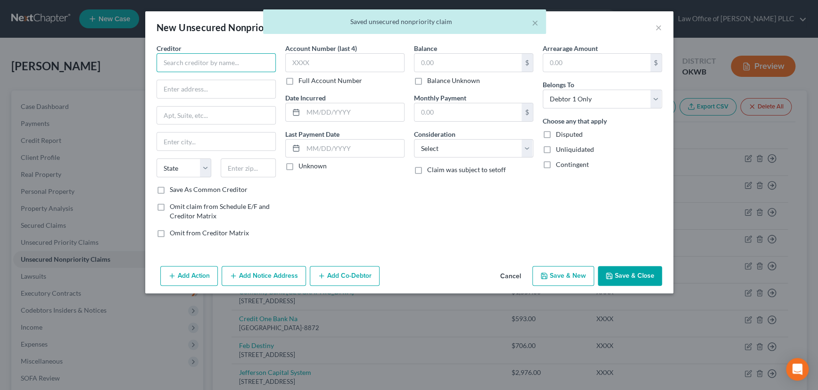
click at [231, 66] on input "text" at bounding box center [216, 62] width 119 height 19
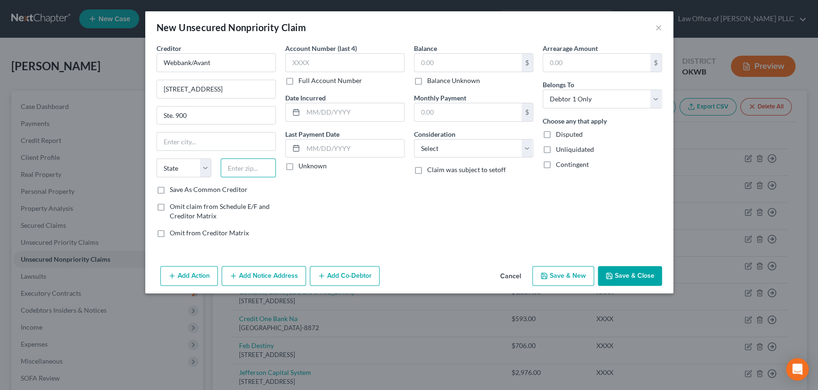
click at [231, 170] on input "text" at bounding box center [248, 167] width 55 height 19
click at [170, 188] on label "Save As Common Creditor" at bounding box center [209, 189] width 78 height 9
click at [174, 188] on input "Save As Common Creditor" at bounding box center [177, 188] width 6 height 6
click at [334, 65] on input "text" at bounding box center [344, 62] width 119 height 19
click at [339, 113] on input "text" at bounding box center [353, 112] width 101 height 18
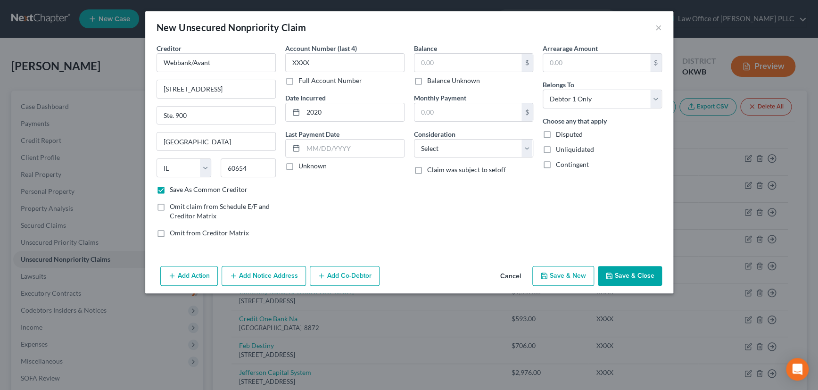
click at [298, 166] on label "Unknown" at bounding box center [312, 165] width 28 height 9
click at [302, 166] on input "Unknown" at bounding box center [305, 164] width 6 height 6
click at [446, 63] on input "text" at bounding box center [467, 63] width 107 height 18
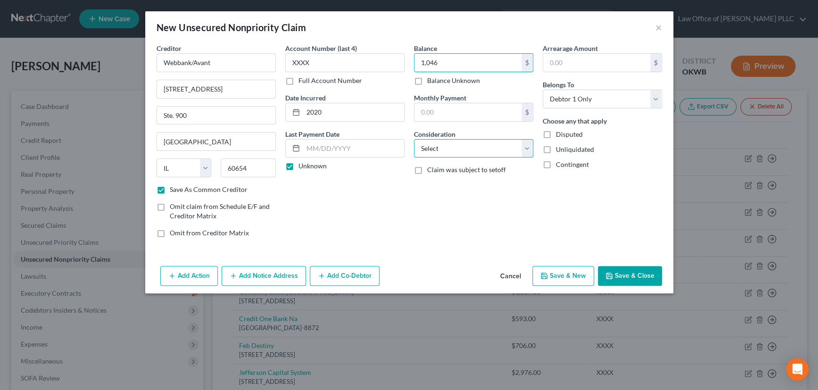
click at [452, 148] on select "Select Cable / Satellite Services Collection Agency Credit Card Debt Debt Couns…" at bounding box center [473, 148] width 119 height 19
click at [414, 139] on select "Select Cable / Satellite Services Collection Agency Credit Card Debt Debt Couns…" at bounding box center [473, 148] width 119 height 19
drag, startPoint x: 628, startPoint y: 269, endPoint x: 400, endPoint y: 233, distance: 230.5
click at [628, 269] on button "Save & Close" at bounding box center [630, 276] width 64 height 20
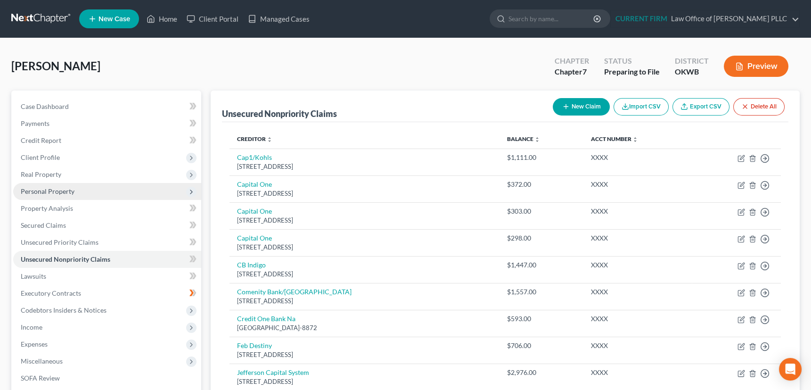
click at [43, 193] on span "Personal Property" at bounding box center [48, 191] width 54 height 8
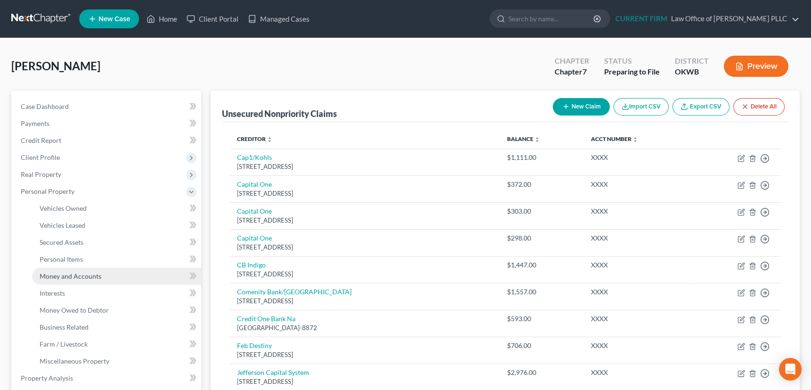
click at [55, 277] on span "Money and Accounts" at bounding box center [71, 276] width 62 height 8
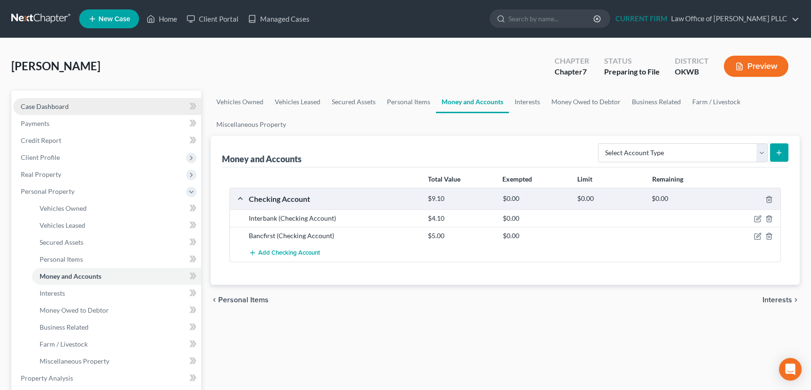
click at [51, 103] on span "Case Dashboard" at bounding box center [45, 106] width 48 height 8
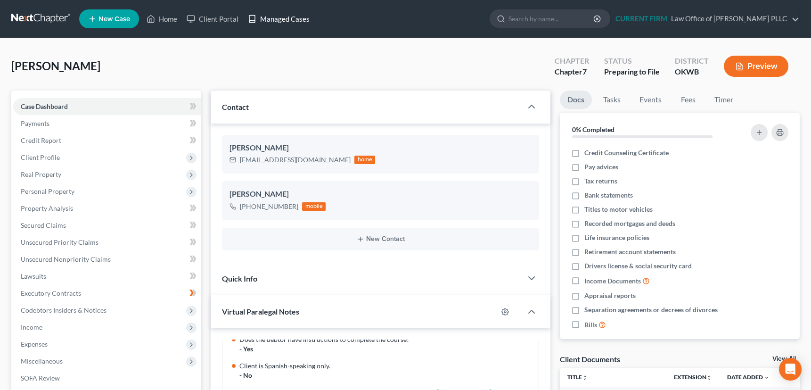
click at [285, 16] on link "Managed Cases" at bounding box center [278, 18] width 71 height 17
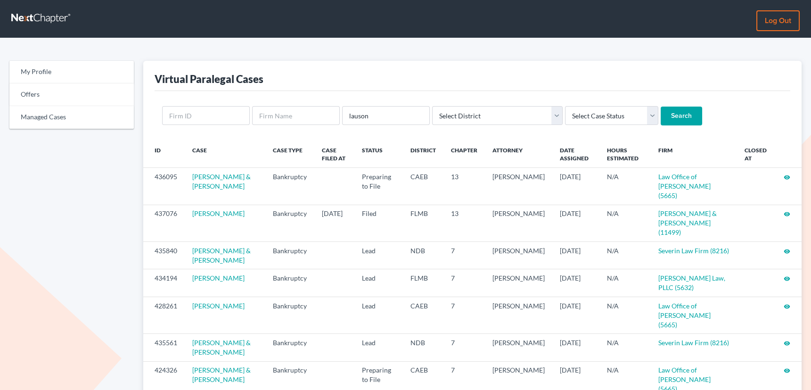
type input "lauson"
click at [661, 107] on input "Search" at bounding box center [681, 116] width 41 height 19
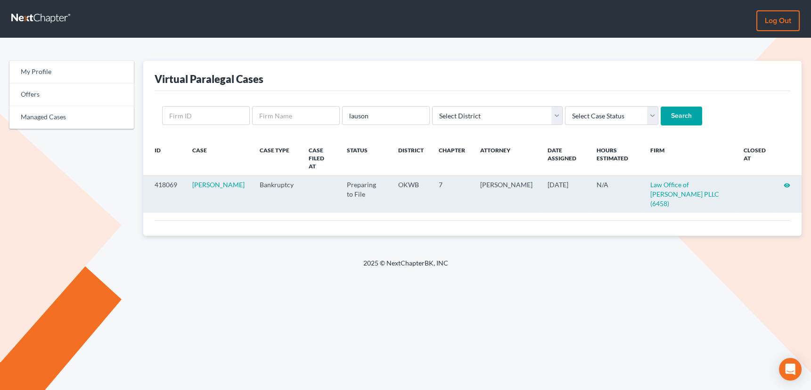
click at [789, 182] on icon "visibility" at bounding box center [787, 185] width 7 height 7
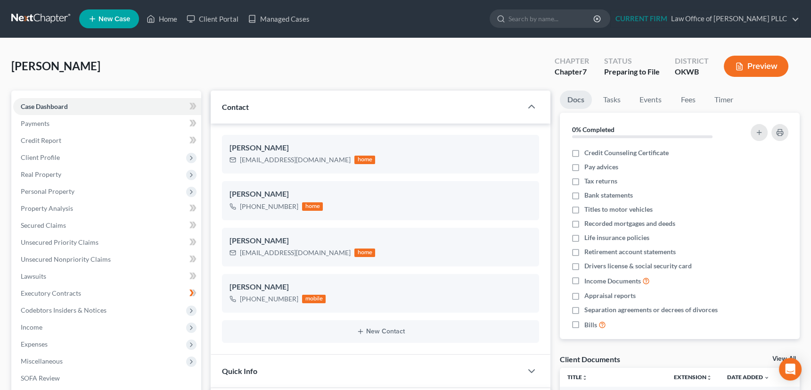
scroll to position [442, 0]
click at [281, 16] on link "Managed Cases" at bounding box center [278, 18] width 71 height 17
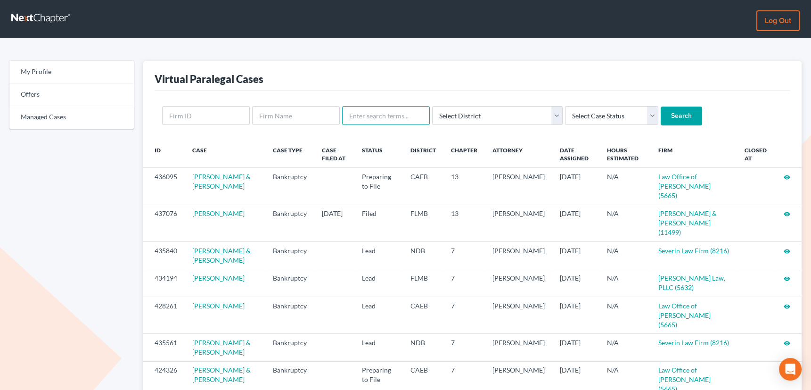
click at [360, 116] on input "text" at bounding box center [386, 115] width 88 height 19
type input "tammydee"
click at [661, 107] on input "Search" at bounding box center [681, 116] width 41 height 19
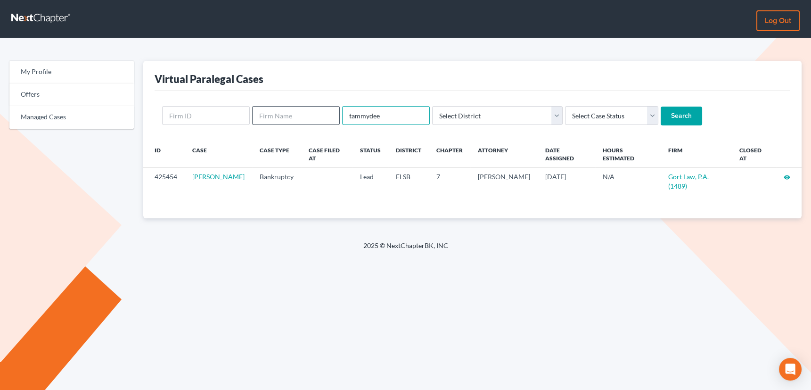
drag, startPoint x: 385, startPoint y: 117, endPoint x: 338, endPoint y: 120, distance: 47.2
click at [338, 120] on form "tammydee Select District [US_STATE] - [GEOGRAPHIC_DATA] [US_STATE] - [GEOGRAPHI…" at bounding box center [472, 115] width 621 height 19
type input "[PERSON_NAME]"
click at [661, 107] on input "Search" at bounding box center [681, 116] width 41 height 19
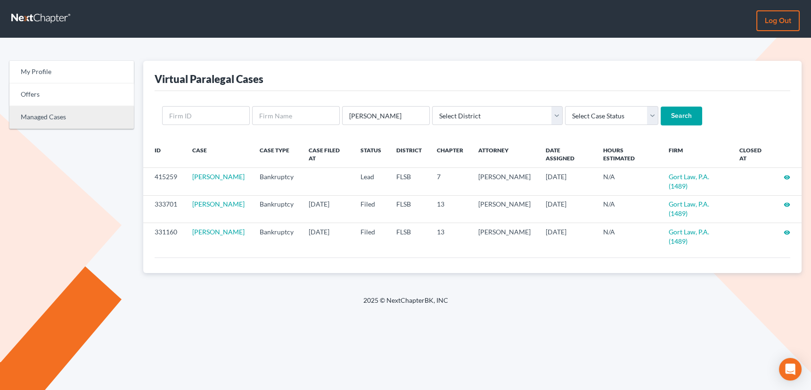
click at [50, 117] on link "Managed Cases" at bounding box center [71, 117] width 124 height 23
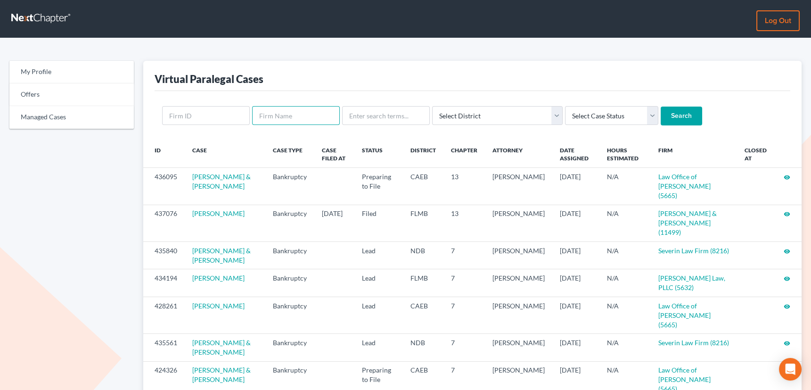
click at [278, 116] on input "text" at bounding box center [296, 115] width 88 height 19
type input "[PERSON_NAME]"
click at [661, 107] on input "Search" at bounding box center [681, 116] width 41 height 19
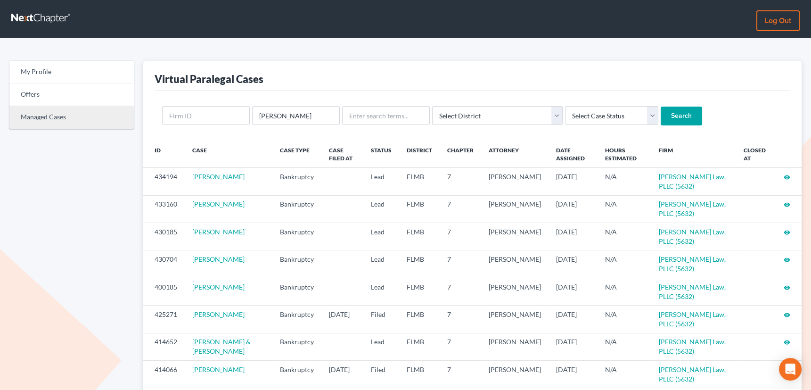
click at [41, 116] on link "Managed Cases" at bounding box center [71, 117] width 124 height 23
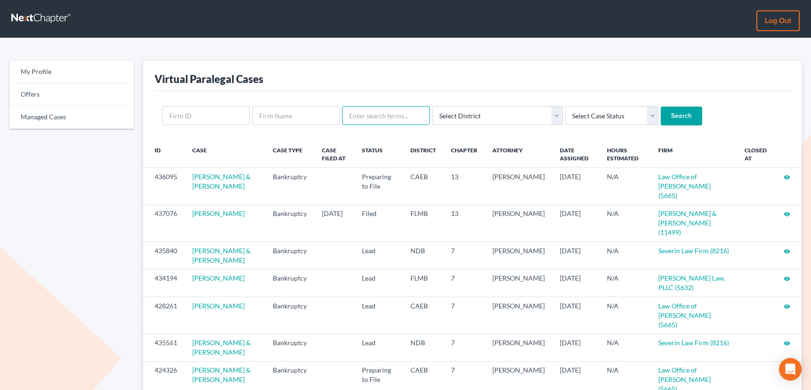
click at [377, 114] on input "text" at bounding box center [386, 115] width 88 height 19
type input "[PERSON_NAME]"
click at [661, 107] on input "Search" at bounding box center [681, 116] width 41 height 19
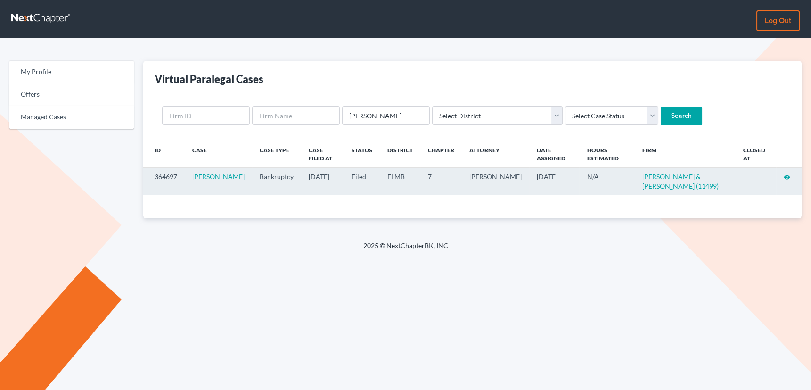
click at [786, 176] on icon "visibility" at bounding box center [787, 177] width 7 height 7
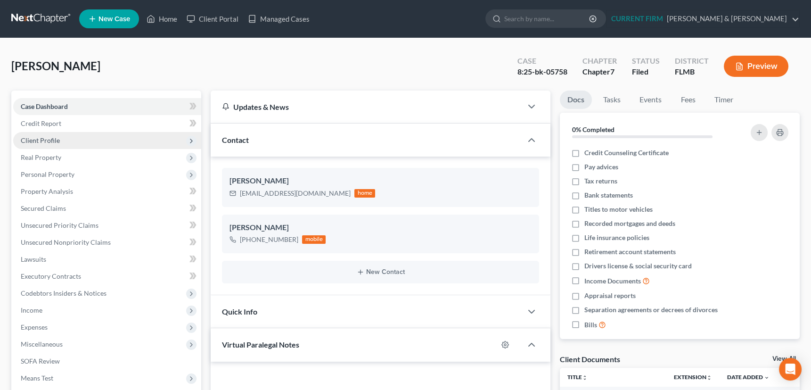
click at [44, 140] on span "Client Profile" at bounding box center [40, 140] width 39 height 8
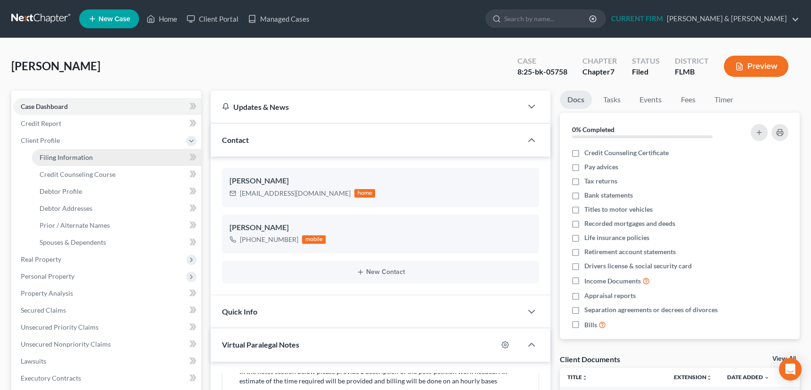
click at [54, 155] on span "Filing Information" at bounding box center [66, 157] width 53 height 8
select select "1"
select select "0"
select select "9"
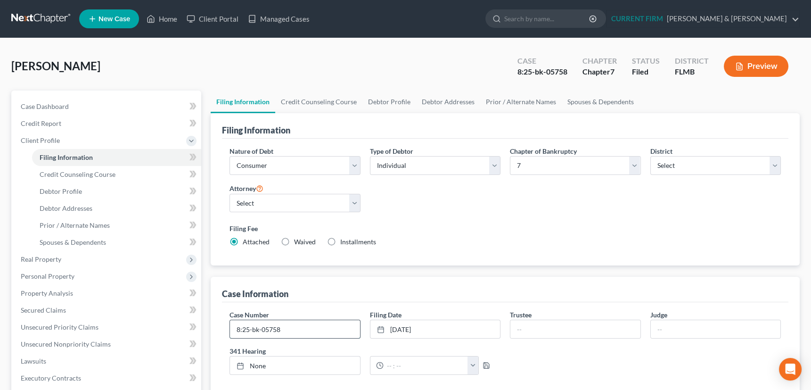
drag, startPoint x: 235, startPoint y: 328, endPoint x: 287, endPoint y: 327, distance: 51.9
click at [287, 327] on input "8:25-bk-05758" at bounding box center [295, 329] width 130 height 18
click at [43, 139] on span "Client Profile" at bounding box center [40, 140] width 39 height 8
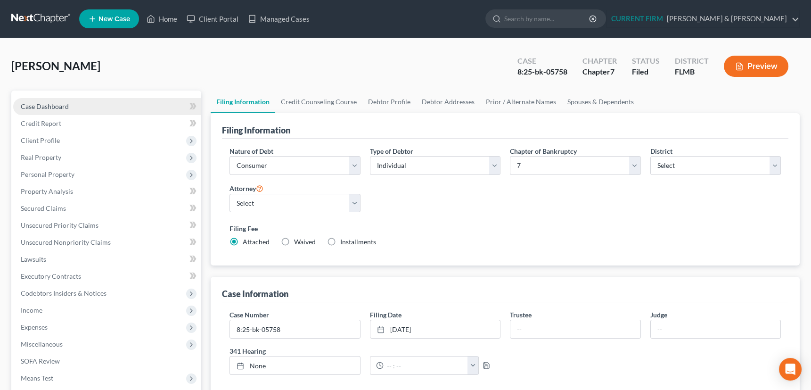
click at [53, 105] on span "Case Dashboard" at bounding box center [45, 106] width 48 height 8
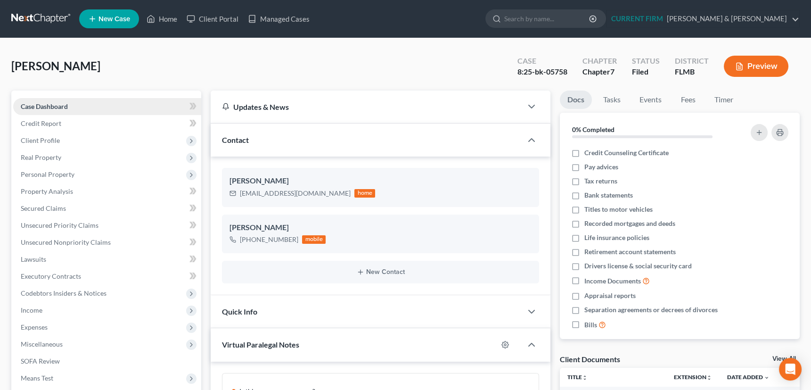
scroll to position [214, 0]
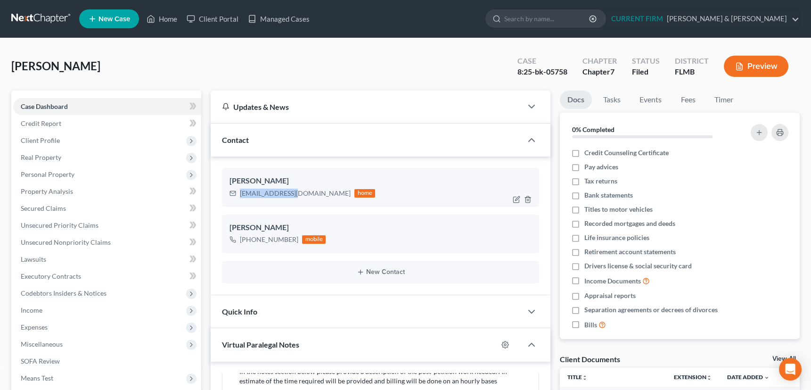
drag, startPoint x: 240, startPoint y: 193, endPoint x: 290, endPoint y: 190, distance: 50.1
click at [290, 190] on div "[EMAIL_ADDRESS][DOMAIN_NAME]" at bounding box center [295, 193] width 111 height 9
copy div "[EMAIL_ADDRESS][DOMAIN_NAME]"
